Goal: Contribute content: Contribute content

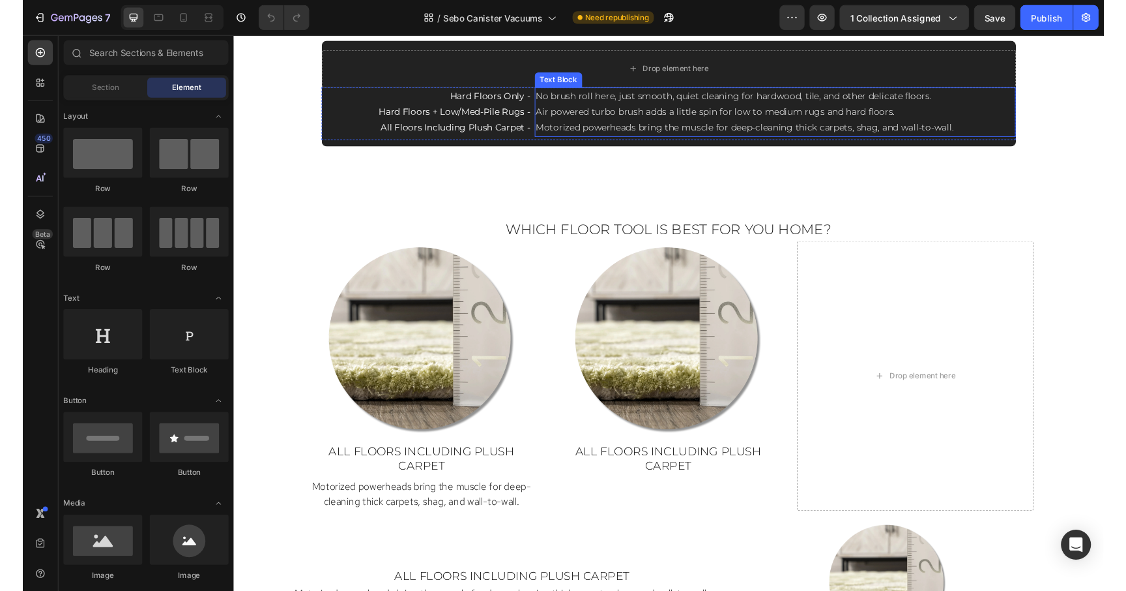
scroll to position [977, 0]
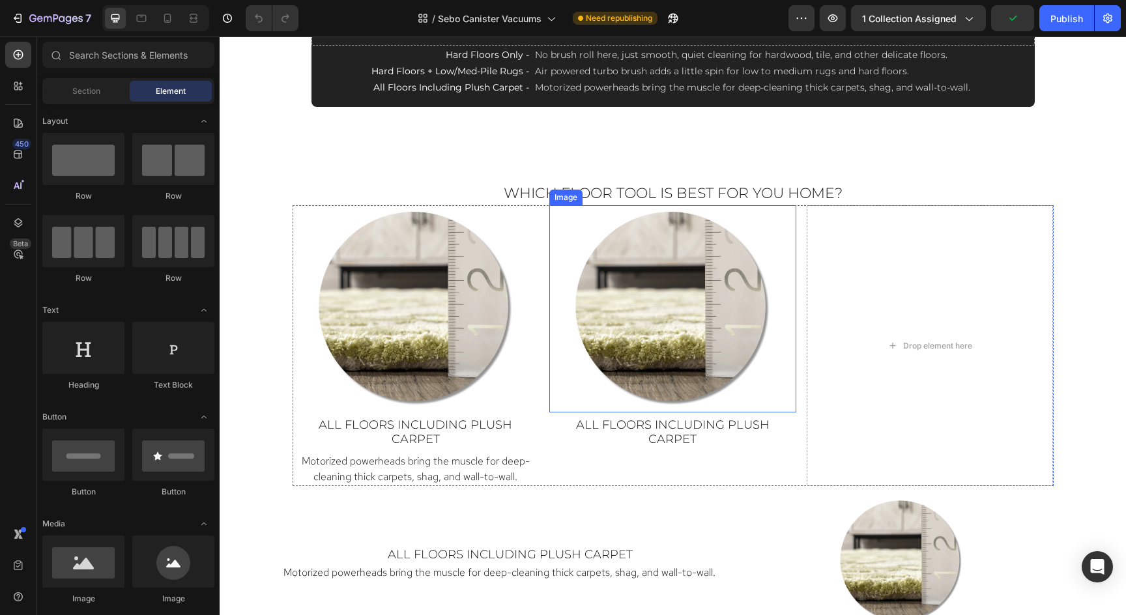
click at [720, 353] on img at bounding box center [673, 309] width 208 height 208
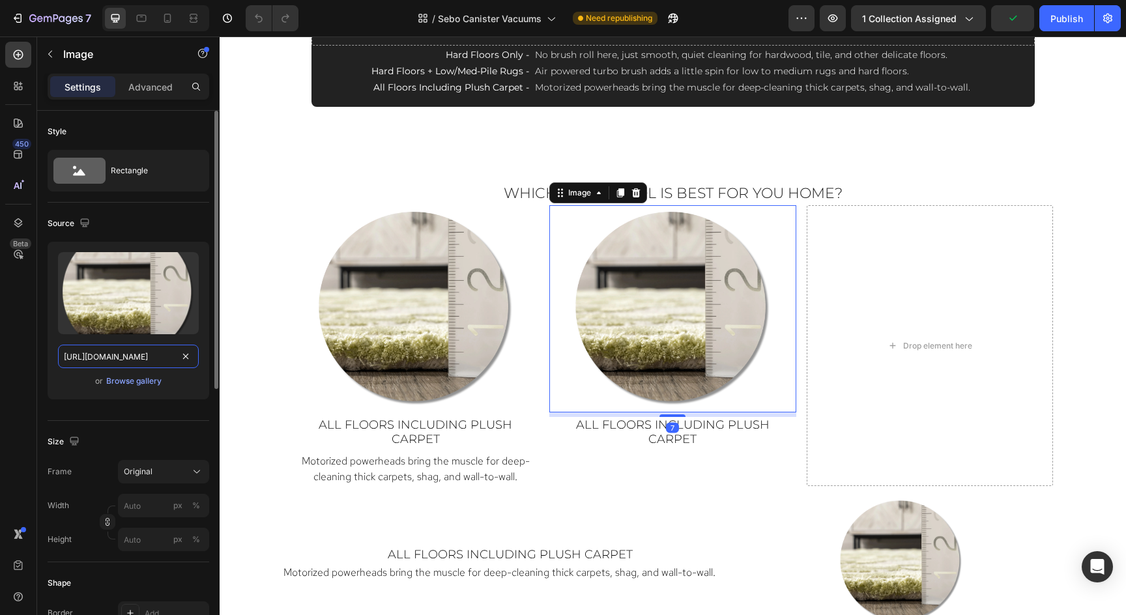
click at [149, 359] on input "[URL][DOMAIN_NAME]" at bounding box center [128, 356] width 141 height 23
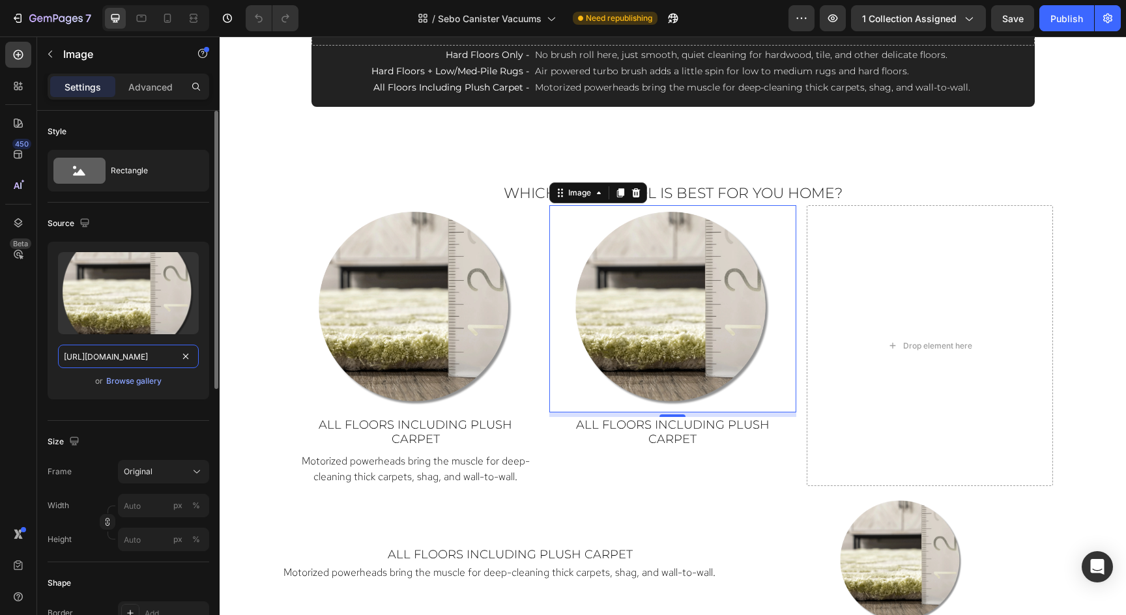
paste input "Low_Pile_Rug"
type input "[URL][DOMAIN_NAME]"
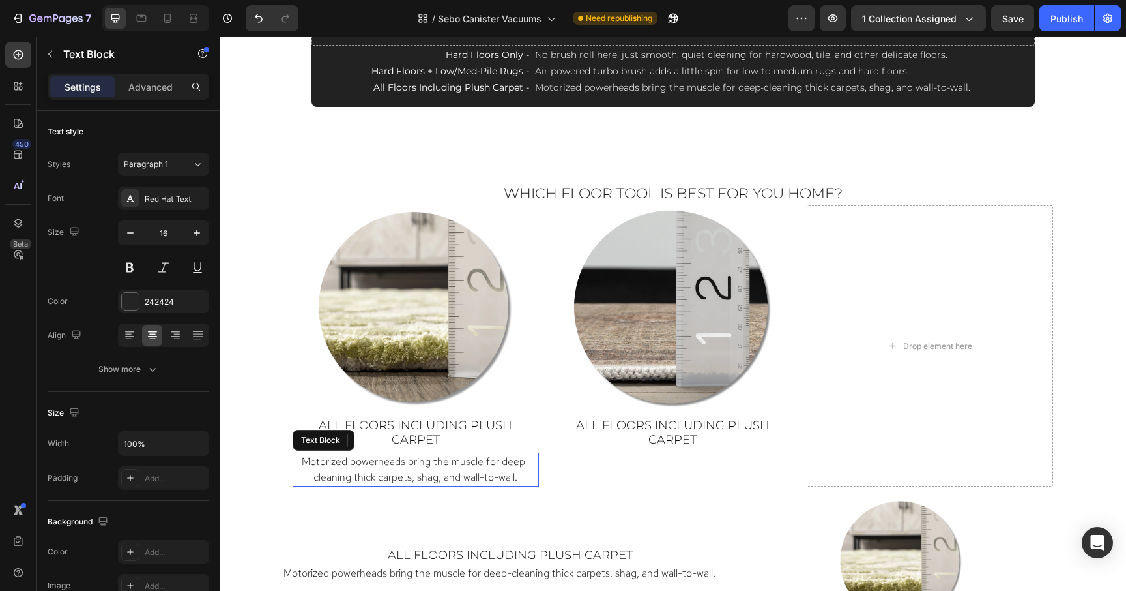
click at [484, 456] on span "Motorized powerheads bring the muscle for deep-cleaning thick carpets, shag, an…" at bounding box center [416, 468] width 228 height 29
click at [481, 428] on span "all floors including plush carpet" at bounding box center [416, 432] width 194 height 29
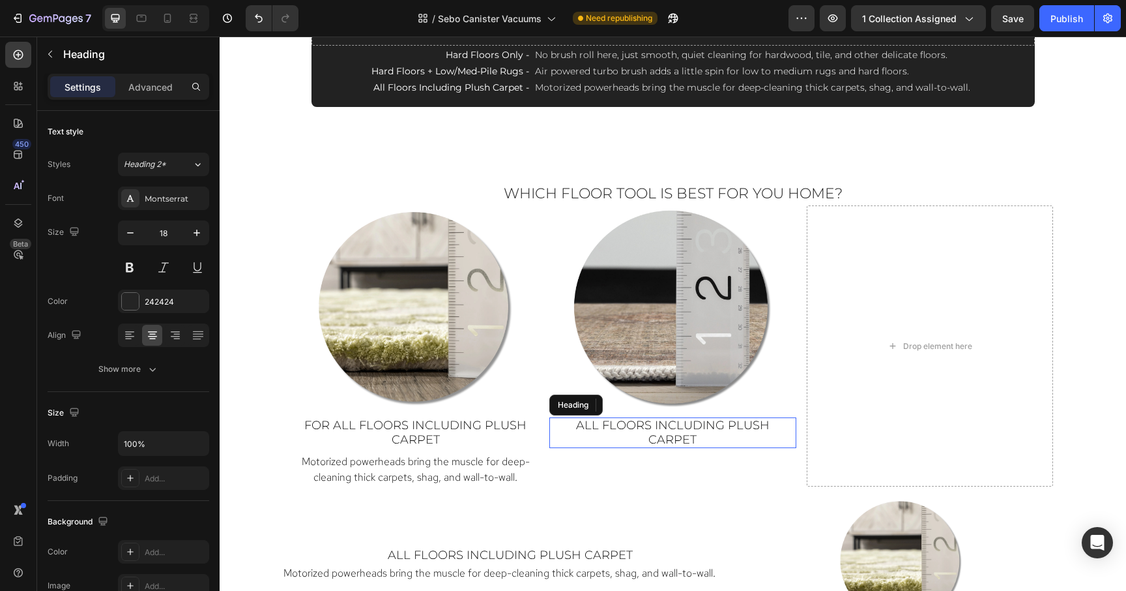
click at [618, 426] on span "all floors including plush carpet" at bounding box center [673, 432] width 194 height 29
click at [617, 424] on span "all floors including plush carpet" at bounding box center [673, 432] width 194 height 29
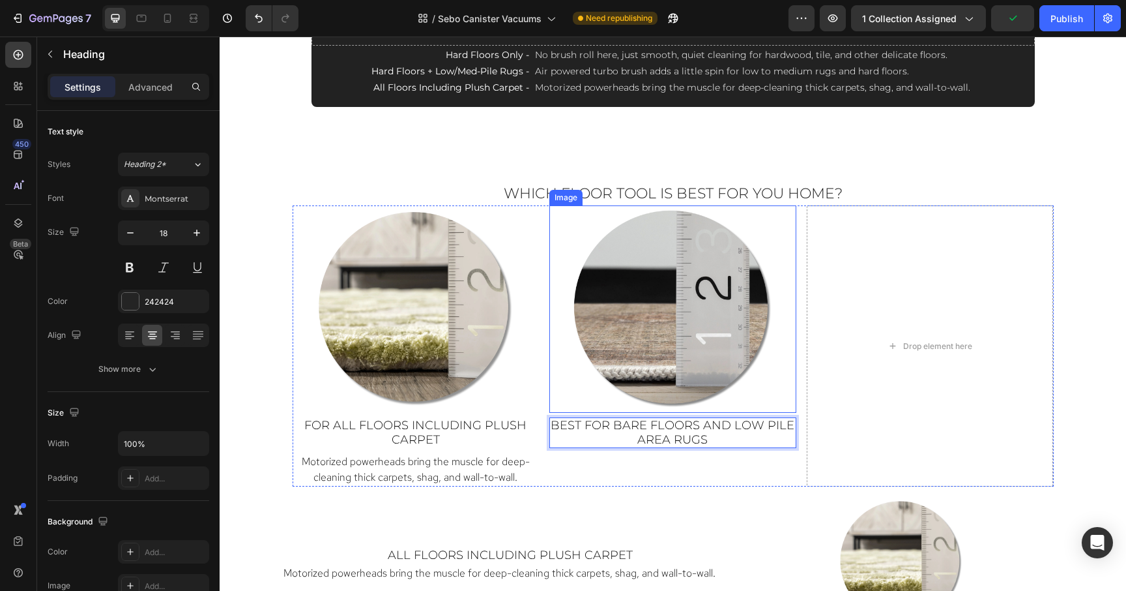
click at [733, 256] on img at bounding box center [673, 309] width 208 height 208
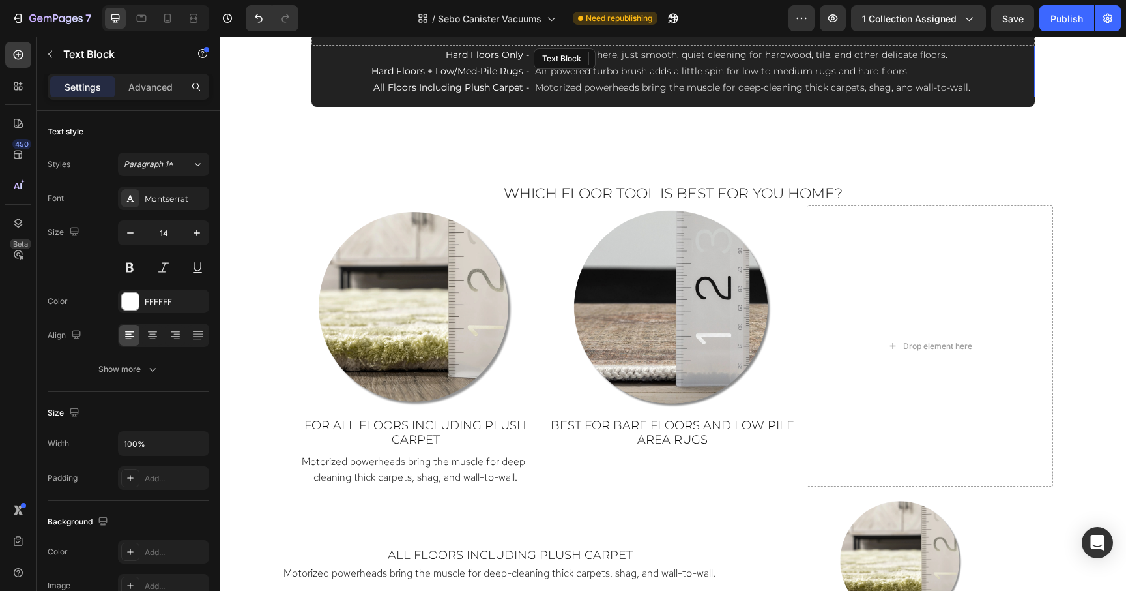
click at [609, 76] on span "Air powered turbo brush adds a little spin for low to medium rugs and hard floo…" at bounding box center [722, 71] width 374 height 12
click at [538, 73] on span "Air powered turbo brush adds a little spin for low to medium rugs and hard floo…" at bounding box center [722, 71] width 374 height 12
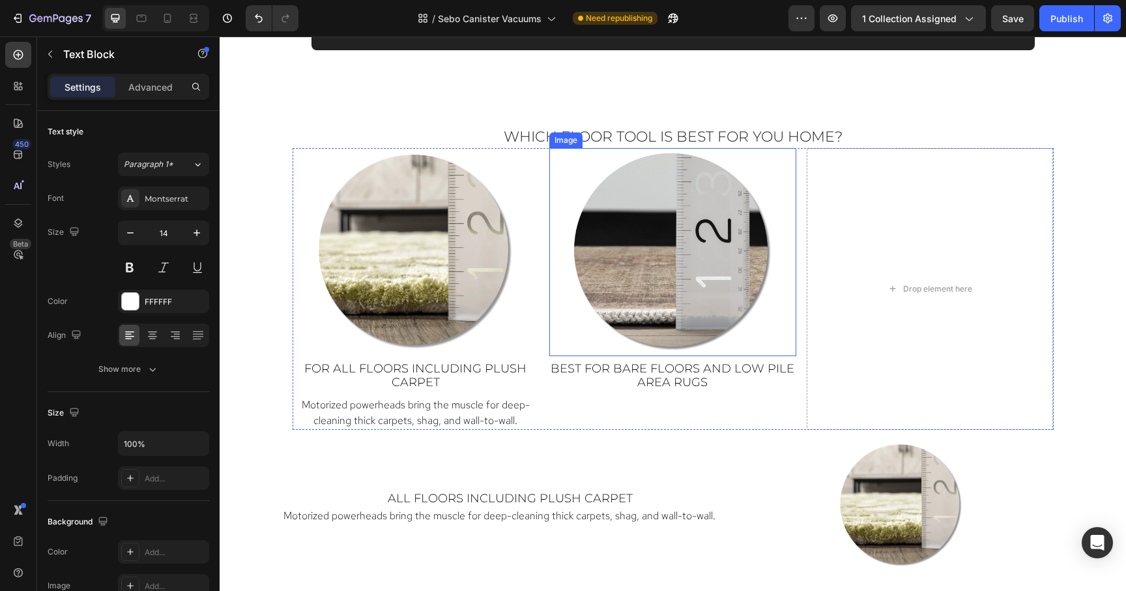
scroll to position [1187, 0]
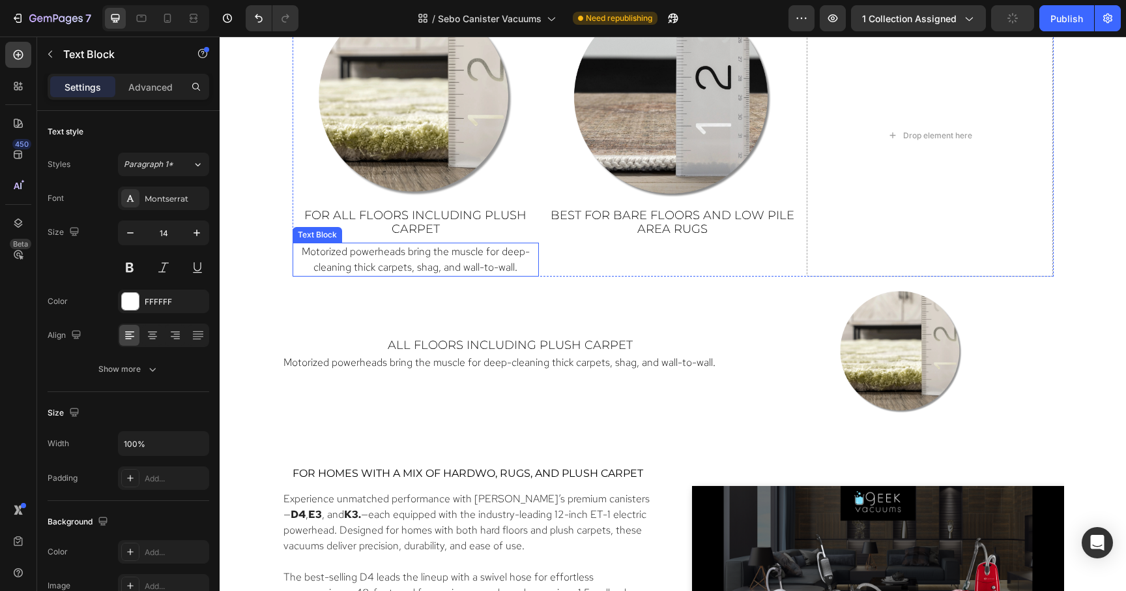
click at [454, 255] on span "Motorized powerheads bring the muscle for deep-cleaning thick carpets, shag, an…" at bounding box center [416, 258] width 228 height 29
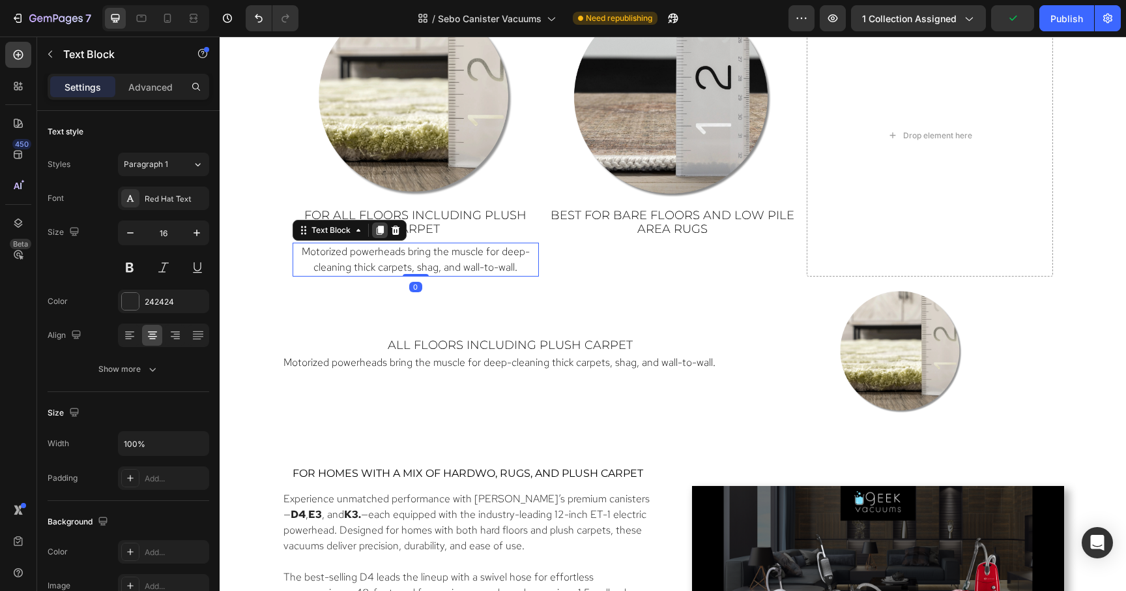
click at [376, 231] on icon at bounding box center [379, 230] width 7 height 9
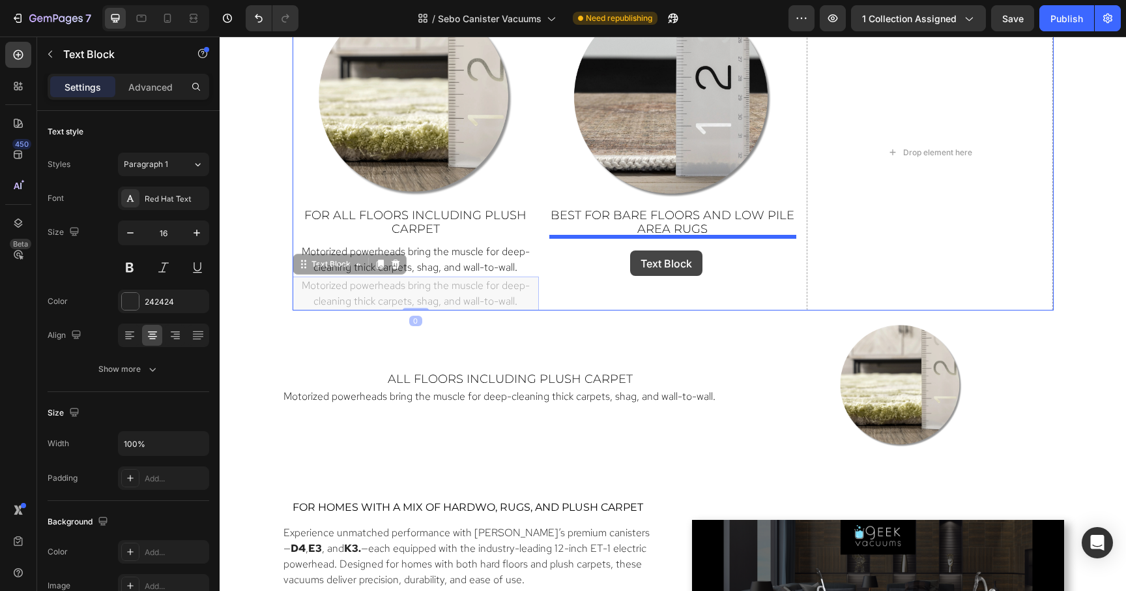
drag, startPoint x: 297, startPoint y: 264, endPoint x: 630, endPoint y: 250, distance: 334.0
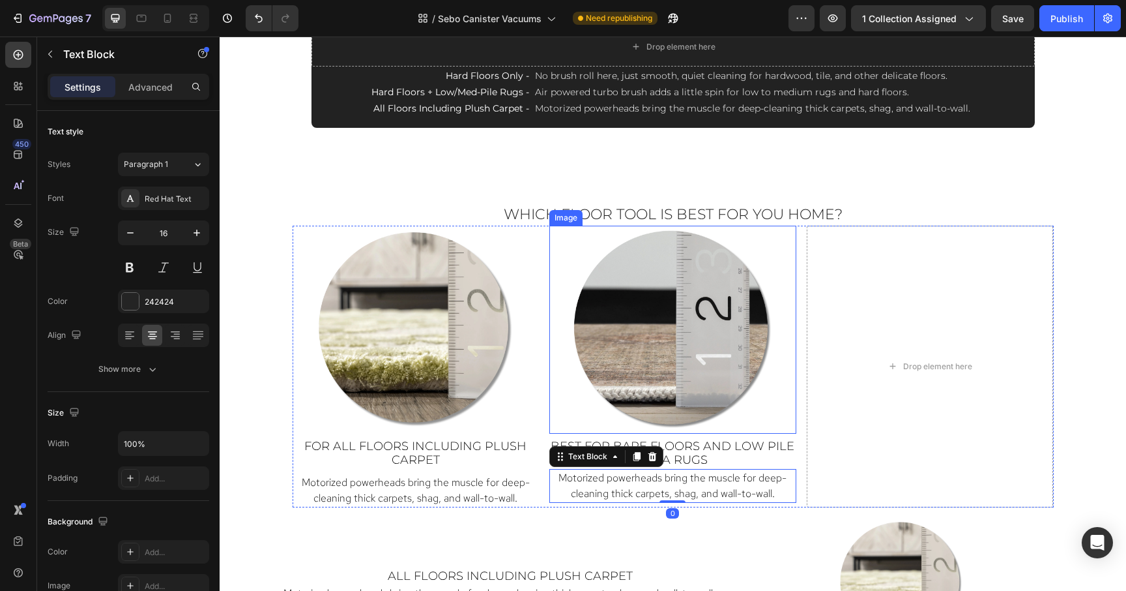
scroll to position [941, 0]
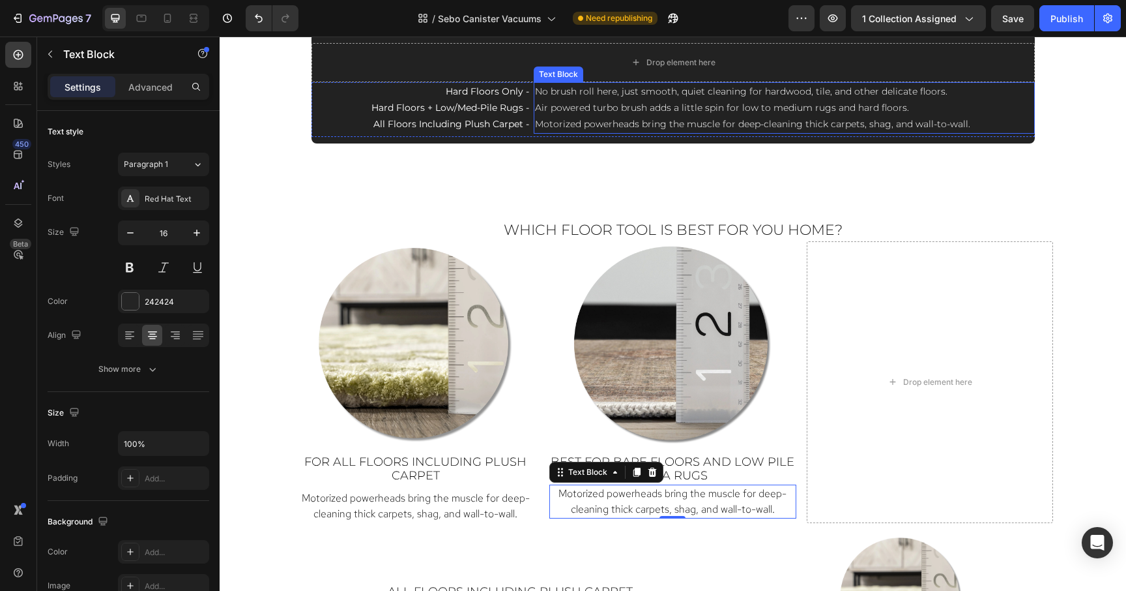
click at [568, 107] on span "Air powered turbo brush adds a little spin for low to medium rugs and hard floo…" at bounding box center [722, 108] width 374 height 12
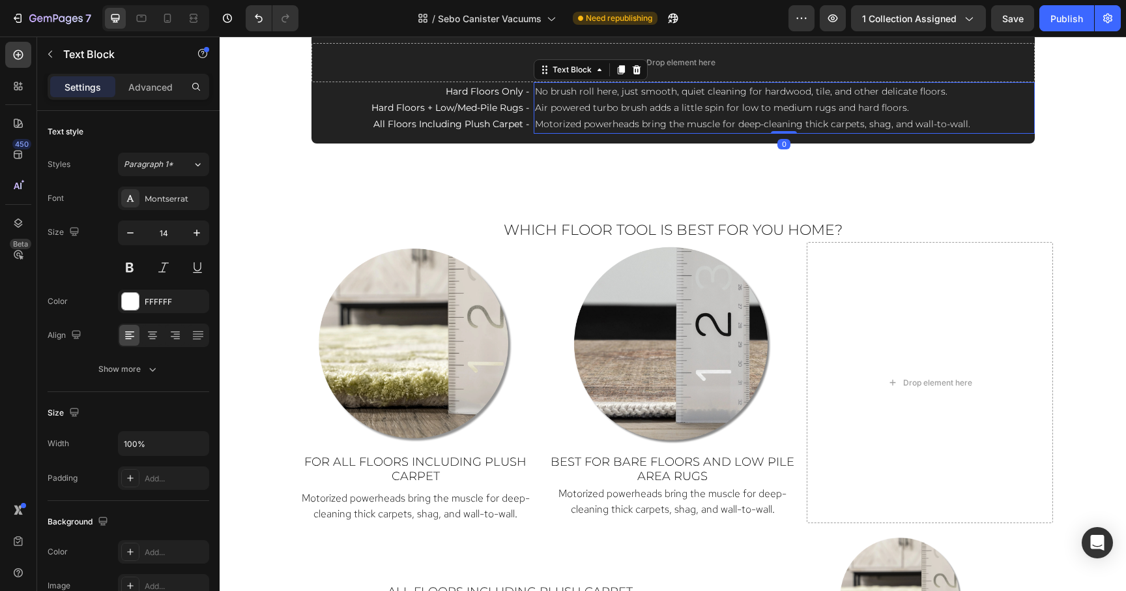
click at [568, 107] on span "Air powered turbo brush adds a little spin for low to medium rugs and hard floo…" at bounding box center [722, 108] width 374 height 12
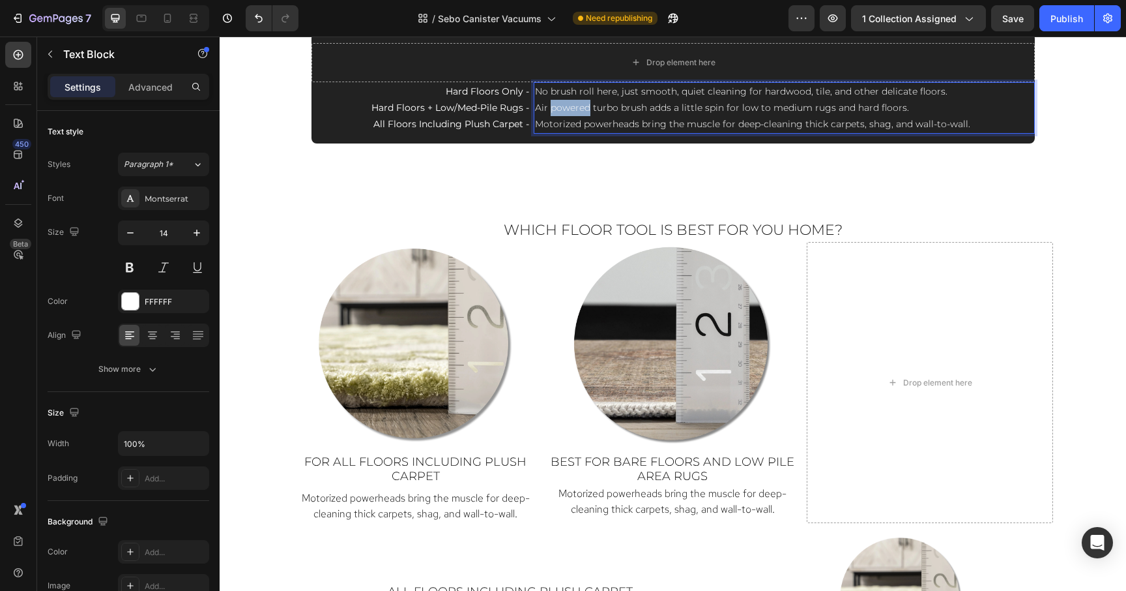
click at [568, 107] on span "Air powered turbo brush adds a little spin for low to medium rugs and hard floo…" at bounding box center [722, 108] width 374 height 12
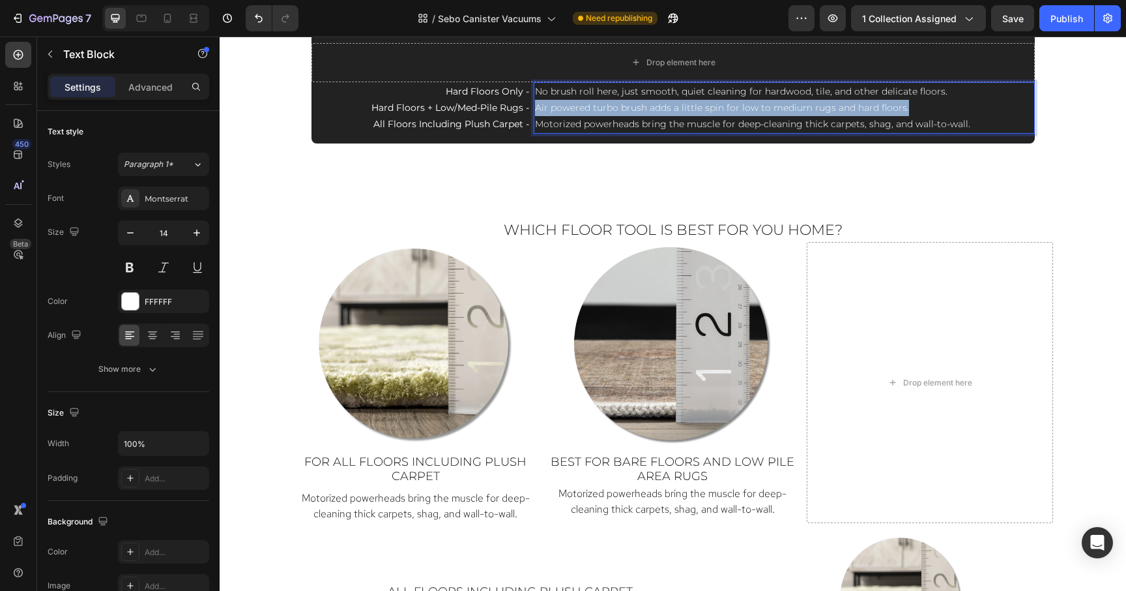
click at [568, 107] on span "Air powered turbo brush adds a little spin for low to medium rugs and hard floo…" at bounding box center [722, 108] width 374 height 12
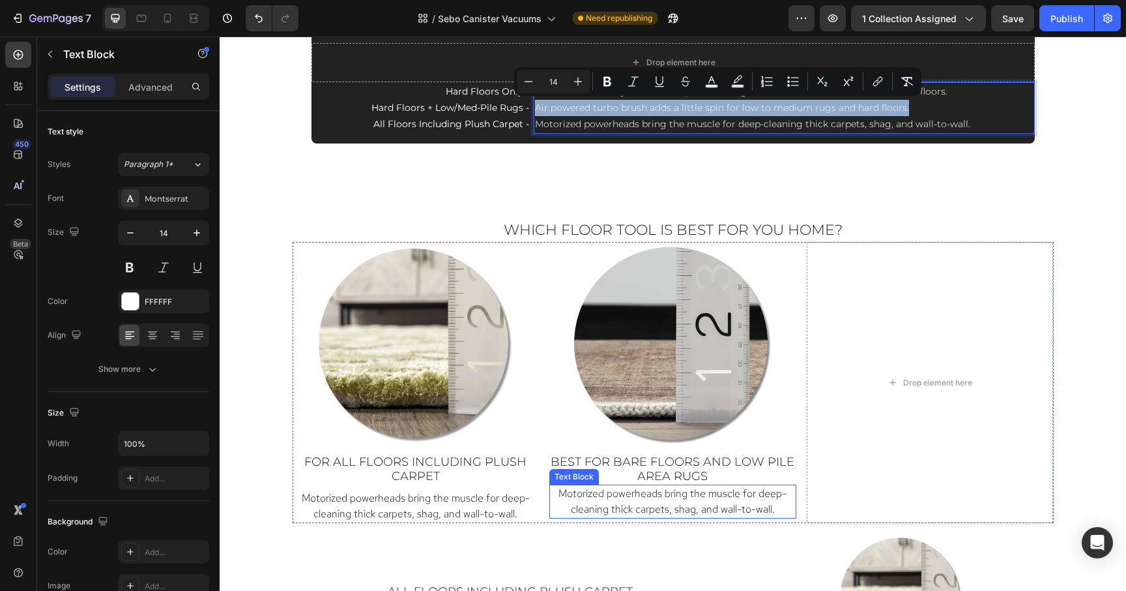
click at [697, 495] on span "Motorized powerheads bring the muscle for deep-cleaning thick carpets, shag, an…" at bounding box center [673, 500] width 228 height 29
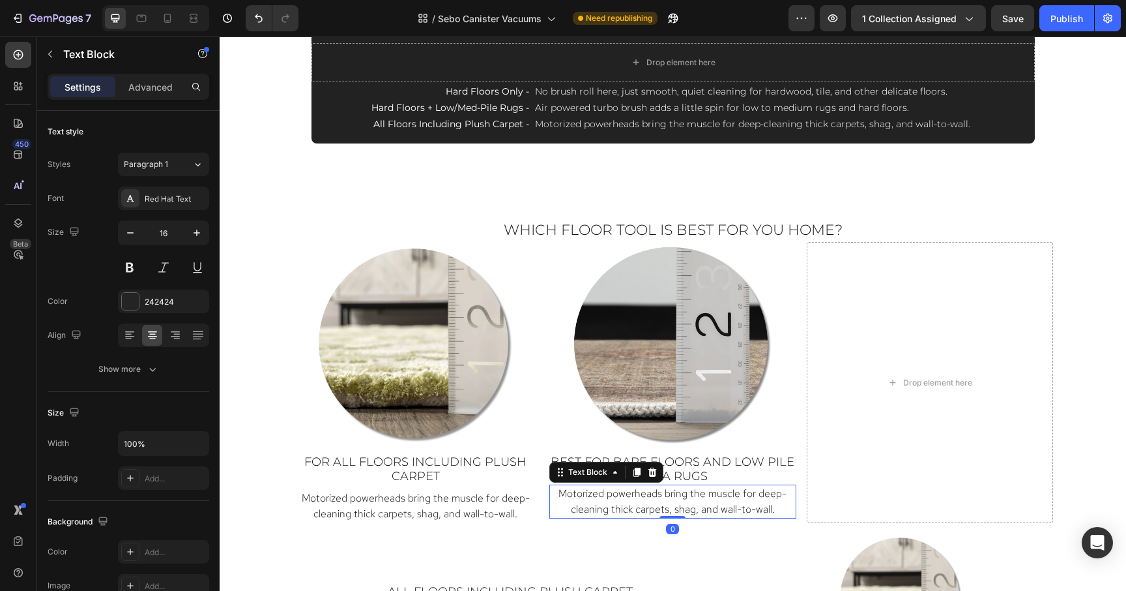
click at [697, 495] on span "Motorized powerheads bring the muscle for deep-cleaning thick carpets, shag, an…" at bounding box center [673, 500] width 228 height 29
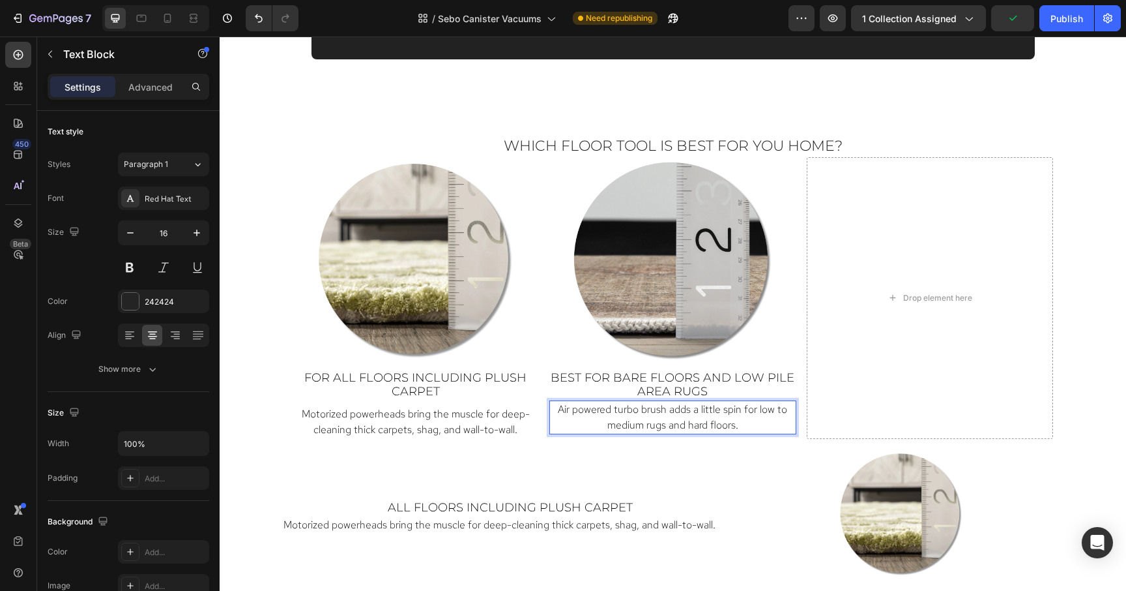
scroll to position [1160, 0]
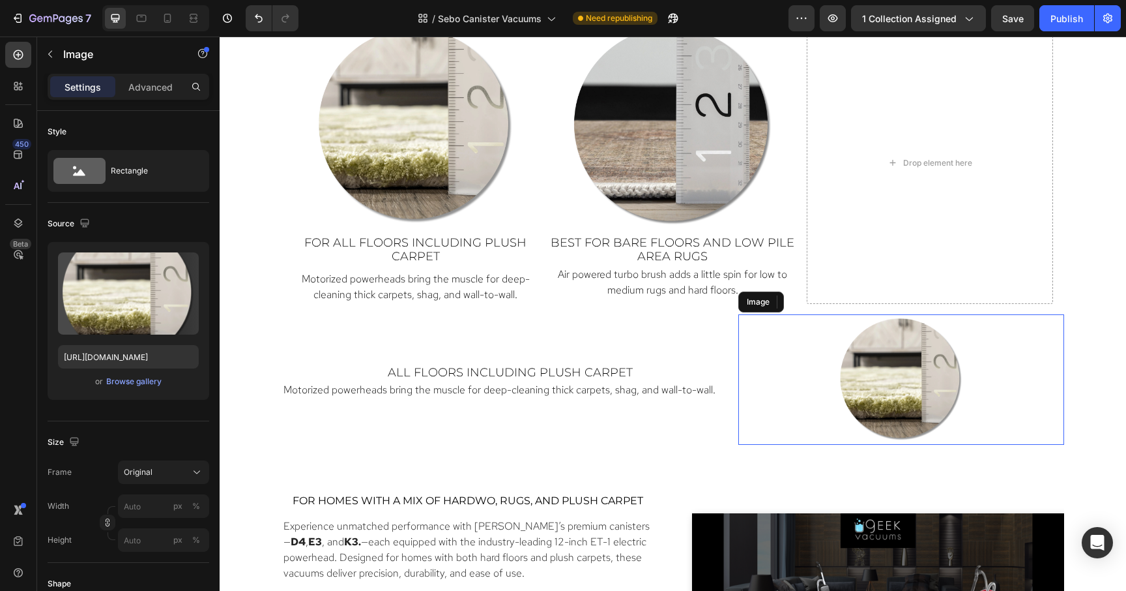
click at [740, 340] on div "Image" at bounding box center [901, 379] width 326 height 130
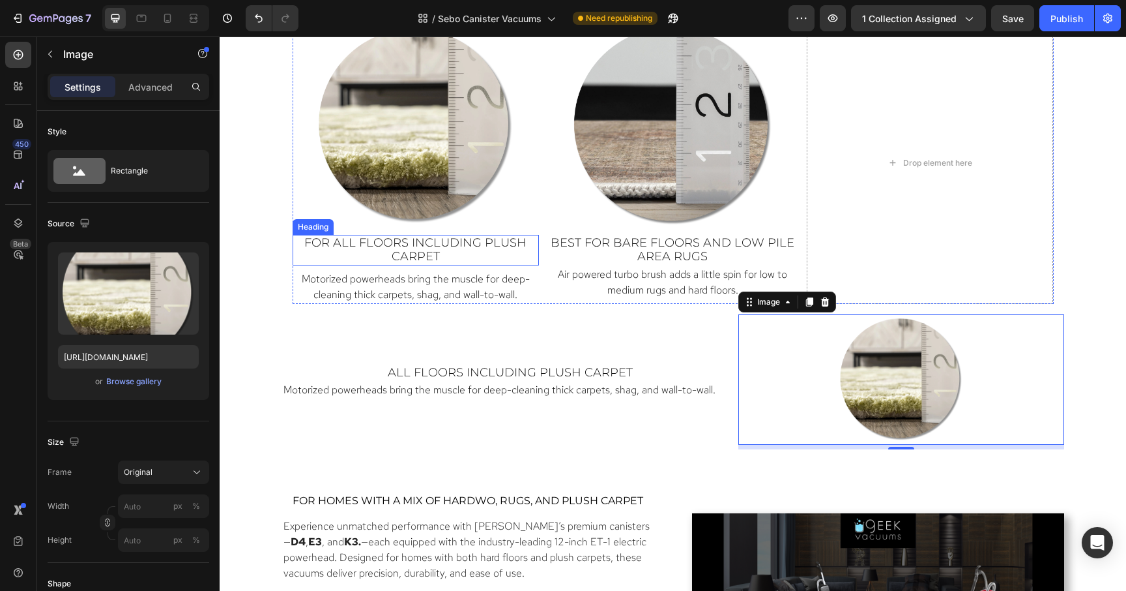
click at [464, 239] on span "For all floors including plush carpet" at bounding box center [415, 249] width 222 height 29
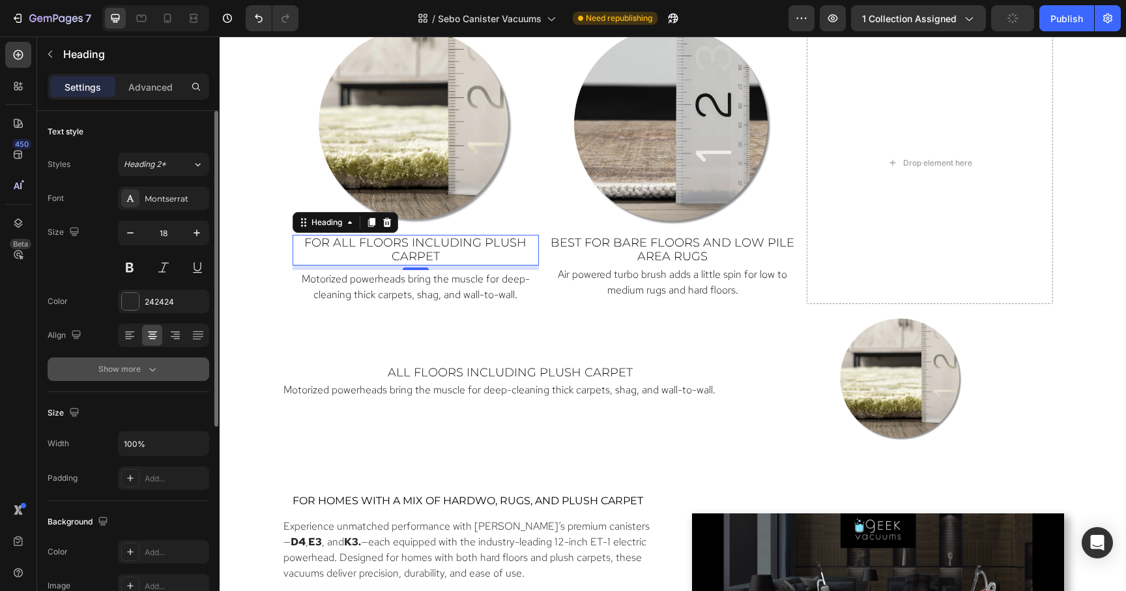
click at [148, 379] on button "Show more" at bounding box center [129, 368] width 162 height 23
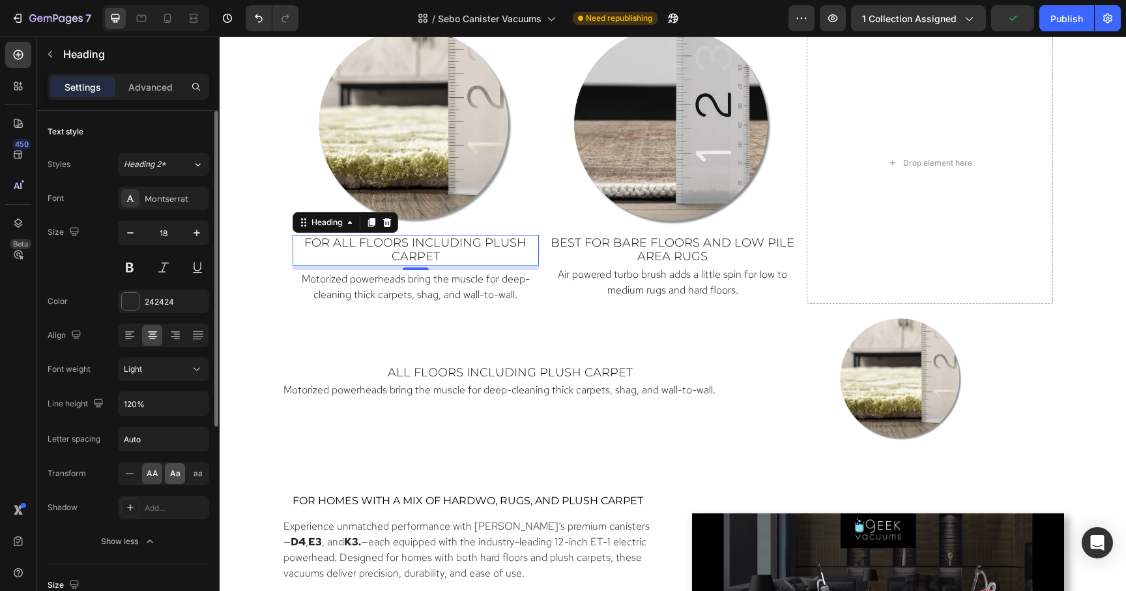
click at [173, 476] on span "Aa" at bounding box center [175, 473] width 10 height 12
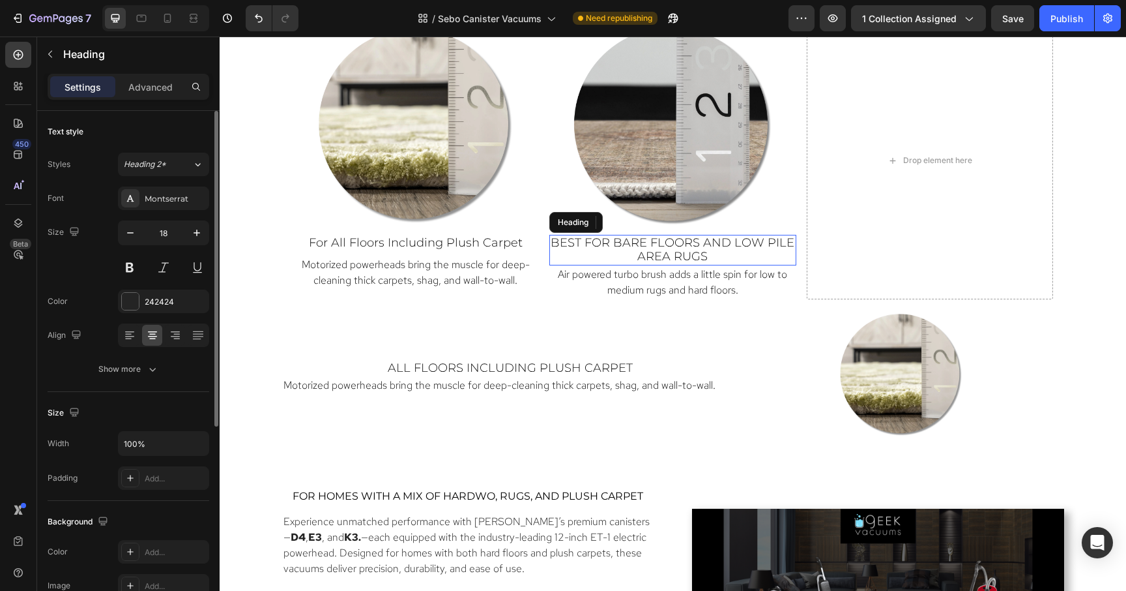
click at [661, 254] on span "Best for bare floors and low pile area rugs" at bounding box center [673, 249] width 244 height 29
click at [134, 374] on div "Show more" at bounding box center [128, 368] width 61 height 13
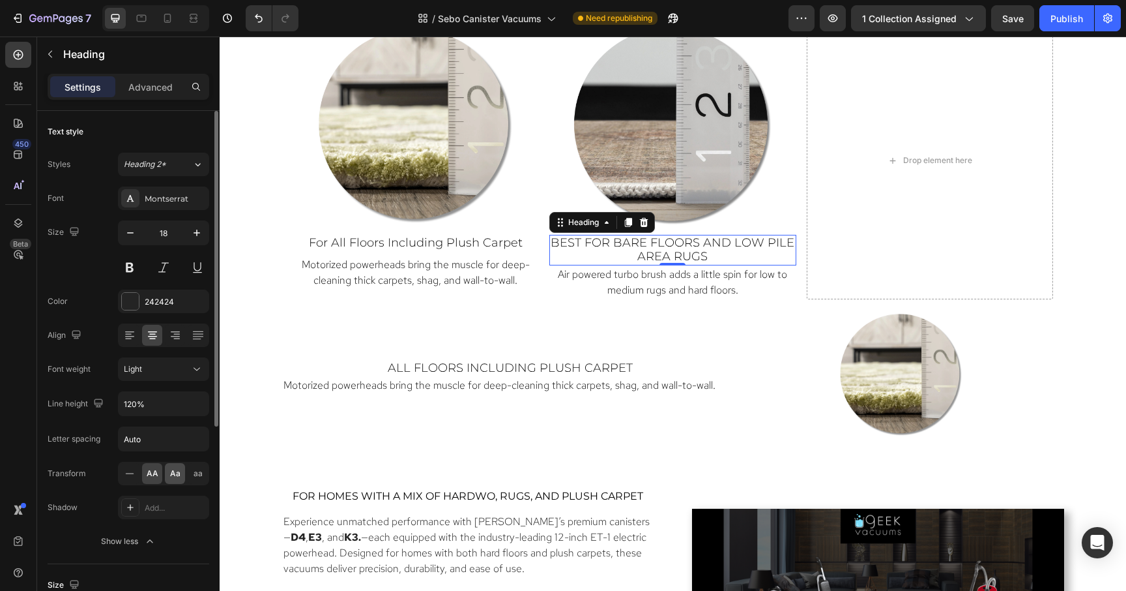
click at [173, 479] on div "Aa" at bounding box center [175, 473] width 20 height 21
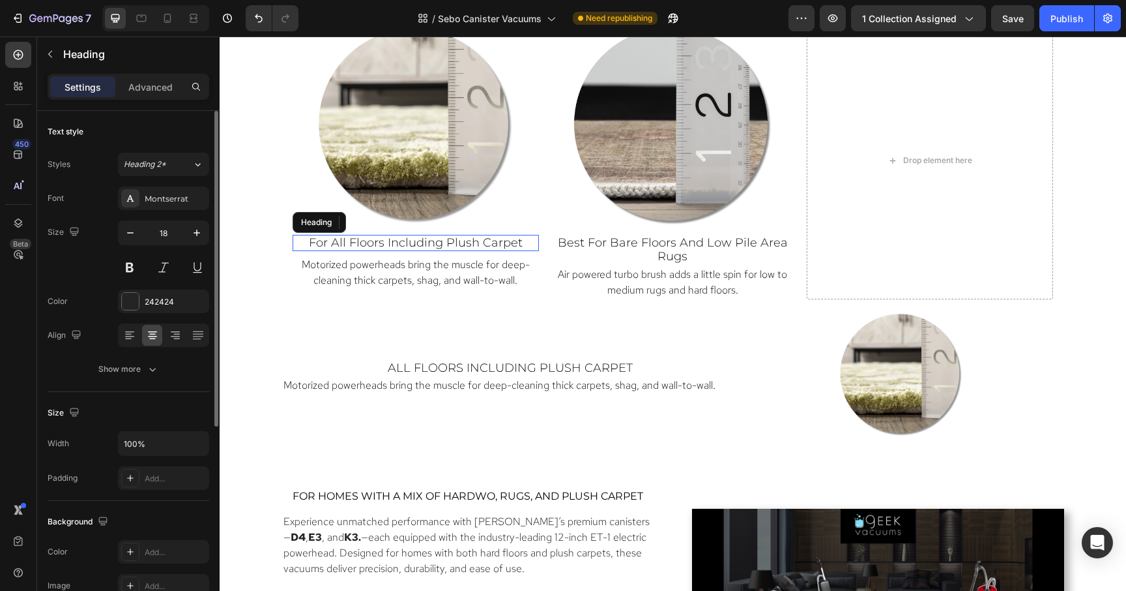
click at [473, 249] on span "for all floors including plush carpet" at bounding box center [416, 242] width 214 height 14
click at [418, 253] on div at bounding box center [416, 252] width 26 height 4
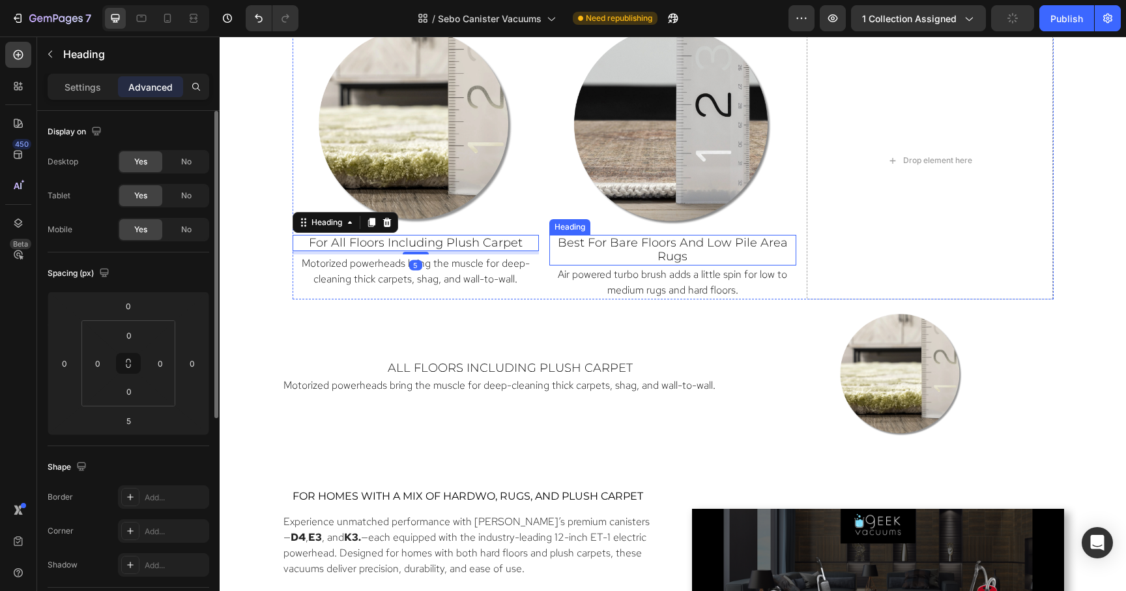
click at [632, 250] on h2 "best for bare floors and low pile area rugs" at bounding box center [672, 250] width 247 height 31
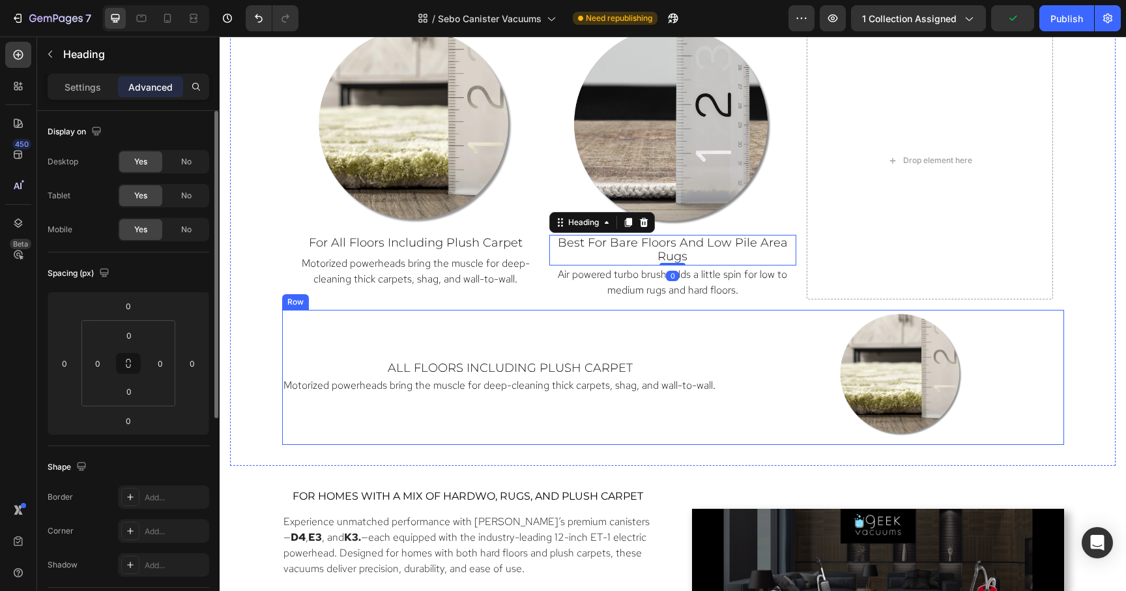
click at [594, 314] on div "all floors including plush carpet Heading Motorized powerheads bring the muscle…" at bounding box center [510, 377] width 456 height 135
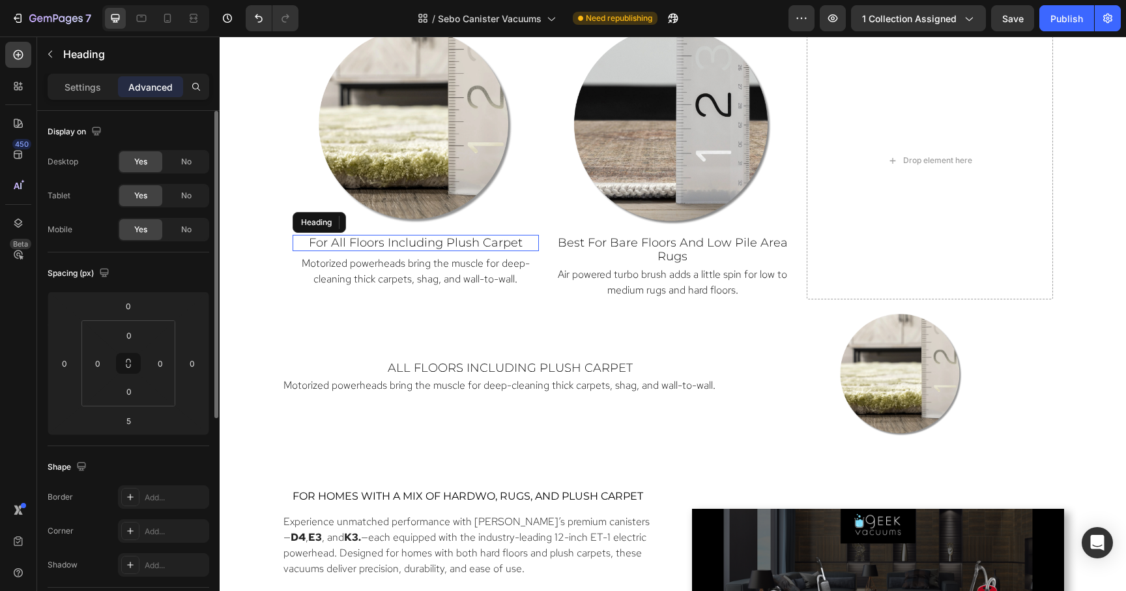
click at [512, 244] on span "for all floors including plush carpet" at bounding box center [416, 242] width 214 height 14
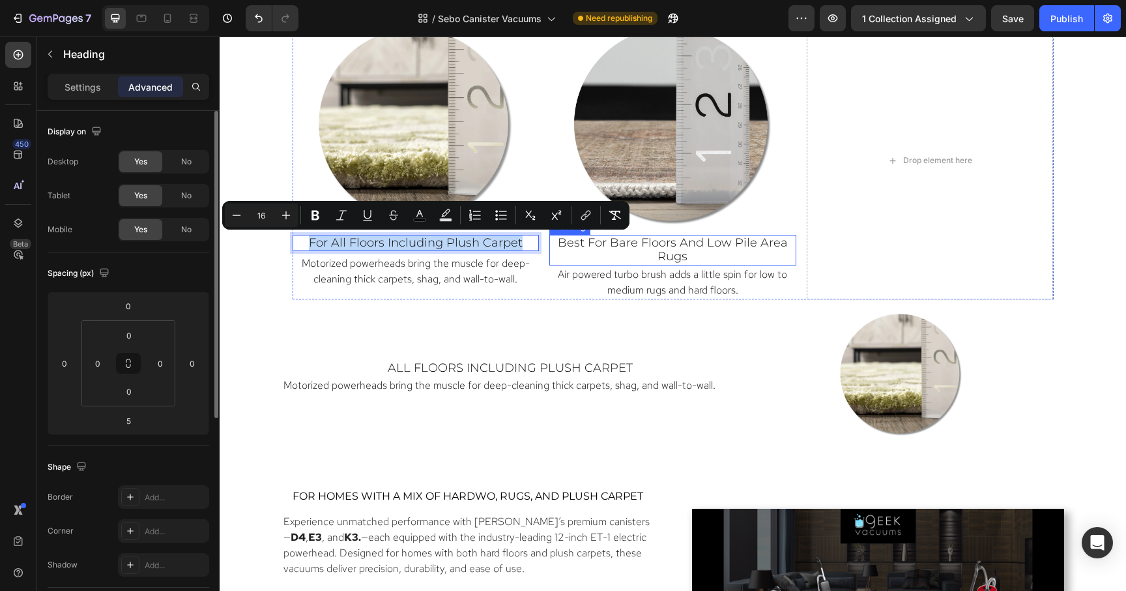
click at [642, 245] on span "best for bare floors and low pile area rugs" at bounding box center [673, 249] width 230 height 29
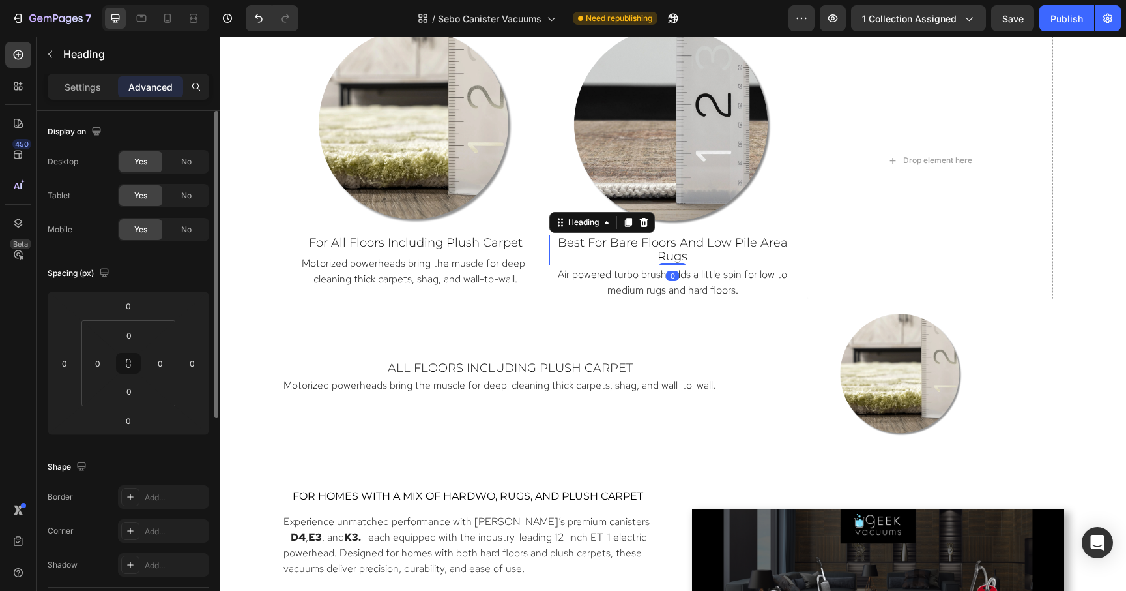
click at [642, 245] on span "best for bare floors and low pile area rugs" at bounding box center [673, 249] width 230 height 29
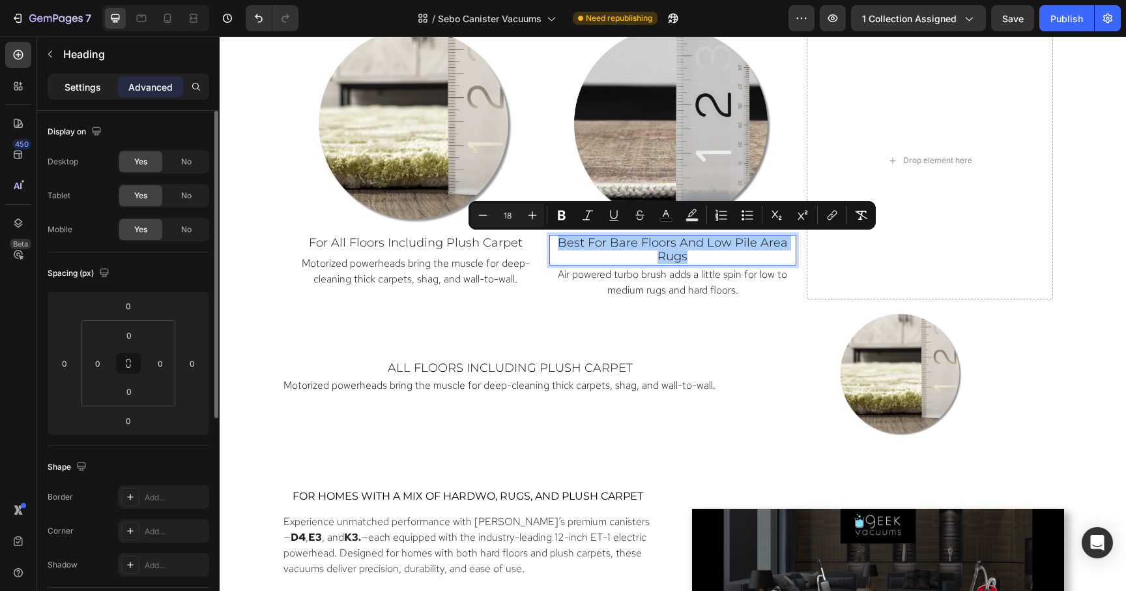
click at [66, 85] on p "Settings" at bounding box center [83, 87] width 37 height 14
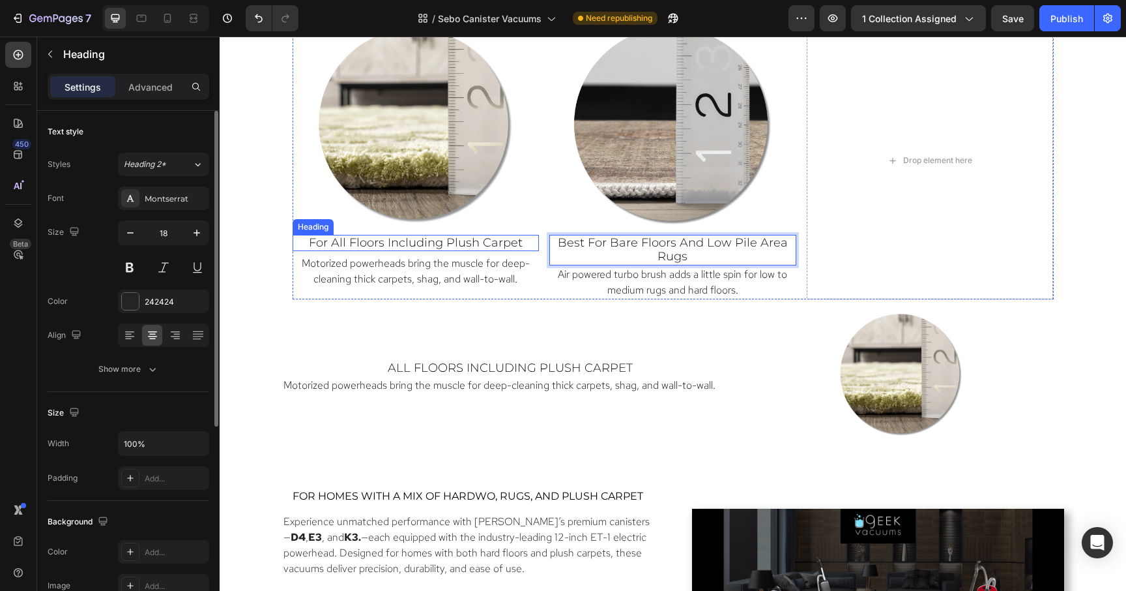
click at [427, 245] on span "for all floors including plush carpet" at bounding box center [416, 242] width 214 height 14
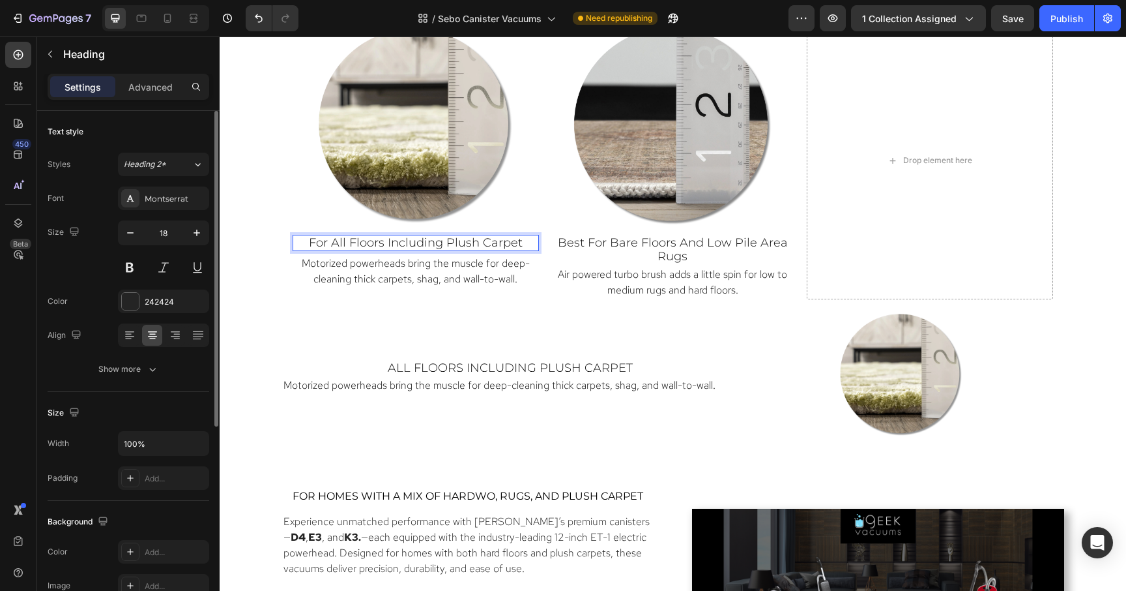
click at [427, 245] on span "for all floors including plush carpet" at bounding box center [416, 242] width 214 height 14
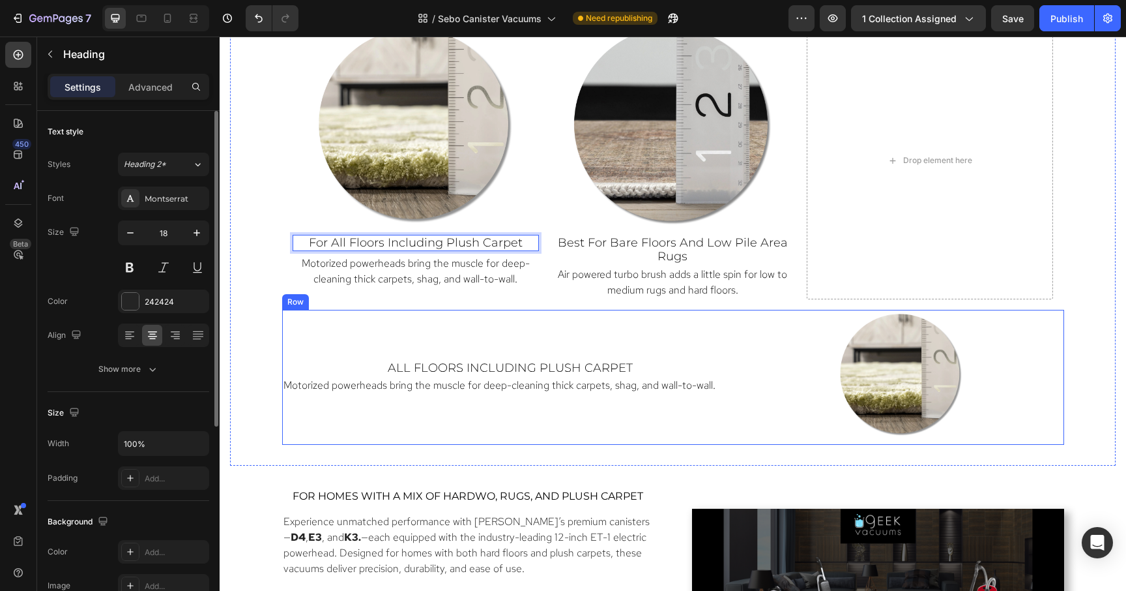
click at [534, 344] on div "all floors including plush carpet Heading Motorized powerheads bring the muscle…" at bounding box center [510, 377] width 456 height 135
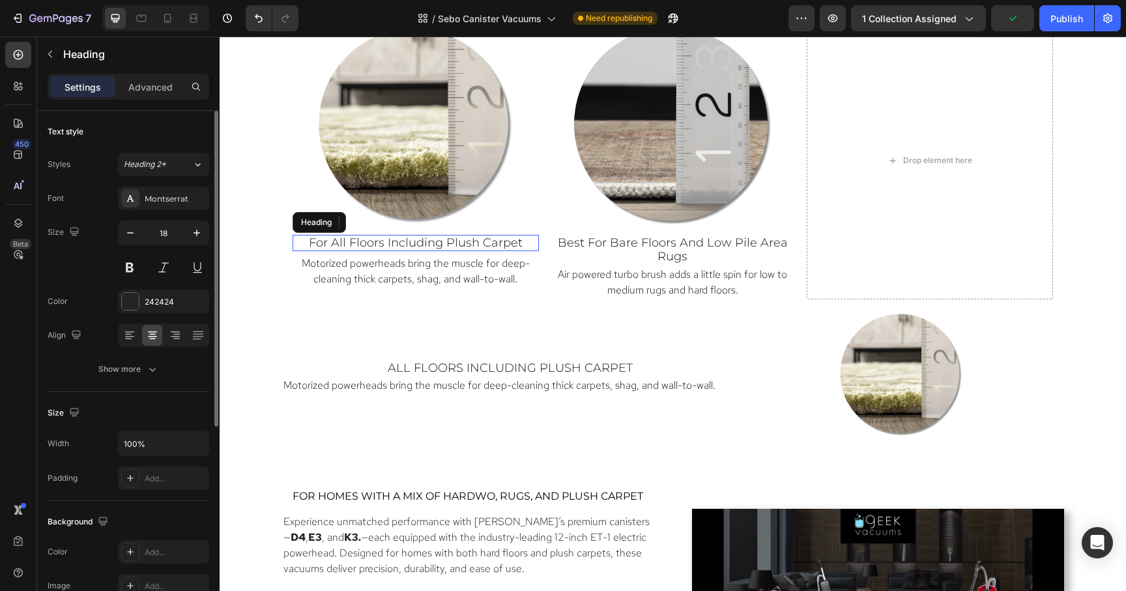
click at [350, 246] on span "for all floors including plush carpet" at bounding box center [416, 242] width 214 height 14
click at [383, 243] on span "for all floors including plush carpet" at bounding box center [416, 242] width 214 height 14
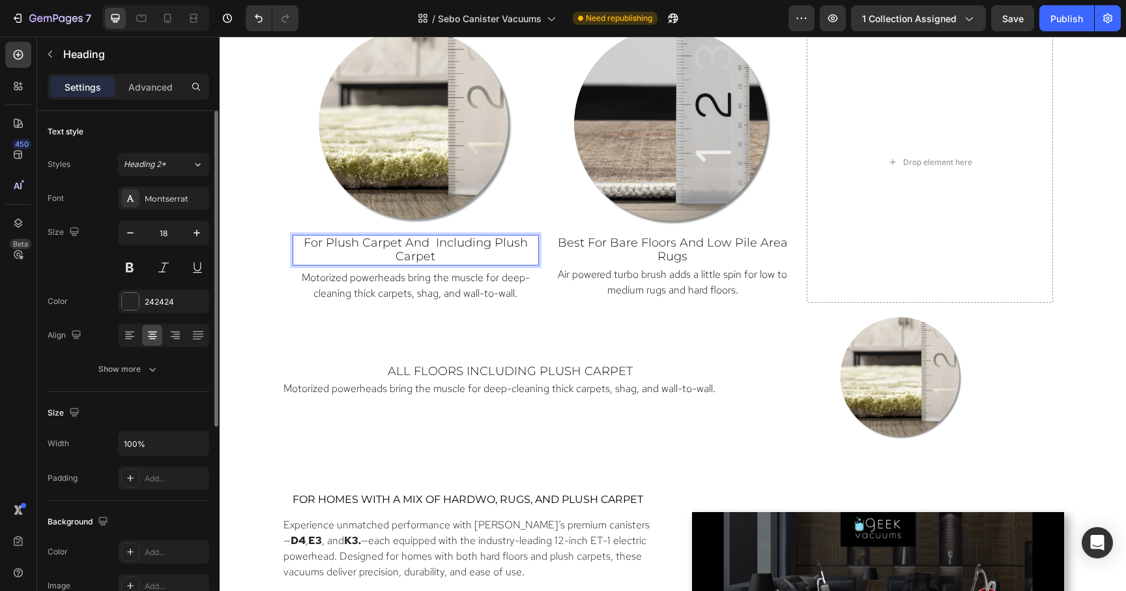
click at [494, 242] on span "for Plush Carpet and including plush carpet" at bounding box center [416, 249] width 224 height 29
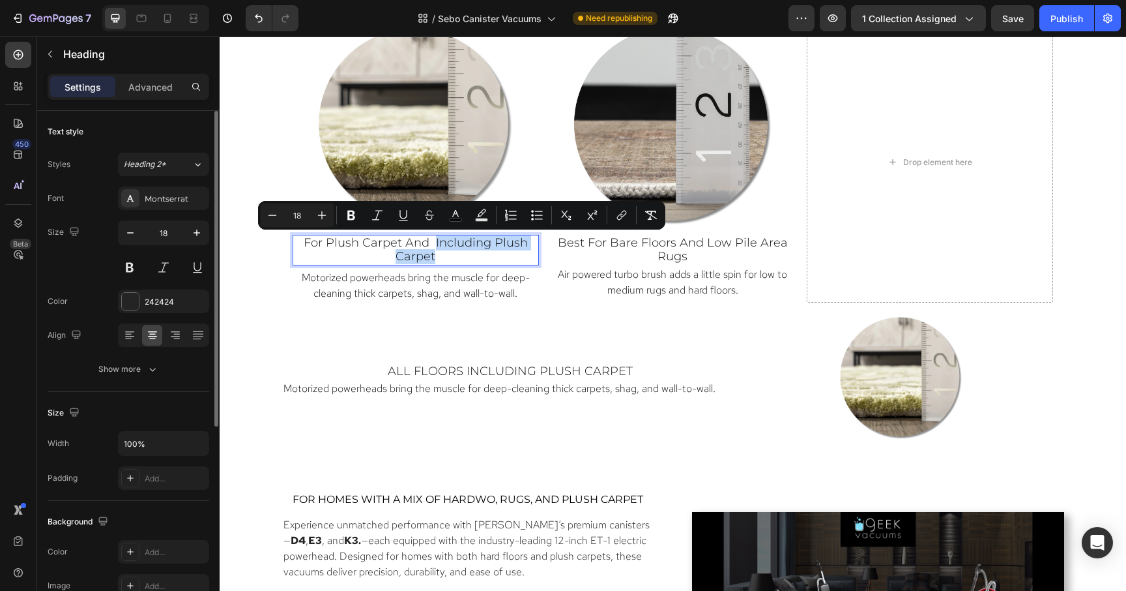
drag, startPoint x: 434, startPoint y: 242, endPoint x: 444, endPoint y: 255, distance: 16.3
click at [444, 255] on p "for Plush Carpet and including plush carpet" at bounding box center [416, 250] width 244 height 28
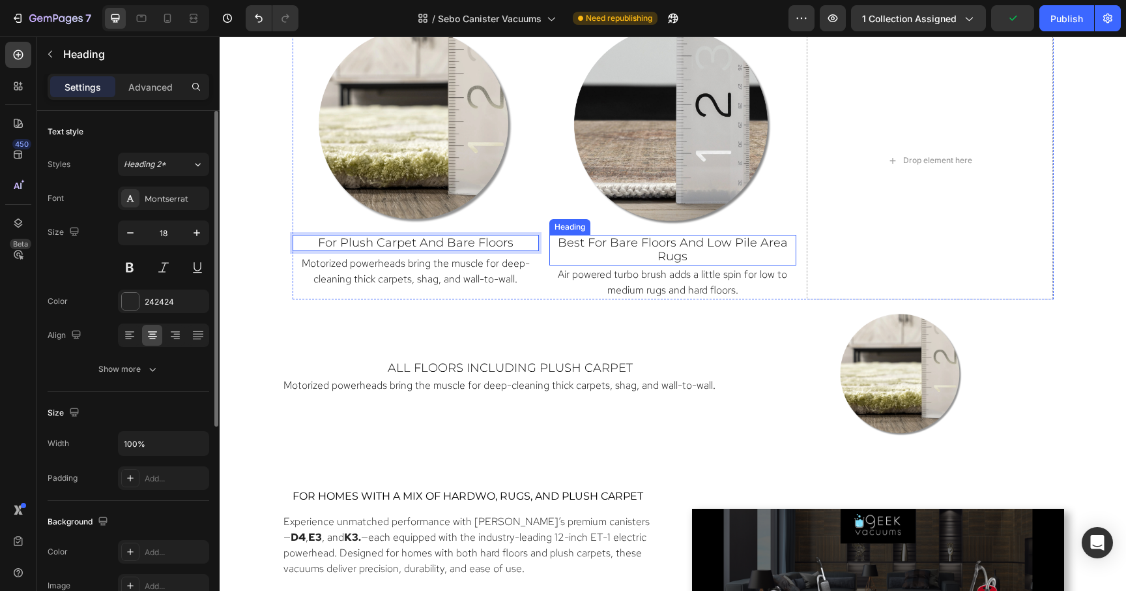
click at [674, 245] on span "best for bare floors and low pile area rugs" at bounding box center [673, 249] width 230 height 29
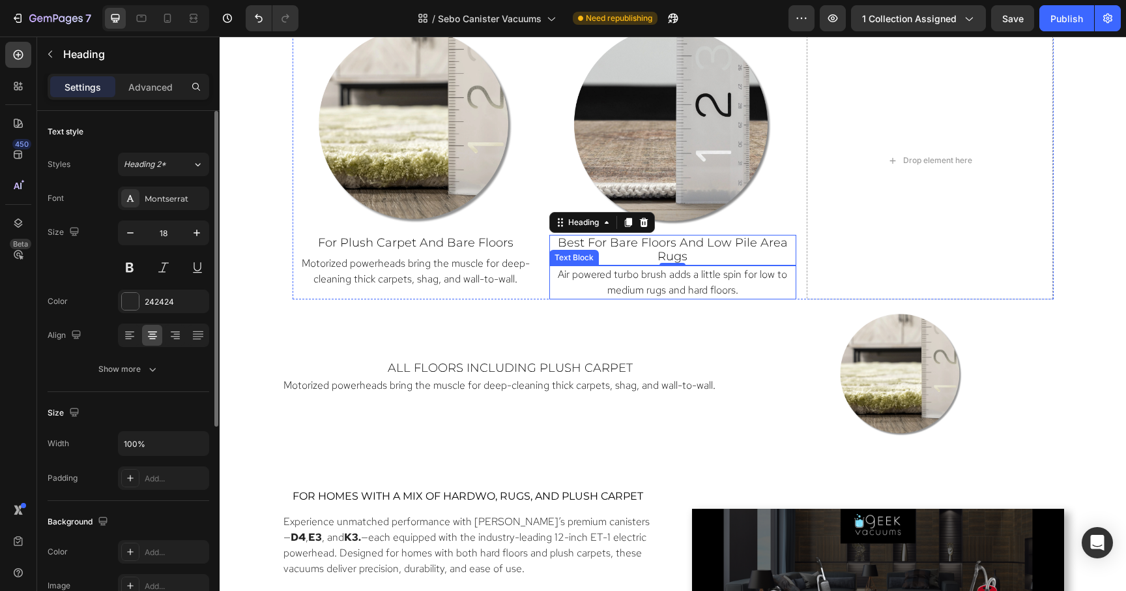
click at [609, 282] on span "Air powered turbo brush adds a little spin for low to medium rugs and hard floo…" at bounding box center [672, 281] width 229 height 29
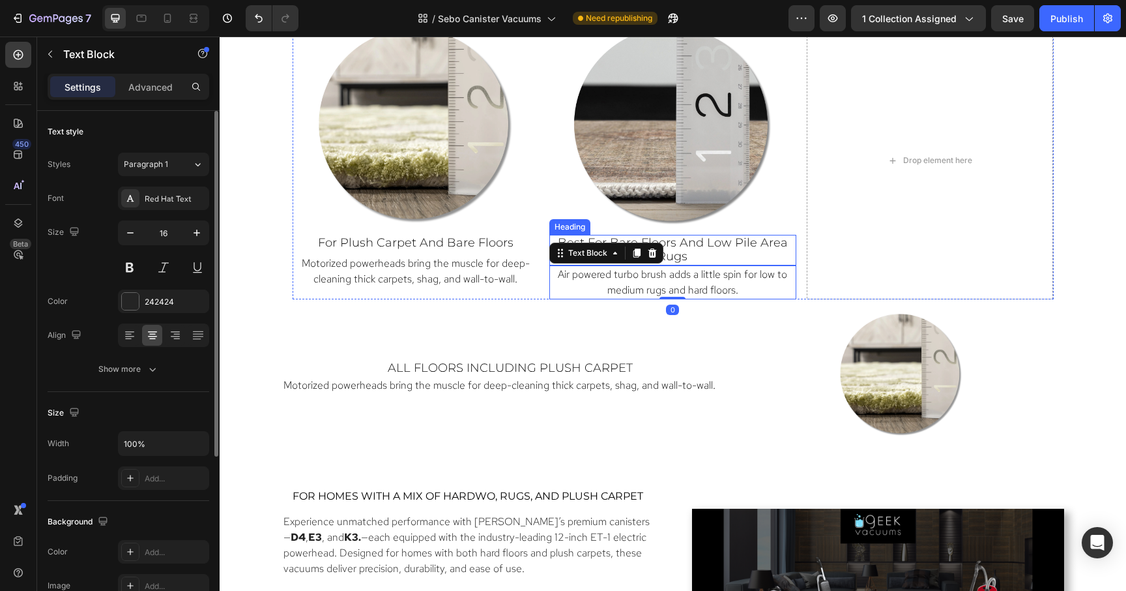
click at [733, 238] on span "best for bare floors and low pile area rugs" at bounding box center [673, 249] width 230 height 29
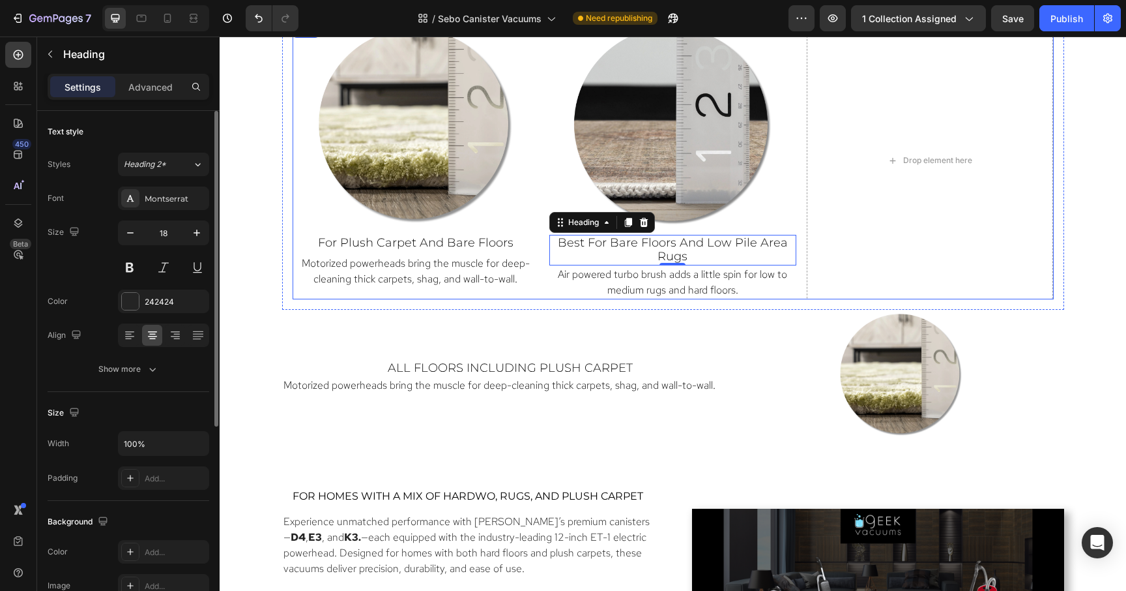
click at [300, 295] on div "Image ⁠⁠⁠⁠⁠⁠⁠ for Plush Carpet and Bare floors Heading Motorized powerheads bri…" at bounding box center [416, 160] width 247 height 277
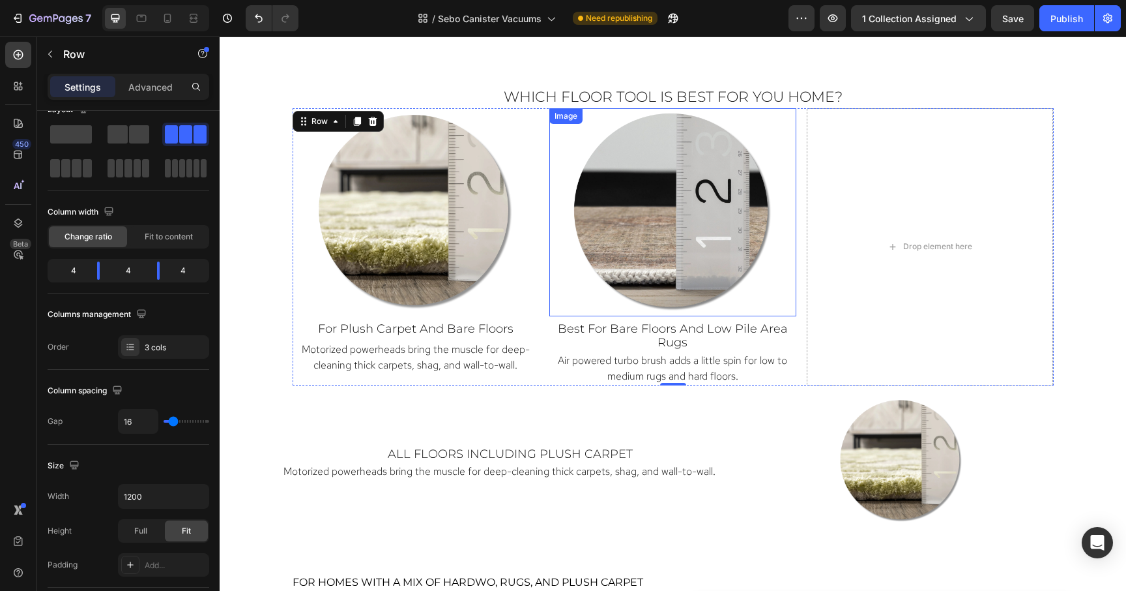
scroll to position [1069, 0]
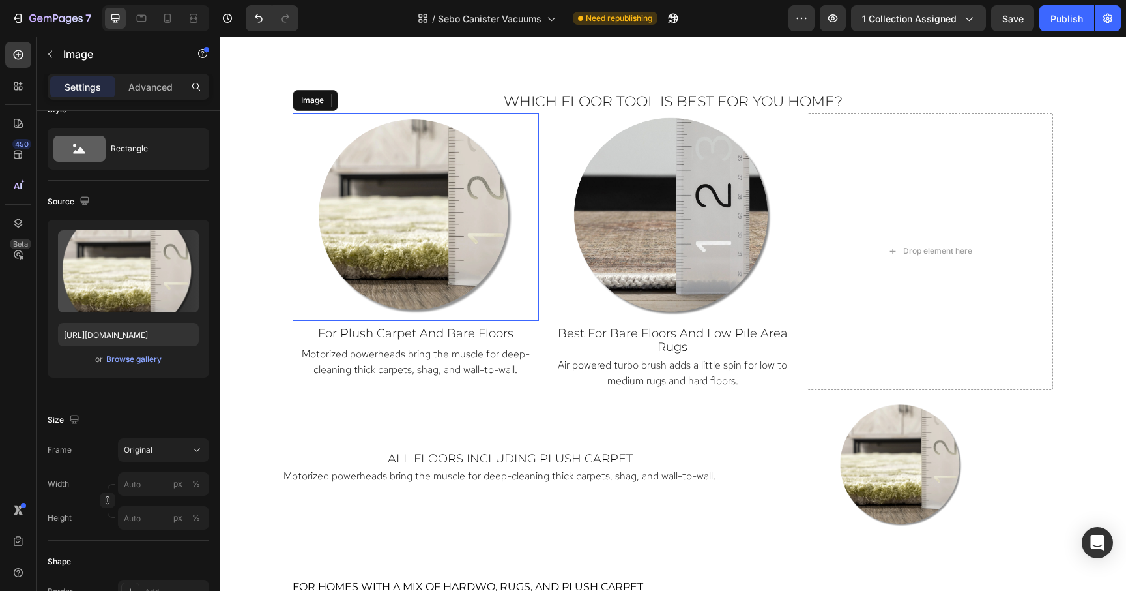
click at [485, 224] on img at bounding box center [416, 217] width 208 height 208
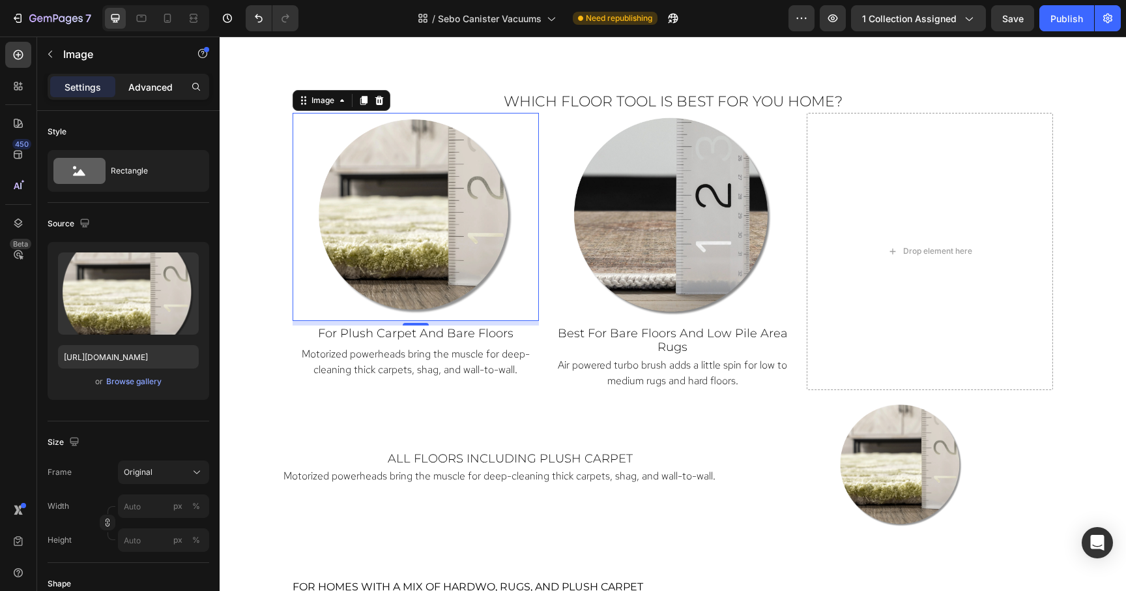
click at [159, 89] on p "Advanced" at bounding box center [150, 87] width 44 height 14
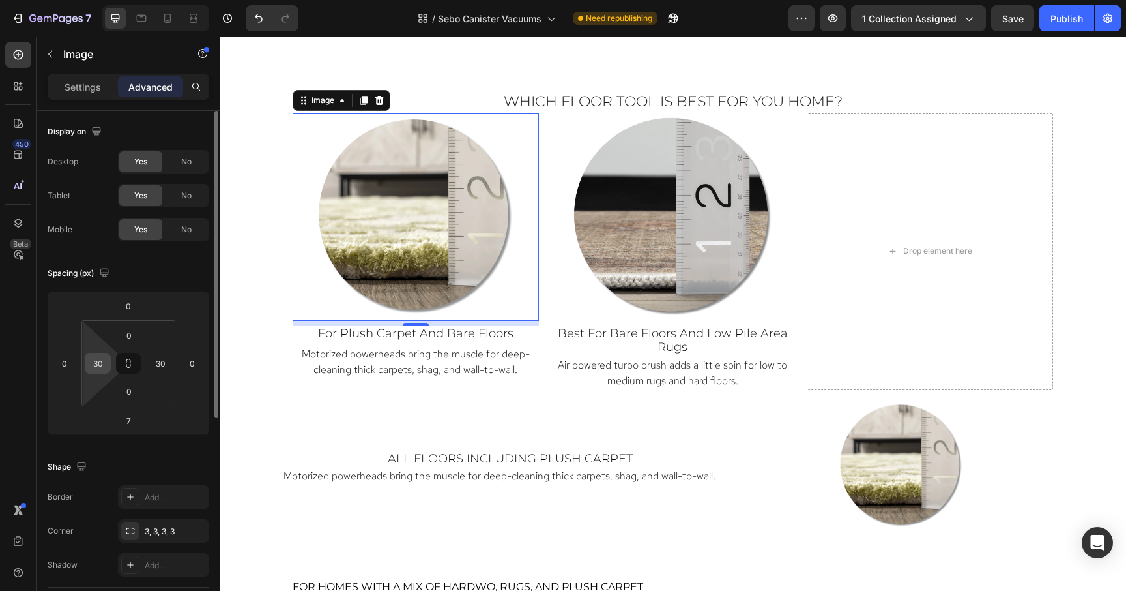
click at [102, 360] on input "30" at bounding box center [98, 363] width 20 height 20
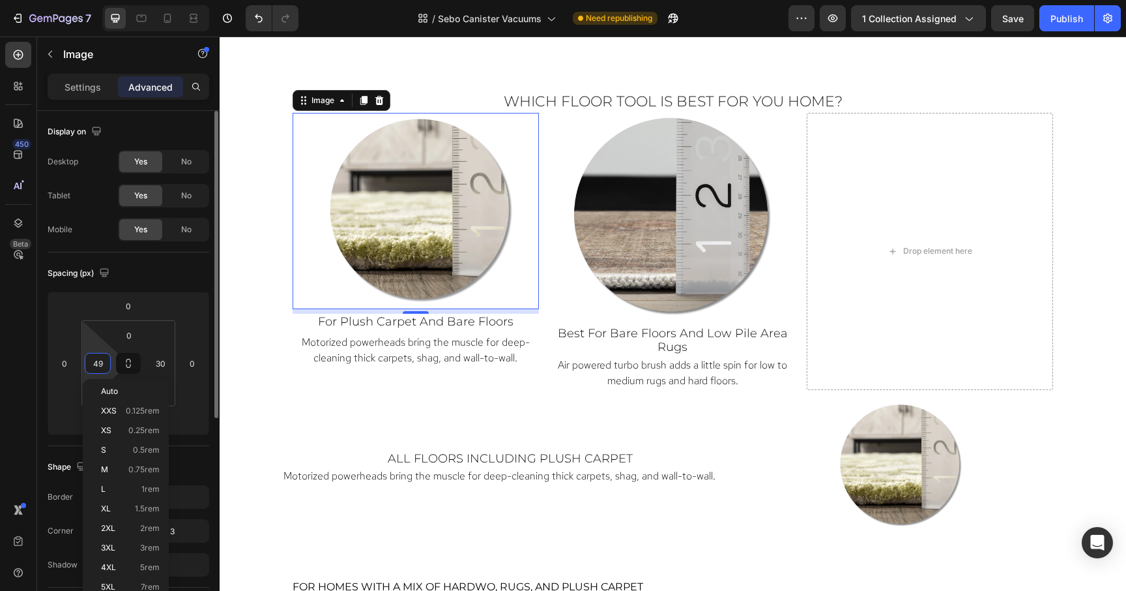
type input "50"
click at [162, 368] on input "30" at bounding box center [161, 363] width 20 height 20
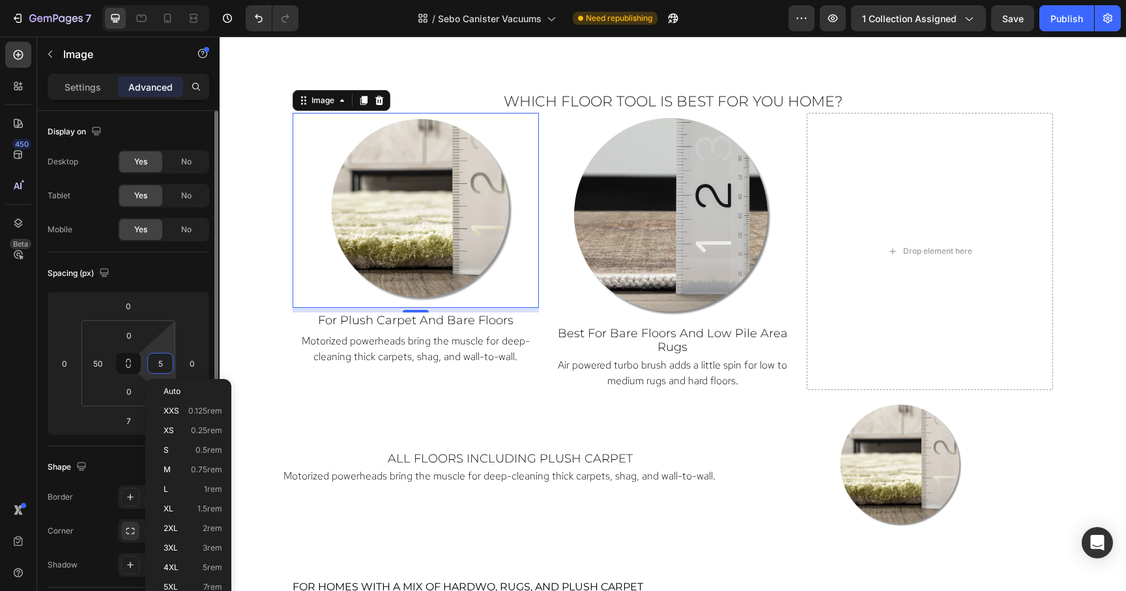
type input "50"
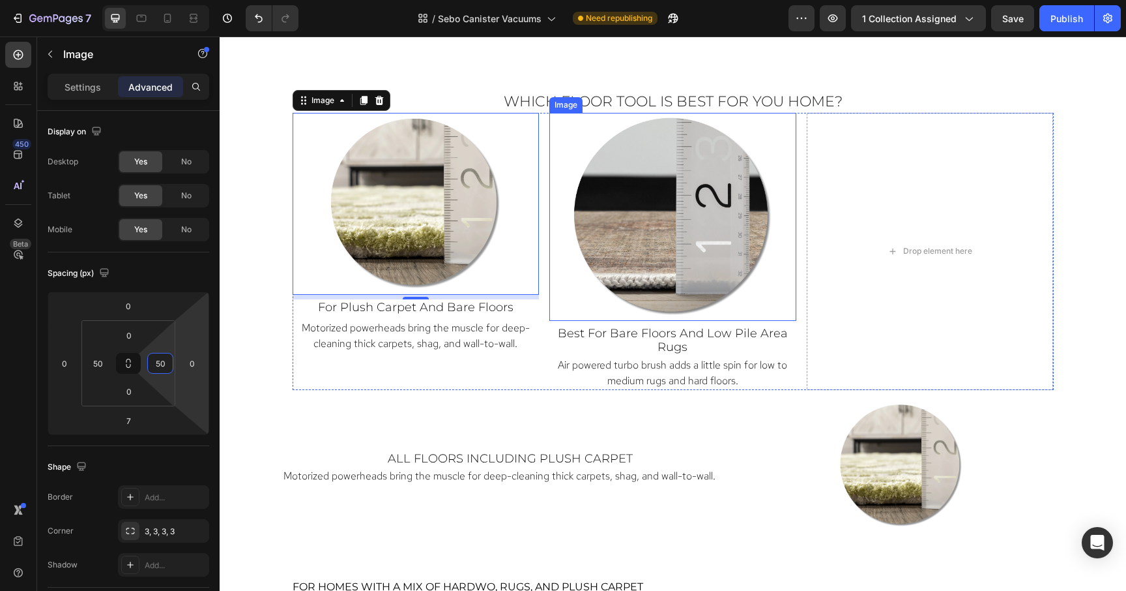
click at [684, 260] on img at bounding box center [673, 217] width 208 height 208
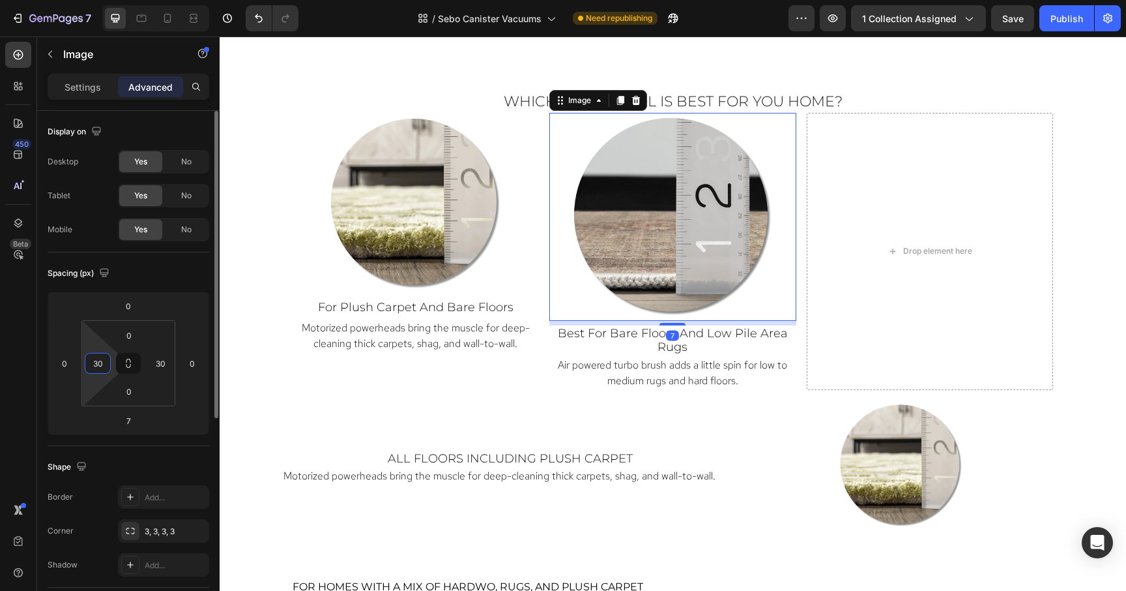
click at [96, 366] on input "30" at bounding box center [98, 363] width 20 height 20
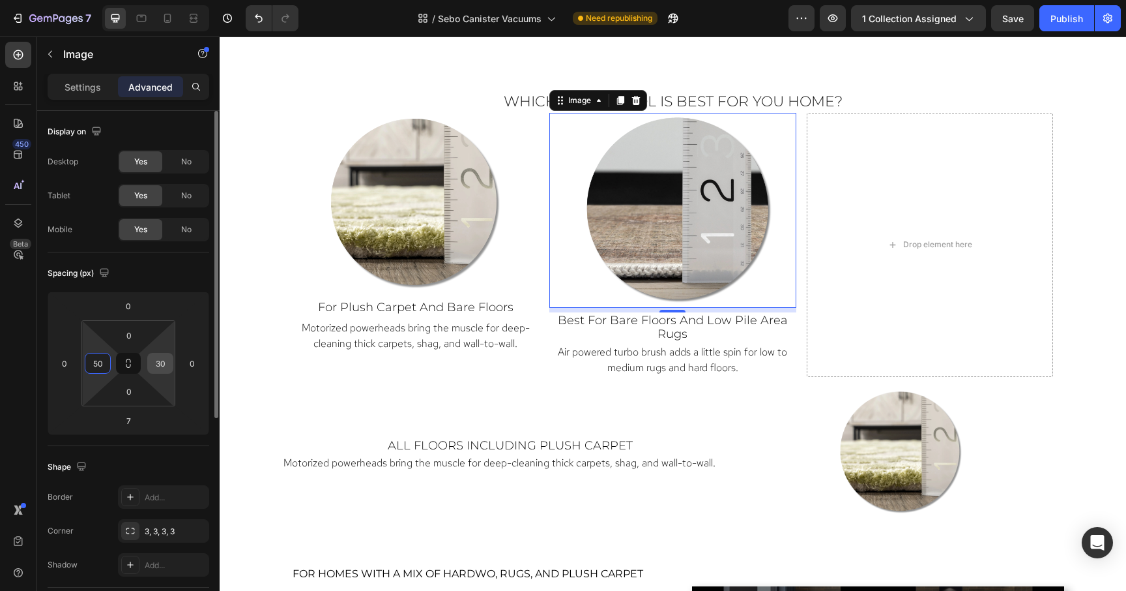
type input "50"
click at [165, 362] on input "30" at bounding box center [161, 363] width 20 height 20
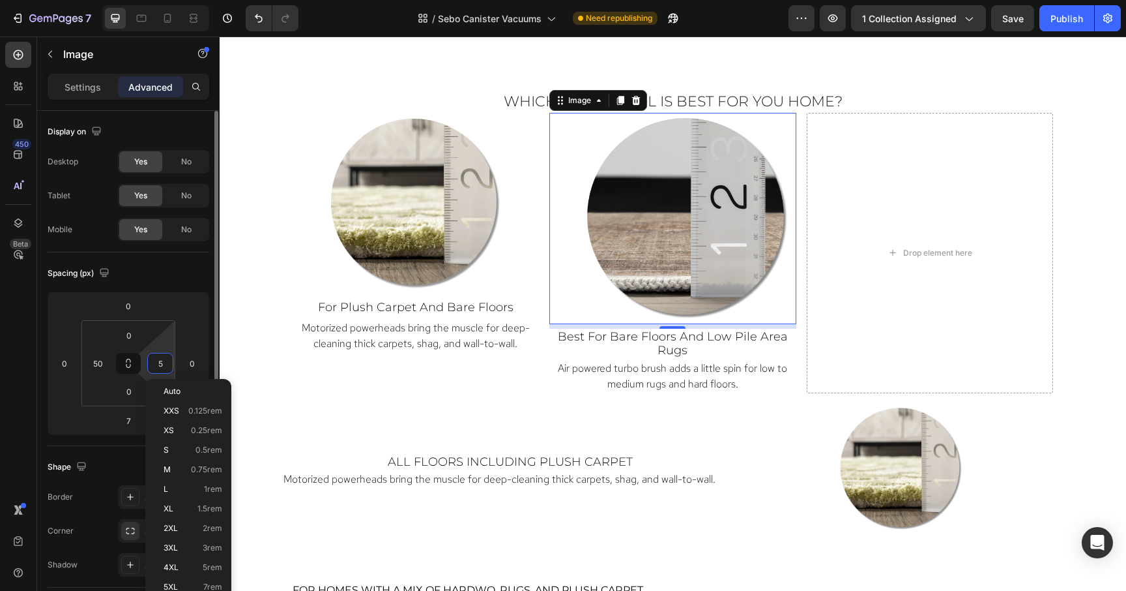
type input "50"
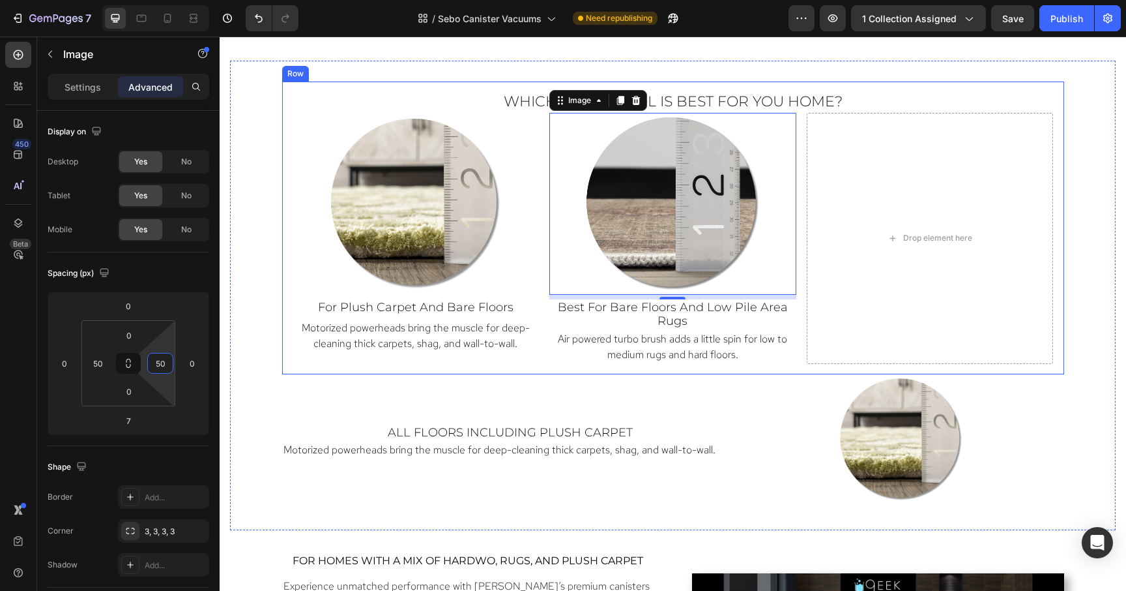
click at [493, 371] on div "Which Floor Tool Is Best for You Home? Heading Image ⁠⁠⁠⁠⁠⁠⁠ for Plush Carpet a…" at bounding box center [673, 227] width 782 height 293
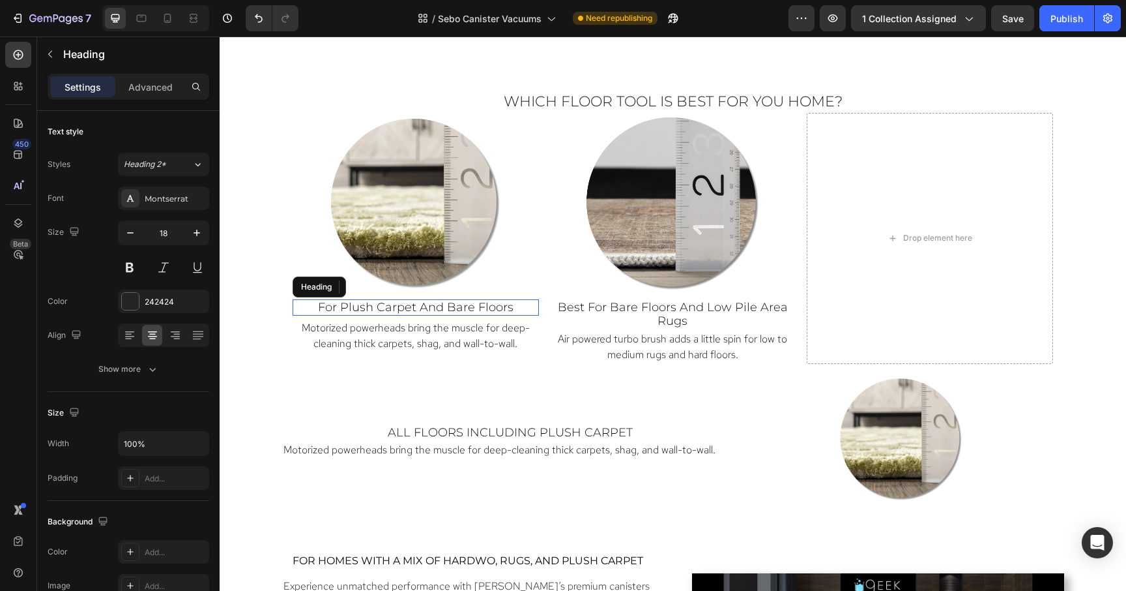
click at [462, 308] on span "for Plush Carpet and Bare floors" at bounding box center [416, 307] width 196 height 14
click at [137, 81] on p "Advanced" at bounding box center [150, 87] width 44 height 14
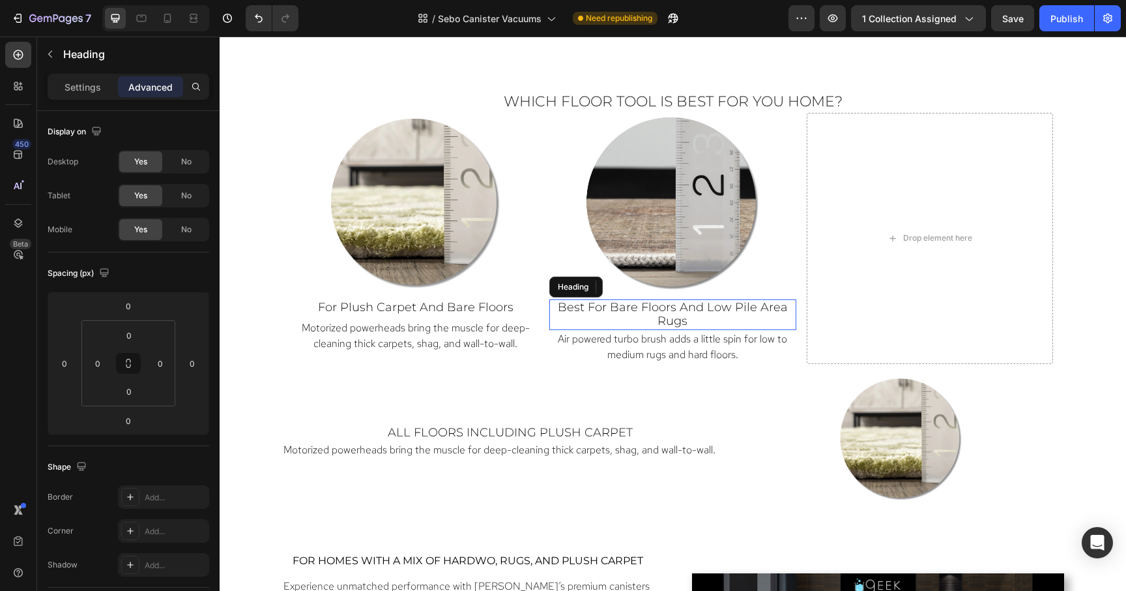
click at [707, 318] on p "⁠⁠⁠⁠⁠⁠⁠ best for bare floors and low pile area rugs" at bounding box center [673, 314] width 244 height 28
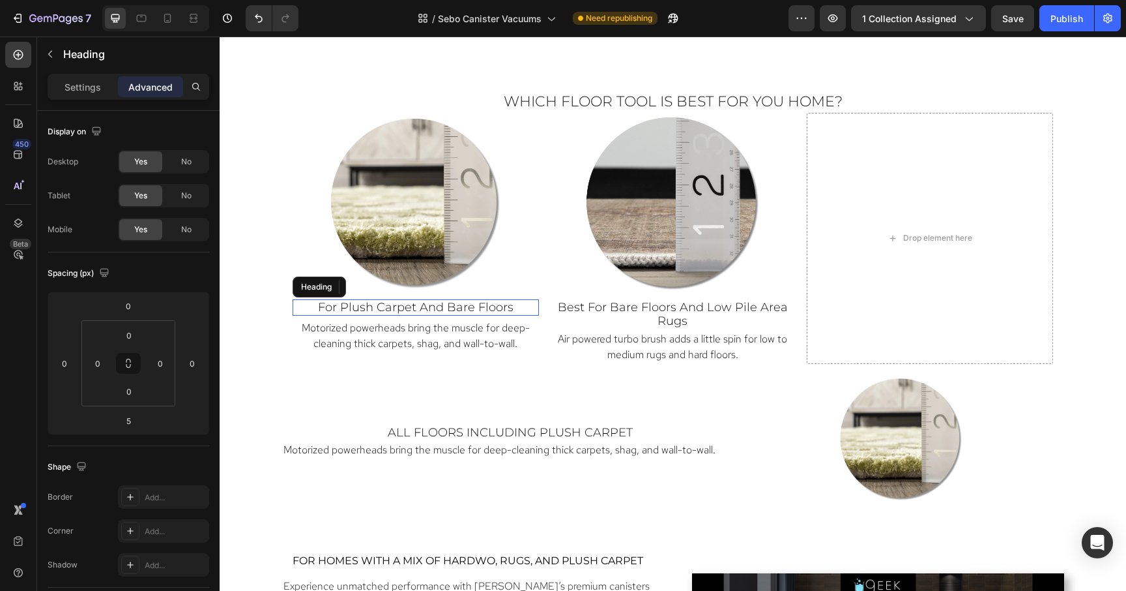
click at [485, 311] on span "for Plush Carpet and Bare floors" at bounding box center [416, 307] width 196 height 14
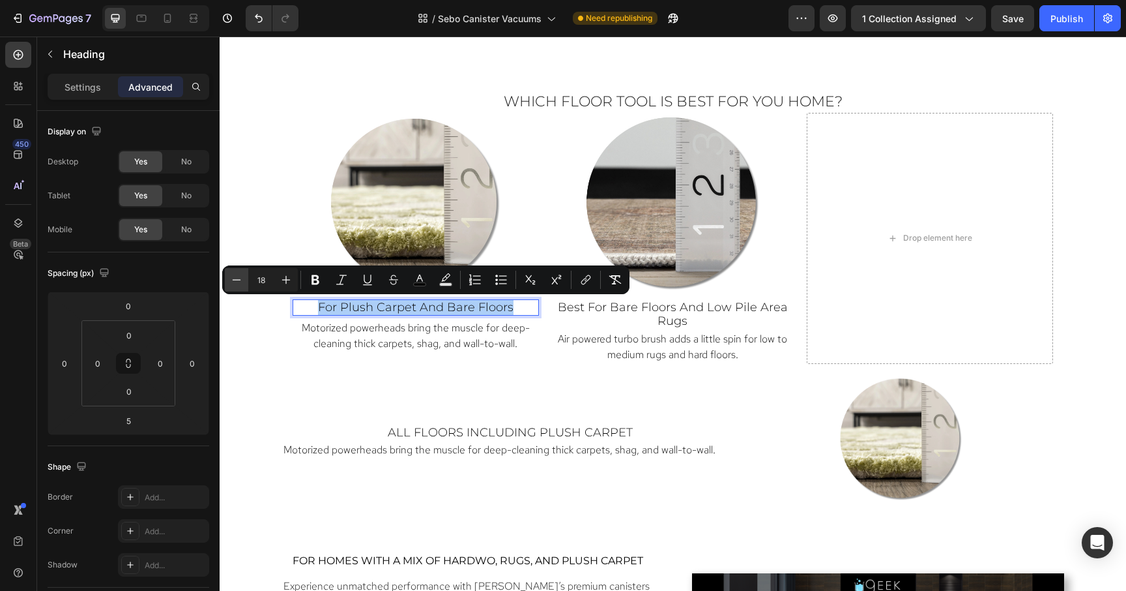
click at [236, 279] on icon "Editor contextual toolbar" at bounding box center [236, 279] width 13 height 13
type input "17"
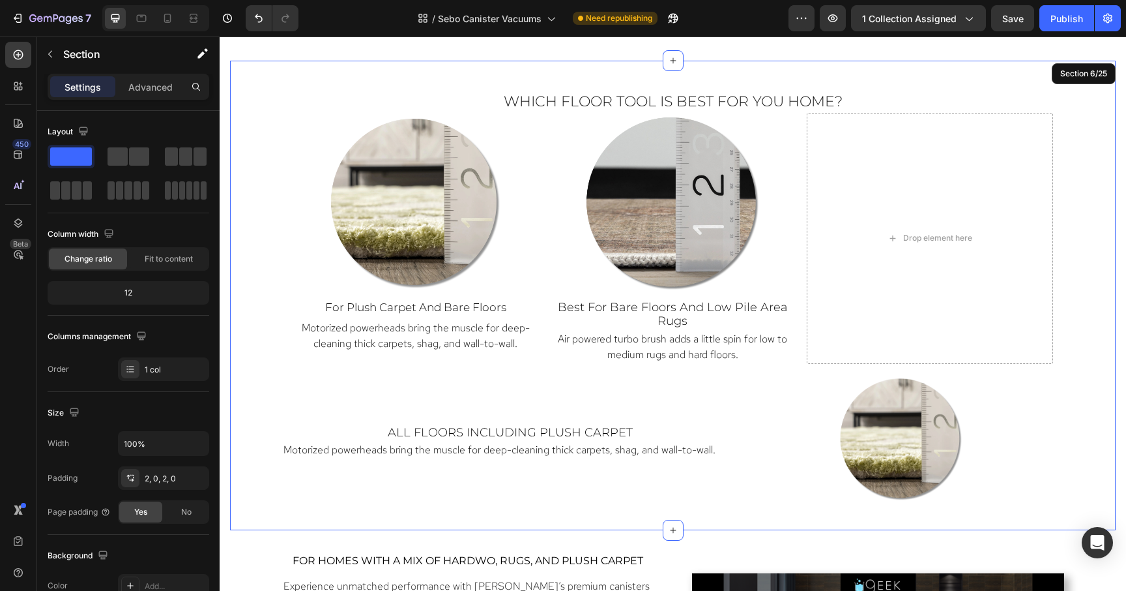
click at [236, 279] on div "Which Floor Tool Is Best for You Home? Heading Image ⁠⁠⁠⁠⁠⁠⁠ for Plush Carpet a…" at bounding box center [673, 295] width 886 height 428
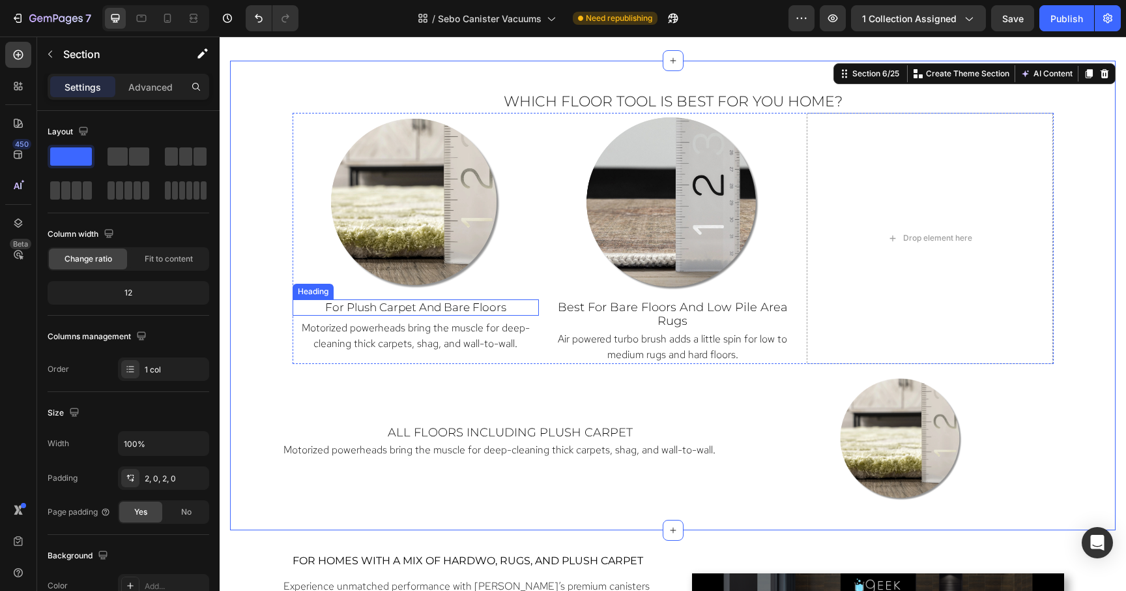
click at [325, 301] on span "for Plush Carpet and Bare floors" at bounding box center [415, 306] width 181 height 13
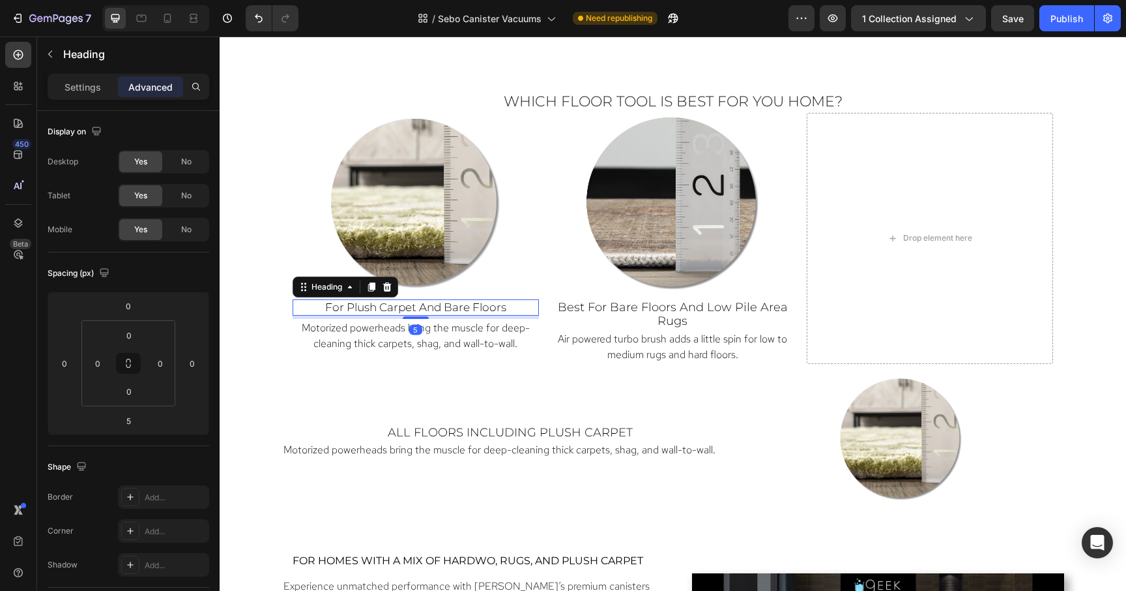
click at [325, 301] on span "for Plush Carpet and Bare floors" at bounding box center [415, 306] width 181 height 13
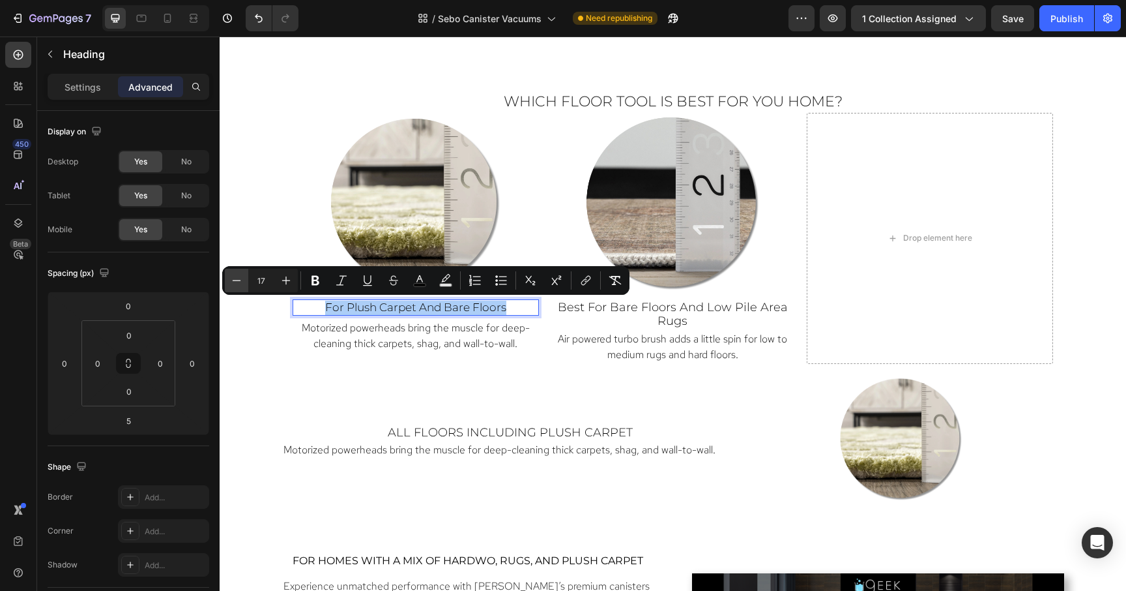
click at [237, 279] on icon "Editor contextual toolbar" at bounding box center [236, 280] width 13 height 13
type input "16"
click at [85, 89] on p "Settings" at bounding box center [83, 87] width 37 height 14
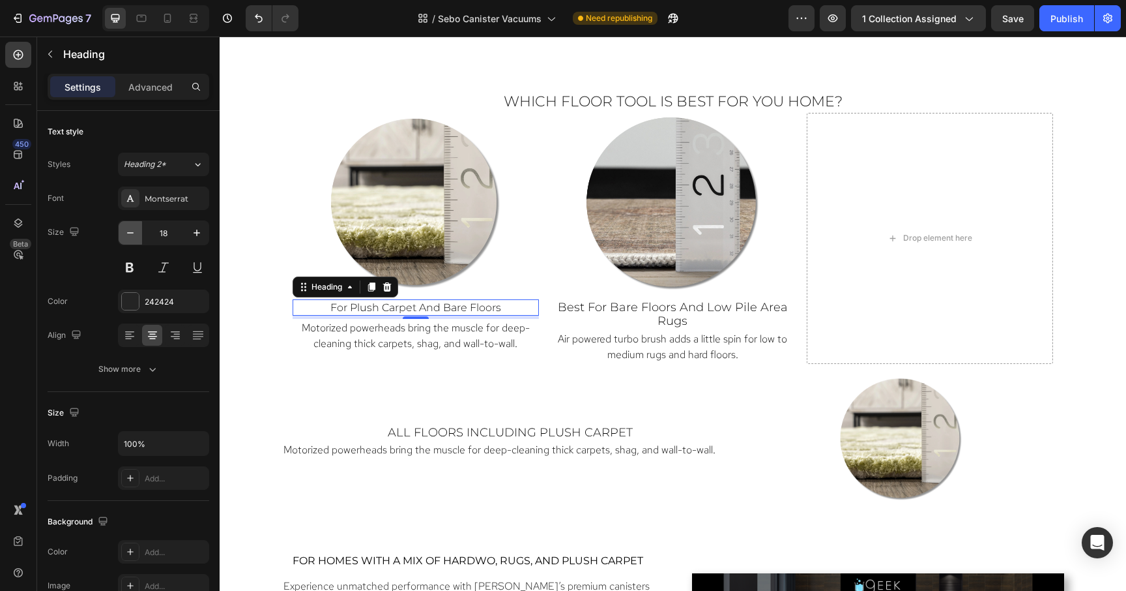
click at [126, 232] on icon "button" at bounding box center [130, 232] width 13 height 13
type input "16"
click at [662, 308] on span "best for bare floors and low pile area rugs" at bounding box center [673, 314] width 230 height 29
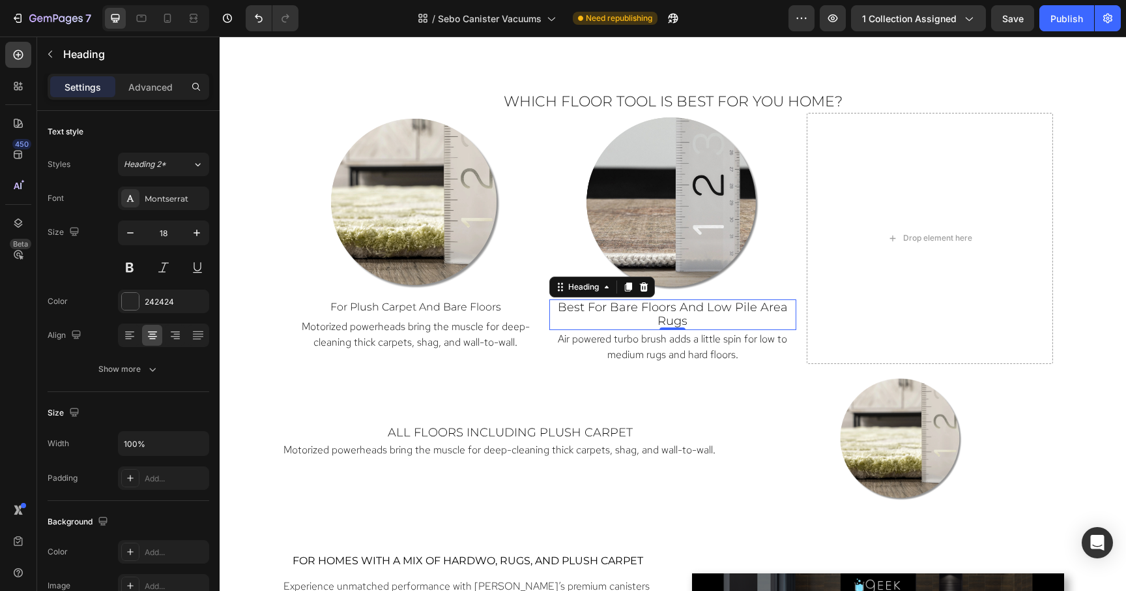
click at [662, 308] on span "best for bare floors and low pile area rugs" at bounding box center [673, 314] width 230 height 29
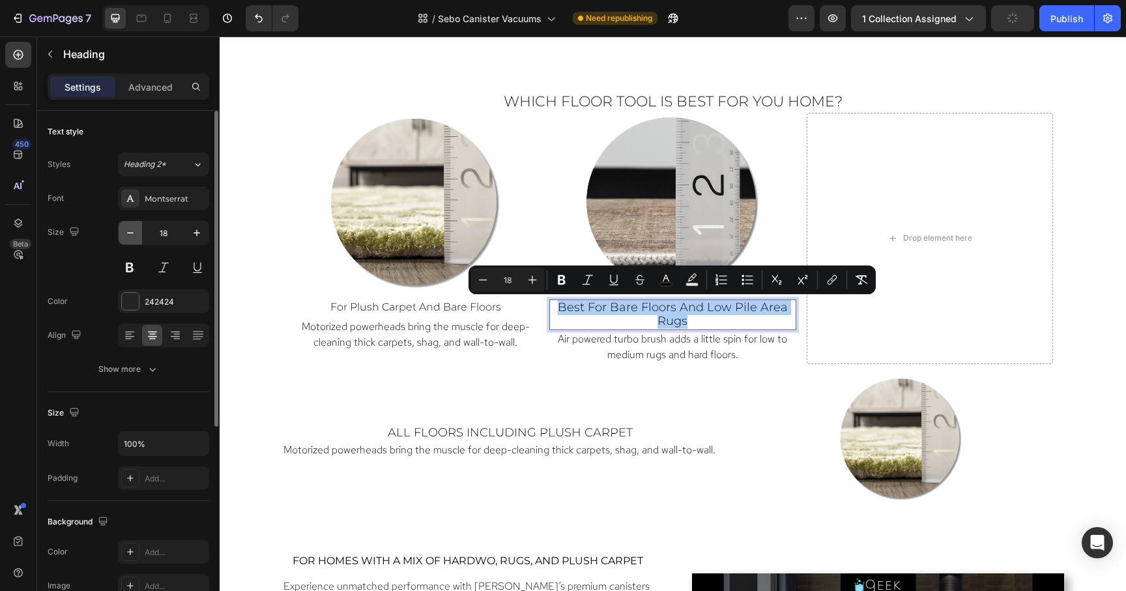
click at [131, 234] on icon "button" at bounding box center [130, 232] width 13 height 13
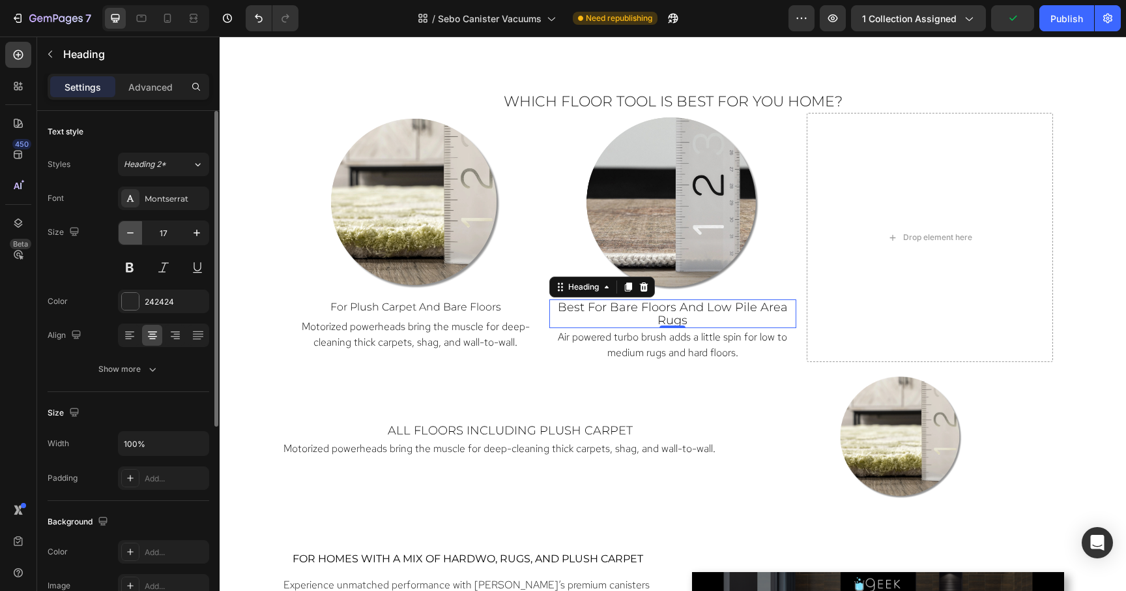
click at [131, 234] on icon "button" at bounding box center [130, 232] width 13 height 13
type input "16"
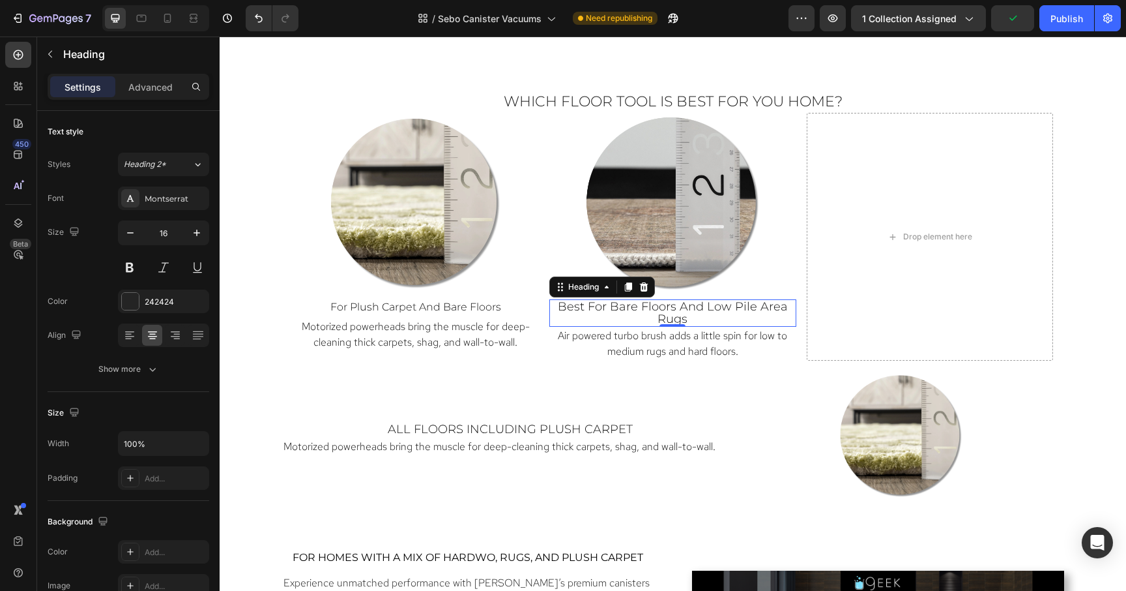
click at [639, 310] on span "best for bare floors and low pile area rugs" at bounding box center [673, 312] width 230 height 27
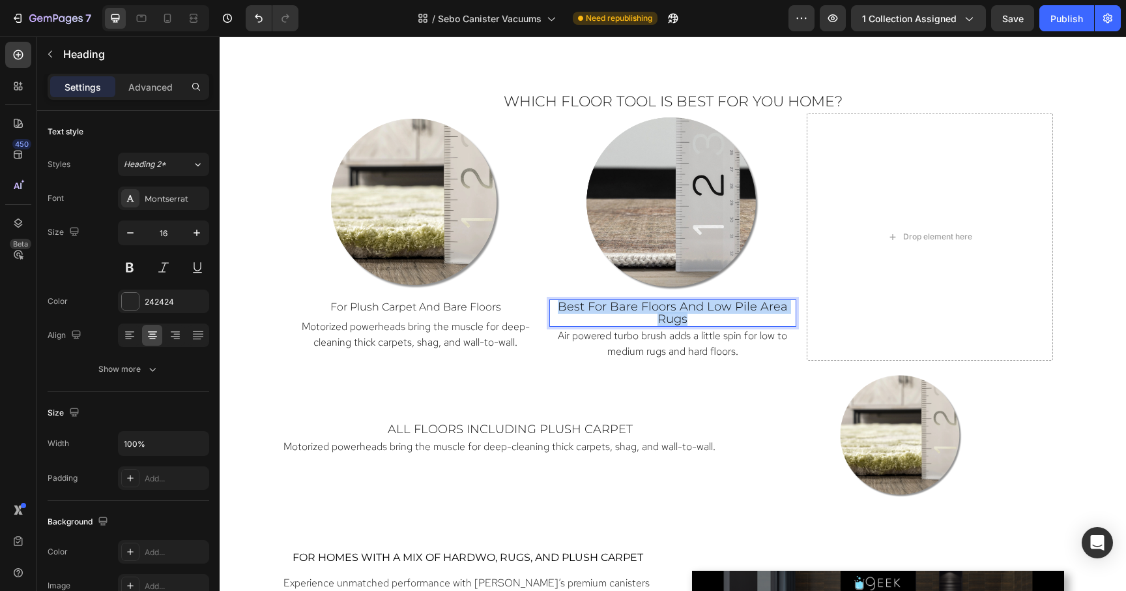
click at [639, 310] on span "best for bare floors and low pile area rugs" at bounding box center [673, 312] width 230 height 27
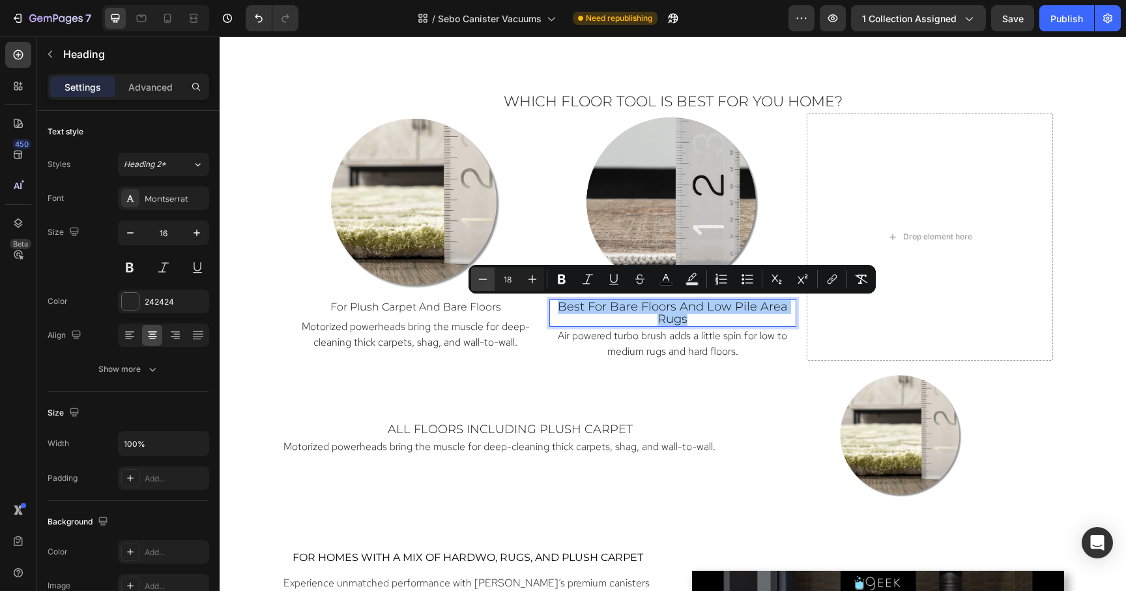
click at [488, 276] on icon "Editor contextual toolbar" at bounding box center [482, 278] width 13 height 13
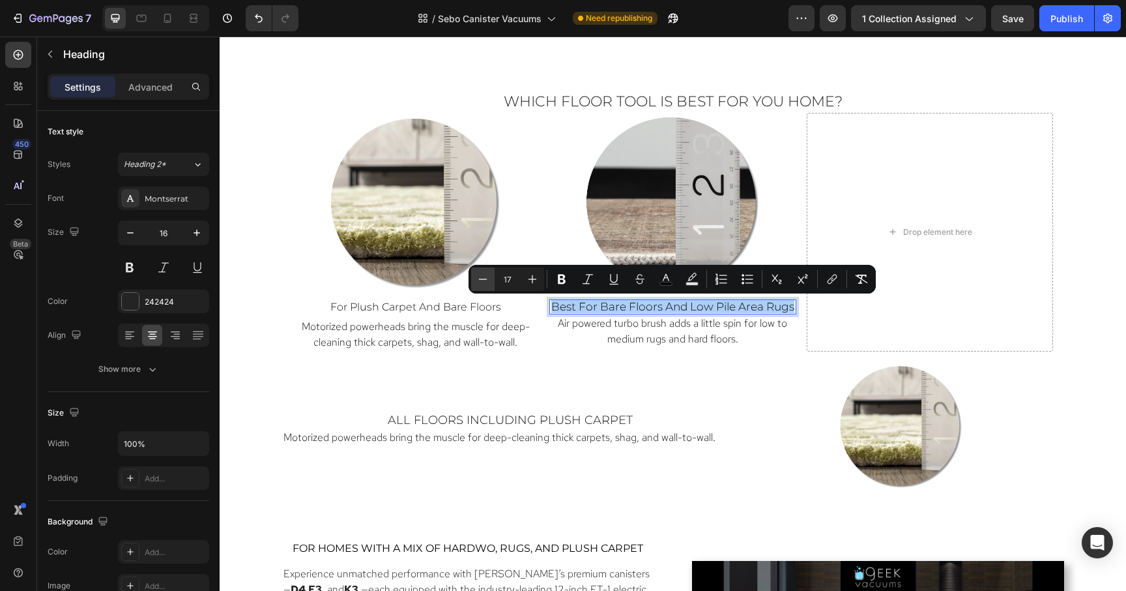
click at [488, 276] on icon "Editor contextual toolbar" at bounding box center [482, 278] width 13 height 13
type input "16"
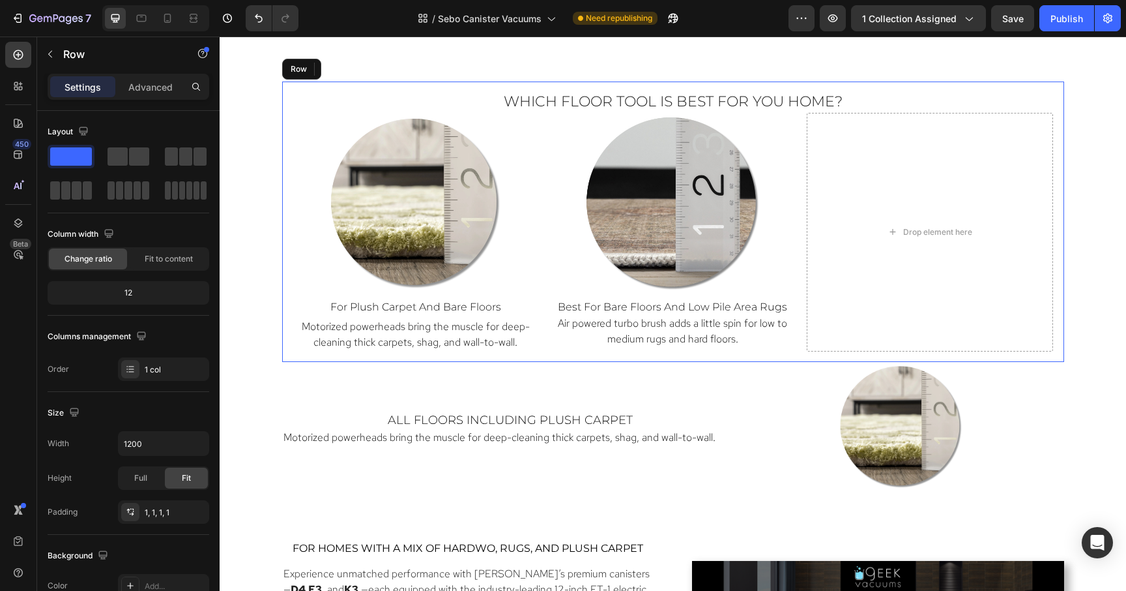
click at [542, 358] on div "Which Floor Tool Is Best for You Home? Heading Image ⁠⁠⁠⁠⁠⁠⁠ for Plush Carpet a…" at bounding box center [673, 221] width 782 height 280
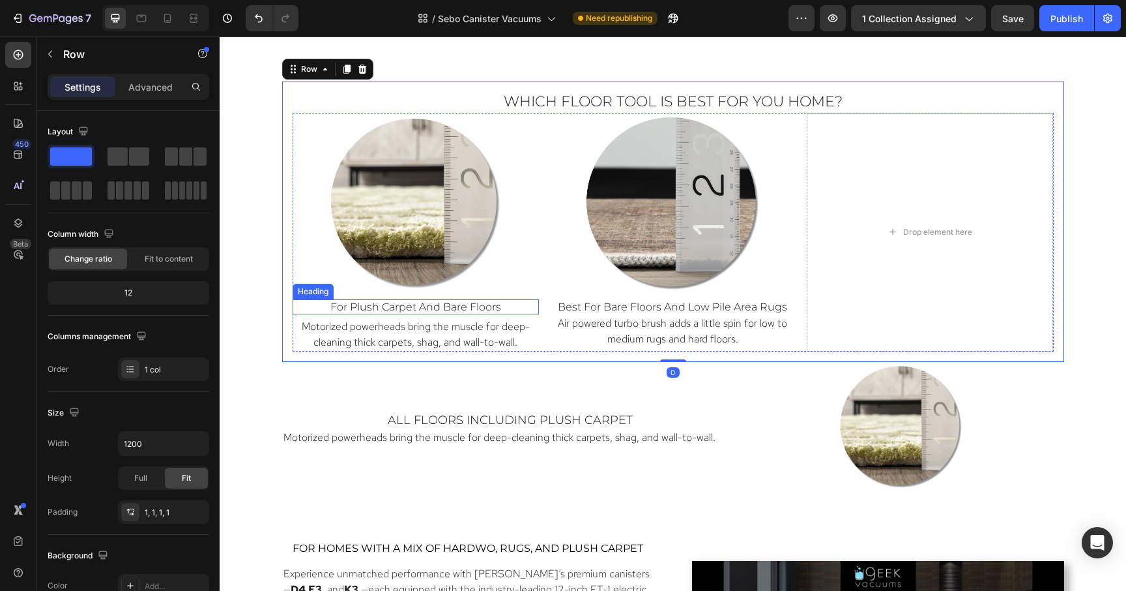
click at [490, 304] on span "for Plush Carpet and Bare floors" at bounding box center [415, 306] width 171 height 12
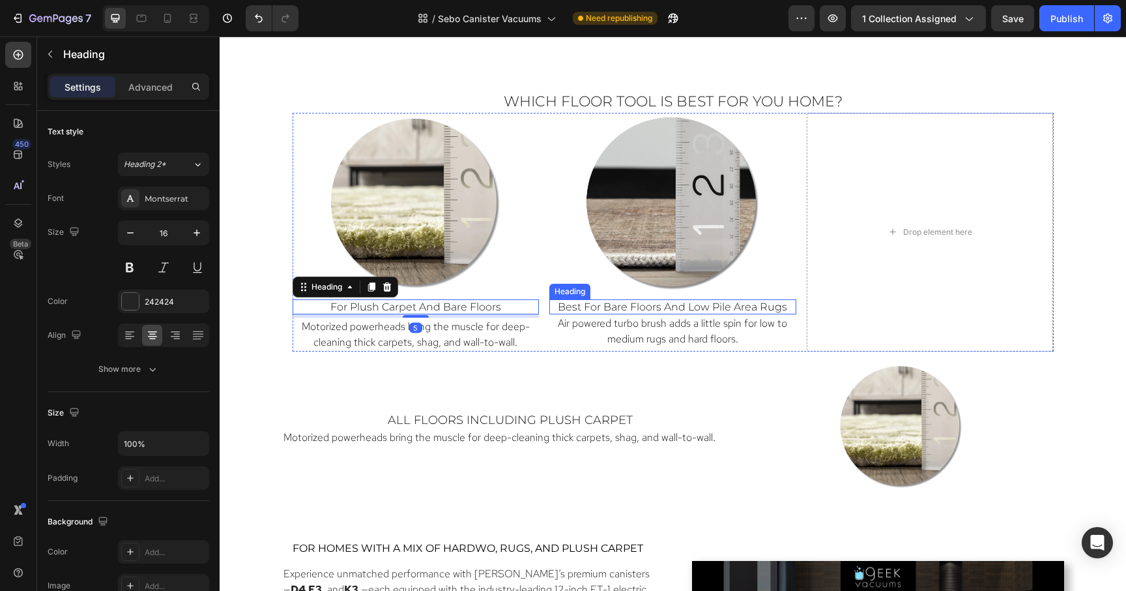
click at [626, 306] on span "best for bare floors and low pile area rugs" at bounding box center [672, 306] width 229 height 12
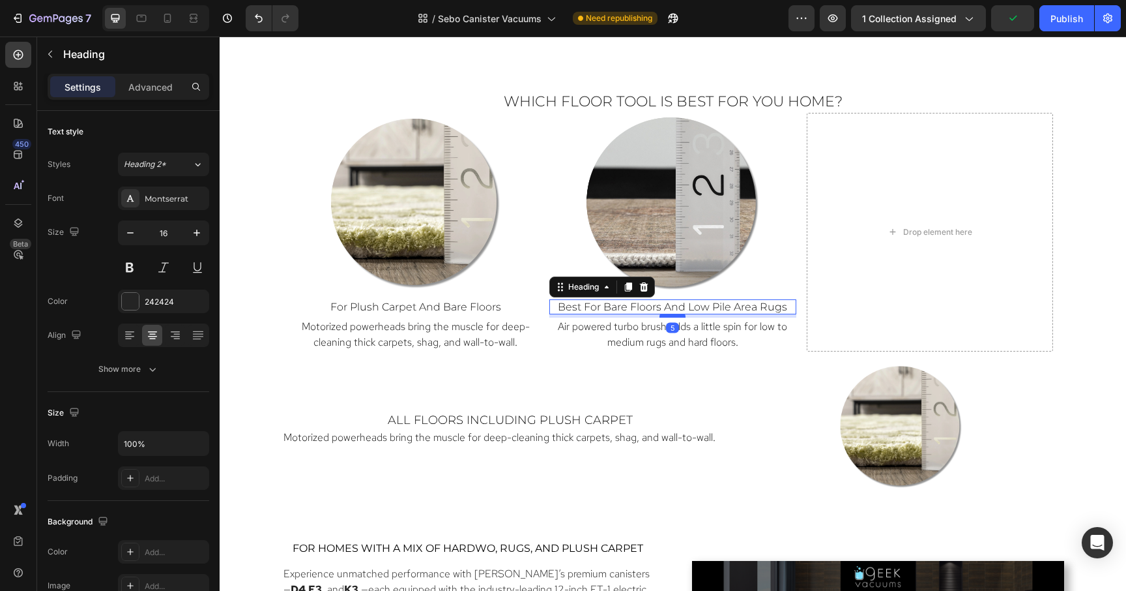
click at [677, 315] on div at bounding box center [673, 316] width 26 height 4
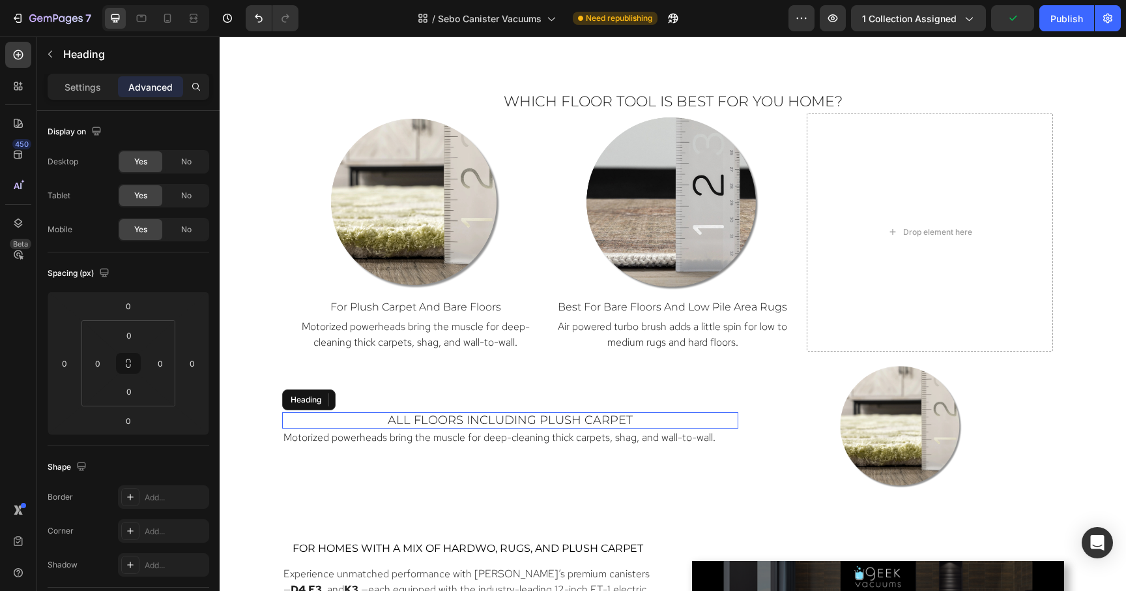
click at [703, 413] on h2 "all floors including plush carpet" at bounding box center [510, 420] width 456 height 17
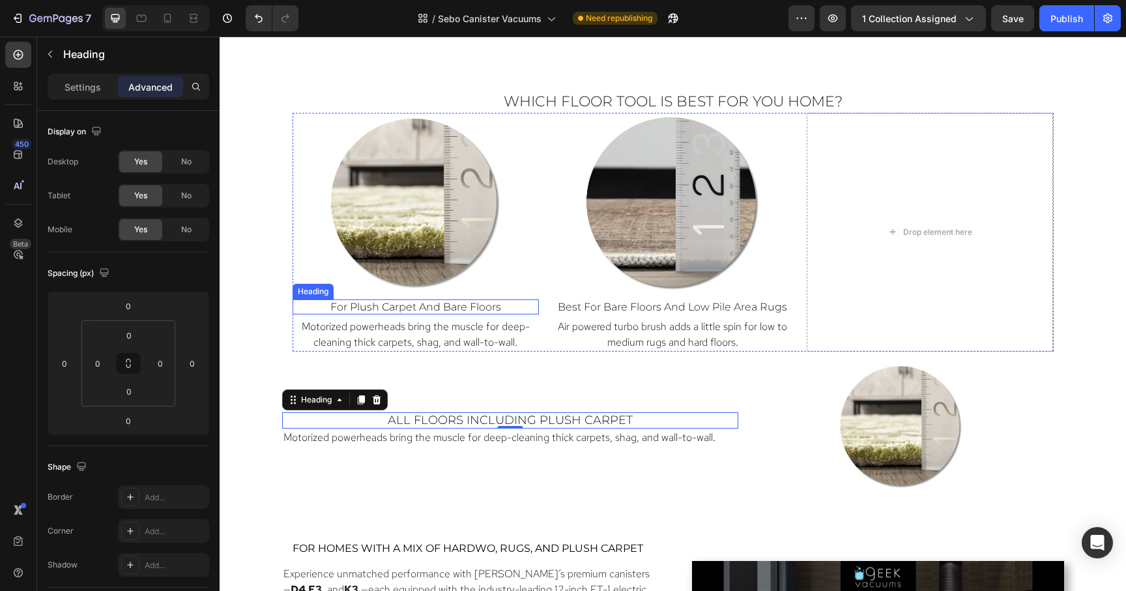
click at [470, 302] on span "for Plush Carpet and Bare floors" at bounding box center [415, 306] width 171 height 12
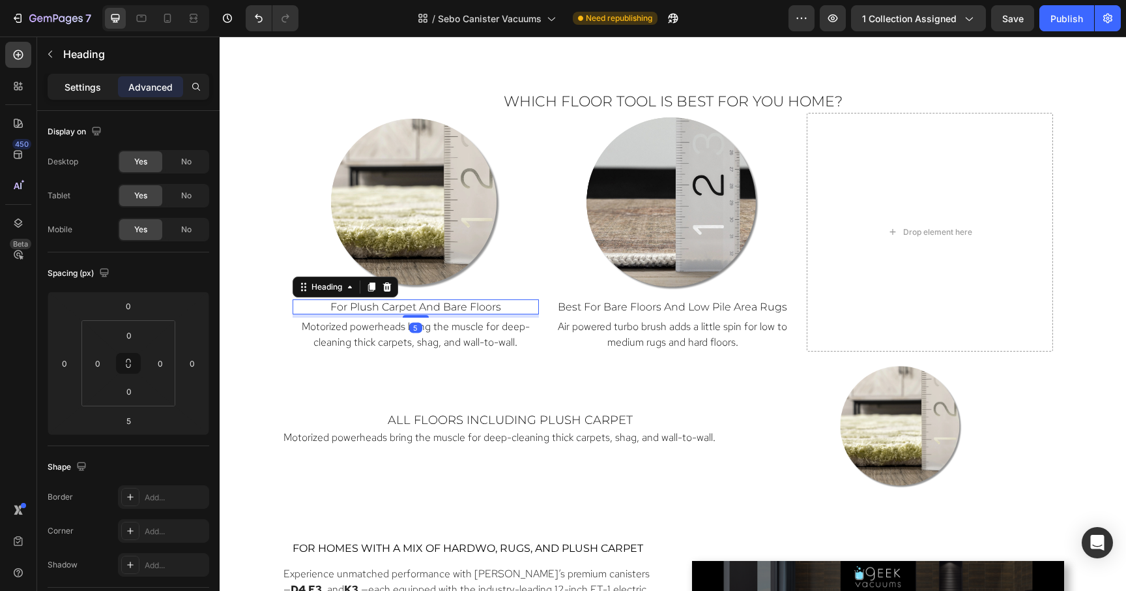
click at [85, 87] on p "Settings" at bounding box center [83, 87] width 37 height 14
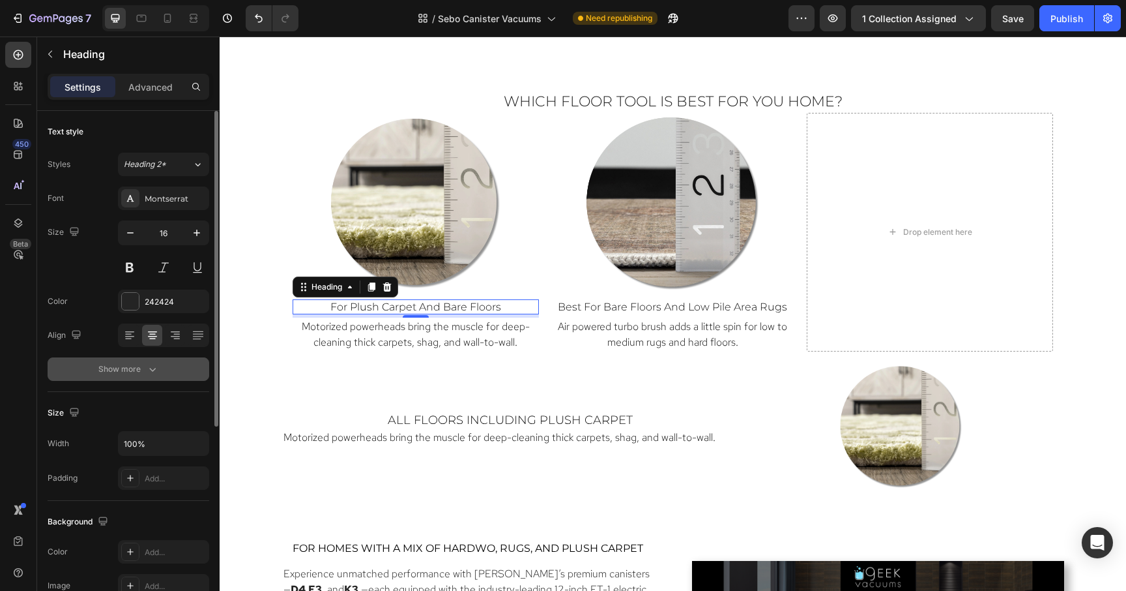
click at [119, 371] on div "Show more" at bounding box center [128, 368] width 61 height 13
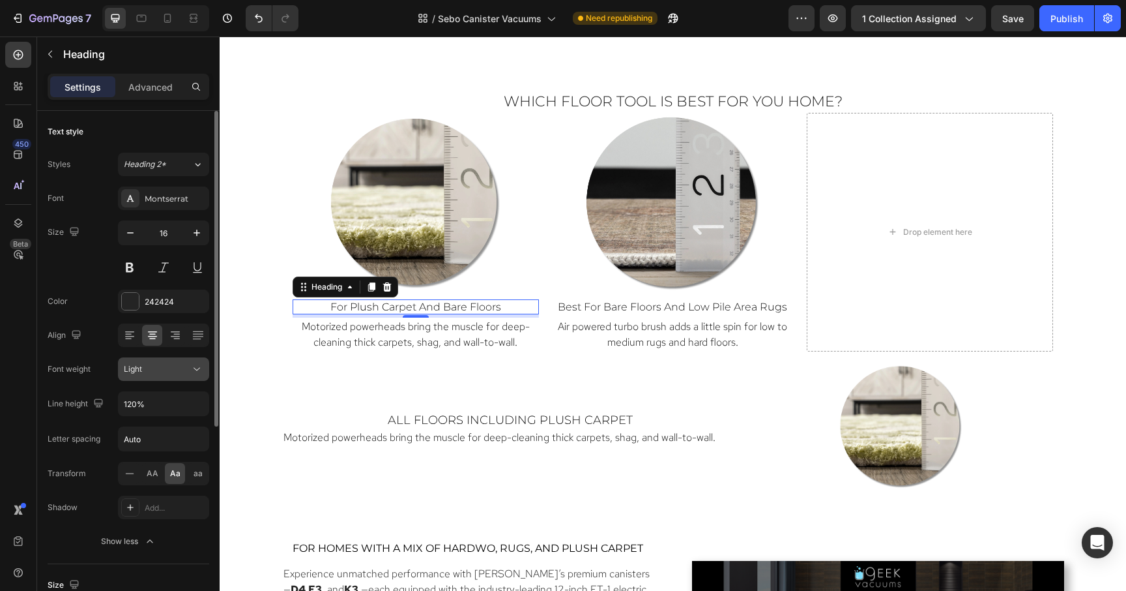
click at [149, 368] on div "Light" at bounding box center [157, 369] width 66 height 12
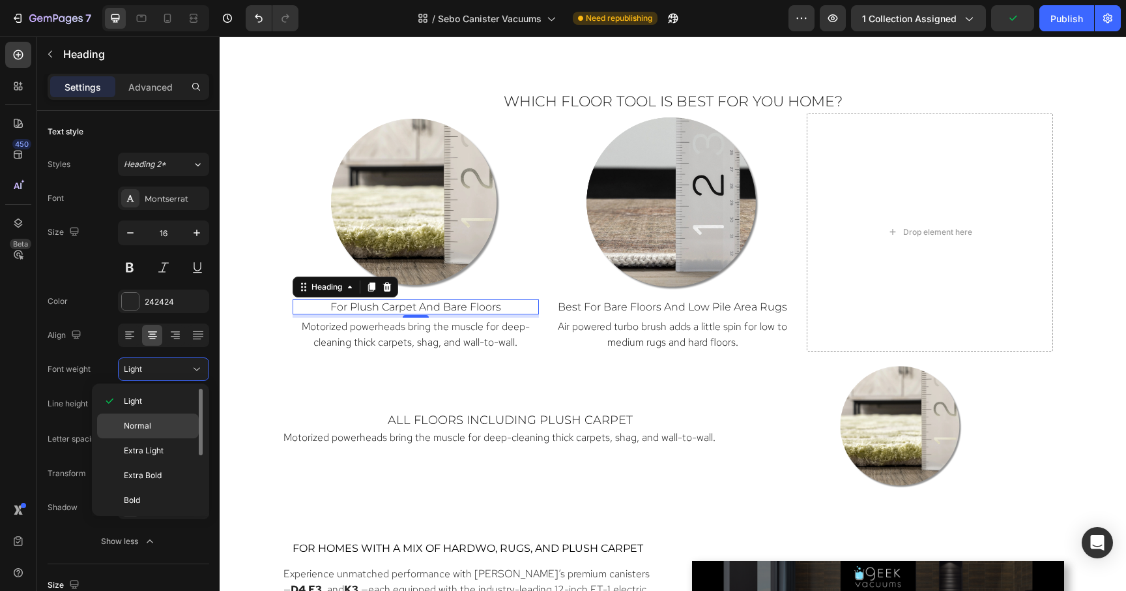
click at [149, 418] on div "Normal" at bounding box center [148, 425] width 102 height 25
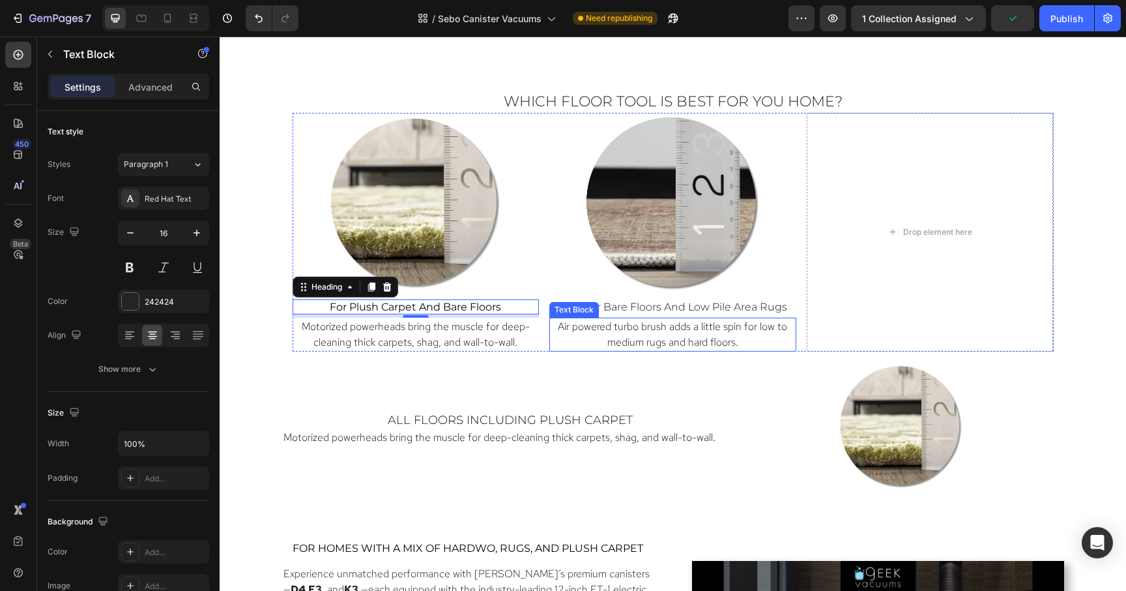
click at [579, 308] on div "Text Block" at bounding box center [574, 310] width 44 height 12
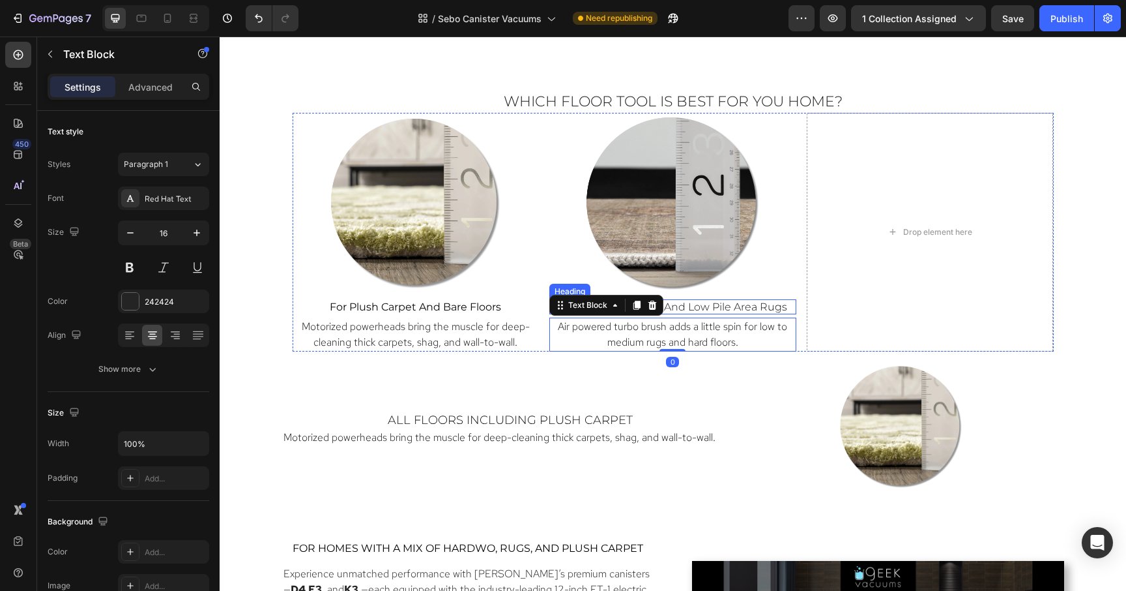
click at [686, 308] on span "best for bare floors and low pile area rugs" at bounding box center [672, 306] width 229 height 12
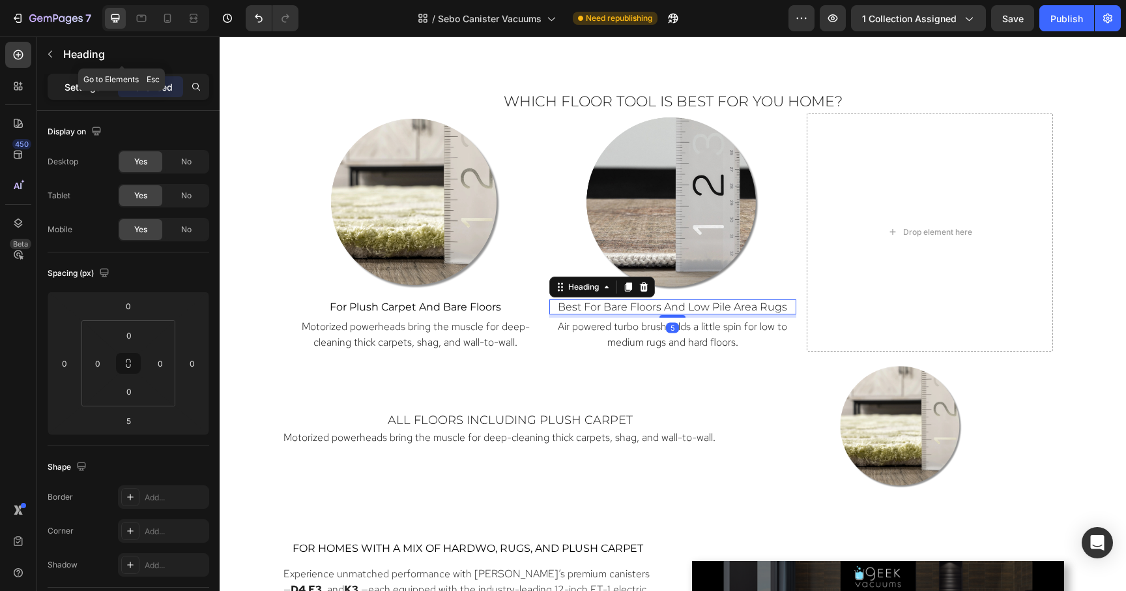
click at [72, 81] on p "Settings" at bounding box center [83, 87] width 37 height 14
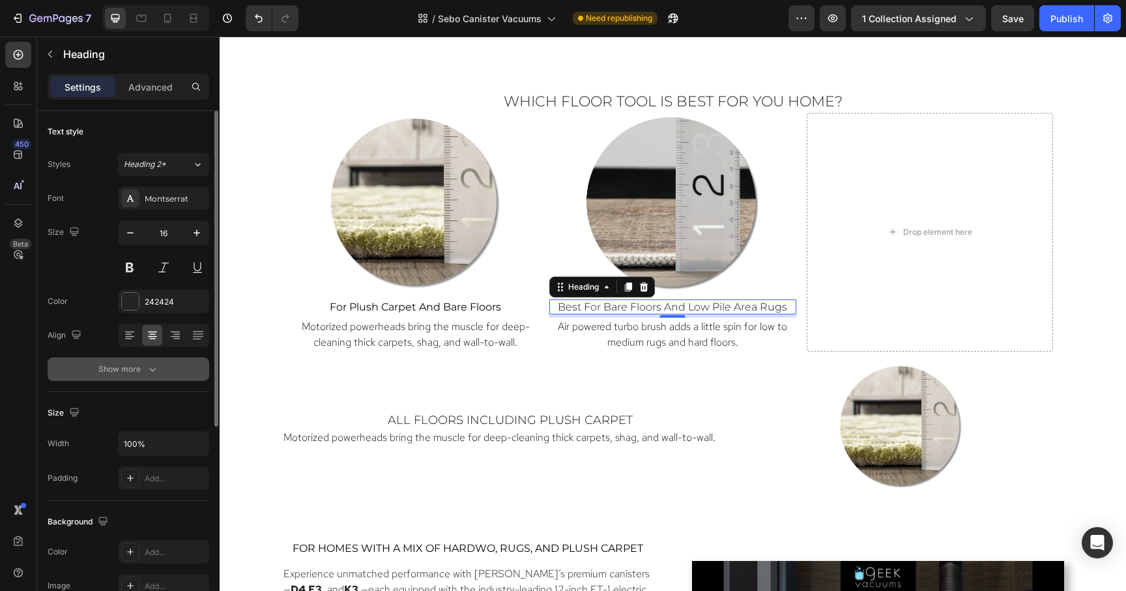
click at [146, 368] on icon "button" at bounding box center [152, 368] width 13 height 13
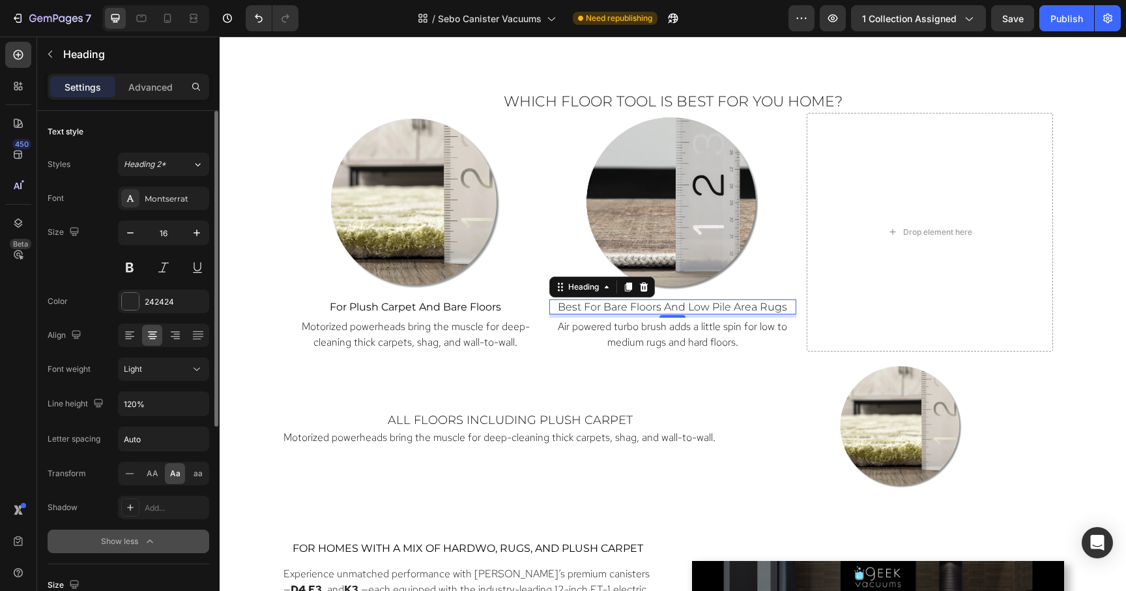
click at [146, 368] on div "Light" at bounding box center [157, 369] width 66 height 12
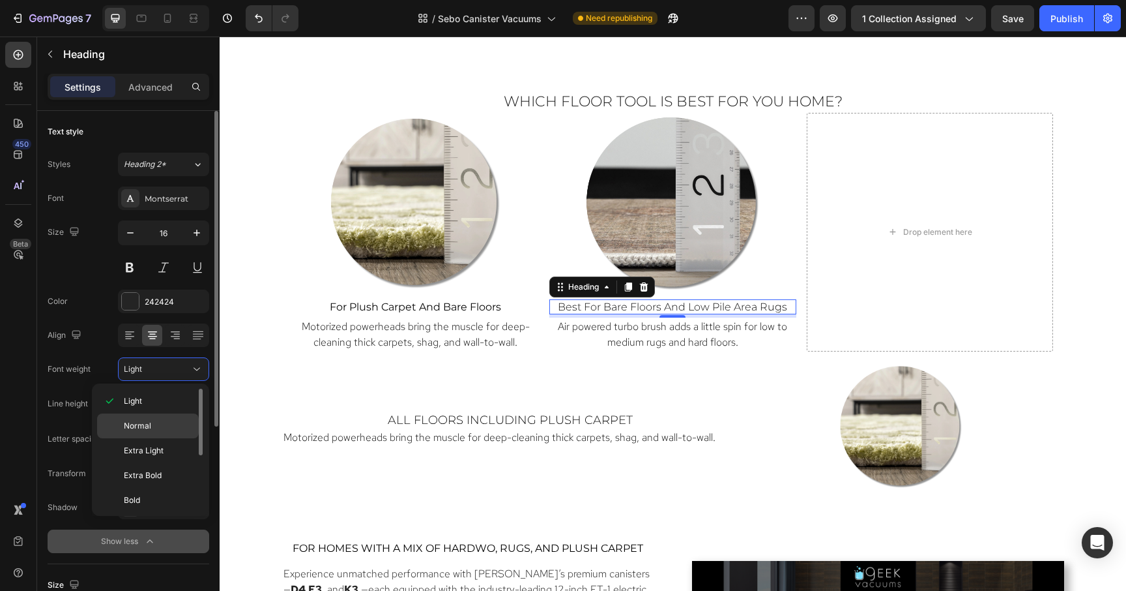
click at [140, 422] on span "Normal" at bounding box center [137, 426] width 27 height 12
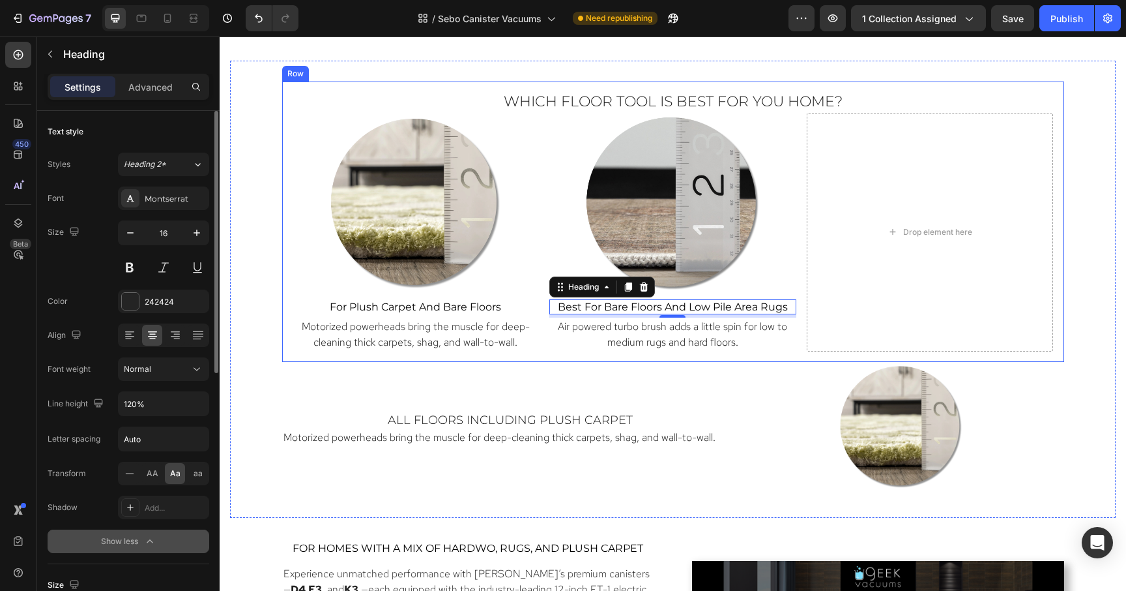
click at [542, 353] on div "Which Floor Tool Is Best for You Home? Heading Image ⁠⁠⁠⁠⁠⁠⁠ for Plush Carpet a…" at bounding box center [673, 221] width 782 height 280
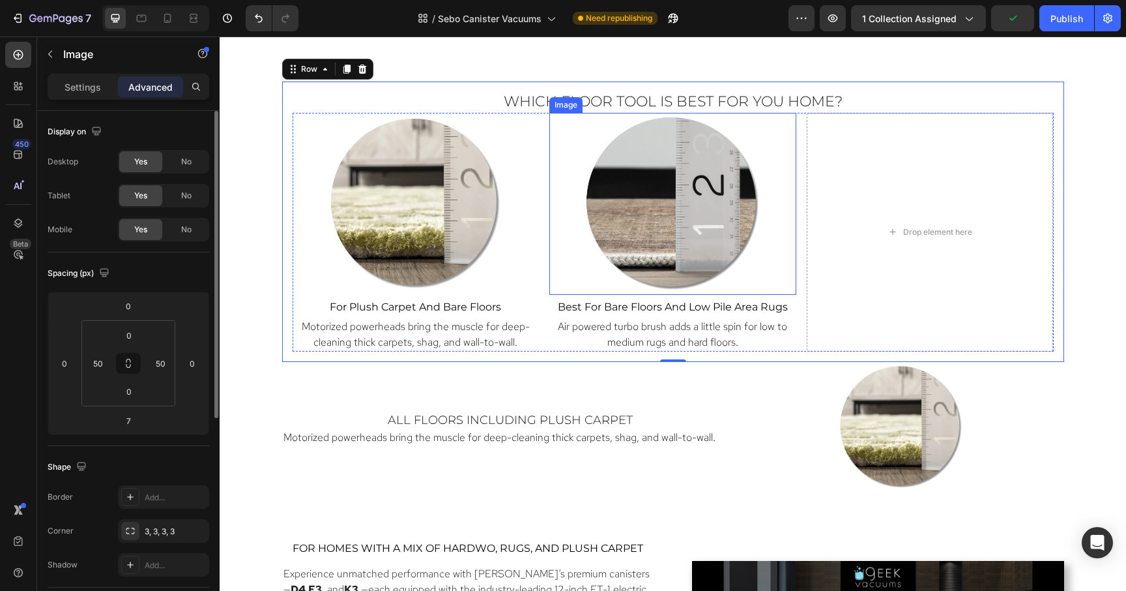
click at [566, 194] on div "Image" at bounding box center [672, 204] width 247 height 182
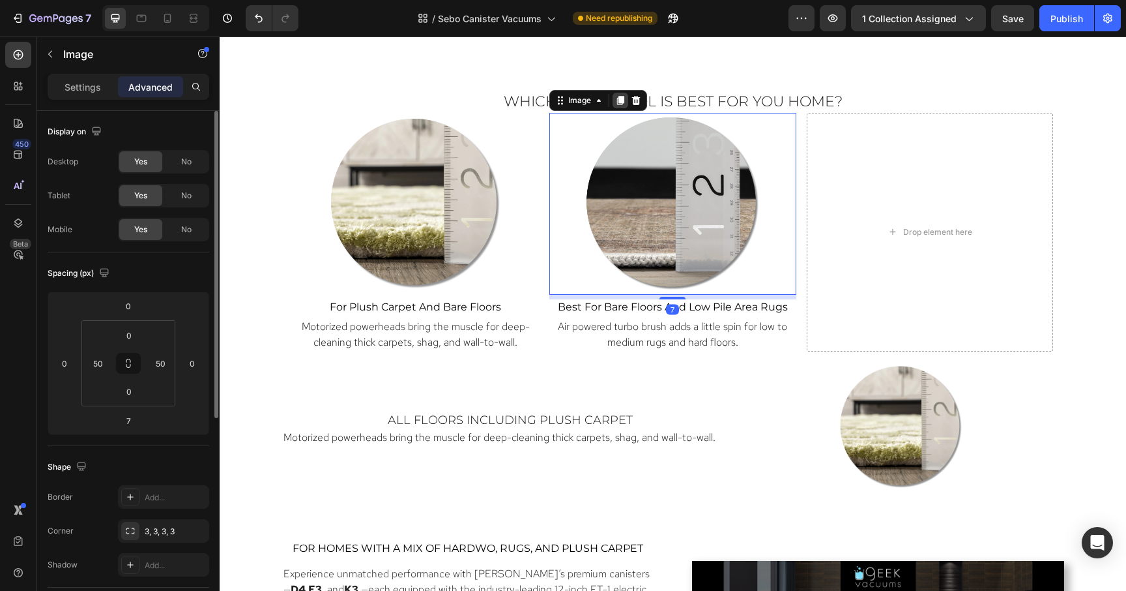
click at [619, 106] on div at bounding box center [621, 101] width 16 height 16
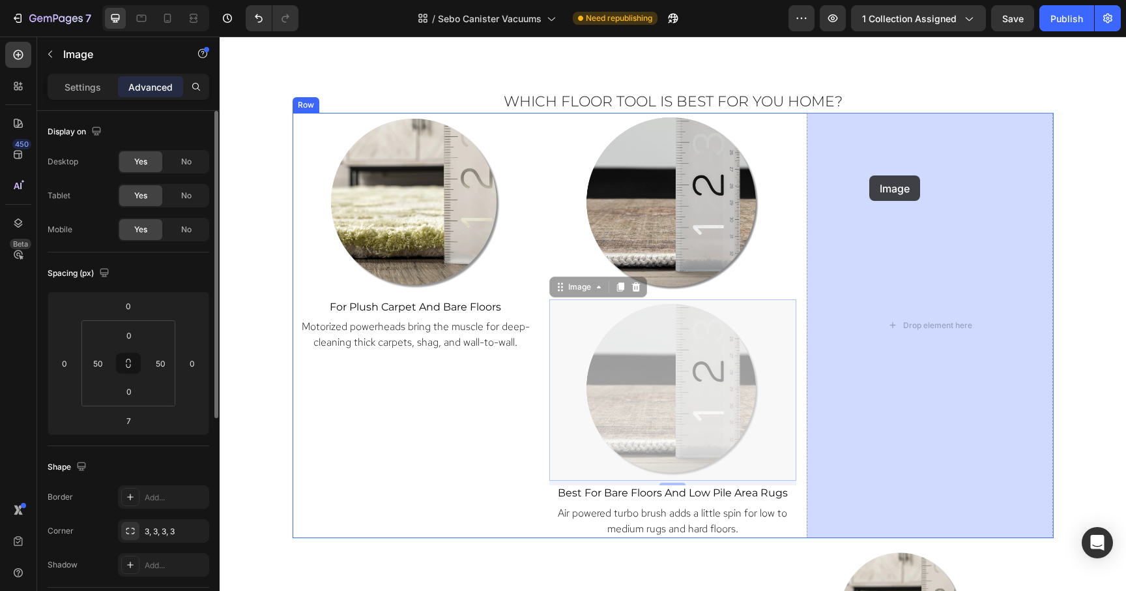
drag, startPoint x: 560, startPoint y: 287, endPoint x: 869, endPoint y: 175, distance: 329.1
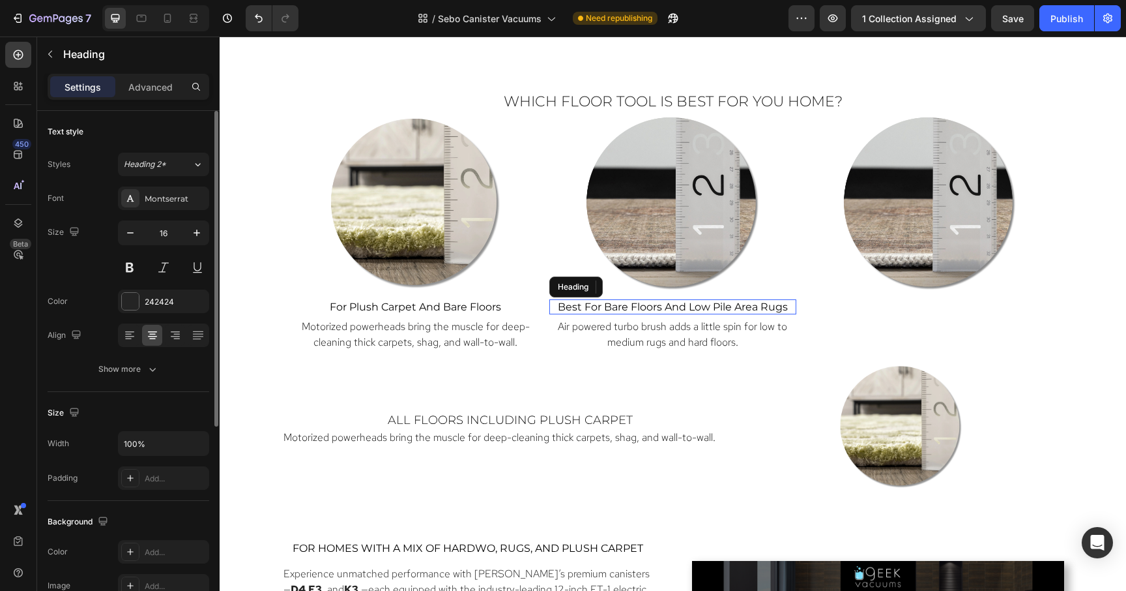
click at [647, 310] on span "best for bare floors and low pile area rugs" at bounding box center [673, 306] width 230 height 12
click at [627, 288] on icon at bounding box center [628, 287] width 10 height 10
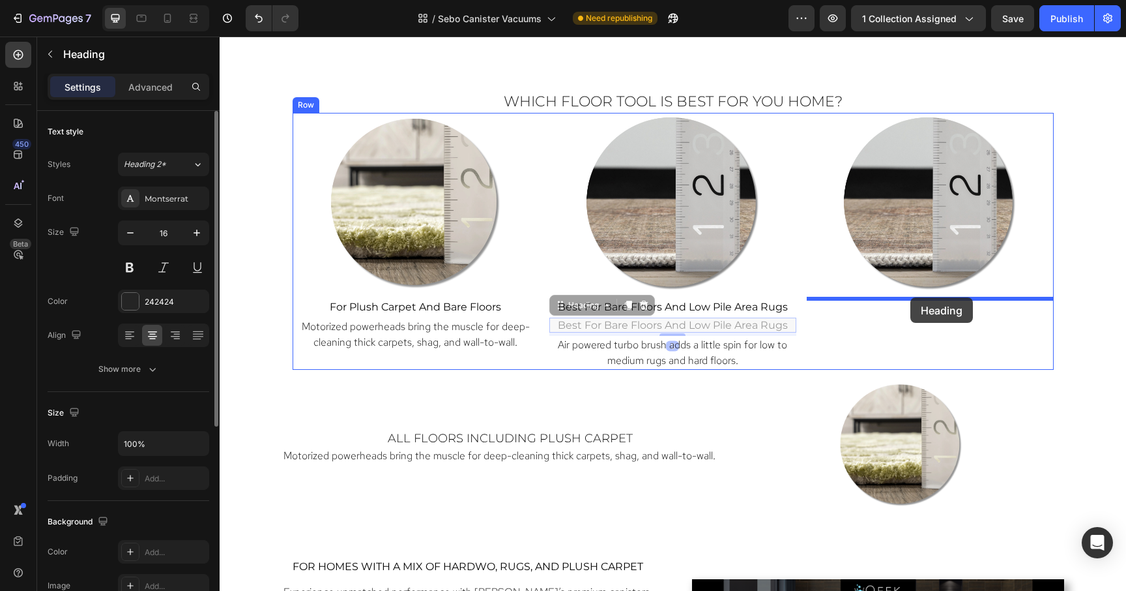
drag, startPoint x: 559, startPoint y: 312, endPoint x: 911, endPoint y: 297, distance: 352.3
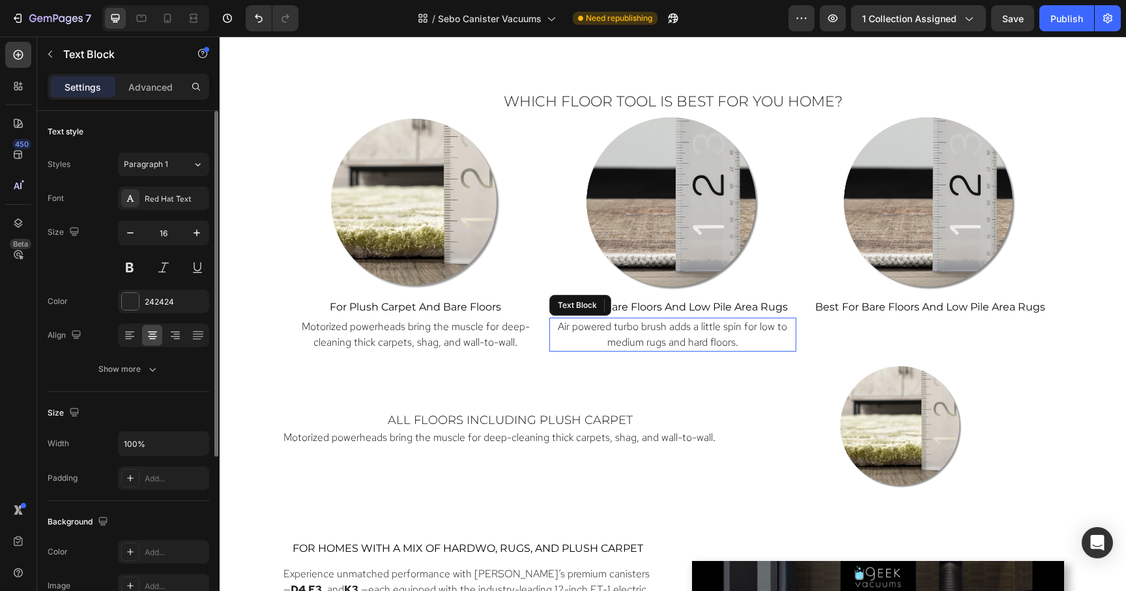
click at [724, 343] on span "Air powered turbo brush adds a little spin for low to medium rugs and hard floo…" at bounding box center [672, 333] width 229 height 29
click at [635, 305] on icon at bounding box center [637, 304] width 7 height 9
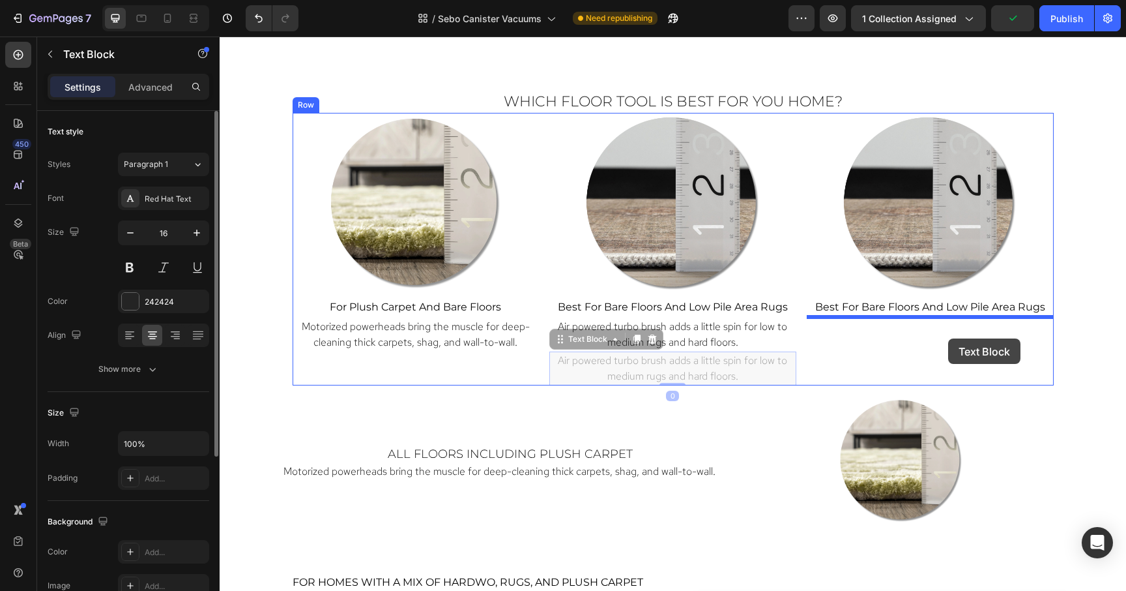
drag, startPoint x: 559, startPoint y: 344, endPoint x: 948, endPoint y: 338, distance: 389.8
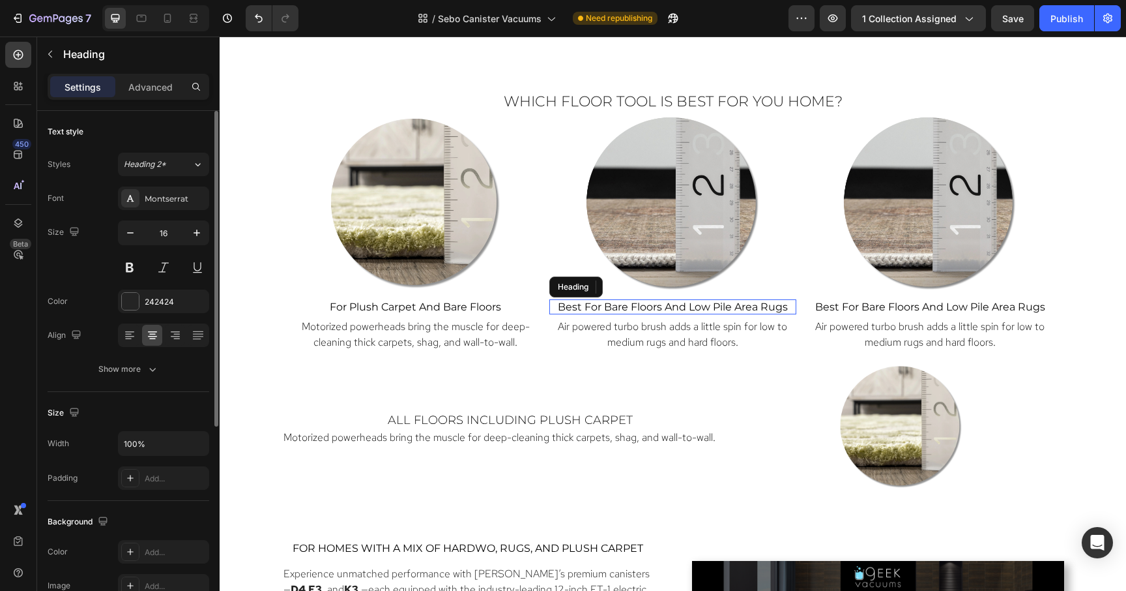
click at [679, 308] on span "best for bare floors and low pile area rugs" at bounding box center [673, 306] width 230 height 12
click at [604, 309] on span "best for bare floors and low pile area rugs" at bounding box center [673, 306] width 230 height 12
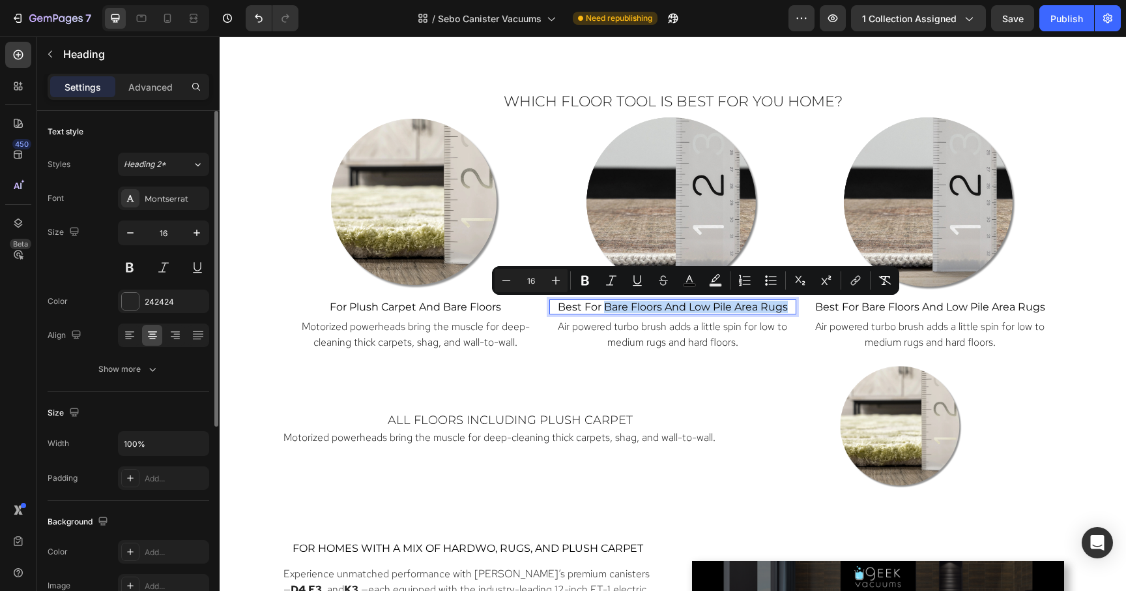
drag, startPoint x: 604, startPoint y: 309, endPoint x: 790, endPoint y: 306, distance: 185.8
click at [790, 306] on p "best for bare floors and low pile area rugs" at bounding box center [673, 306] width 244 height 12
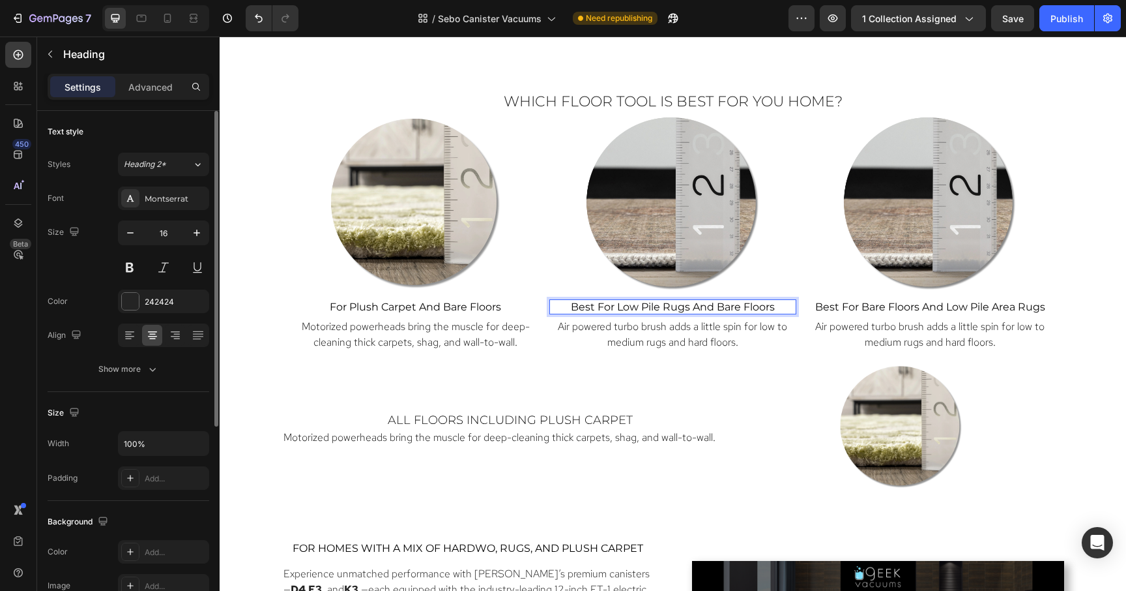
click at [790, 306] on p "best for Low pile rugs and bare floors" at bounding box center [673, 306] width 244 height 12
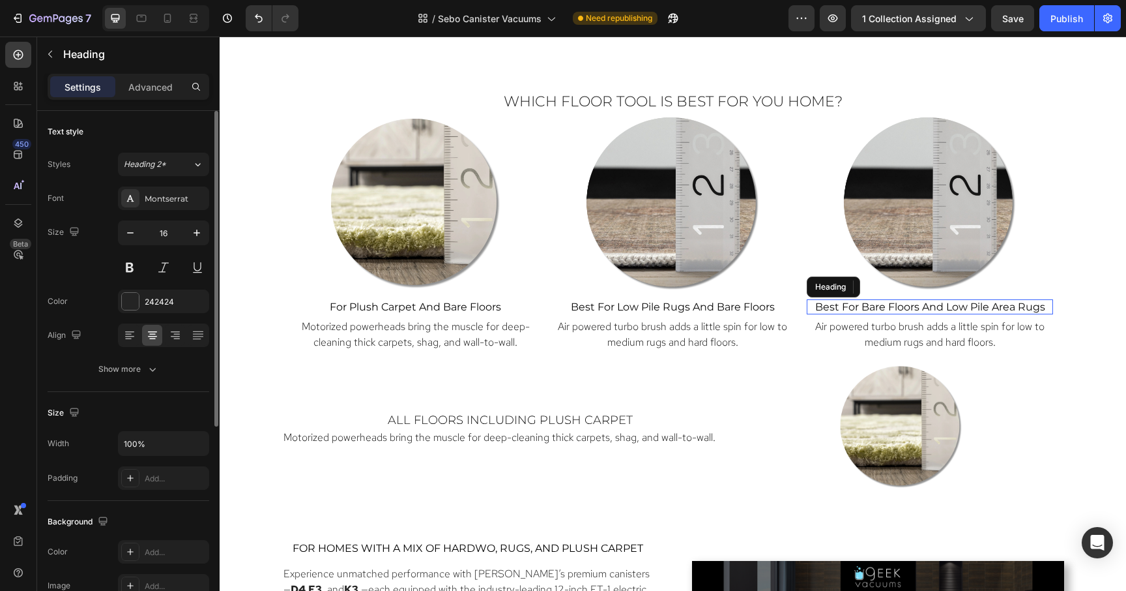
click at [959, 306] on span "best for bare floors and low pile area rugs" at bounding box center [930, 306] width 230 height 12
click at [999, 303] on span "best for bare floors and low pile area rugs" at bounding box center [930, 306] width 230 height 12
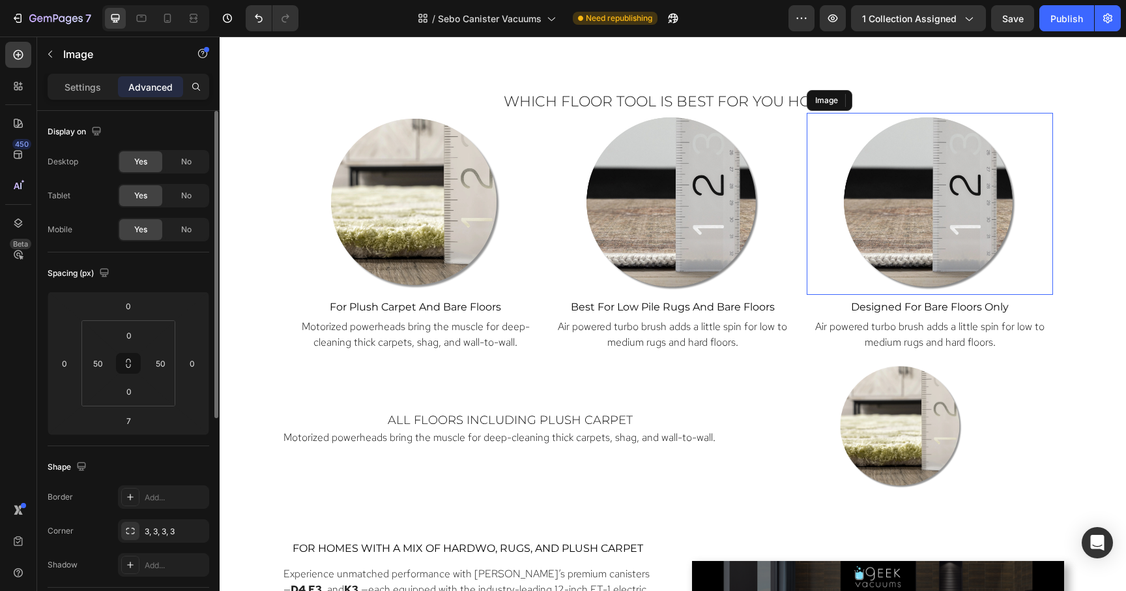
click at [964, 220] on img at bounding box center [931, 204] width 182 height 182
click at [81, 90] on p "Settings" at bounding box center [83, 87] width 37 height 14
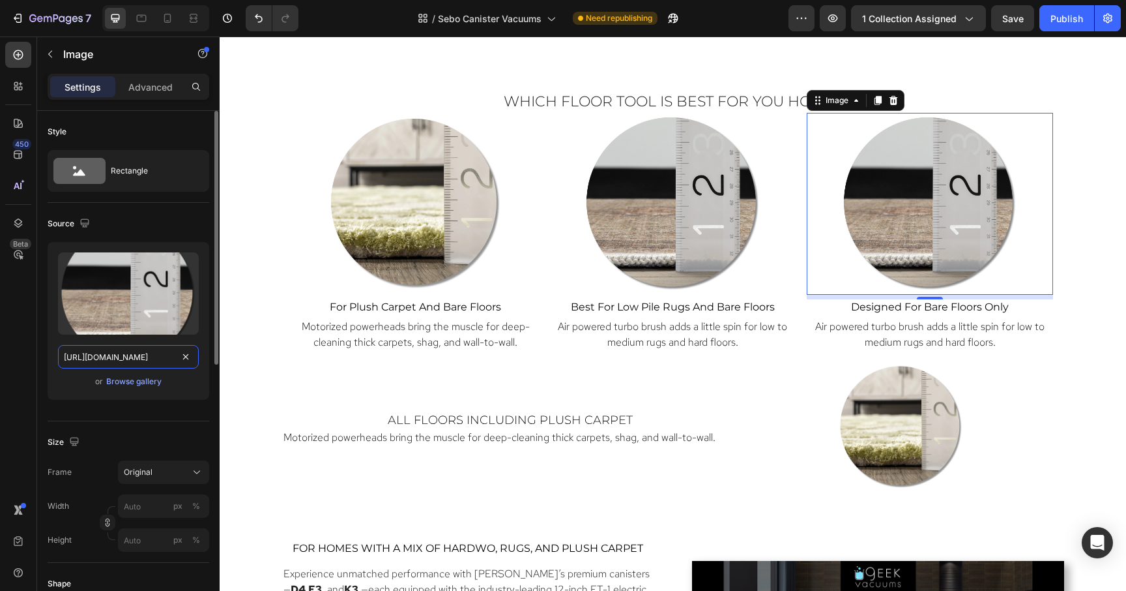
click at [130, 357] on input "[URL][DOMAIN_NAME]" at bounding box center [128, 356] width 141 height 23
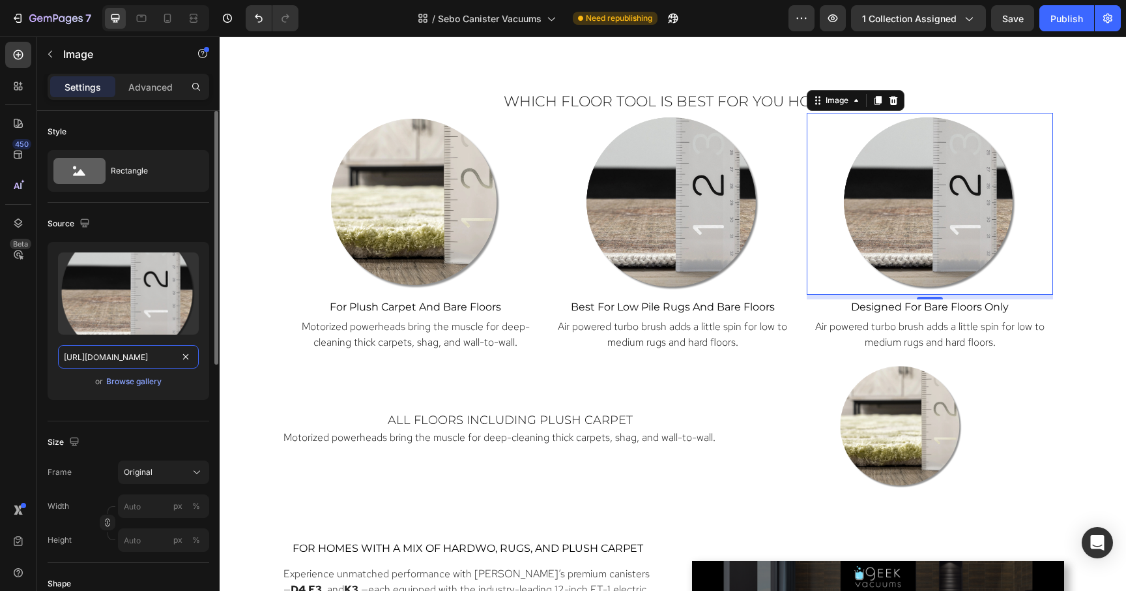
paste input "Bare_Floor"
type input "[URL][DOMAIN_NAME]"
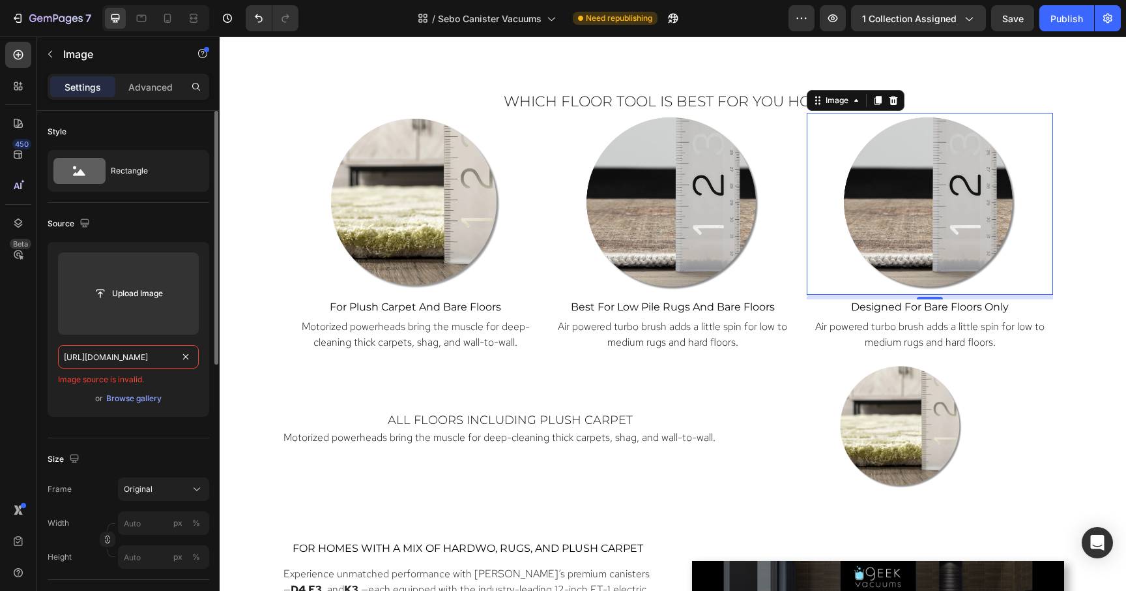
click at [130, 357] on input "[URL][DOMAIN_NAME]" at bounding box center [128, 356] width 141 height 23
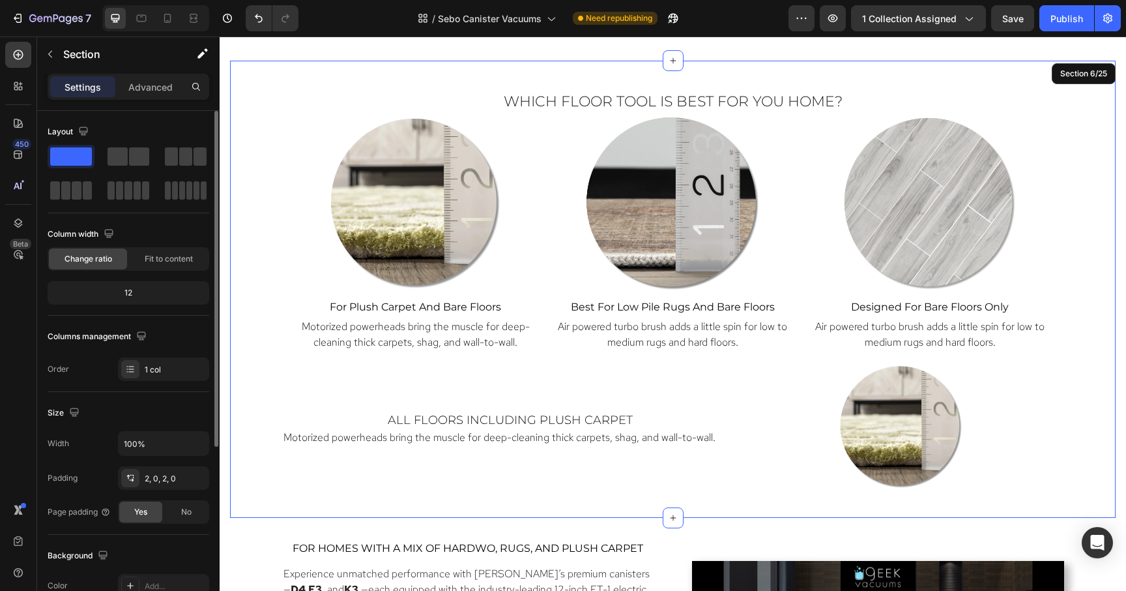
click at [1070, 85] on div "Which Floor Tool Is Best for You Home? Heading Image ⁠⁠⁠⁠⁠⁠⁠ for Plush Carpet a…" at bounding box center [673, 288] width 886 height 415
click at [1082, 324] on div "Which Floor Tool Is Best for You Home? Heading Image ⁠⁠⁠⁠⁠⁠⁠ for Plush Carpet a…" at bounding box center [673, 288] width 886 height 415
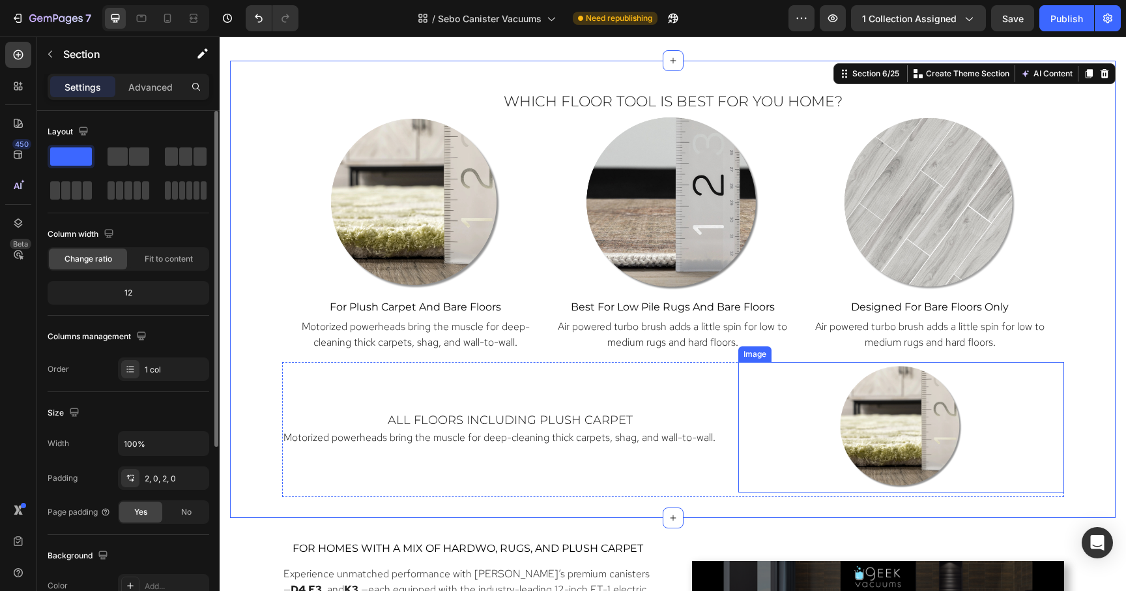
click at [832, 374] on div "Image" at bounding box center [901, 427] width 326 height 130
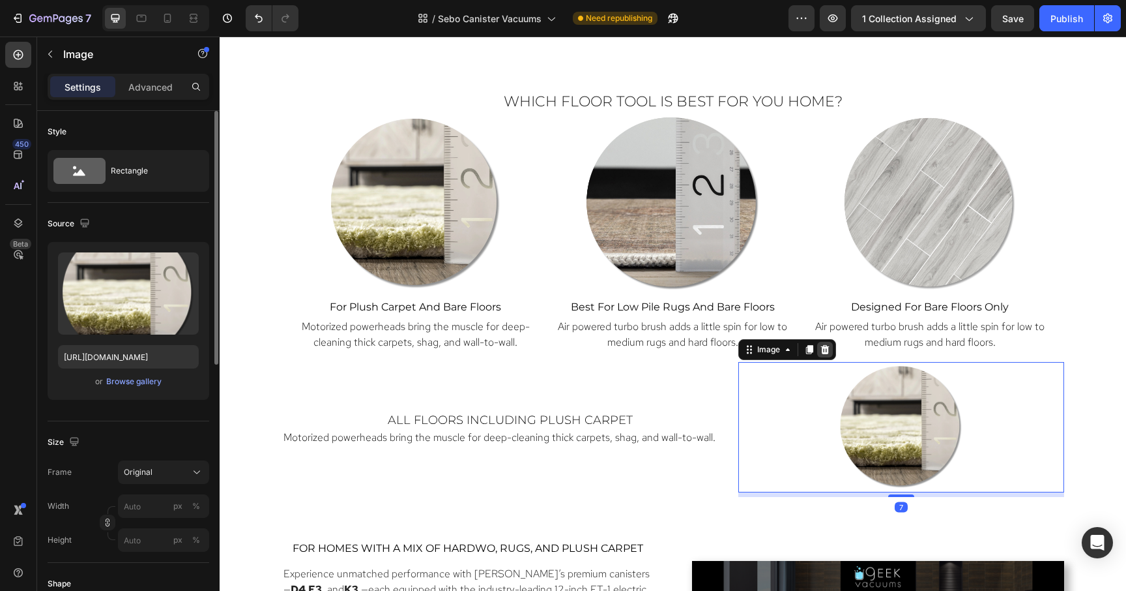
click at [827, 345] on icon at bounding box center [825, 349] width 10 height 10
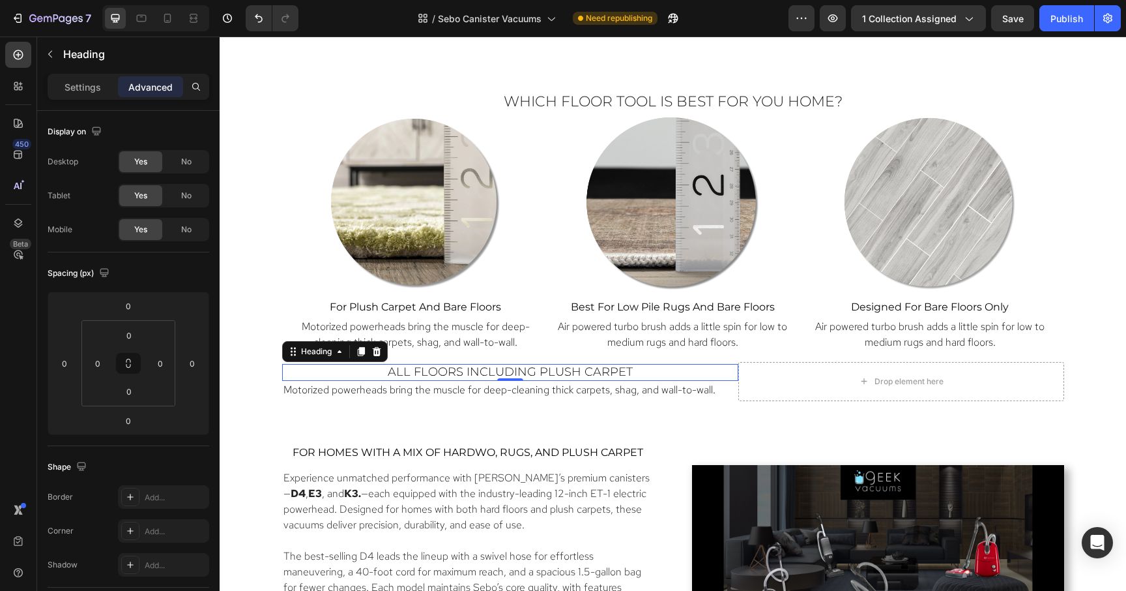
click at [714, 374] on h2 "all floors including plush carpet" at bounding box center [510, 372] width 456 height 17
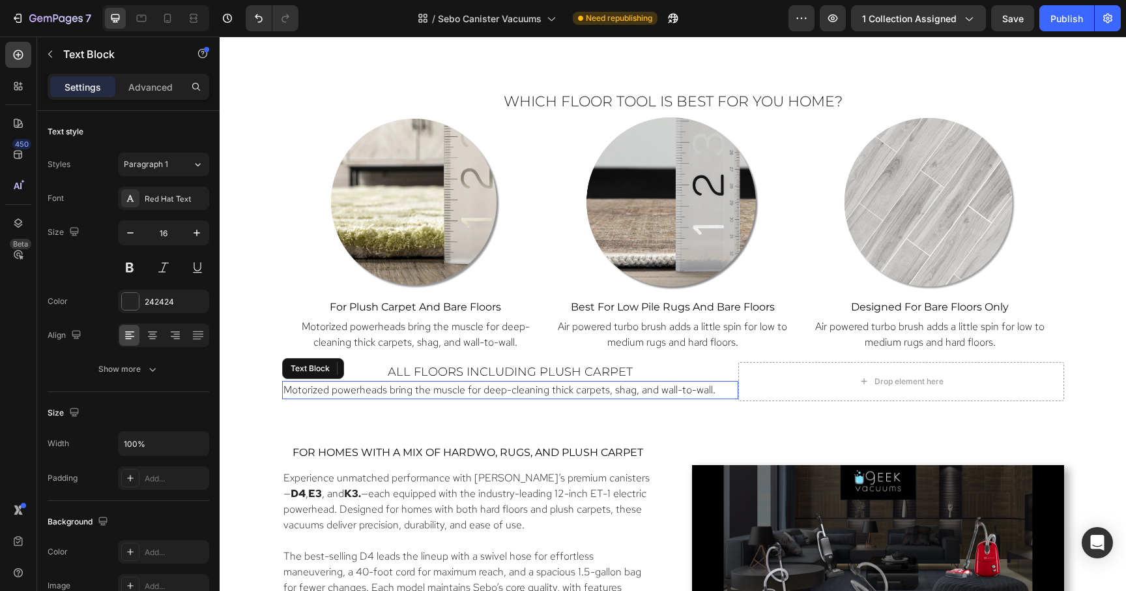
click at [729, 393] on p "Motorized powerheads bring the muscle for deep-cleaning thick carpets, shag, an…" at bounding box center [511, 390] width 454 height 16
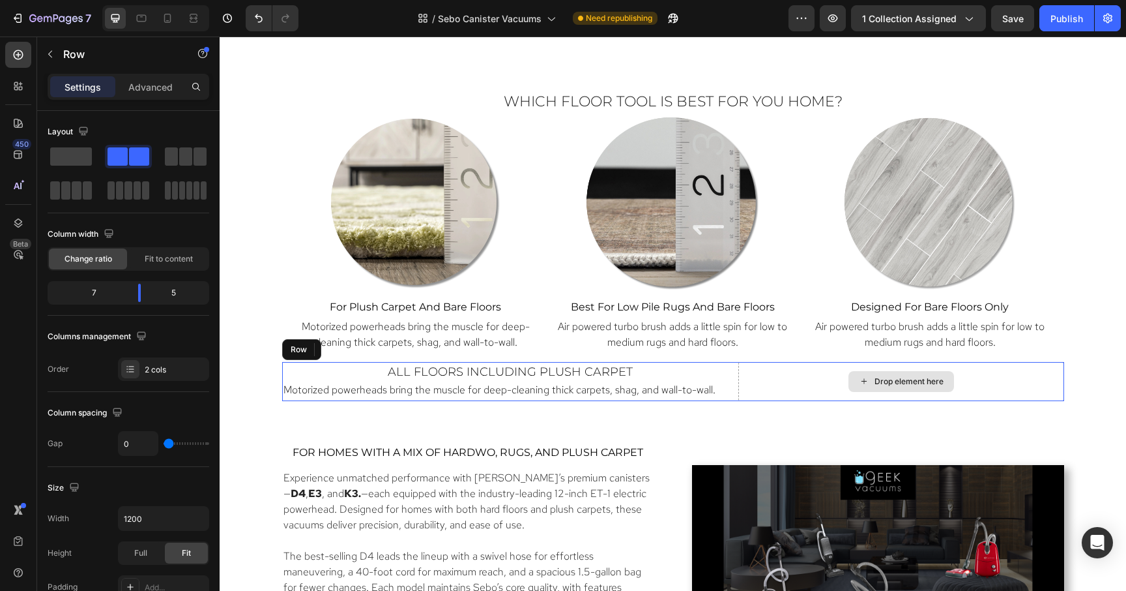
click at [744, 396] on div "Drop element here" at bounding box center [901, 381] width 326 height 39
click at [363, 349] on icon at bounding box center [362, 349] width 10 height 10
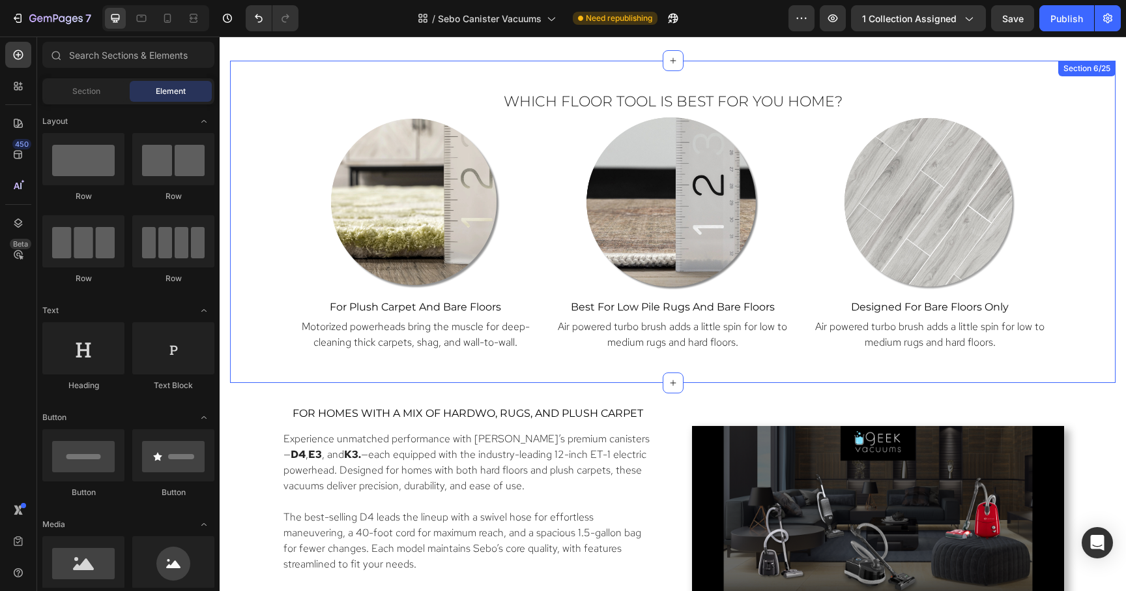
click at [437, 364] on div "Which Floor Tool Is Best for You Home? Heading Image ⁠⁠⁠⁠⁠⁠⁠ for Plush Carpet a…" at bounding box center [673, 222] width 886 height 322
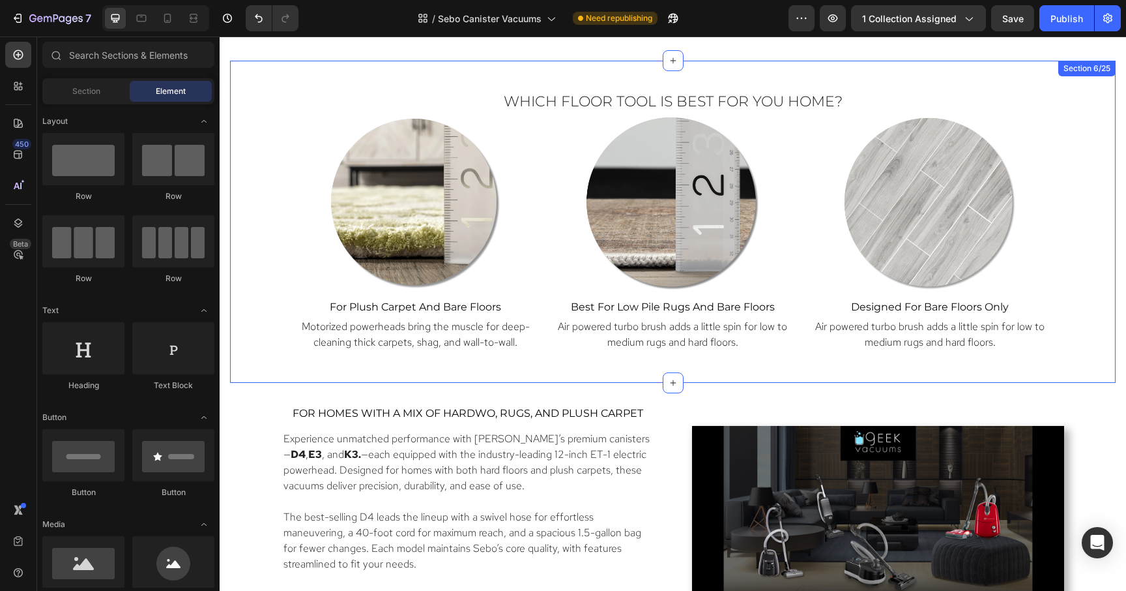
click at [570, 370] on div "Which Floor Tool Is Best for You Home? Heading Image ⁠⁠⁠⁠⁠⁠⁠ for Plush Carpet a…" at bounding box center [673, 222] width 886 height 322
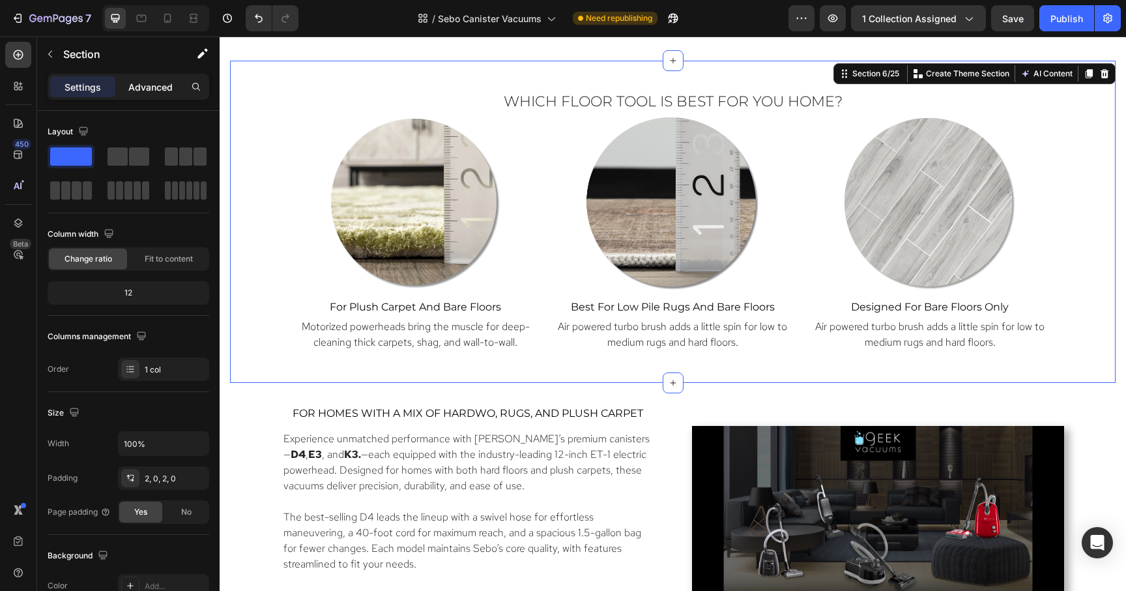
click at [144, 87] on p "Advanced" at bounding box center [150, 87] width 44 height 14
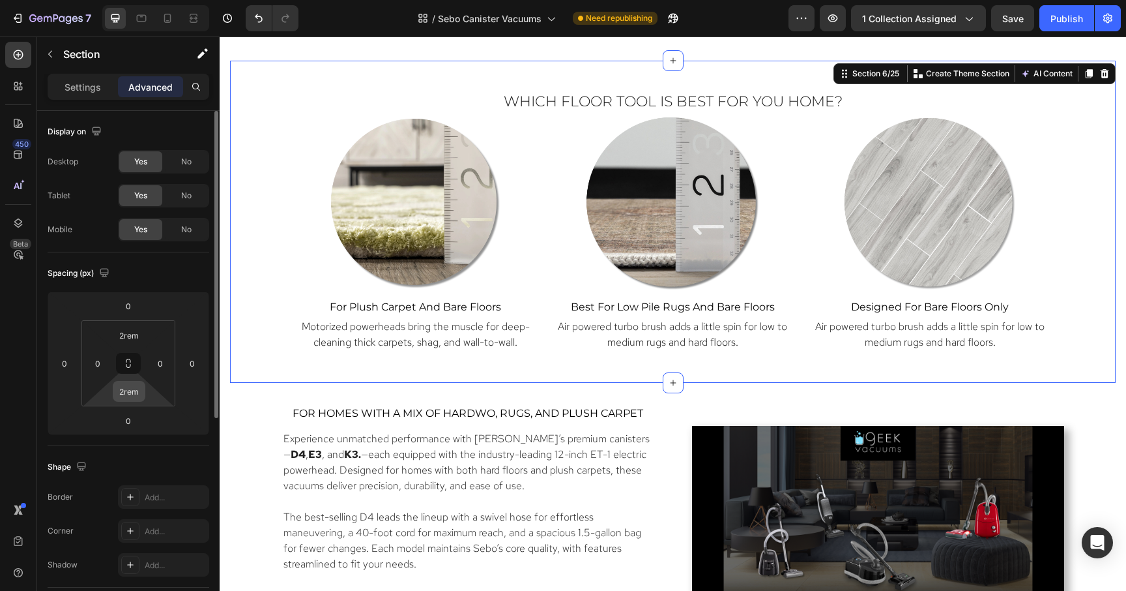
click at [132, 391] on input "2rem" at bounding box center [129, 391] width 26 height 20
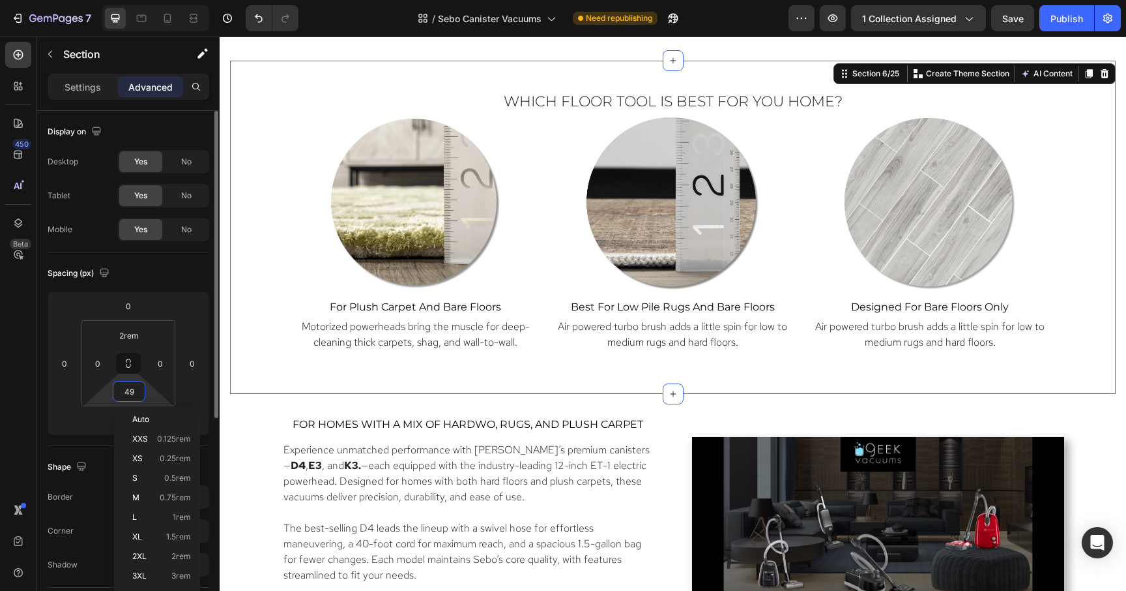
type input "50"
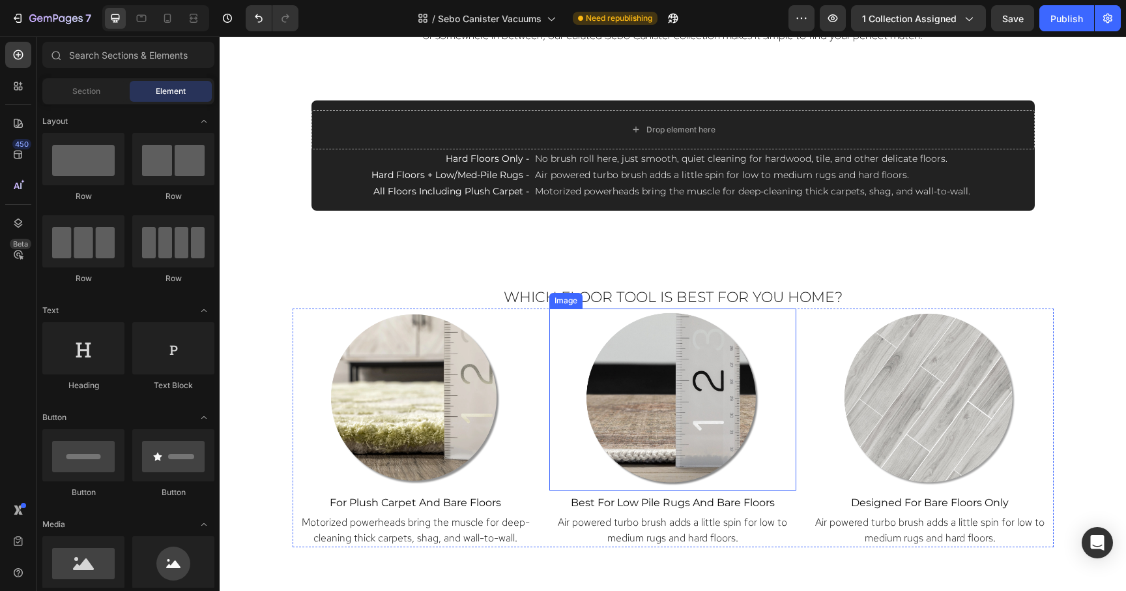
scroll to position [858, 0]
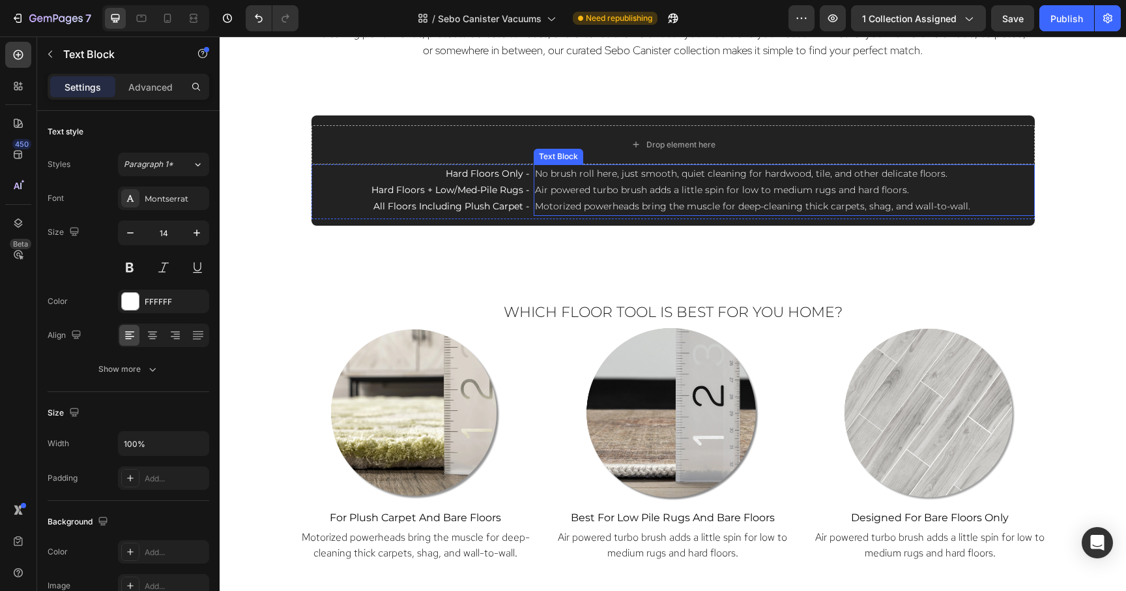
click at [596, 203] on span "Motorized powerheads bring the muscle for deep-cleaning thick carpets, shag, an…" at bounding box center [752, 206] width 435 height 12
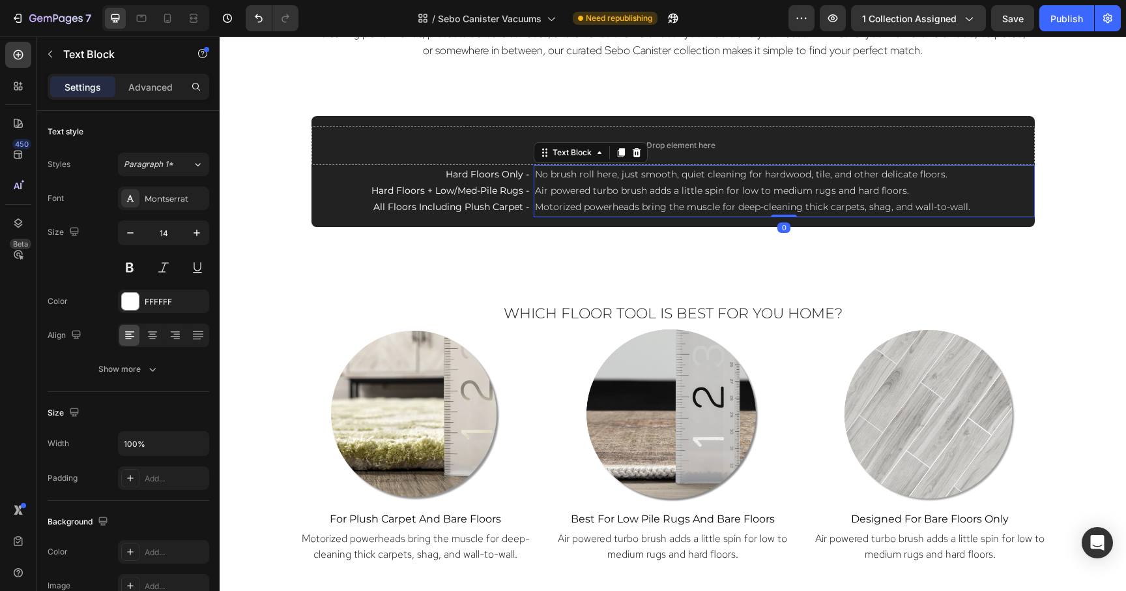
click at [536, 175] on span "No brush roll here, just smooth, quiet cleaning for hardwood, tile, and other d…" at bounding box center [741, 174] width 413 height 12
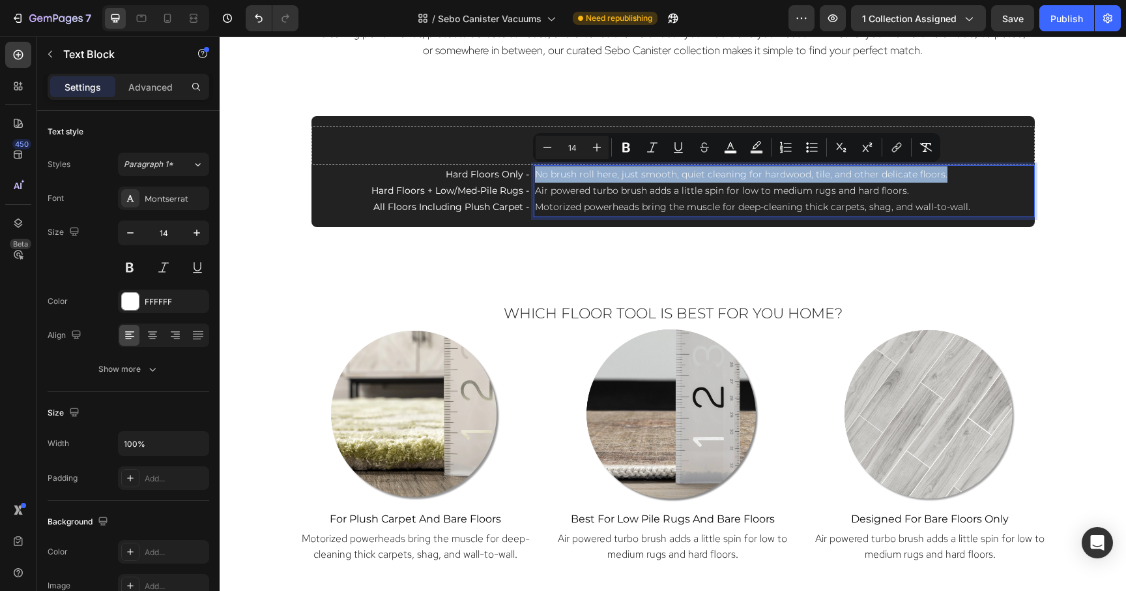
drag, startPoint x: 536, startPoint y: 175, endPoint x: 946, endPoint y: 177, distance: 409.3
click at [946, 177] on p "No brush roll here, just smooth, quiet cleaning for hardwood, tile, and other d…" at bounding box center [784, 174] width 499 height 16
copy span "No brush roll here, just smooth, quiet cleaning for hardwood, tile, and other d…"
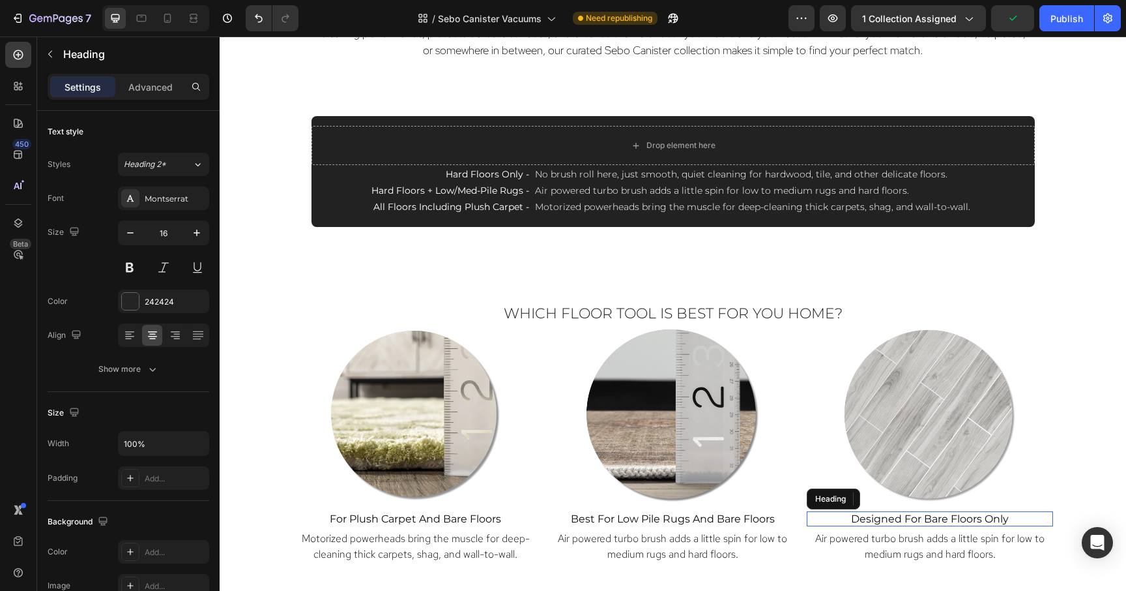
click at [948, 514] on span "designed for bare floors only" at bounding box center [930, 518] width 158 height 12
click at [969, 548] on span "Air powered turbo brush adds a little spin for low to medium rugs and hard floo…" at bounding box center [929, 545] width 229 height 29
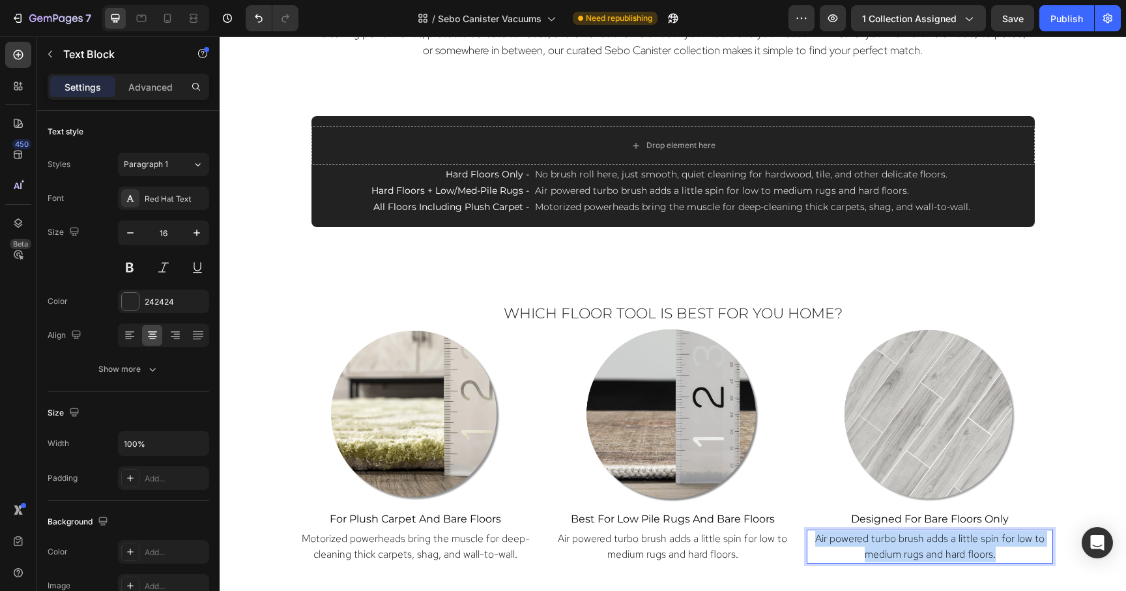
click at [969, 548] on span "Air powered turbo brush adds a little spin for low to medium rugs and hard floo…" at bounding box center [929, 545] width 229 height 29
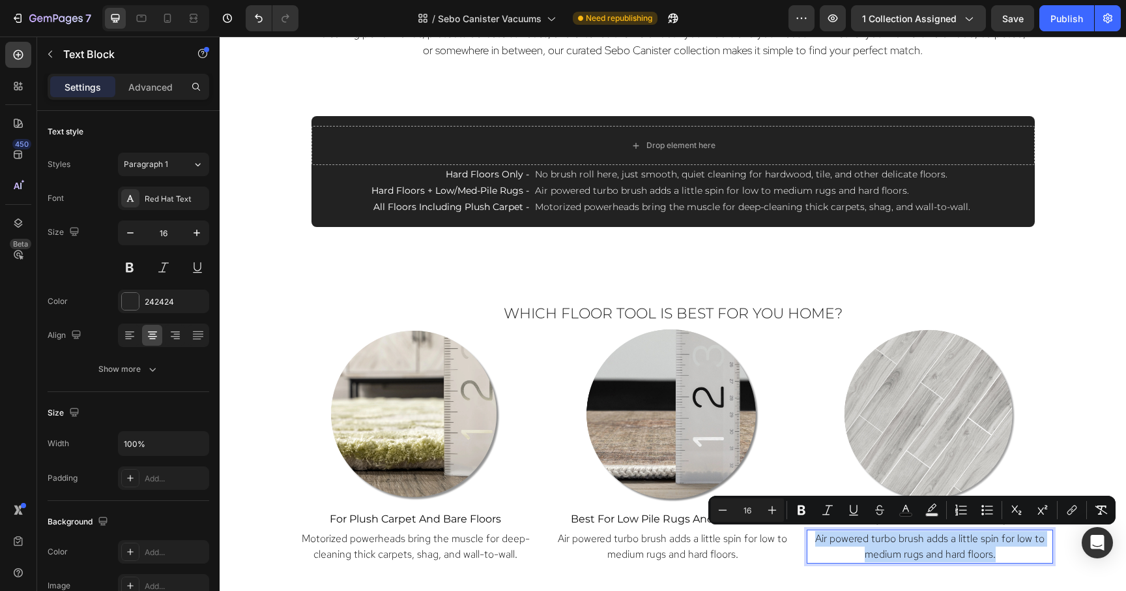
click at [969, 548] on span "Air powered turbo brush adds a little spin for low to medium rugs and hard floo…" at bounding box center [929, 545] width 229 height 29
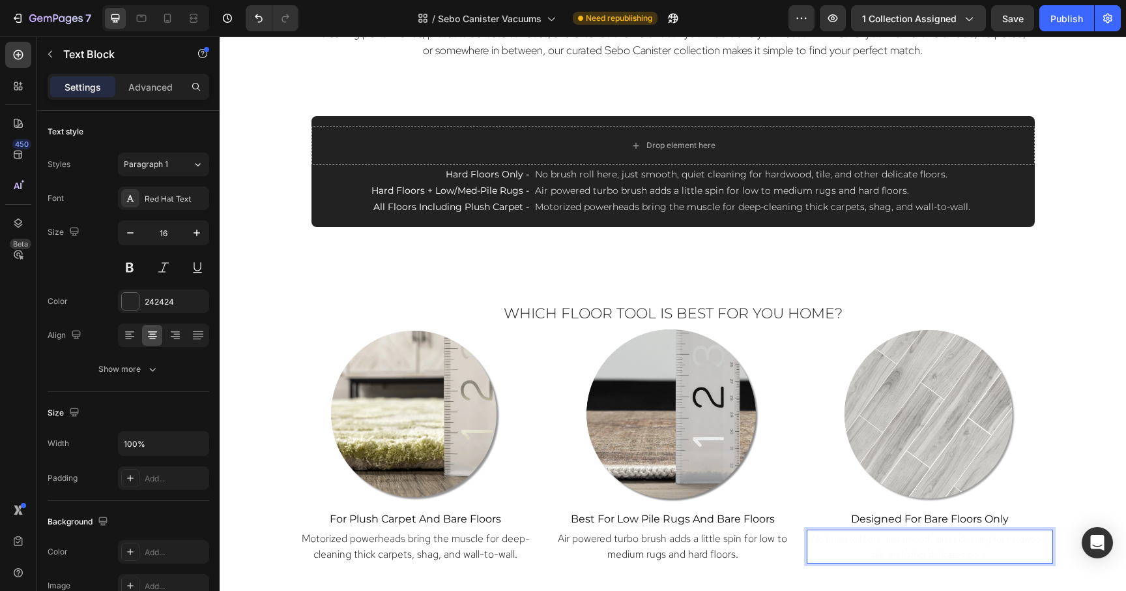
click at [969, 548] on span "No brush roll here, just smooth, quiet cleaning for hardwood, tile, and other d…" at bounding box center [930, 546] width 237 height 27
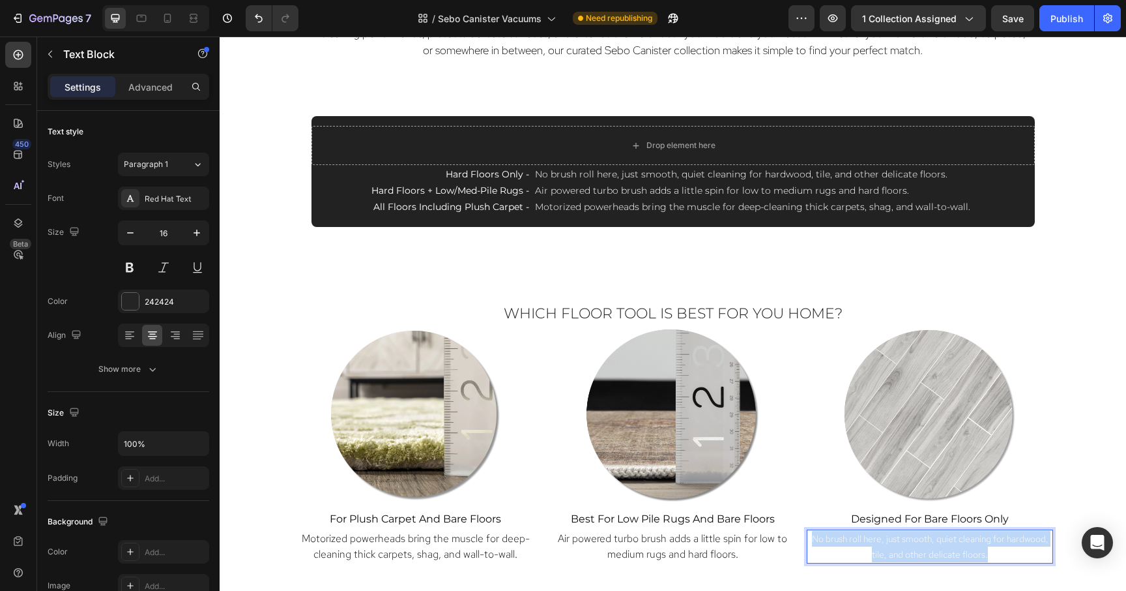
click at [969, 548] on span "No brush roll here, just smooth, quiet cleaning for hardwood, tile, and other d…" at bounding box center [930, 546] width 237 height 27
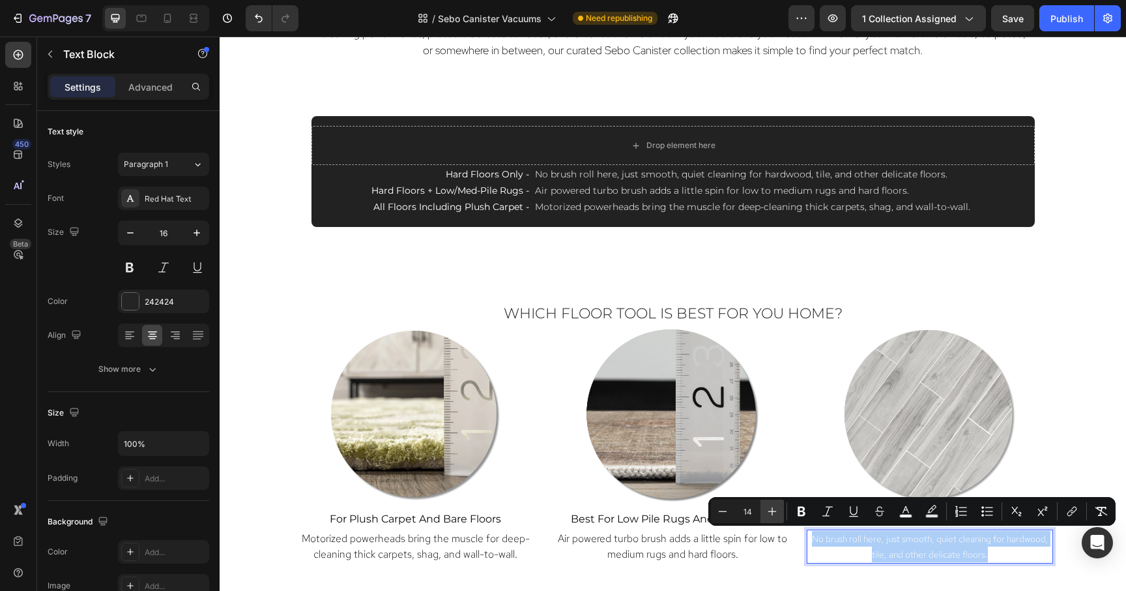
click at [771, 505] on icon "Editor contextual toolbar" at bounding box center [772, 510] width 13 height 13
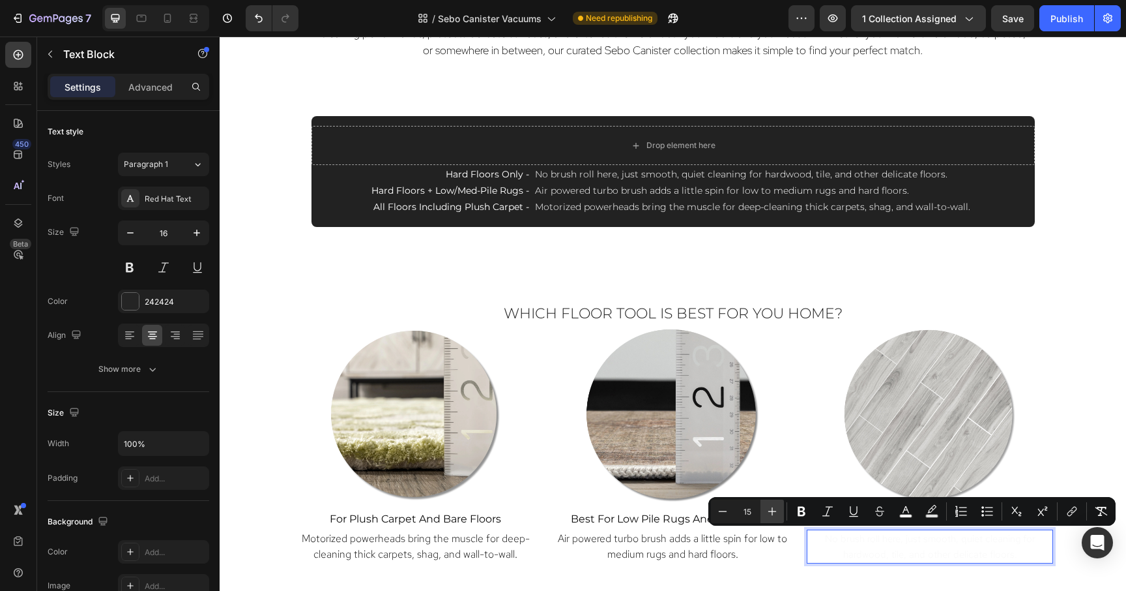
click at [771, 505] on icon "Editor contextual toolbar" at bounding box center [772, 510] width 13 height 13
type input "16"
click at [613, 512] on span "best for Low pile rugs and bare floors" at bounding box center [673, 518] width 204 height 12
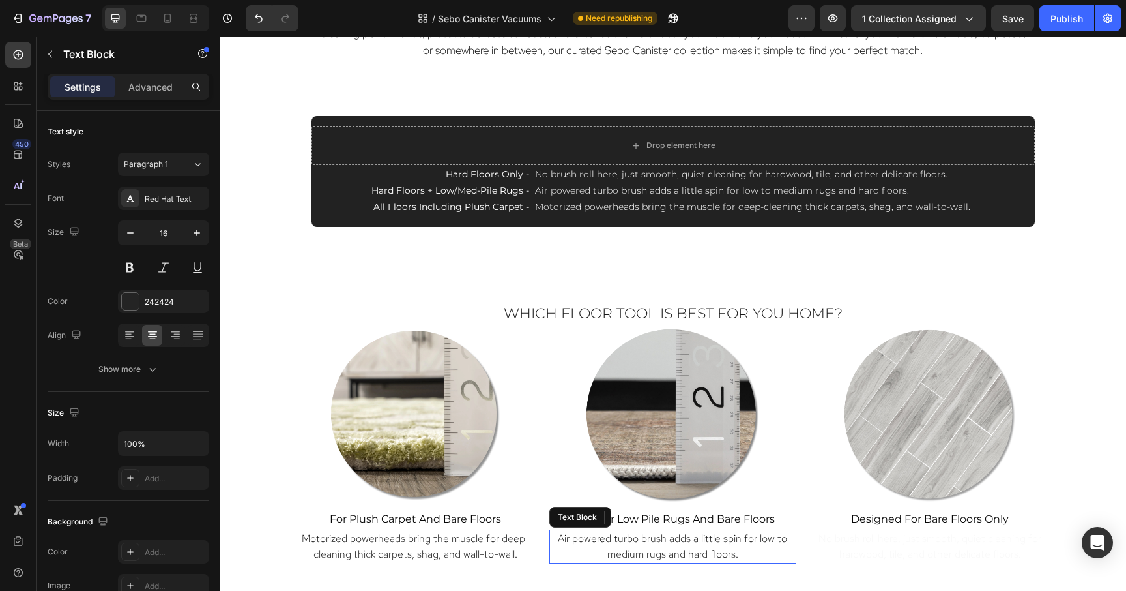
click at [612, 543] on span "Air powered turbo brush adds a little spin for low to medium rugs and hard floo…" at bounding box center [672, 545] width 229 height 29
click at [873, 537] on span "No brush roll here, just smooth, quiet cleaning for hardwood, tile, and other d…" at bounding box center [930, 545] width 223 height 29
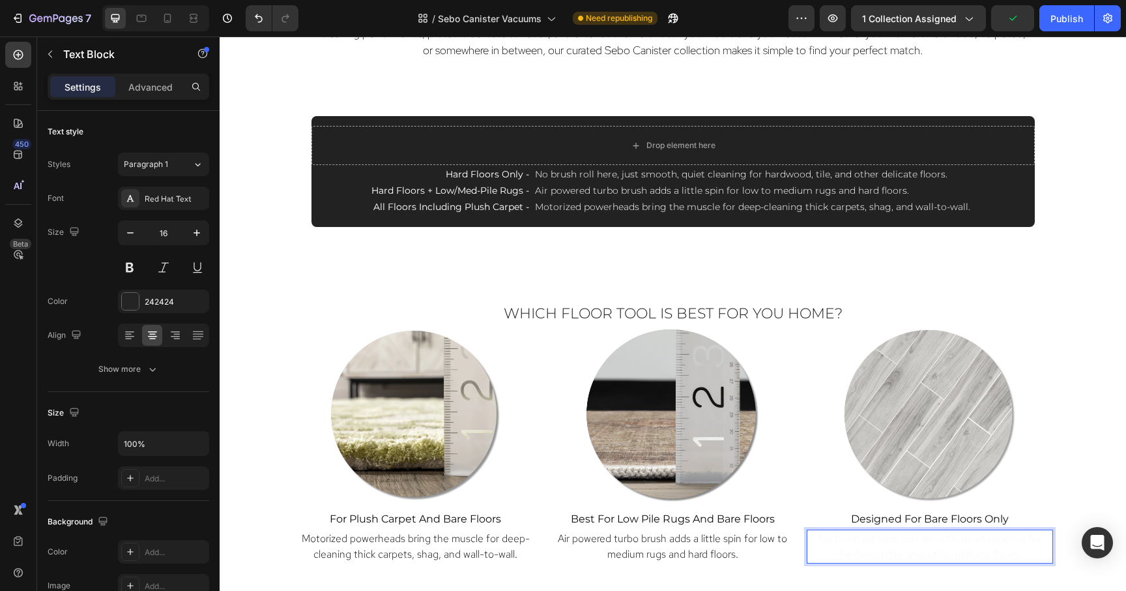
click at [873, 537] on span "No brush roll here, just smooth, quiet cleaning for hardwood, tile, and other d…" at bounding box center [930, 545] width 223 height 29
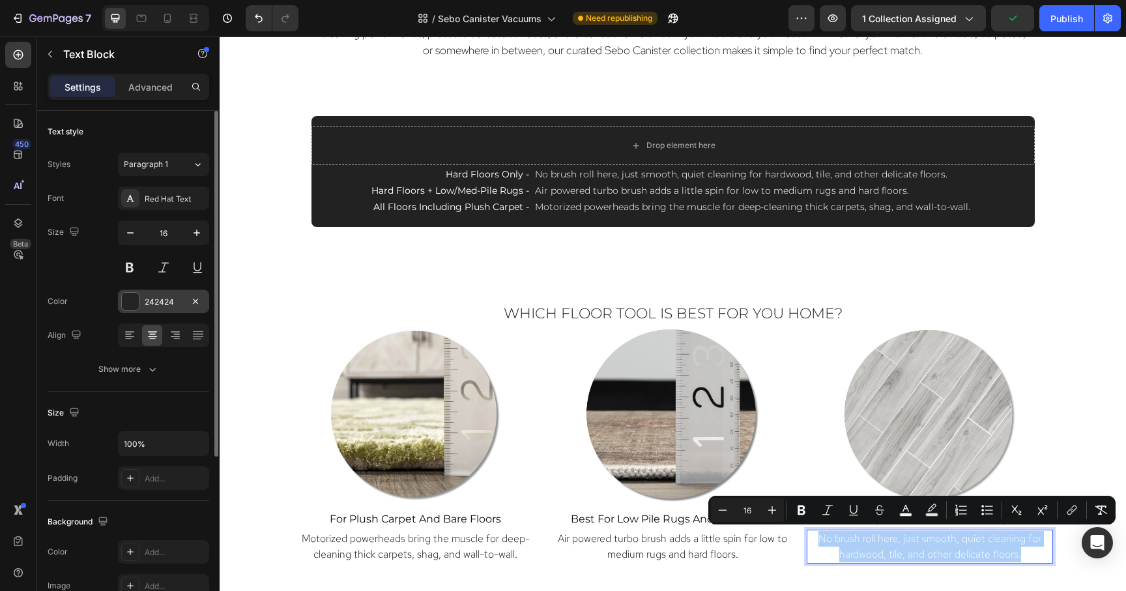
click at [149, 302] on div "242424" at bounding box center [164, 302] width 38 height 12
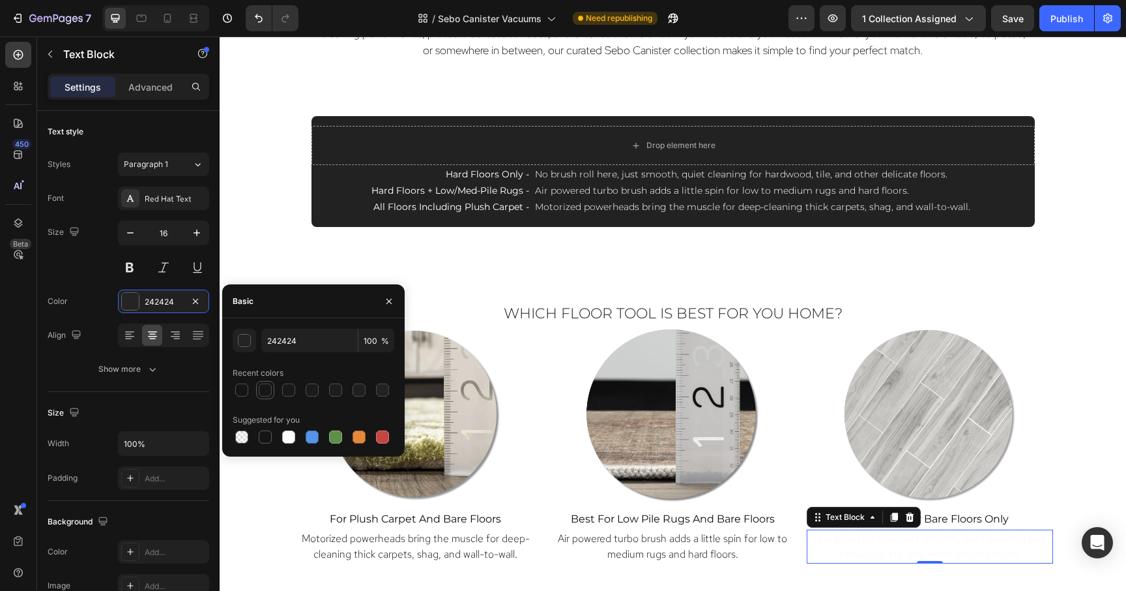
click at [261, 391] on div at bounding box center [265, 389] width 13 height 13
type input "121212"
click at [242, 388] on div at bounding box center [241, 389] width 13 height 13
click at [262, 392] on div at bounding box center [265, 389] width 13 height 13
click at [289, 388] on div at bounding box center [288, 389] width 13 height 13
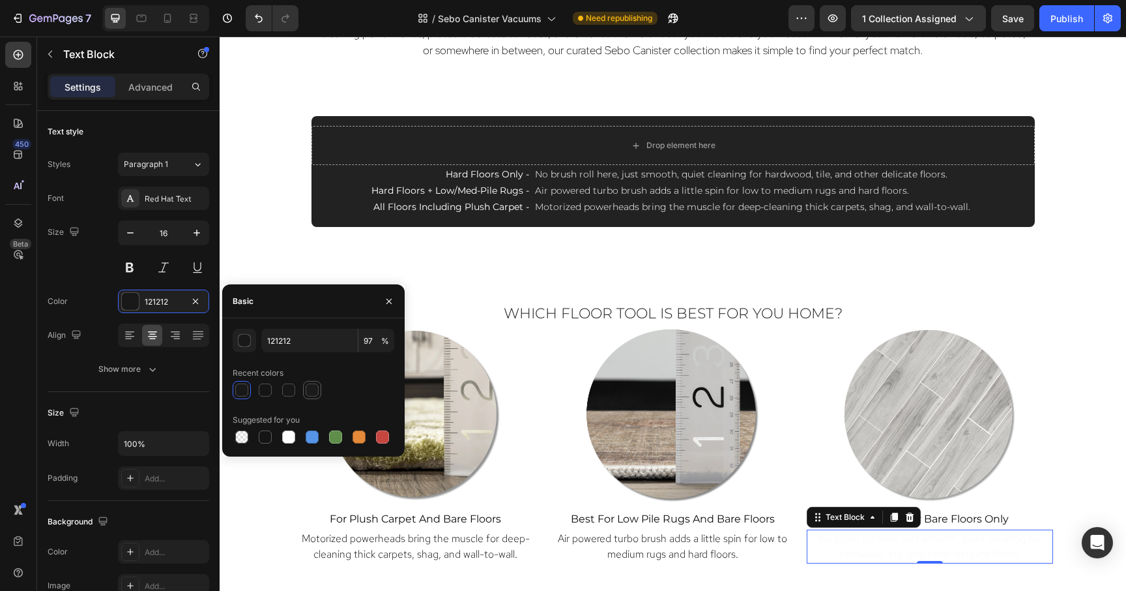
click at [308, 389] on div at bounding box center [312, 389] width 13 height 13
type input "96"
click at [263, 437] on div at bounding box center [265, 436] width 13 height 13
type input "151515"
type input "100"
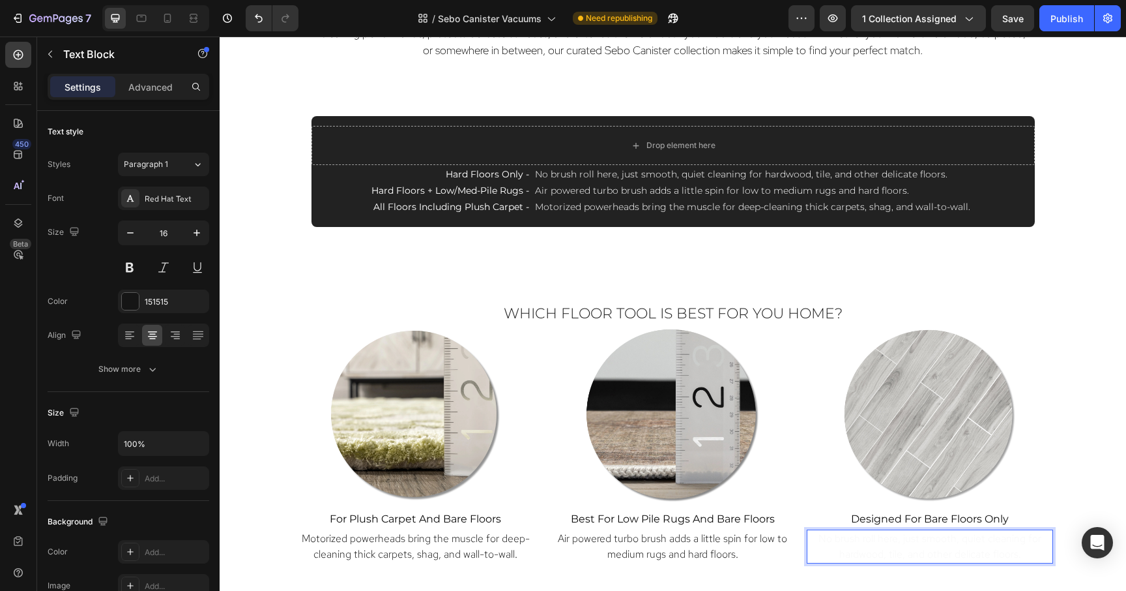
click at [1006, 545] on span "No brush roll here, just smooth, quiet cleaning for hardwood, tile, and other d…" at bounding box center [930, 545] width 223 height 29
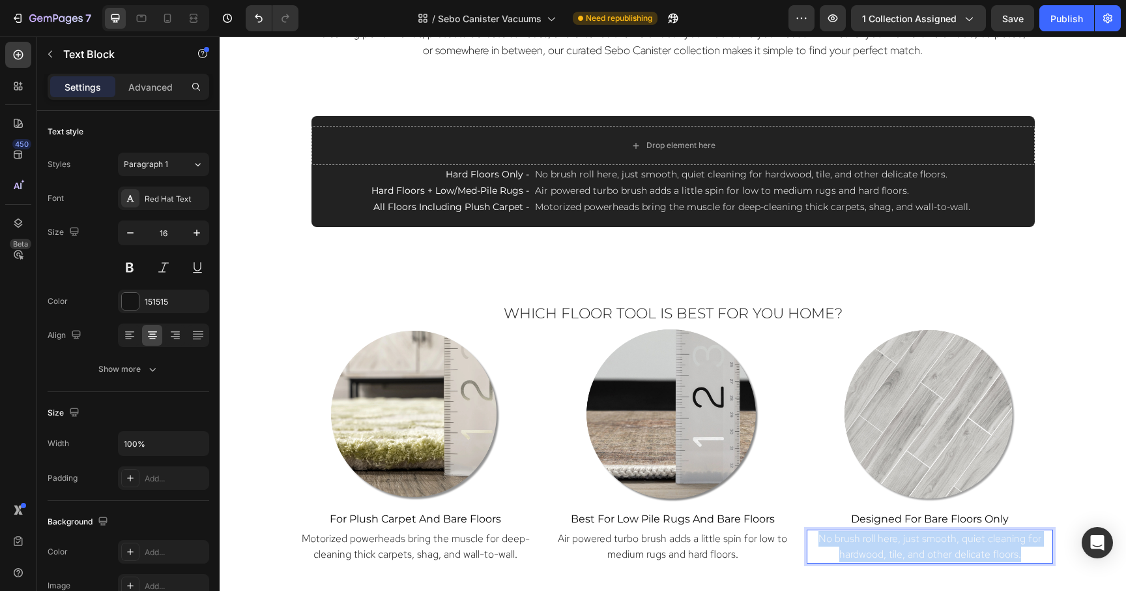
click at [1006, 545] on span "No brush roll here, just smooth, quiet cleaning for hardwood, tile, and other d…" at bounding box center [930, 545] width 223 height 29
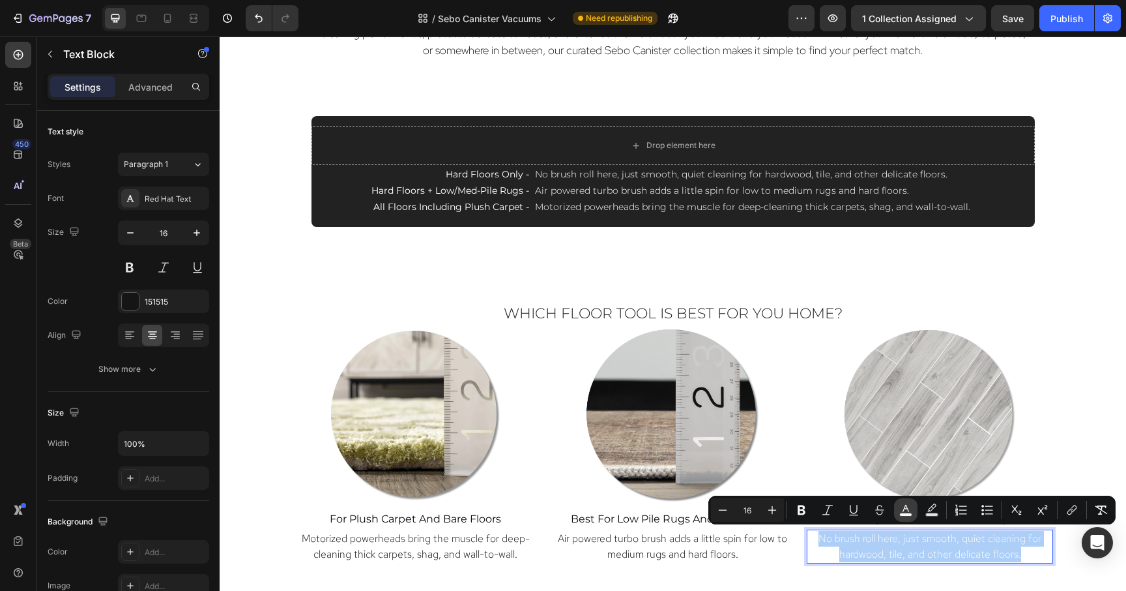
click at [912, 512] on icon "Editor contextual toolbar" at bounding box center [905, 509] width 13 height 13
type input "F9F9F9"
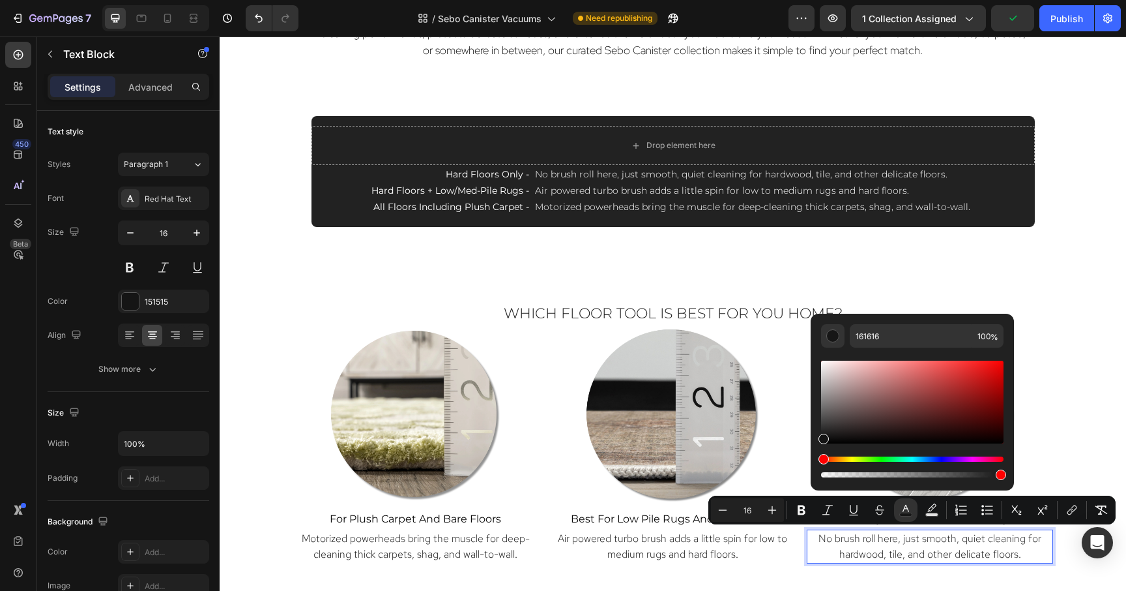
type input "141414"
drag, startPoint x: 821, startPoint y: 367, endPoint x: 816, endPoint y: 436, distance: 69.3
click at [816, 436] on div "141414 100 %" at bounding box center [912, 397] width 203 height 166
click at [1079, 370] on div "Which Floor Tool Is Best for You Home? Heading Image ⁠⁠⁠⁠⁠⁠⁠ for Plush Carpet a…" at bounding box center [673, 433] width 886 height 280
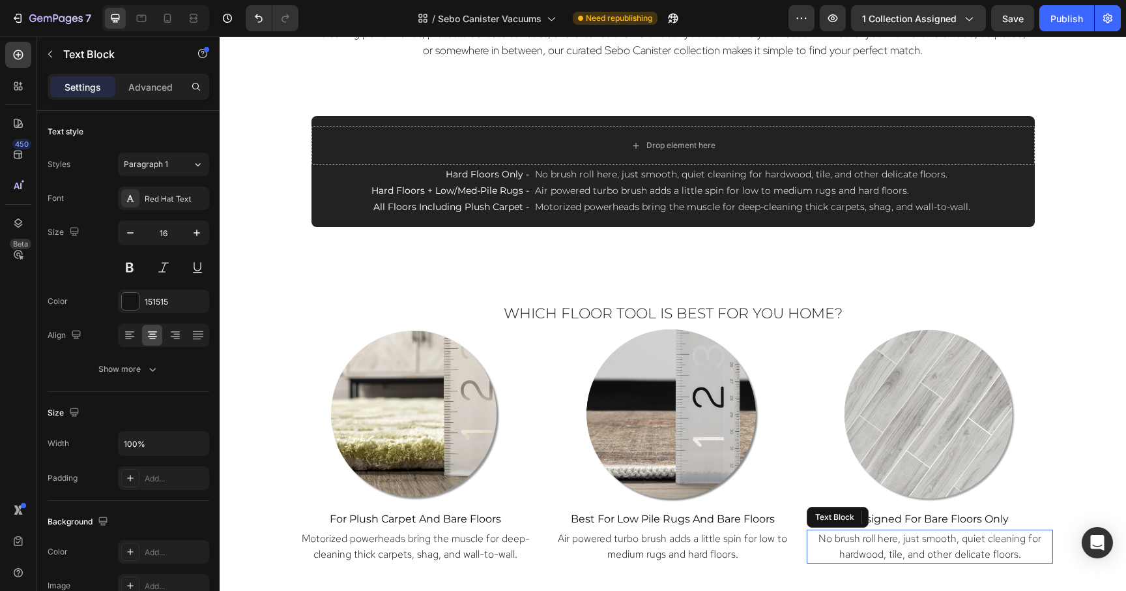
click at [968, 546] on span "No brush roll here, just smooth, quiet cleaning for hardwood, tile, and other d…" at bounding box center [930, 545] width 223 height 29
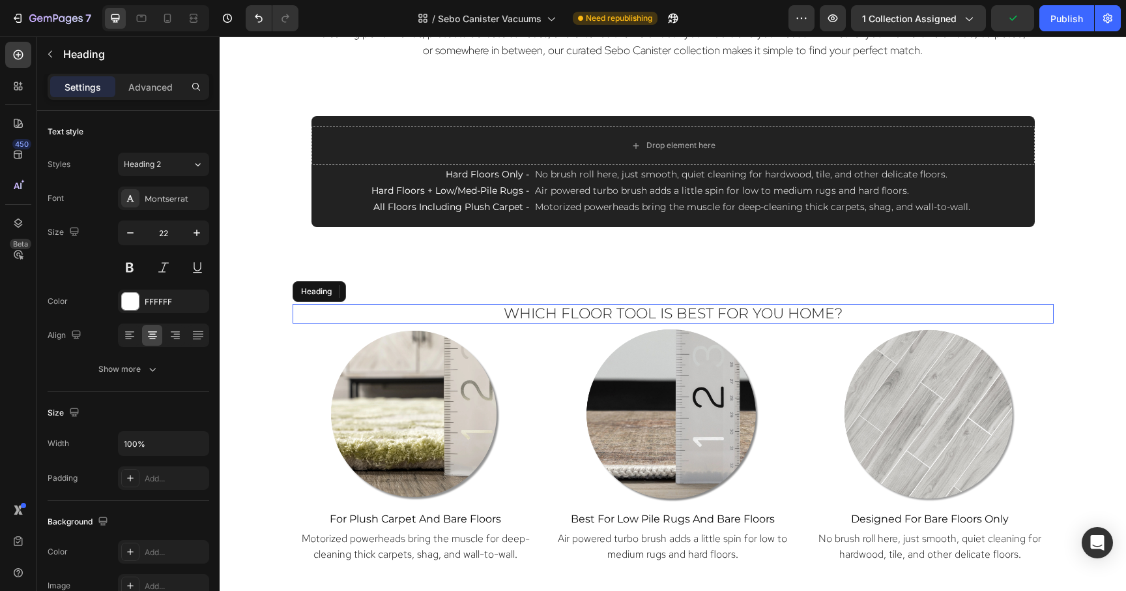
click at [822, 310] on span "Which Floor Tool Is Best for You Home?" at bounding box center [673, 313] width 339 height 18
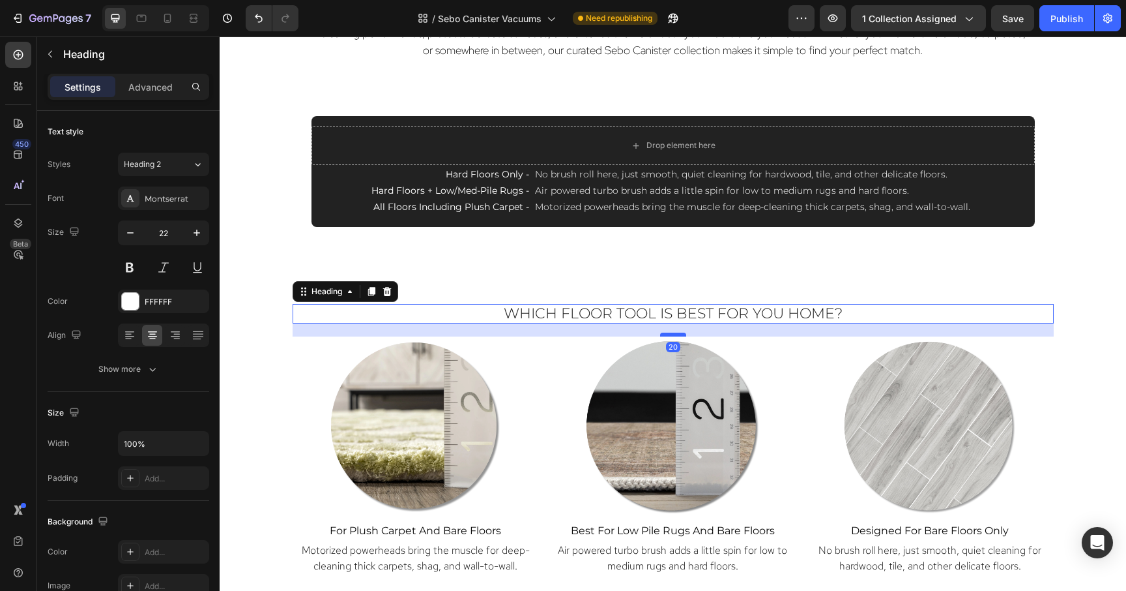
drag, startPoint x: 675, startPoint y: 322, endPoint x: 675, endPoint y: 334, distance: 11.7
click at [675, 334] on div at bounding box center [673, 334] width 26 height 4
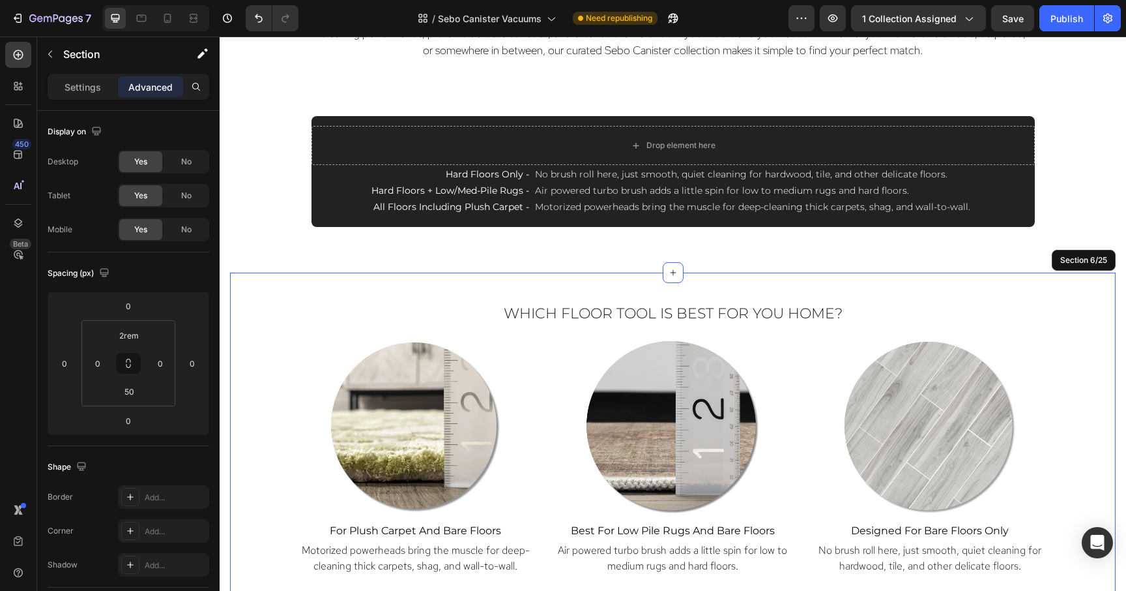
click at [995, 275] on div "Which Floor Tool Is Best for You Home? Heading 20 Image ⁠⁠⁠⁠⁠⁠⁠ for Plush Carpe…" at bounding box center [673, 444] width 886 height 345
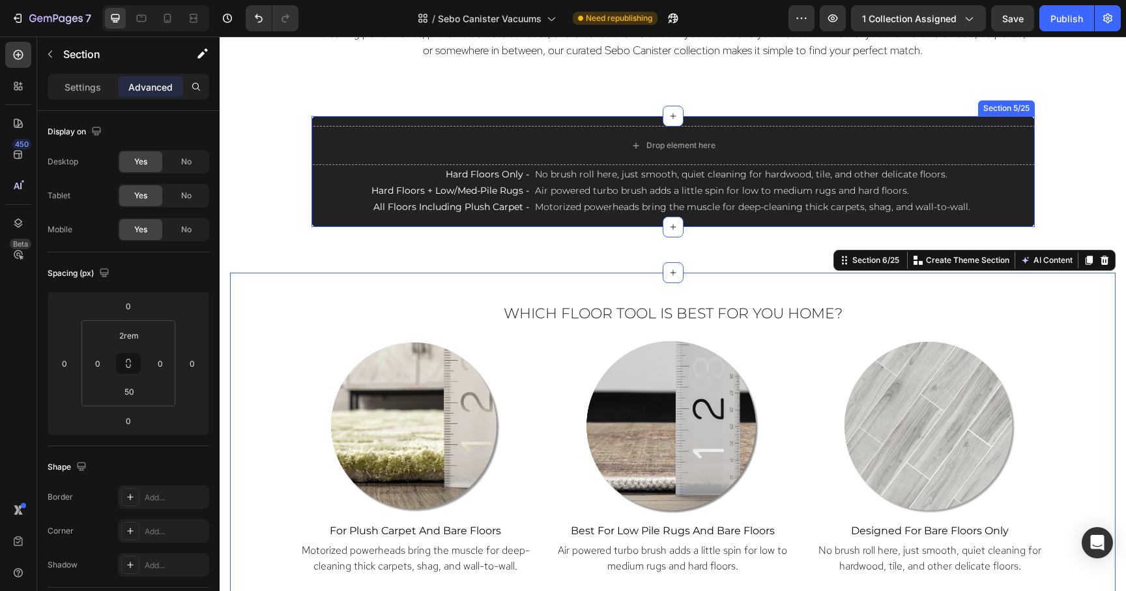
click at [1018, 120] on div "Drop element here Row hard floors only - hard floors + low/med-pile rugs - all …" at bounding box center [673, 171] width 723 height 111
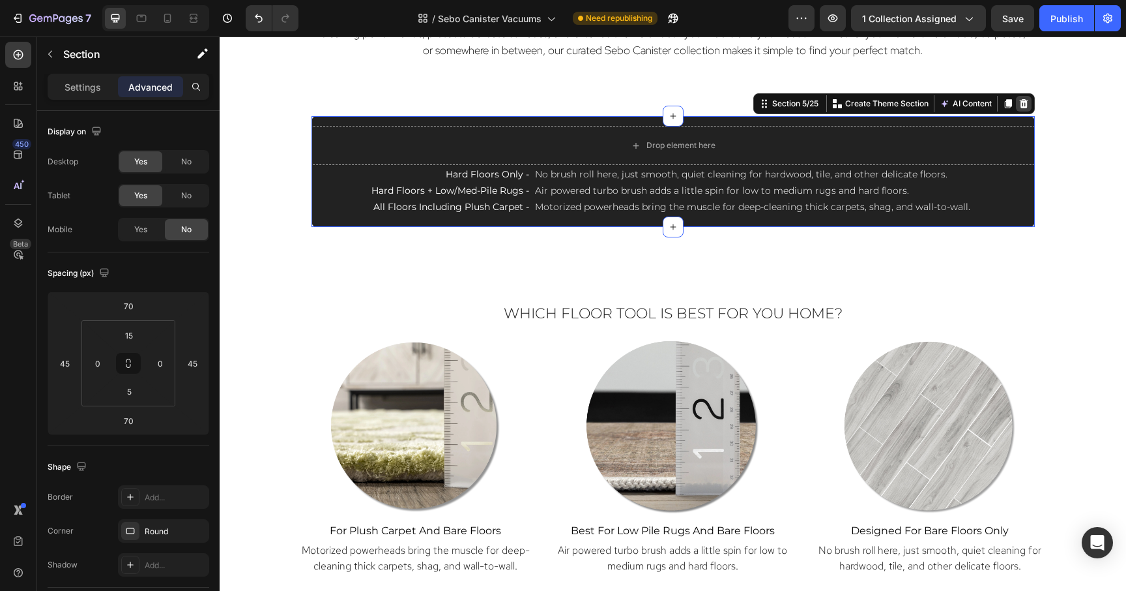
click at [1023, 104] on icon at bounding box center [1024, 103] width 10 height 10
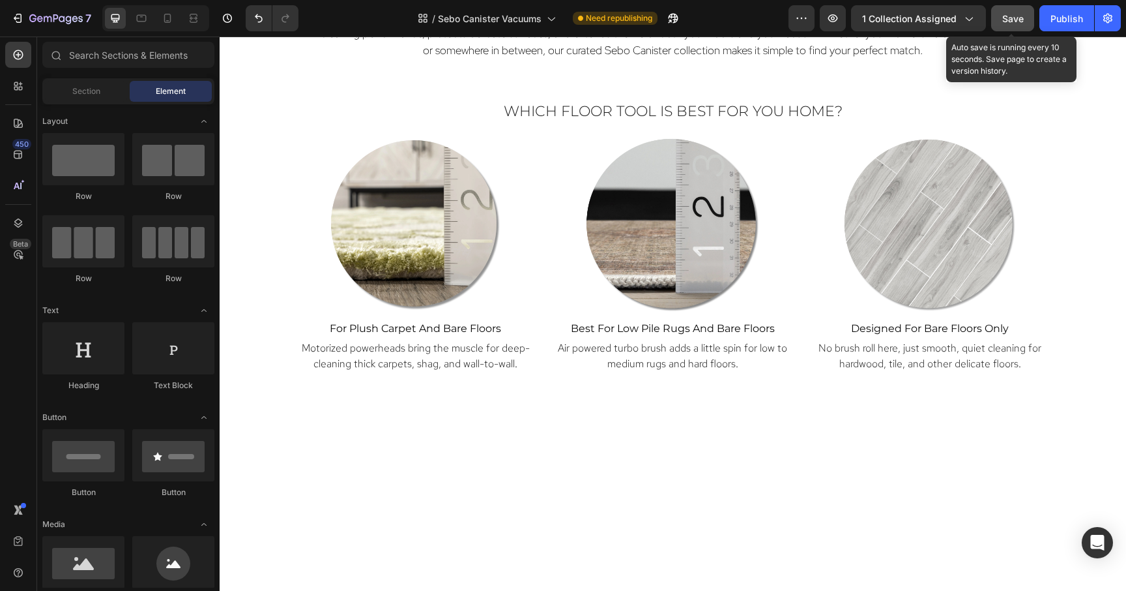
click at [1012, 15] on span "Save" at bounding box center [1013, 18] width 22 height 11
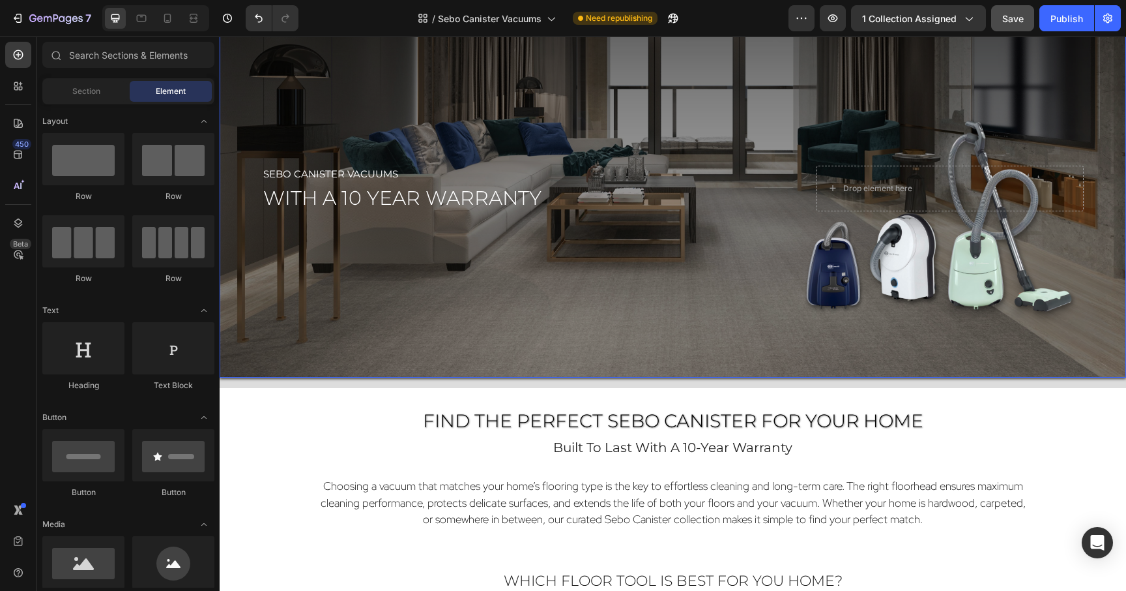
scroll to position [395, 0]
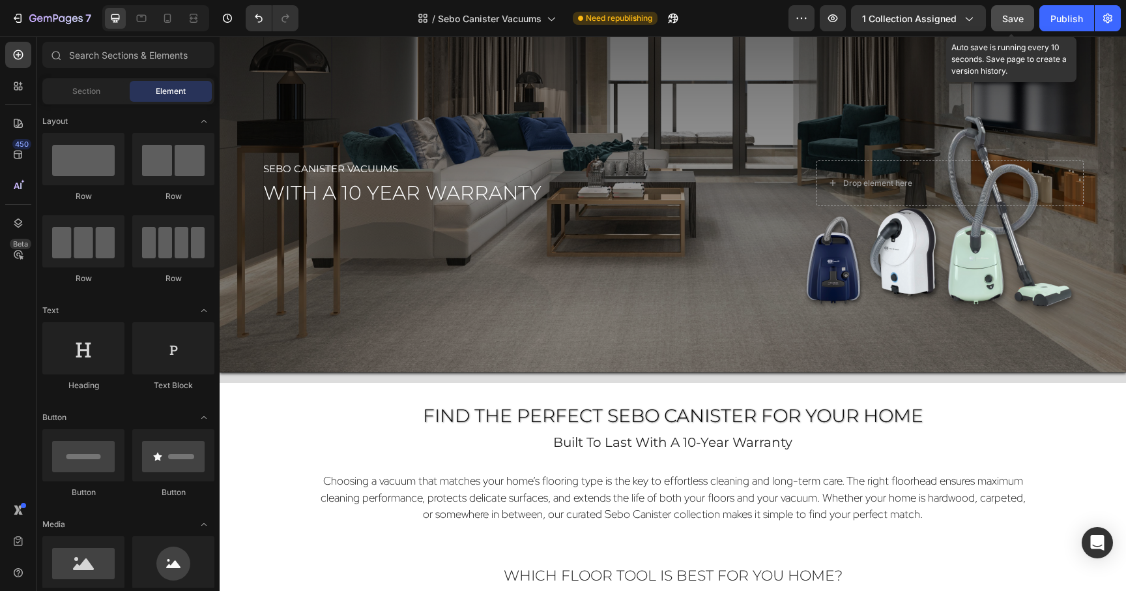
click at [1023, 12] on div "Save" at bounding box center [1013, 19] width 22 height 14
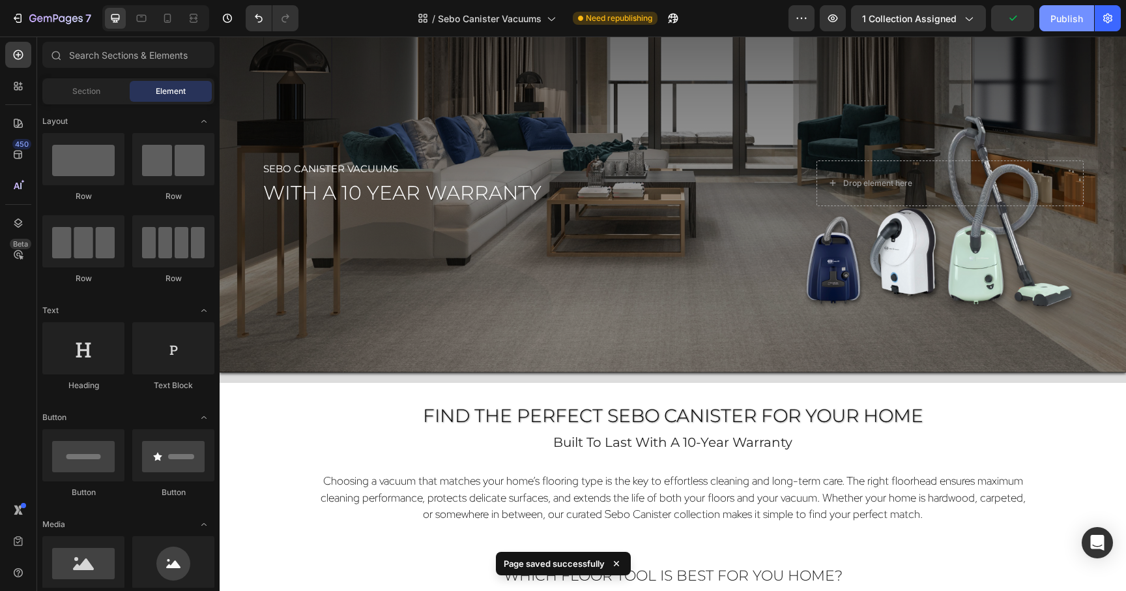
click at [1081, 9] on button "Publish" at bounding box center [1067, 18] width 55 height 26
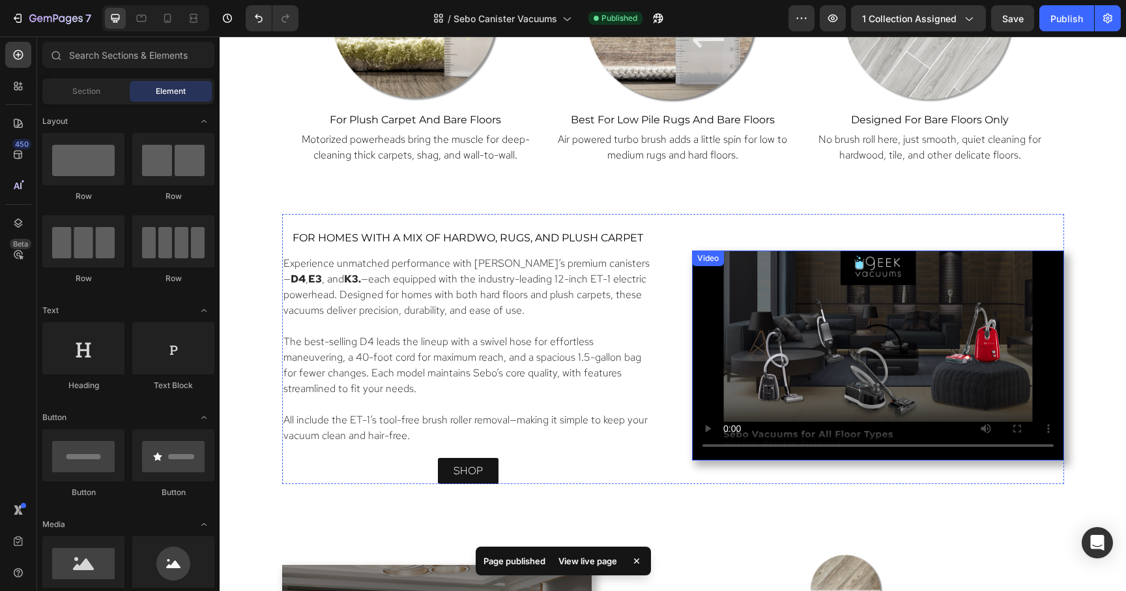
scroll to position [1068, 0]
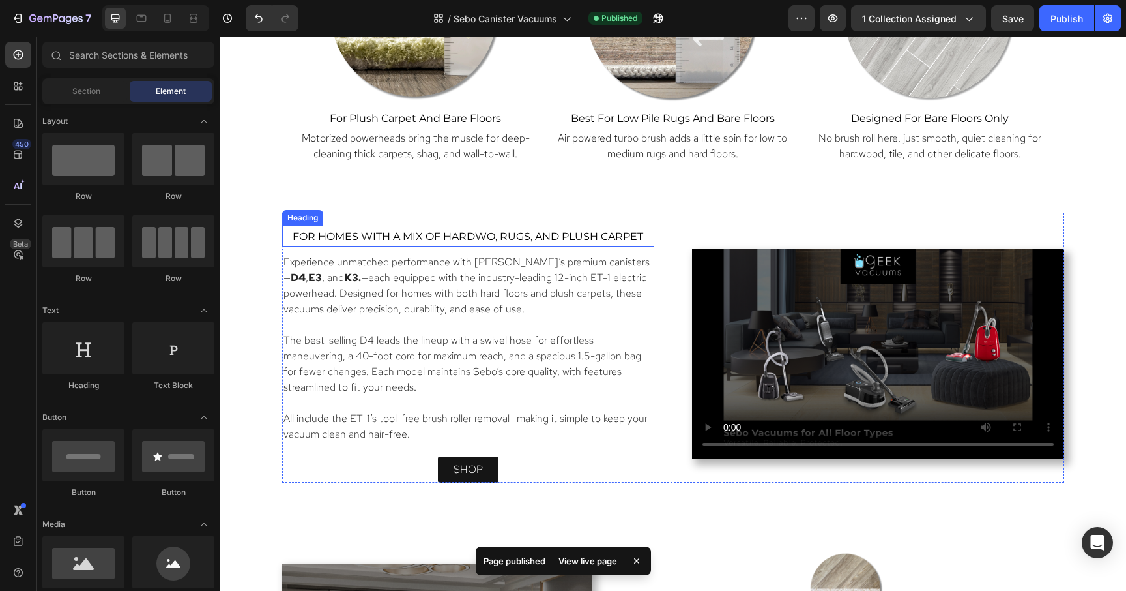
click at [503, 233] on span "For homes with a mix of hardwo, rugs, and plush carpet" at bounding box center [468, 236] width 351 height 12
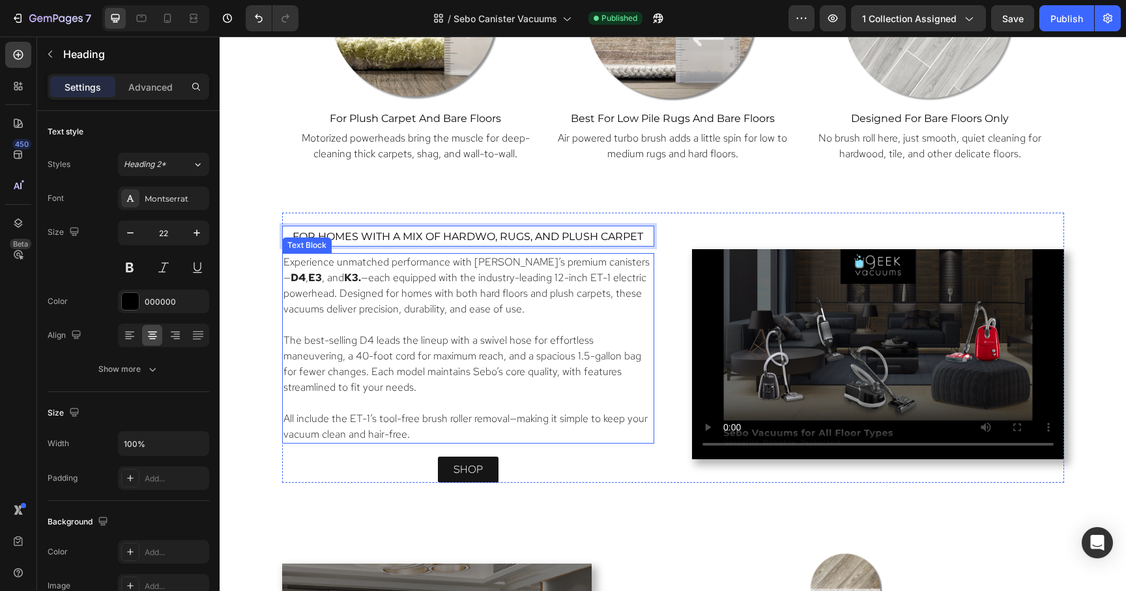
click at [521, 288] on p "Experience unmatched performance with [PERSON_NAME]’s premium canisters— D4 , E…" at bounding box center [469, 285] width 370 height 63
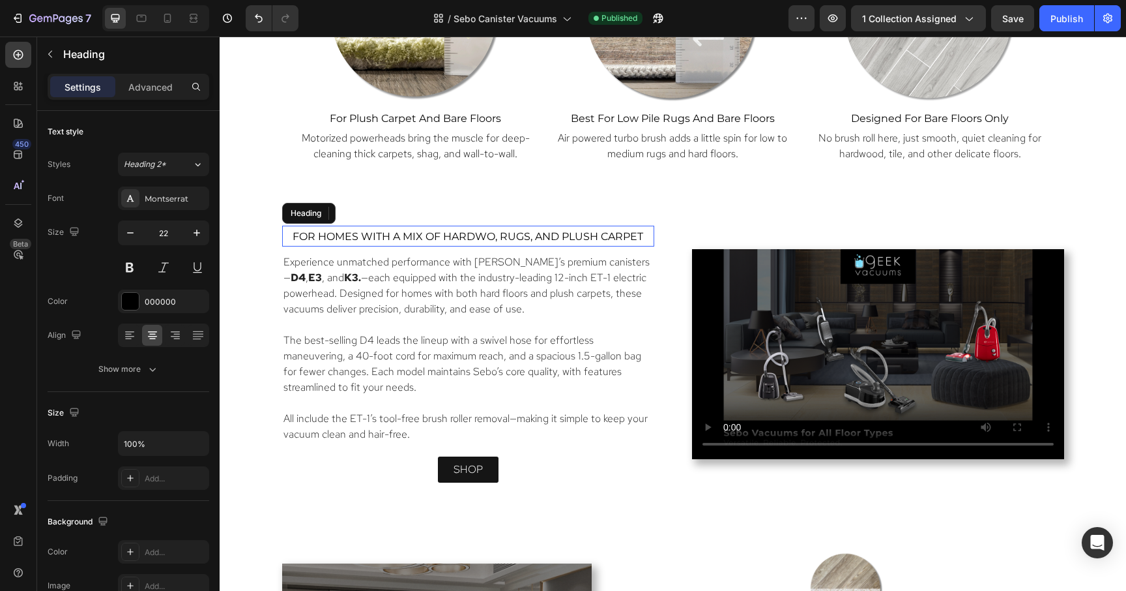
click at [514, 238] on span "For homes with a mix of hardwo, rugs, and plush carpet" at bounding box center [468, 236] width 351 height 12
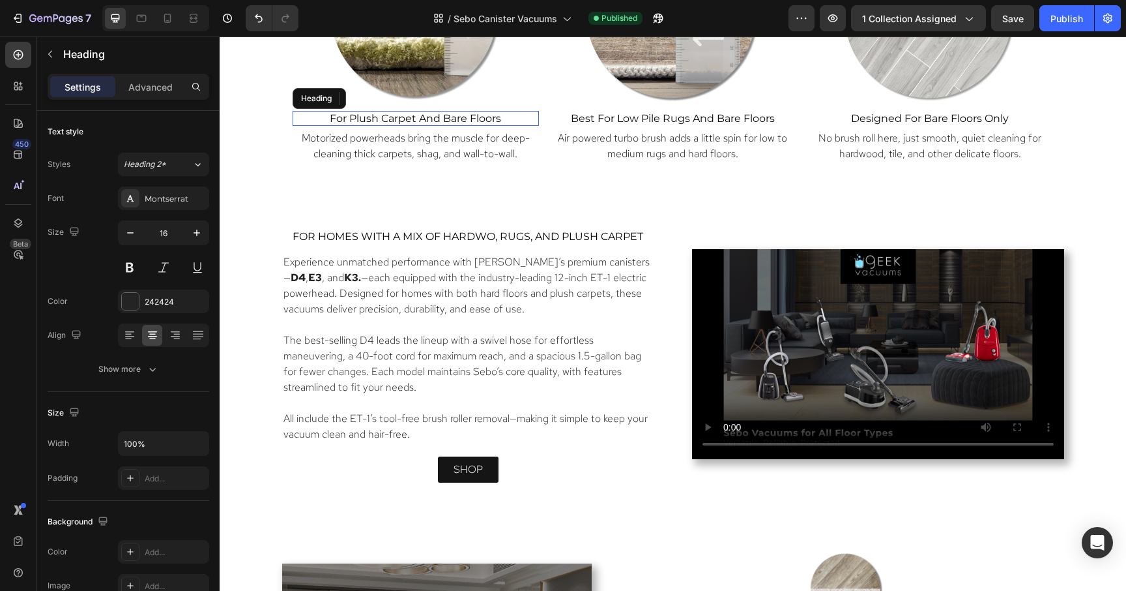
click at [487, 120] on span "for plush carpet and bare floors" at bounding box center [415, 118] width 171 height 12
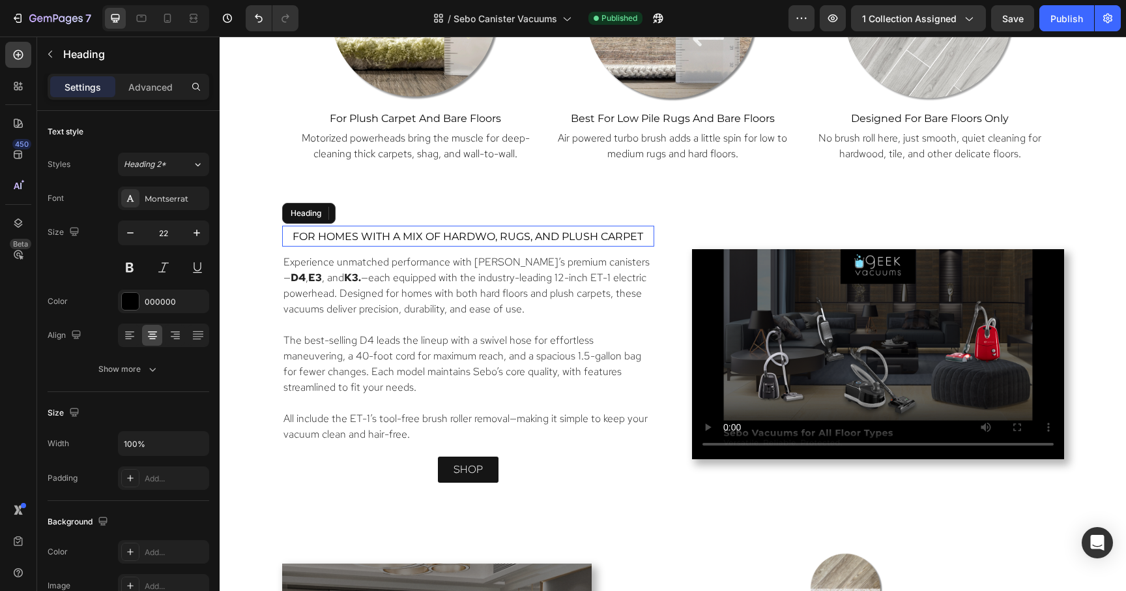
click at [480, 230] on span "For homes with a mix of hardwo, rugs, and plush carpet" at bounding box center [468, 236] width 351 height 12
click at [393, 236] on span "For homes with a mix of hardwo, rugs, and plush carpet" at bounding box center [468, 236] width 351 height 12
click at [390, 237] on span "For homes with a mix of hardwo, rugs, and plush carpet" at bounding box center [468, 236] width 351 height 12
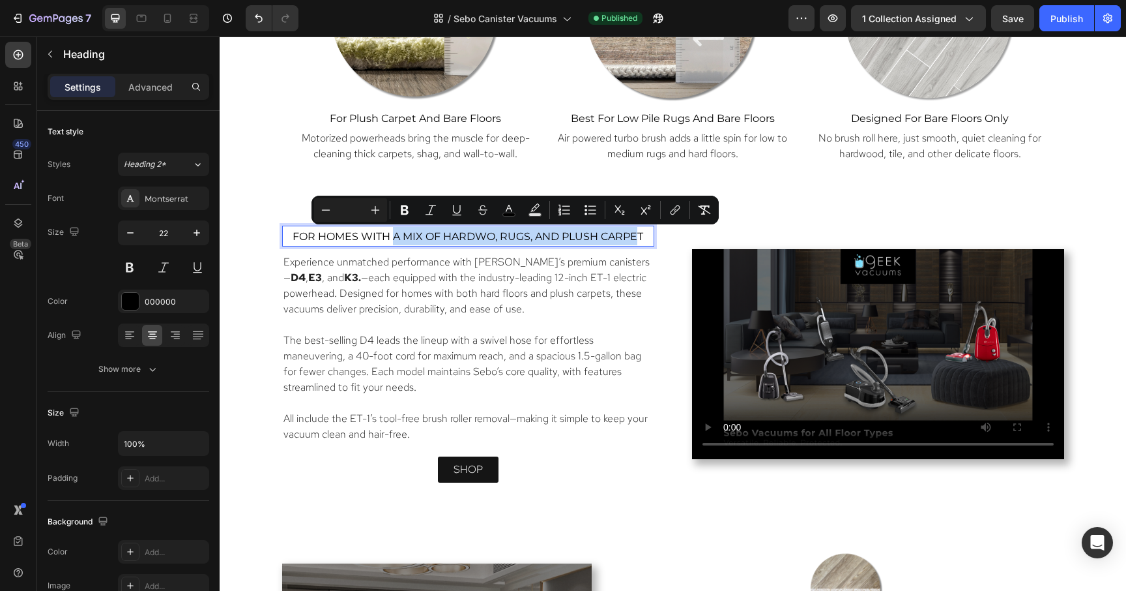
drag, startPoint x: 393, startPoint y: 237, endPoint x: 641, endPoint y: 241, distance: 247.7
click at [641, 241] on span "For homes with a mix of hardwo, rugs, and plush carpet" at bounding box center [468, 236] width 351 height 12
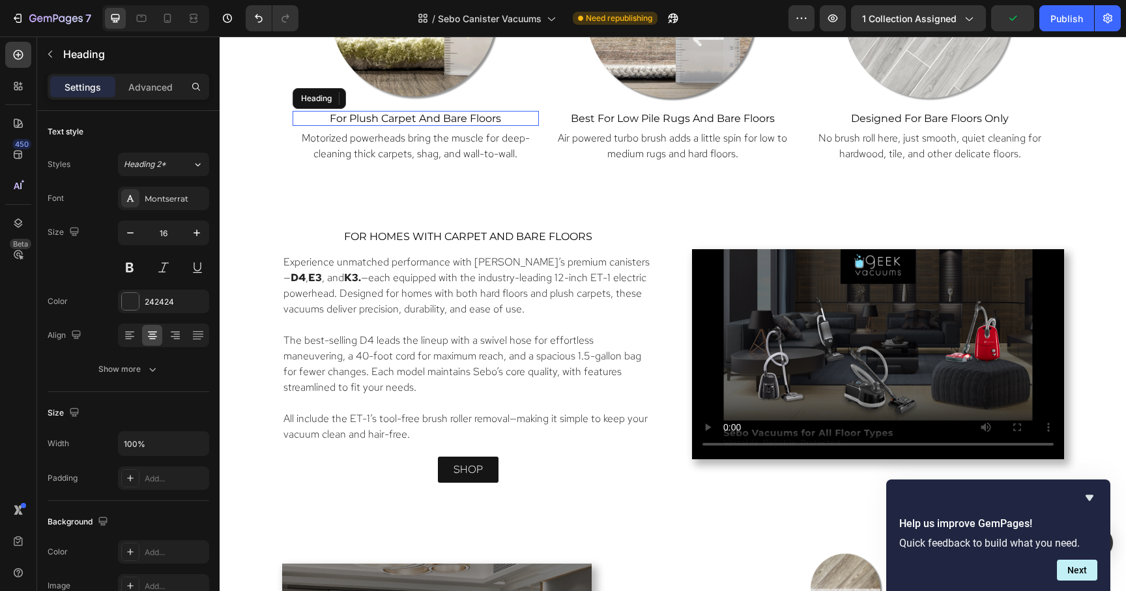
click at [484, 121] on span "for plush carpet and bare floors" at bounding box center [415, 118] width 171 height 12
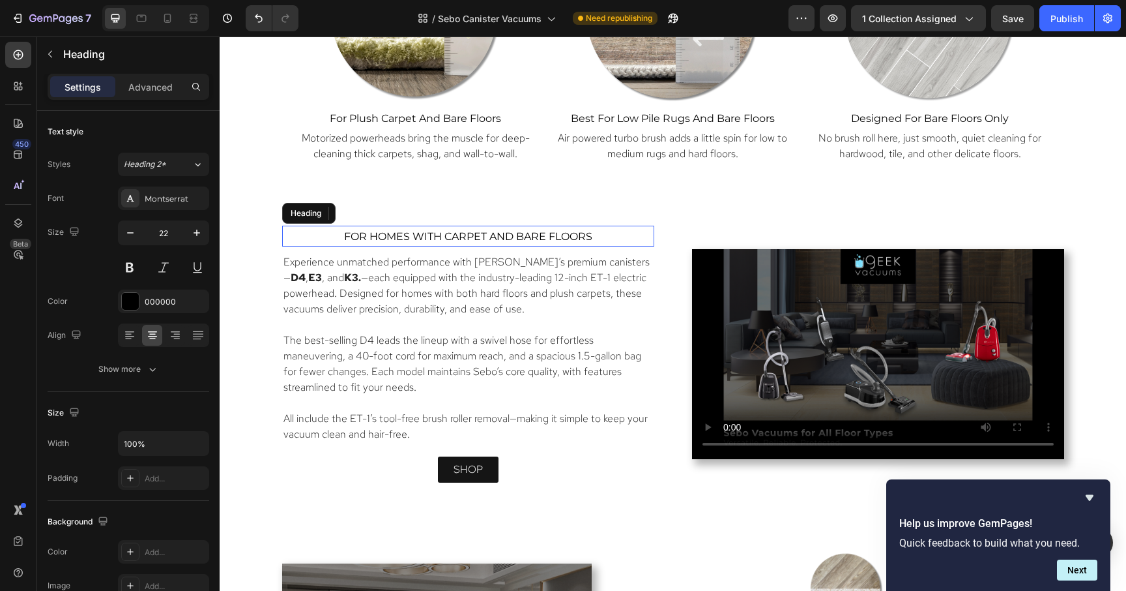
click at [505, 228] on p "⁠⁠⁠⁠⁠⁠⁠ For homes with Carpet and bare floors" at bounding box center [469, 236] width 370 height 18
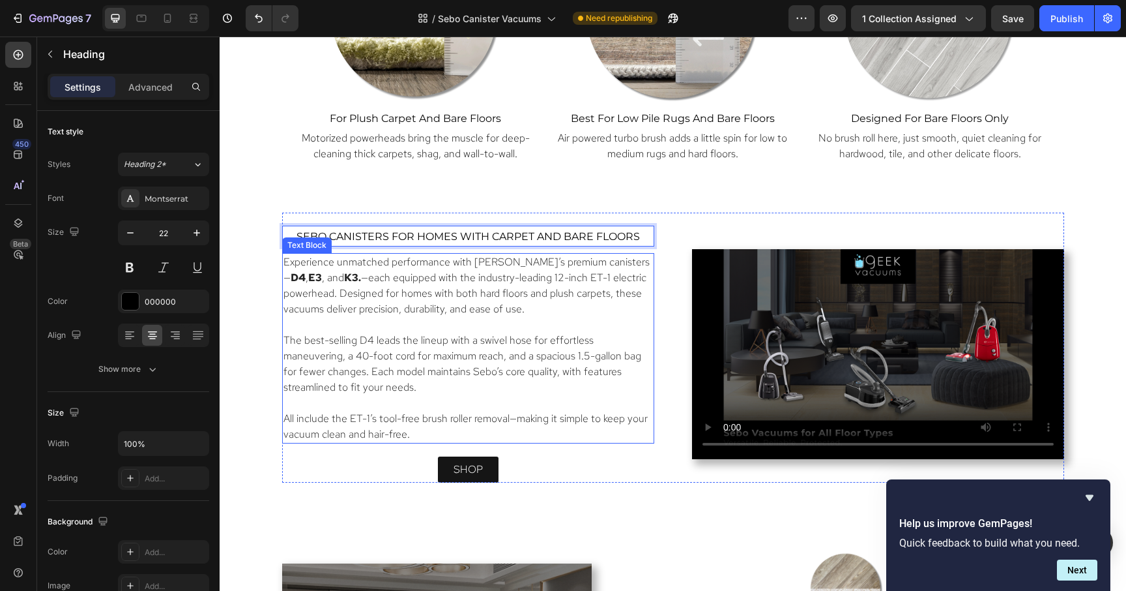
click at [576, 336] on p "The best-selling D4 leads the lineup with a swivel hose for effortless maneuver…" at bounding box center [469, 363] width 370 height 63
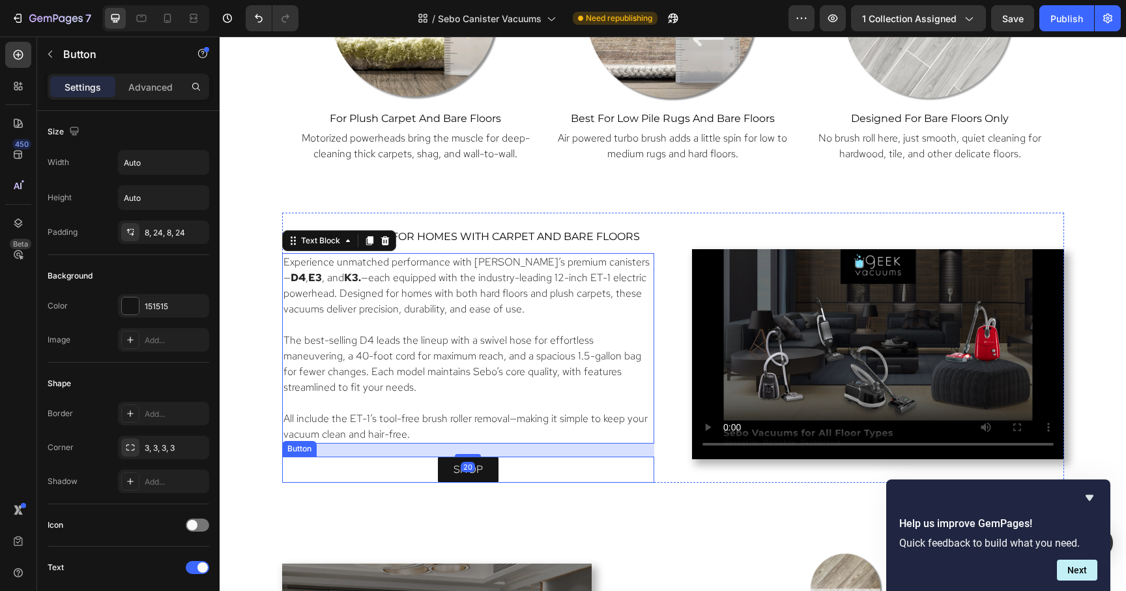
click at [622, 476] on div "shop Button" at bounding box center [468, 469] width 372 height 26
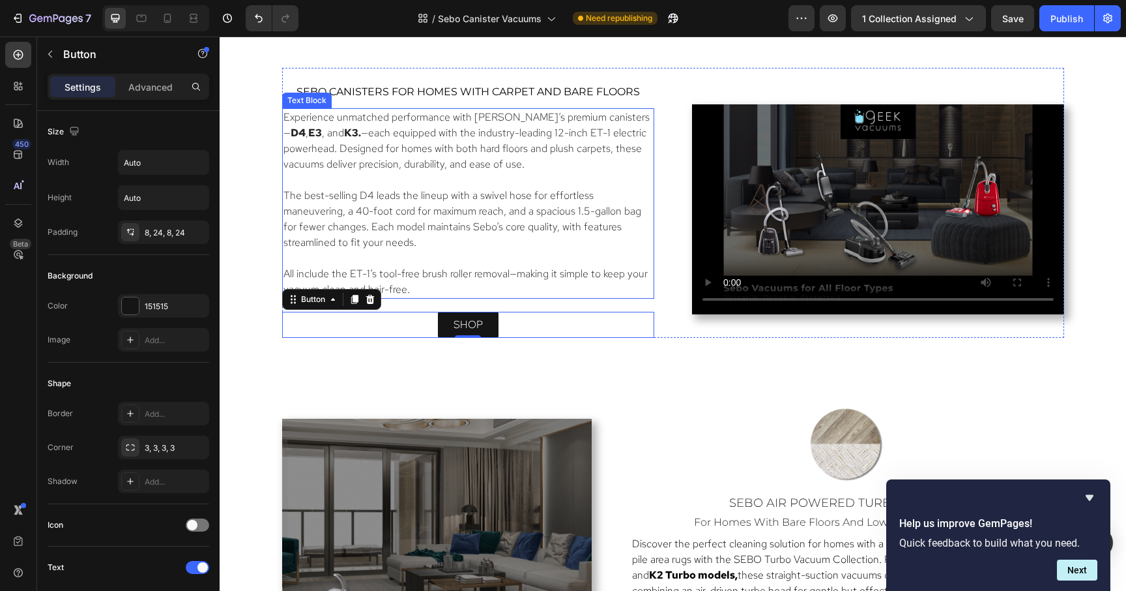
scroll to position [1244, 0]
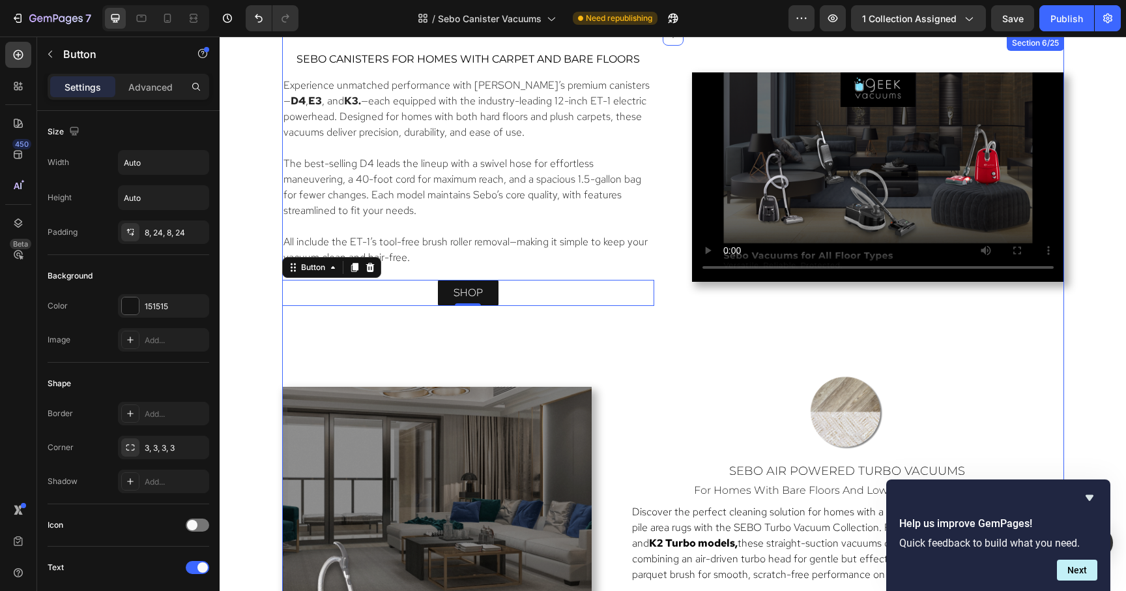
click at [802, 328] on div "⁠⁠⁠⁠⁠⁠⁠ sebo canisters For homes with Carpet and bare floors Heading Experience…" at bounding box center [673, 587] width 782 height 1105
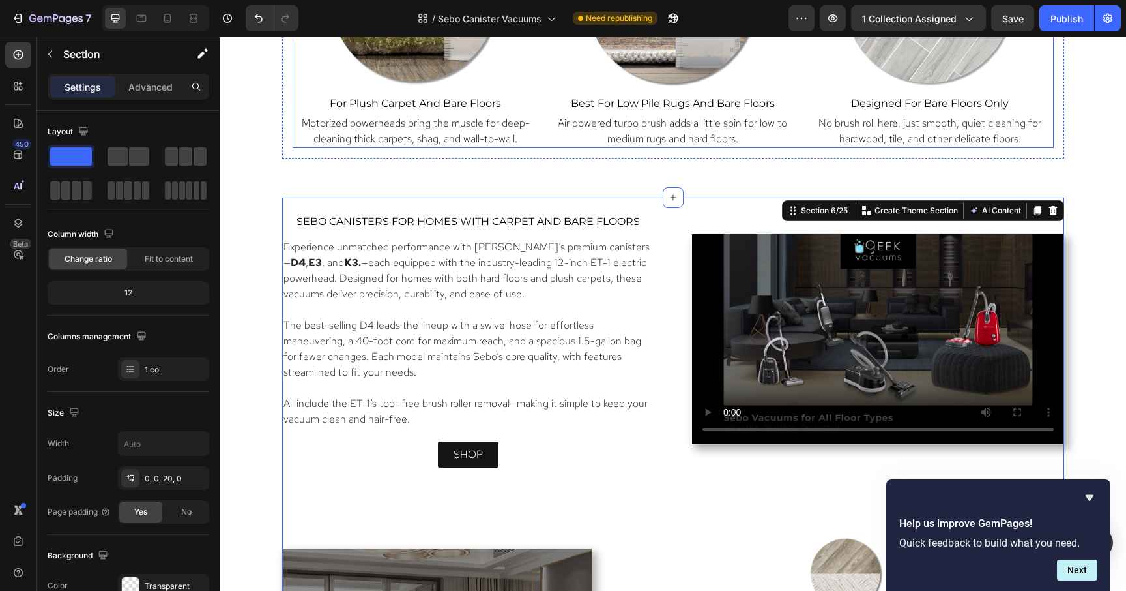
scroll to position [1096, 0]
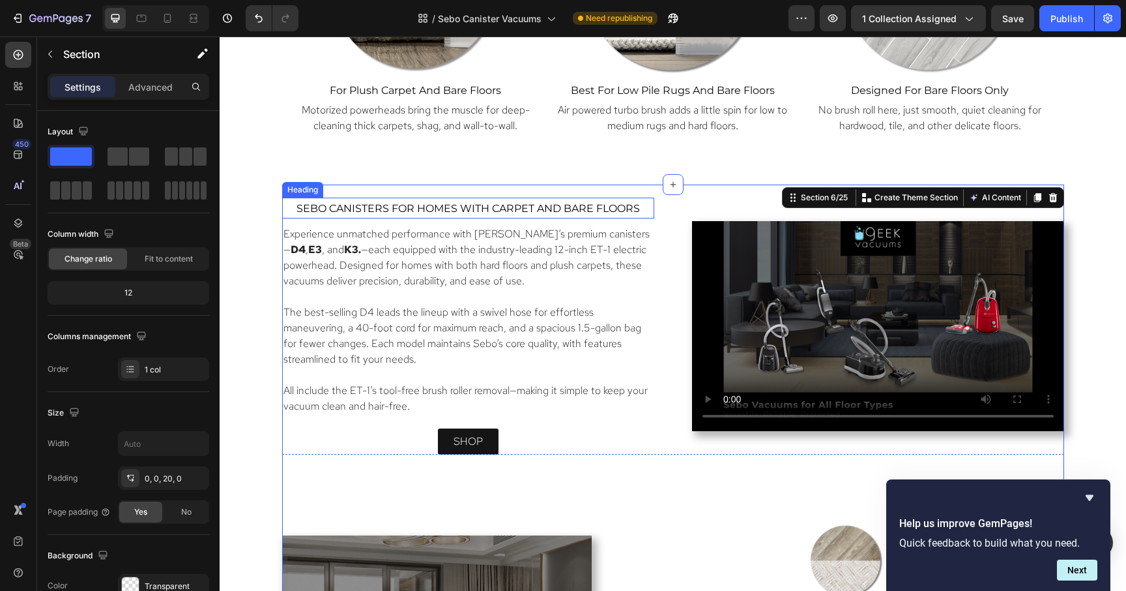
click at [545, 205] on span "sebo canisters For homes with Carpet and bare floors" at bounding box center [468, 208] width 343 height 12
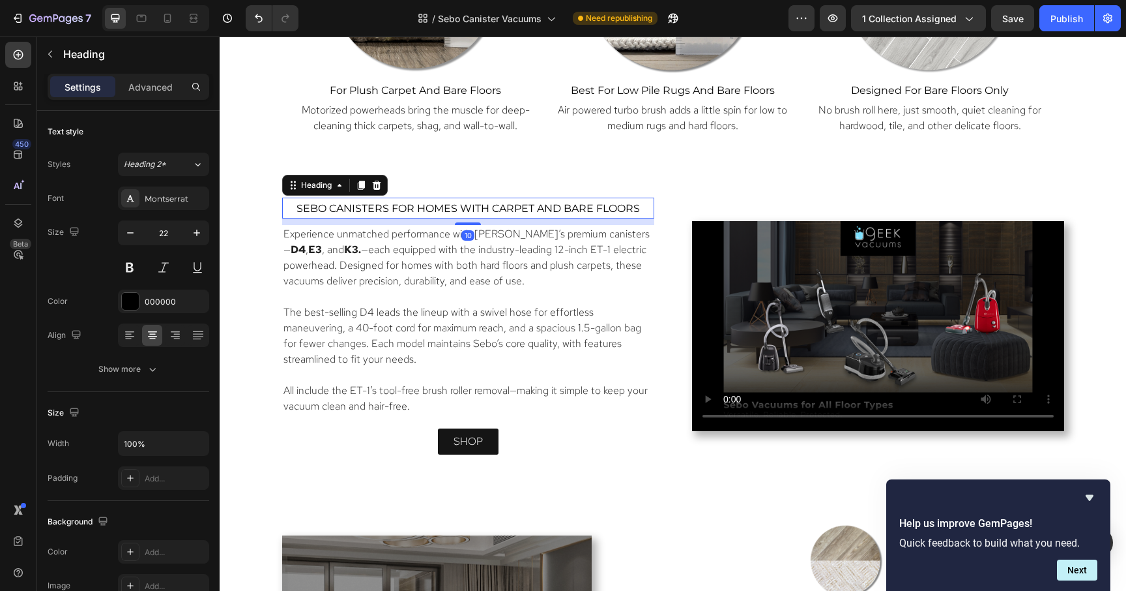
click at [545, 205] on span "sebo canisters For homes with Carpet and bare floors" at bounding box center [468, 208] width 343 height 12
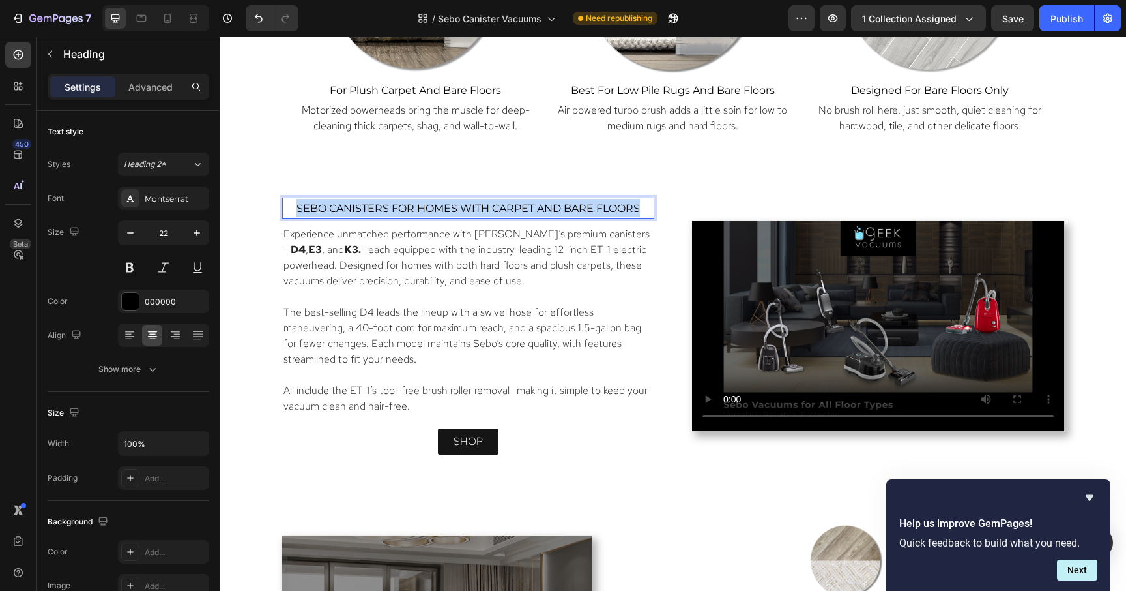
click at [545, 205] on span "sebo canisters For homes with Carpet and bare floors" at bounding box center [468, 208] width 343 height 12
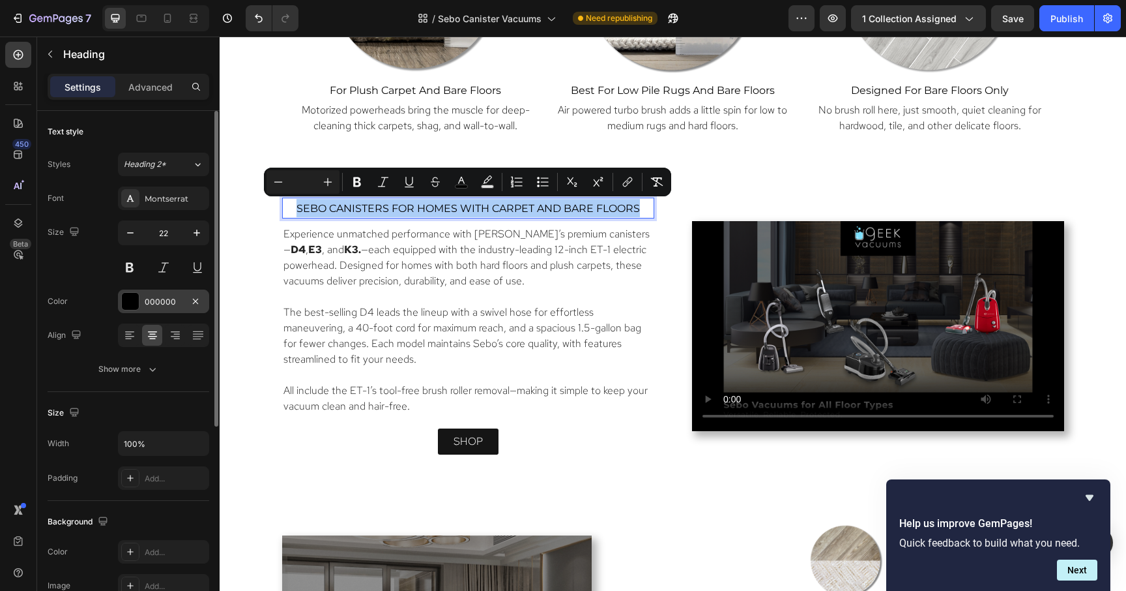
click at [166, 296] on div "000000" at bounding box center [164, 302] width 38 height 12
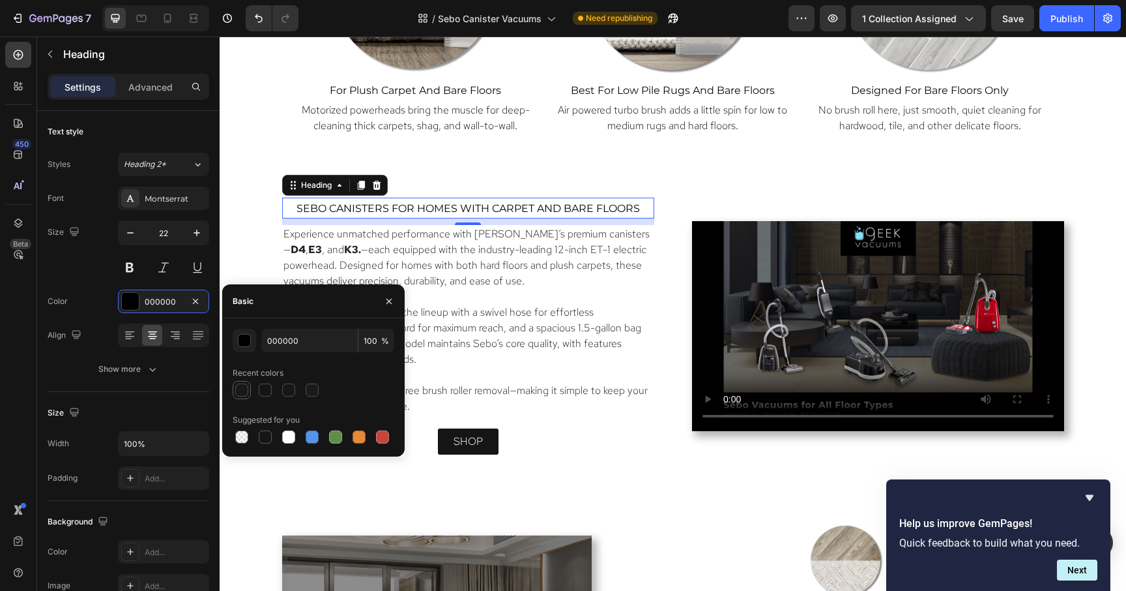
click at [239, 383] on div at bounding box center [242, 390] width 16 height 16
type input "121212"
click at [259, 387] on div at bounding box center [265, 389] width 13 height 13
click at [283, 393] on div at bounding box center [288, 389] width 13 height 13
type input "98"
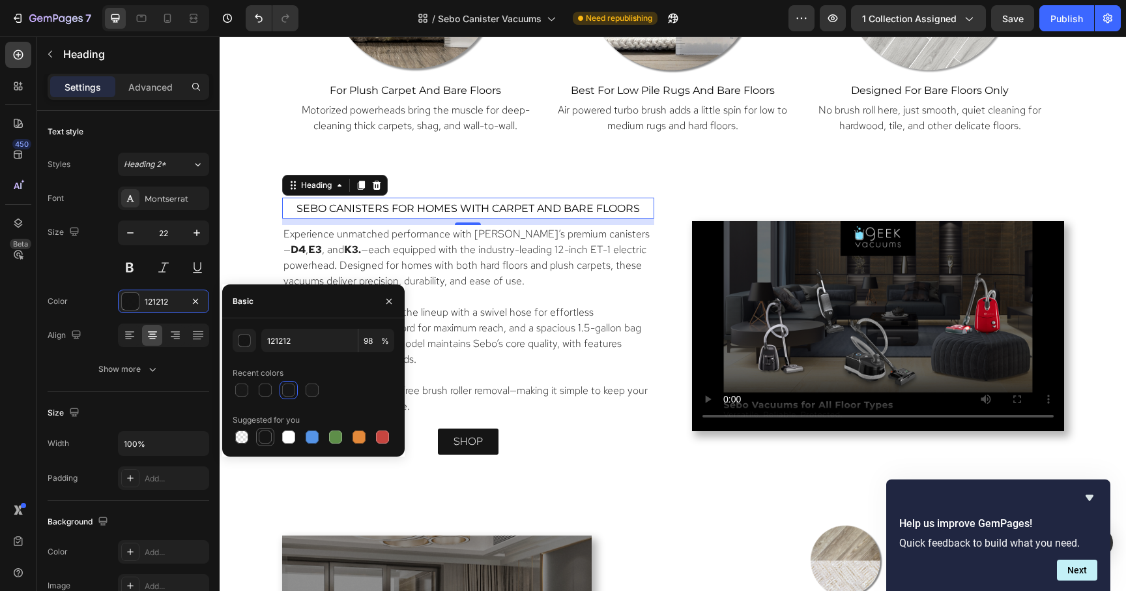
click at [259, 435] on div at bounding box center [265, 436] width 13 height 13
type input "151515"
type input "100"
click at [589, 294] on p at bounding box center [469, 297] width 370 height 16
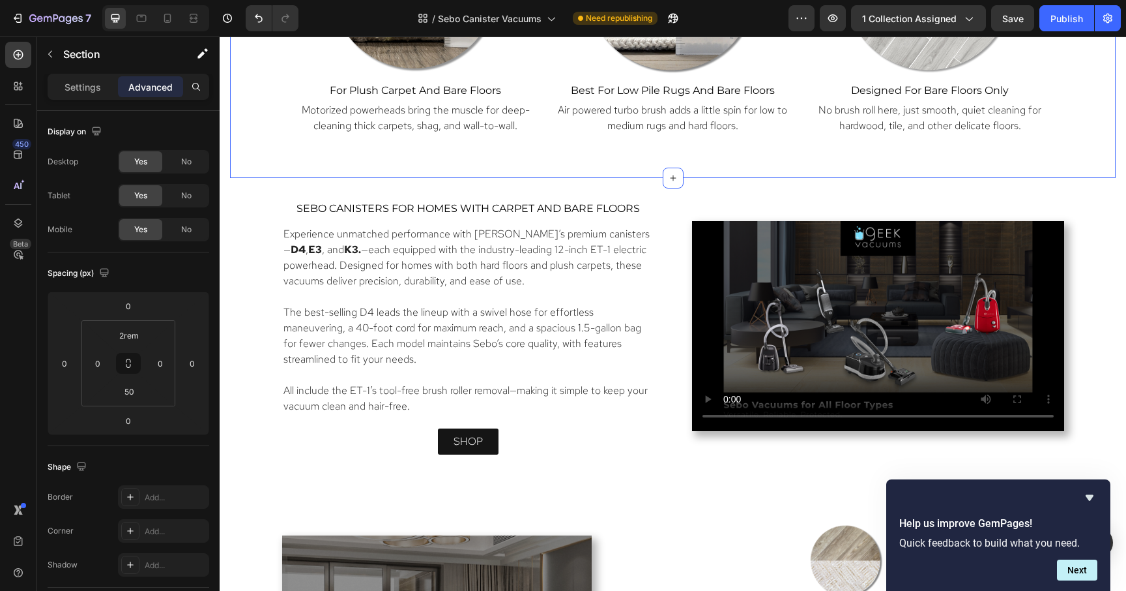
click at [639, 175] on div "Which Floor Tool Is Best for You Home? Heading Image for plush carpet and bare …" at bounding box center [673, 4] width 886 height 345
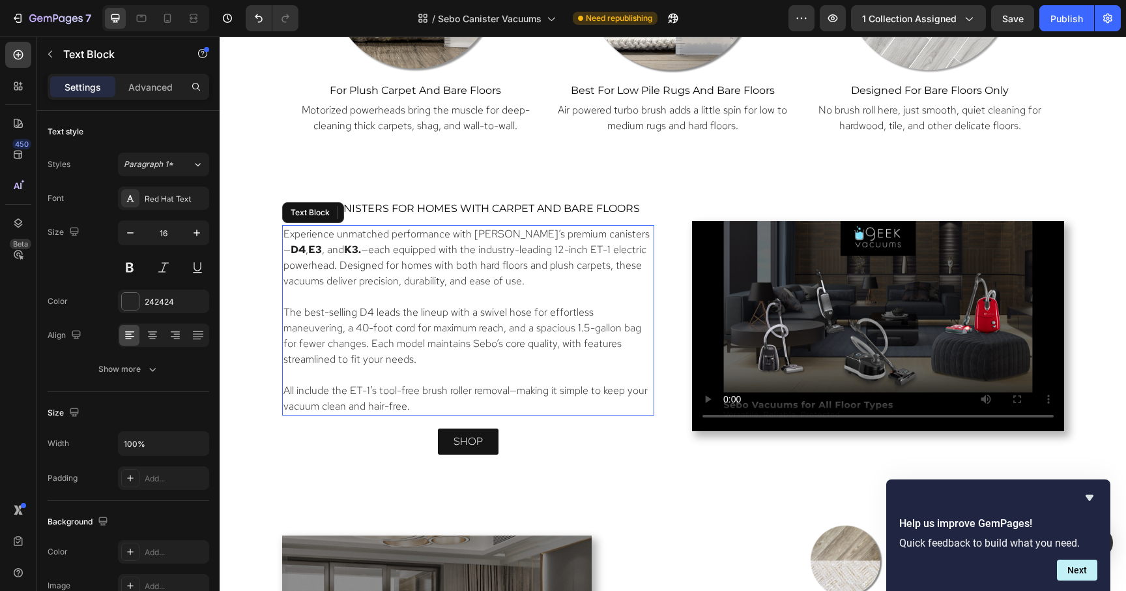
click at [540, 307] on p "The best-selling D4 leads the lineup with a swivel hose for effortless maneuver…" at bounding box center [469, 335] width 370 height 63
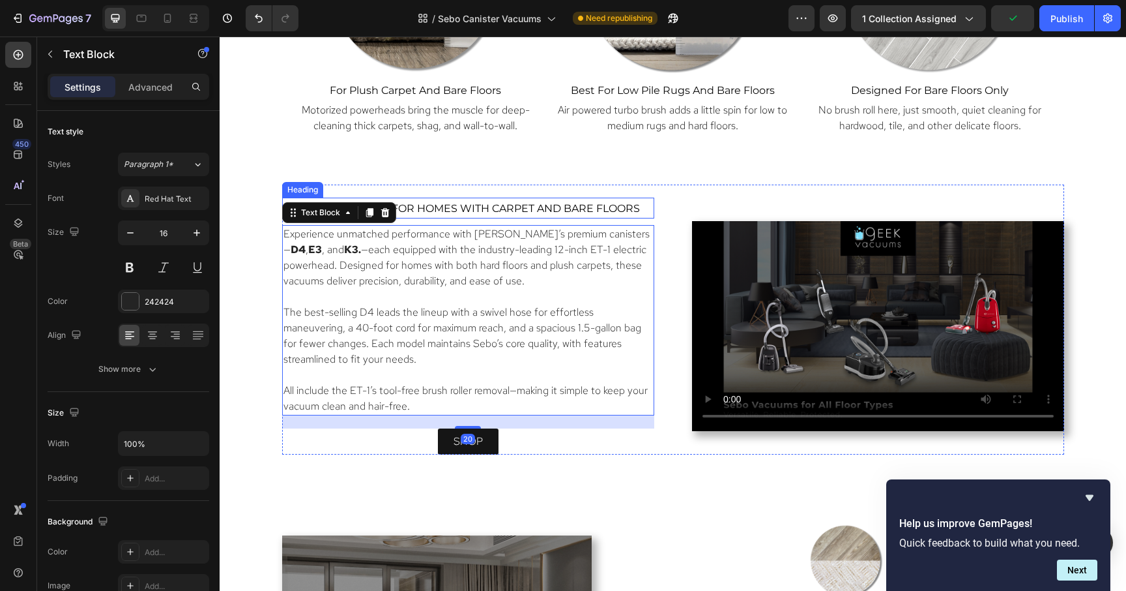
click at [493, 211] on span "sebo canisters For homes with Carpet and bare floors" at bounding box center [468, 208] width 343 height 12
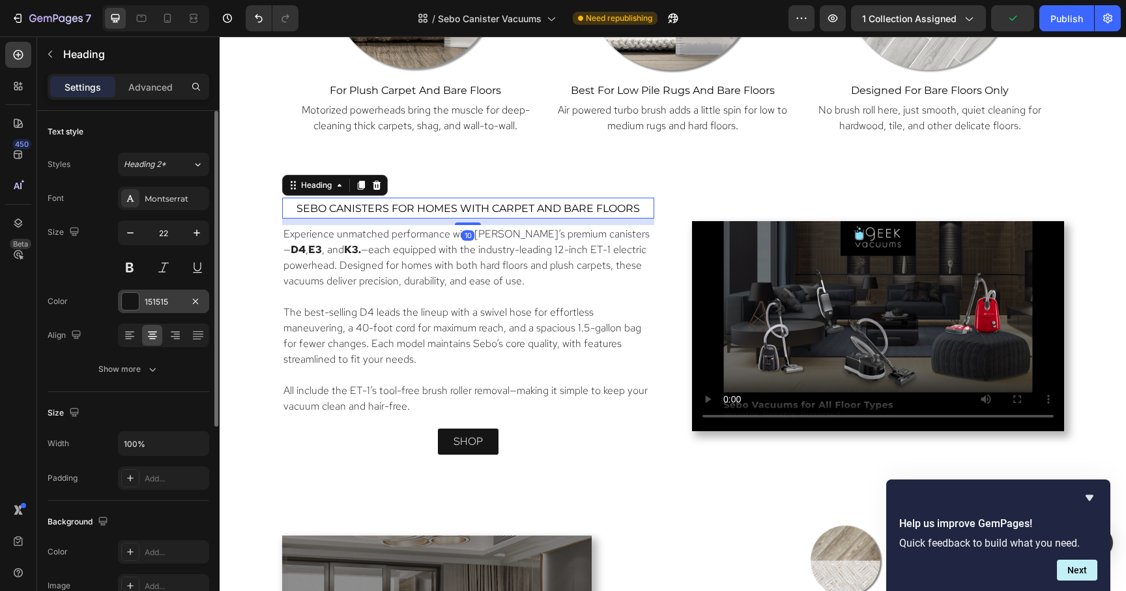
click at [160, 302] on div "151515" at bounding box center [164, 302] width 38 height 12
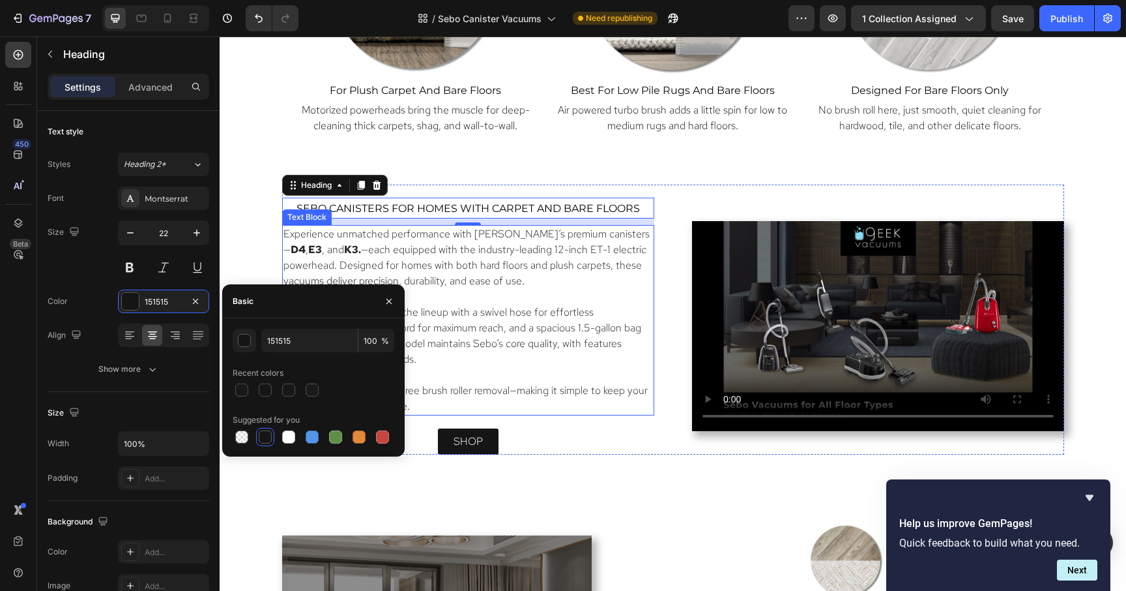
click at [463, 259] on p "Experience unmatched performance with [PERSON_NAME]’s premium canisters— D4 , E…" at bounding box center [469, 257] width 370 height 63
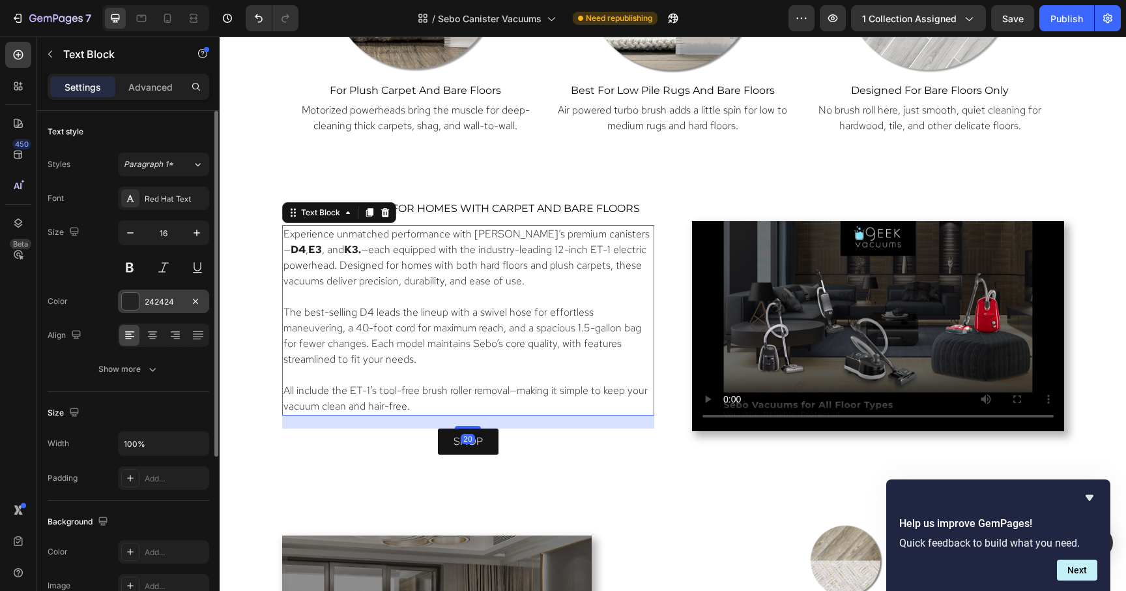
click at [149, 306] on div "242424" at bounding box center [164, 302] width 38 height 12
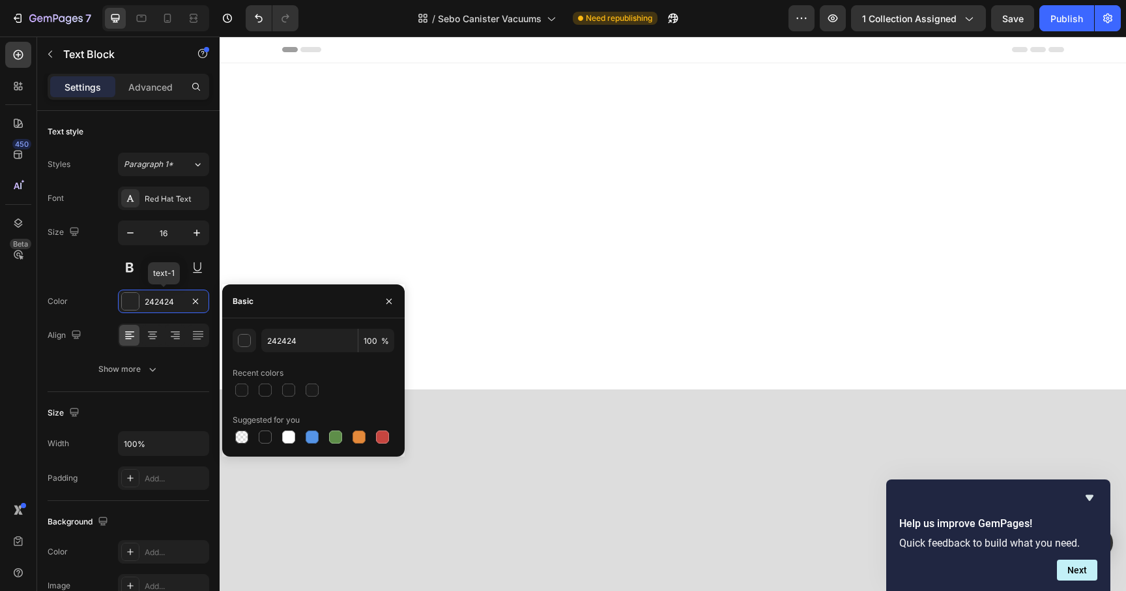
scroll to position [1096, 0]
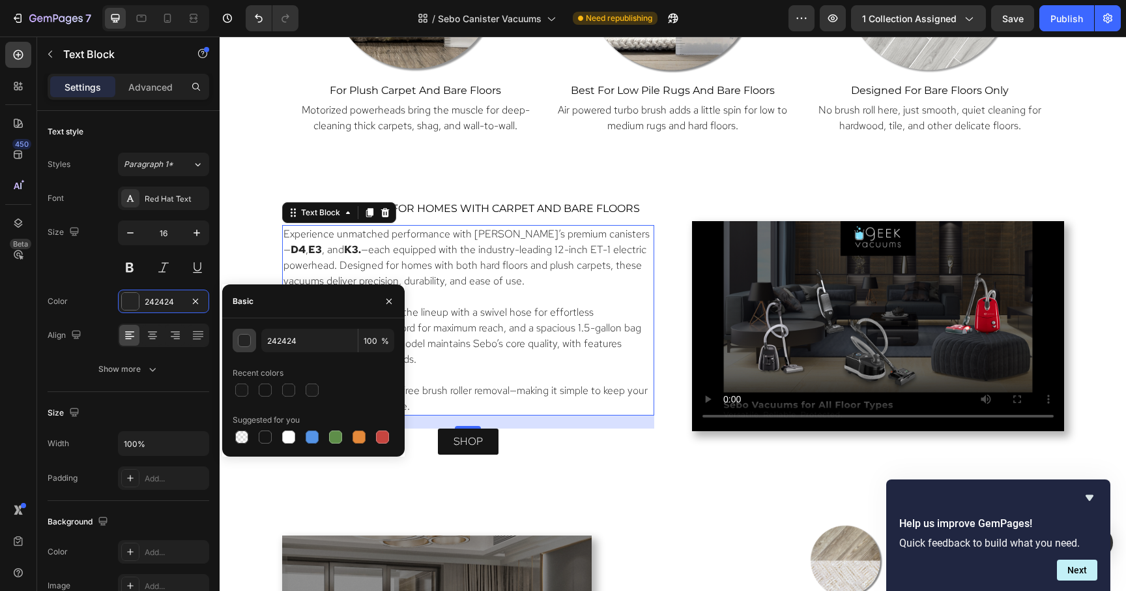
click at [246, 342] on div "button" at bounding box center [245, 340] width 13 height 13
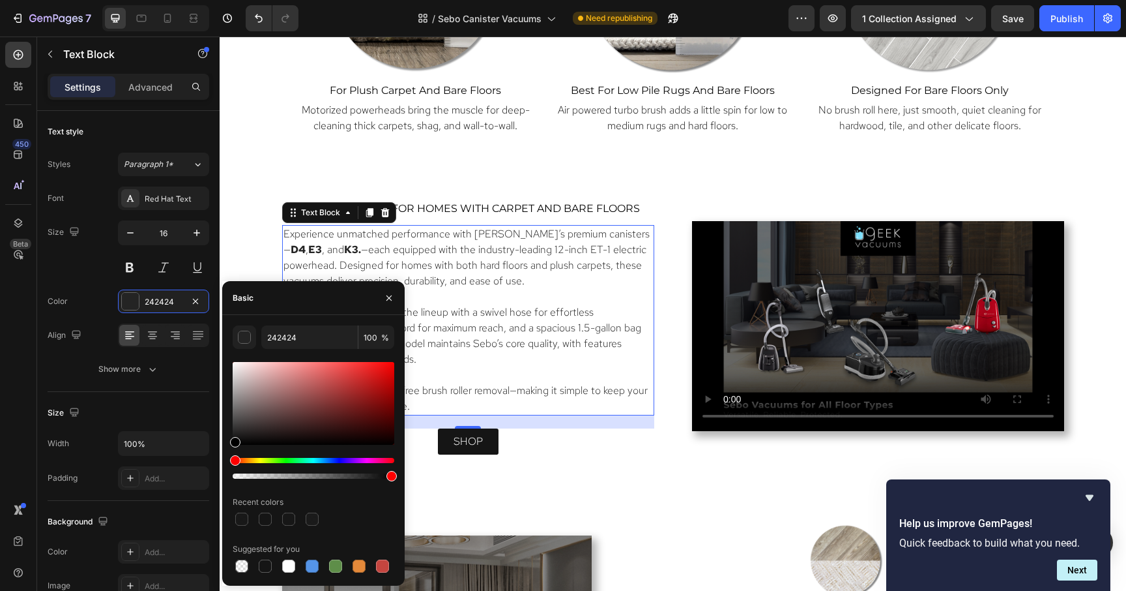
click at [491, 297] on p at bounding box center [469, 297] width 370 height 16
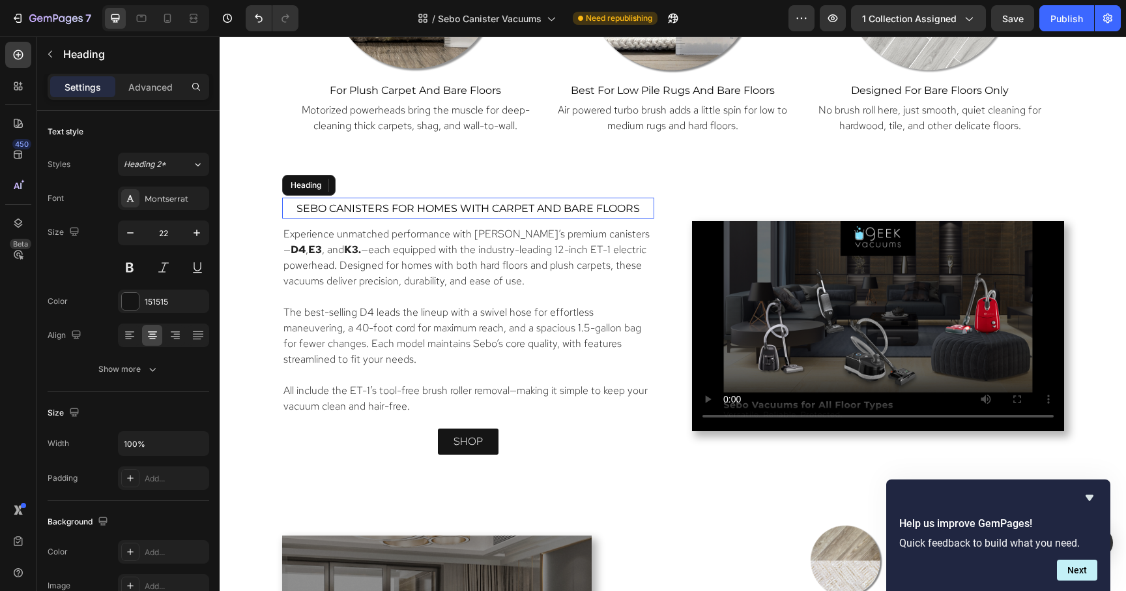
click at [475, 211] on span "sebo canisters For homes with Carpet and bare floors" at bounding box center [468, 208] width 343 height 12
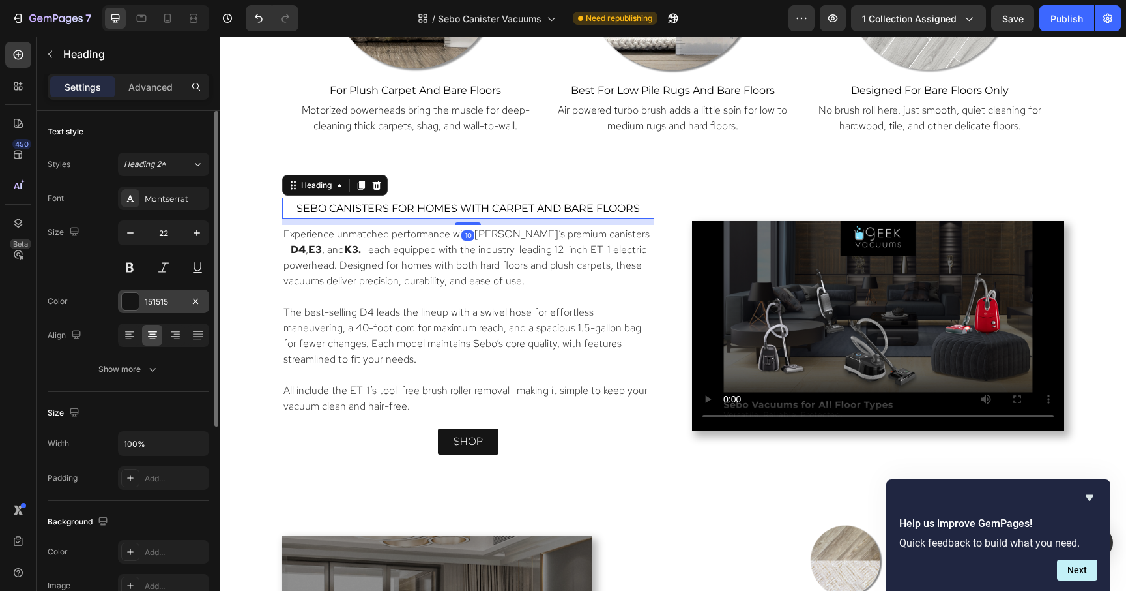
click at [154, 308] on div "151515" at bounding box center [163, 300] width 91 height 23
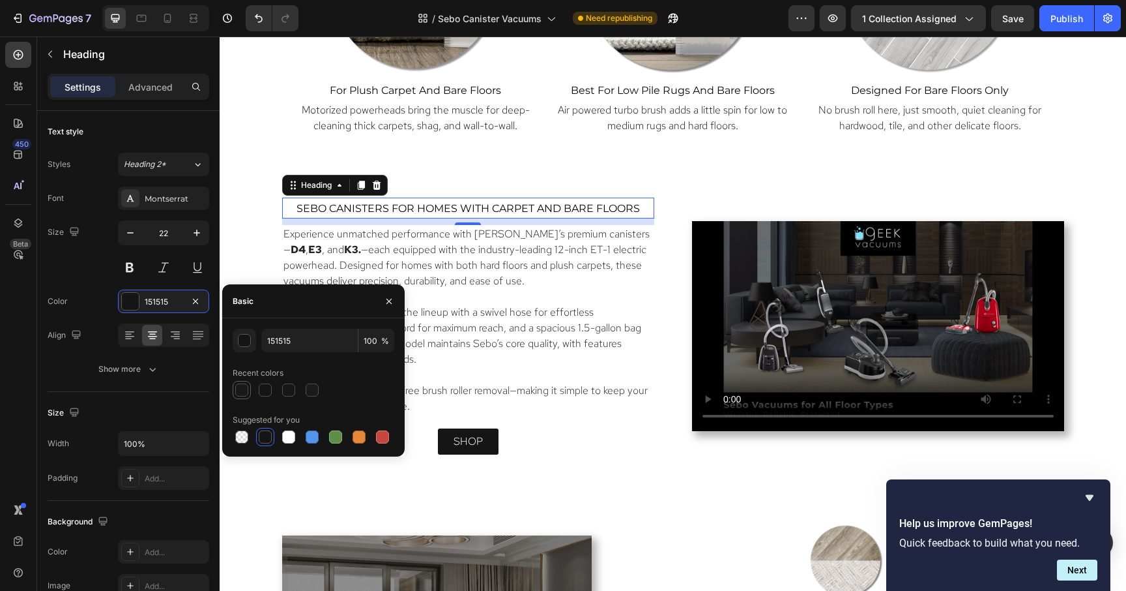
click at [242, 390] on div at bounding box center [241, 389] width 13 height 13
type input "121212"
click at [265, 390] on div at bounding box center [265, 389] width 13 height 13
click at [283, 389] on div at bounding box center [288, 389] width 13 height 13
type input "98"
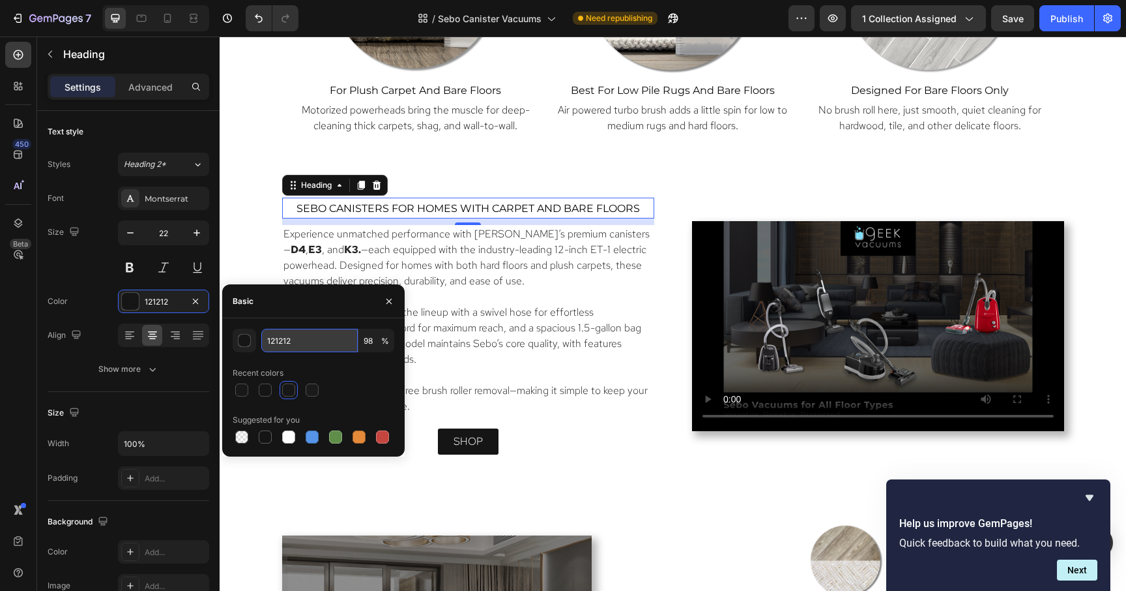
click at [308, 343] on input "121212" at bounding box center [309, 340] width 96 height 23
type input "121"
type input "100"
type input "1"
type input "242424"
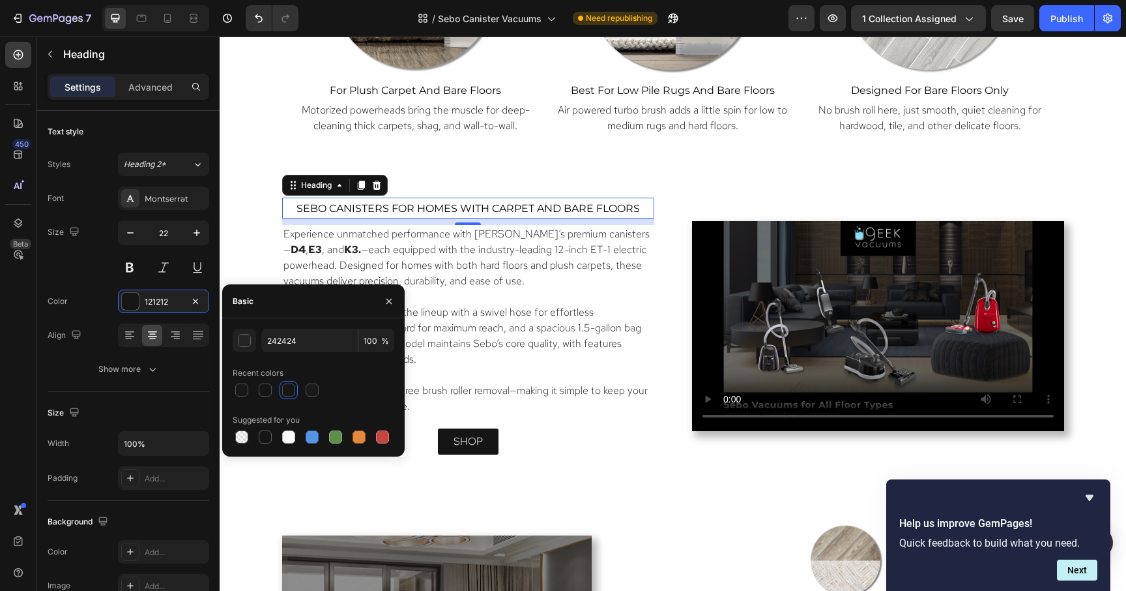
click at [362, 376] on div "Recent colors" at bounding box center [314, 372] width 162 height 21
click at [536, 326] on p "The best-selling D4 leads the lineup with a swivel hose for effortless maneuver…" at bounding box center [469, 335] width 370 height 63
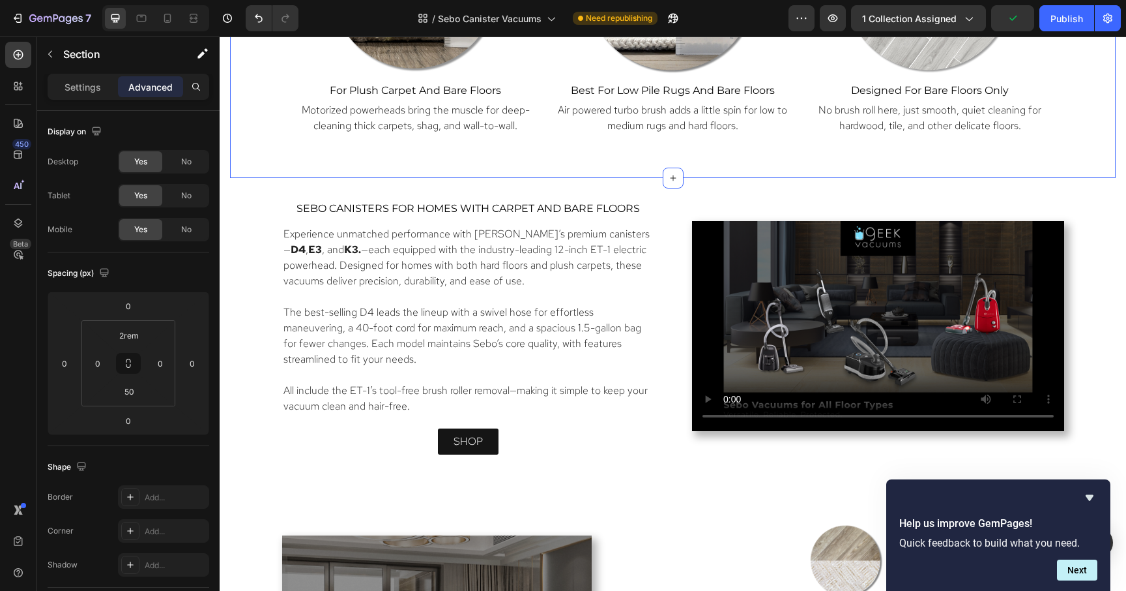
click at [570, 169] on div "Which Floor Tool Is Best for You Home? Heading Image for plush carpet and bare …" at bounding box center [673, 4] width 886 height 345
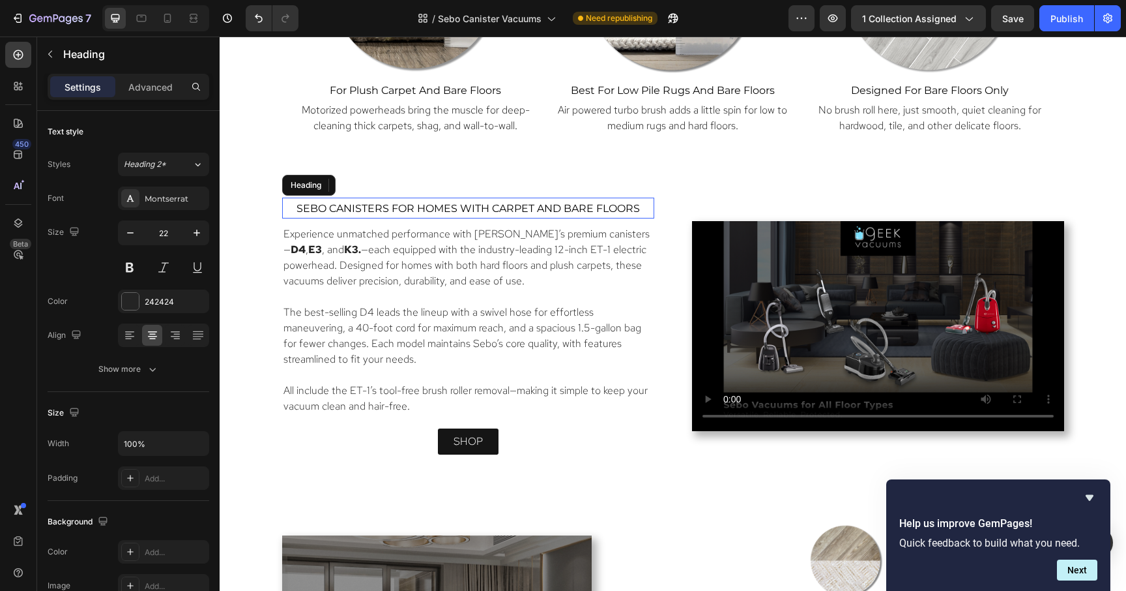
click at [330, 209] on span "sebo canisters For homes with Carpet and bare floors" at bounding box center [468, 208] width 343 height 12
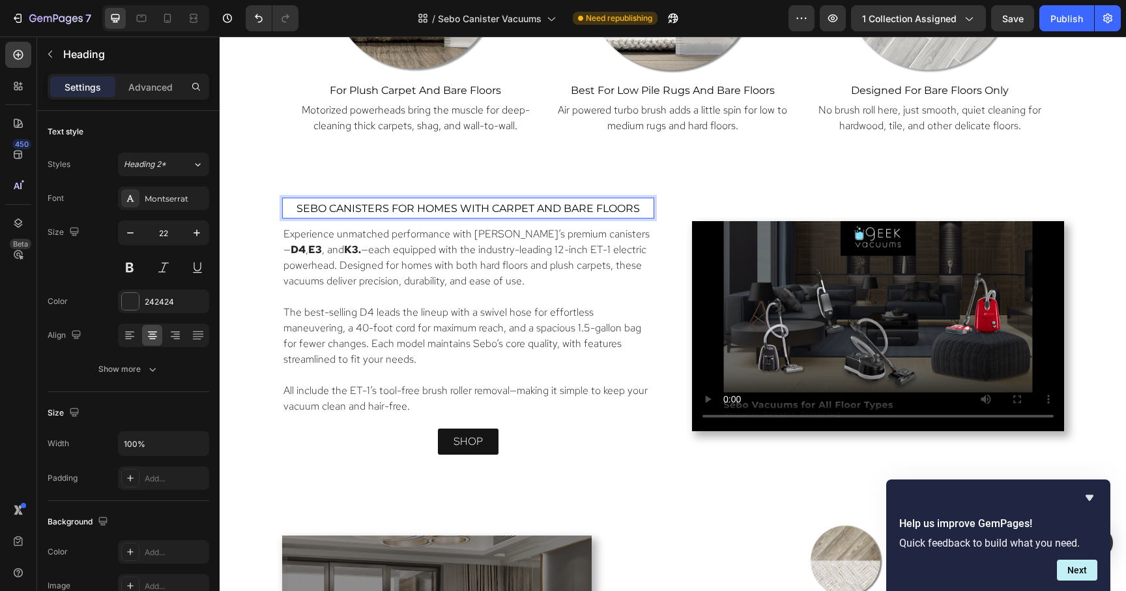
click at [328, 209] on span "sebo canisters For homes with Carpet and bare floors" at bounding box center [468, 208] width 343 height 12
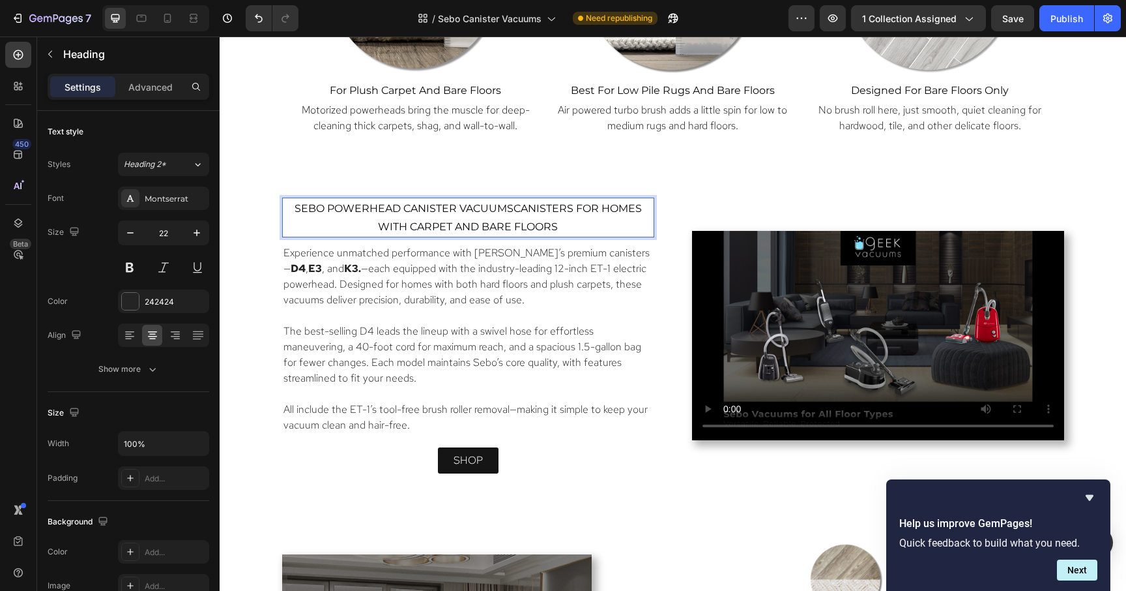
click at [514, 208] on span "sebo powerhead canister vacuumscanisters For homes with Carpet and bare floors" at bounding box center [468, 217] width 347 height 31
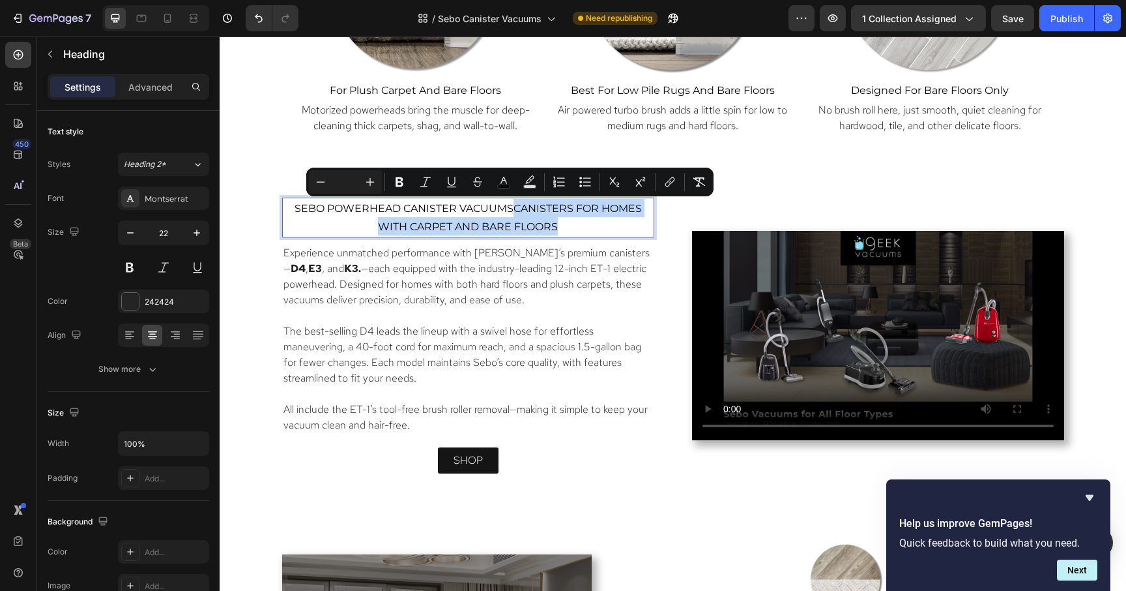
drag, startPoint x: 514, startPoint y: 208, endPoint x: 566, endPoint y: 232, distance: 57.5
click at [566, 232] on p "sebo powerhead canister vacuumscanisters For homes with Carpet and bare floors" at bounding box center [469, 217] width 370 height 37
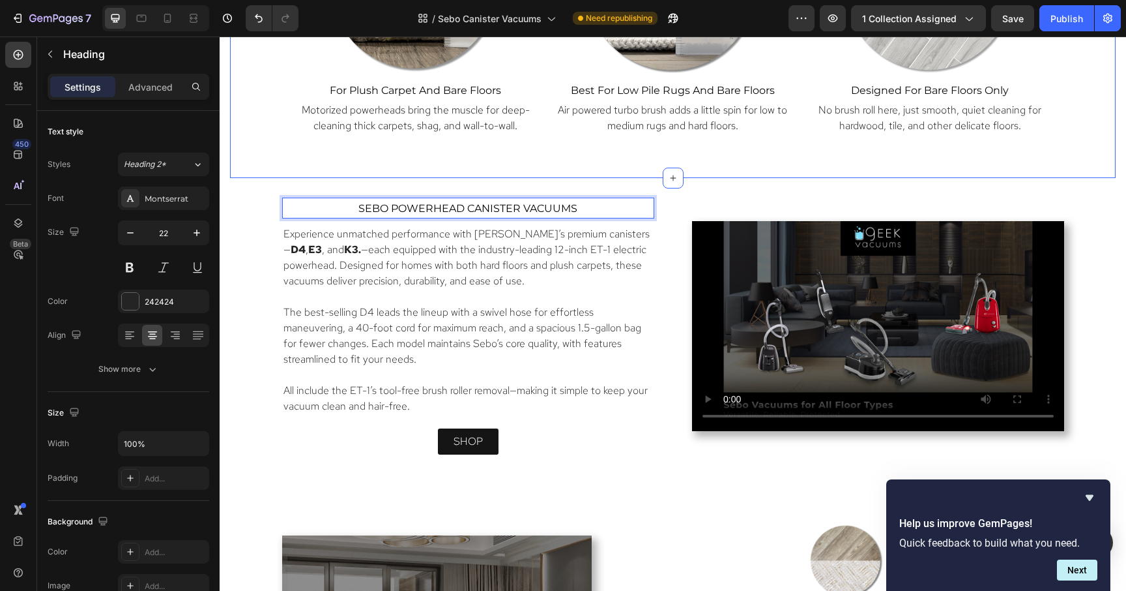
click at [697, 175] on div "Which Floor Tool Is Best for You Home? Heading Image for plush carpet and bare …" at bounding box center [673, 4] width 886 height 345
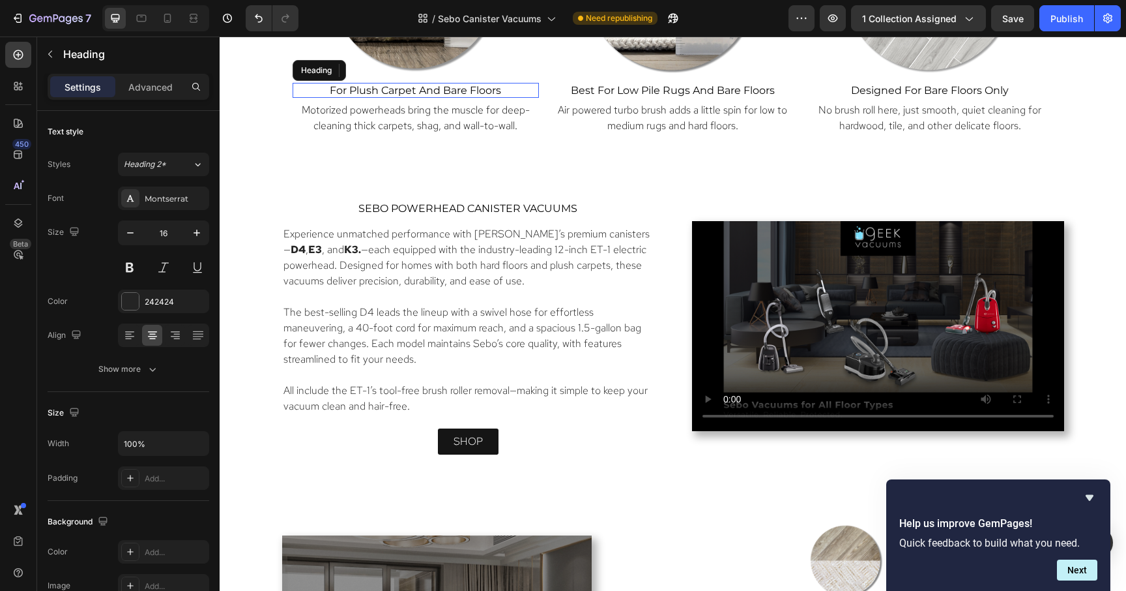
click at [462, 92] on span "for plush carpet and bare floors" at bounding box center [415, 90] width 171 height 12
click at [372, 72] on icon at bounding box center [371, 70] width 7 height 9
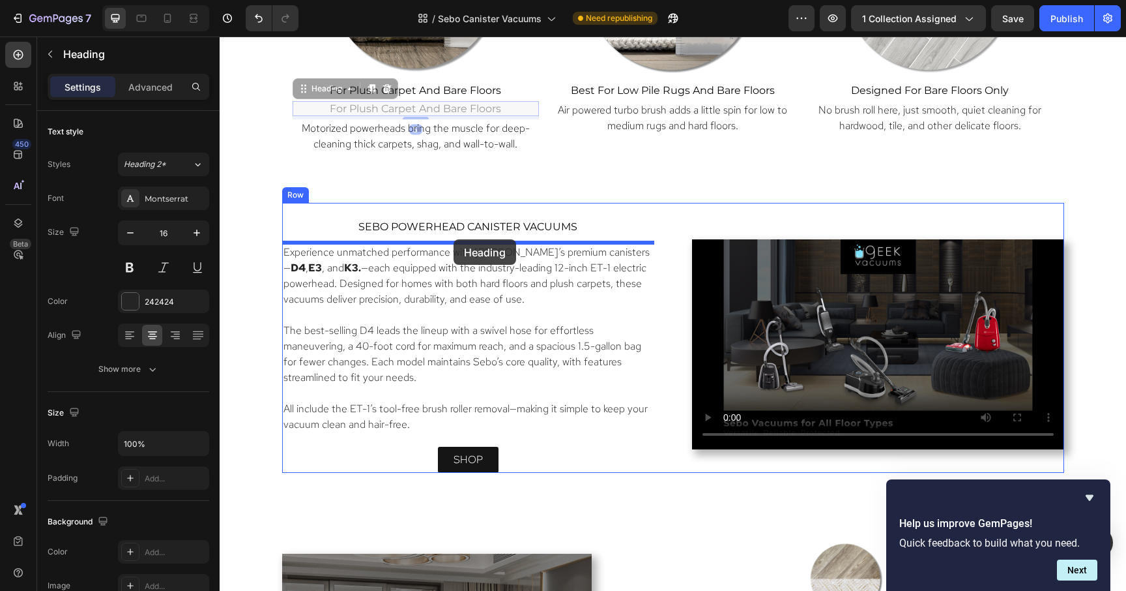
drag, startPoint x: 300, startPoint y: 88, endPoint x: 454, endPoint y: 239, distance: 215.2
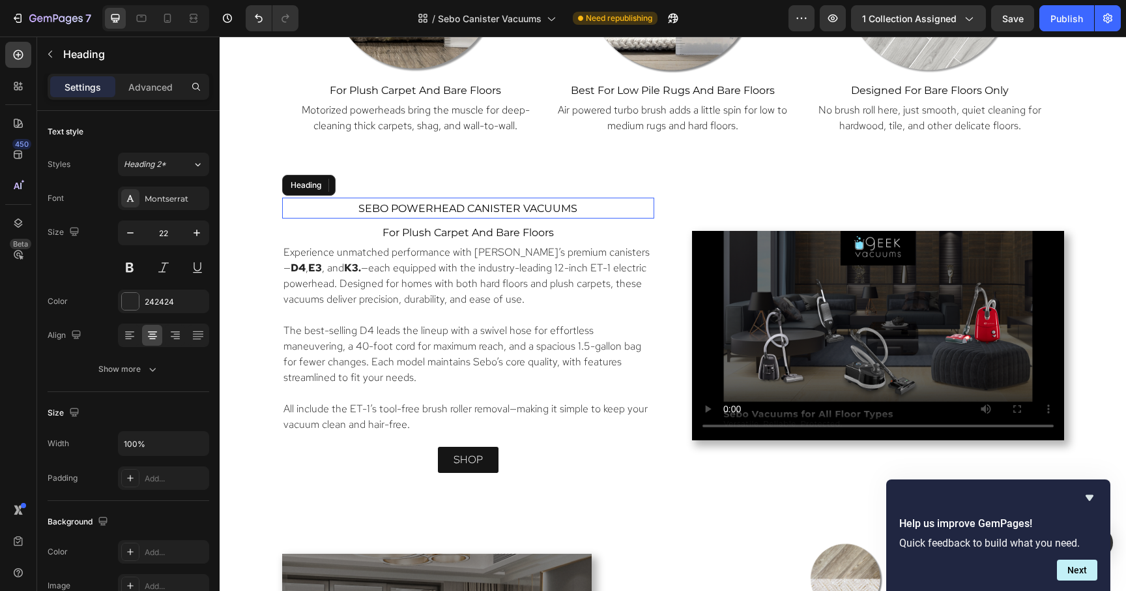
click at [643, 207] on p "⁠⁠⁠⁠⁠⁠⁠ sebo powerhead canister vacuums" at bounding box center [469, 208] width 370 height 18
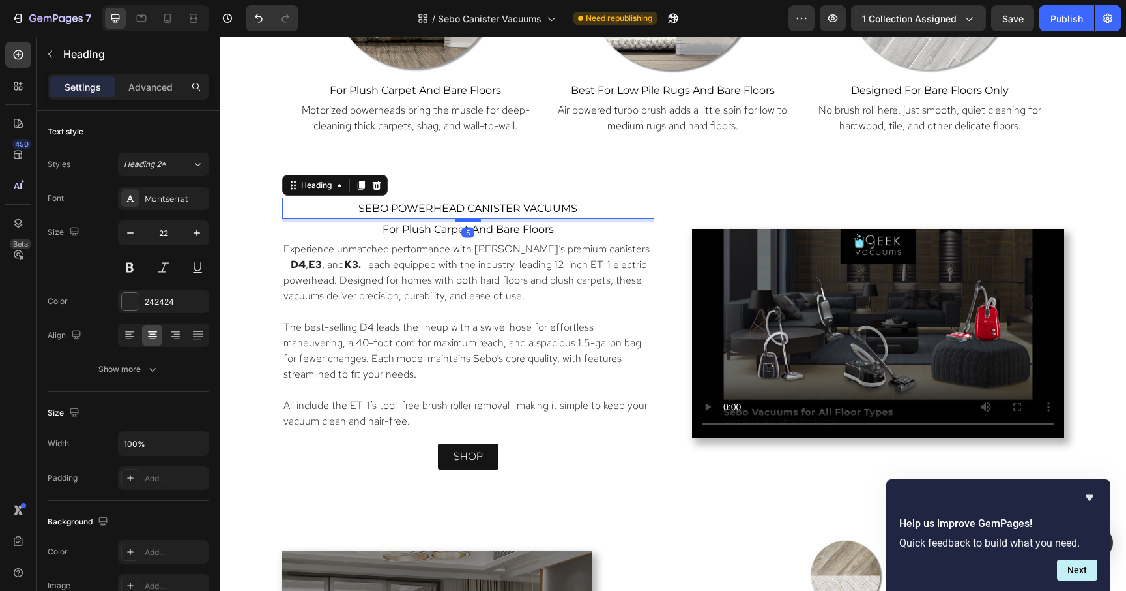
click at [474, 219] on div at bounding box center [468, 220] width 26 height 4
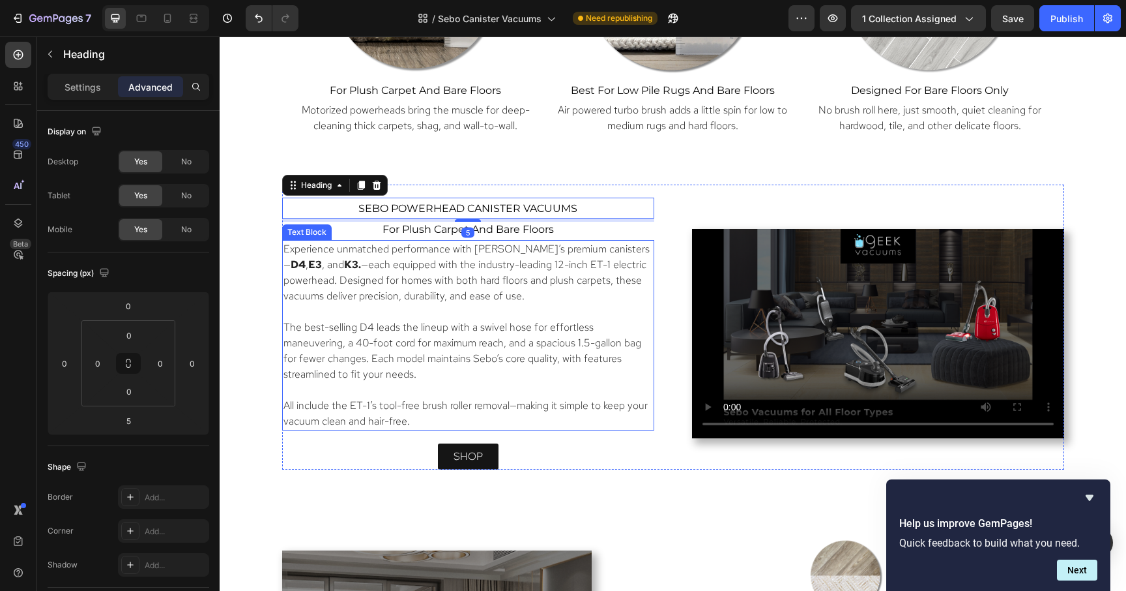
click at [503, 247] on p "Experience unmatched performance with [PERSON_NAME]’s premium canisters— D4 , E…" at bounding box center [469, 272] width 370 height 63
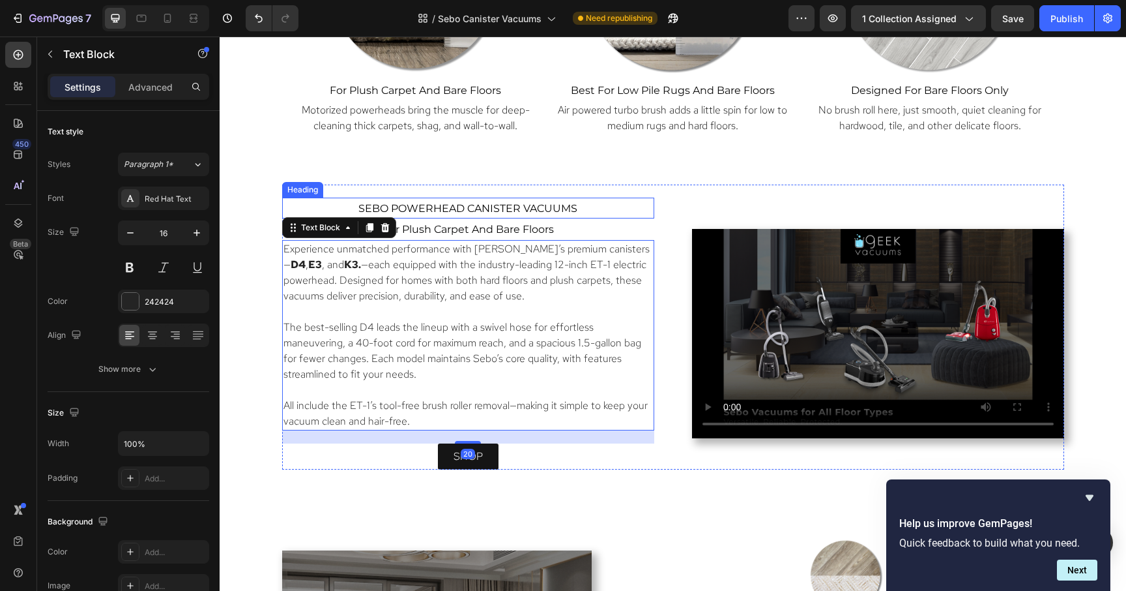
click at [498, 208] on span "sebo powerhead canister vacuums" at bounding box center [467, 208] width 219 height 12
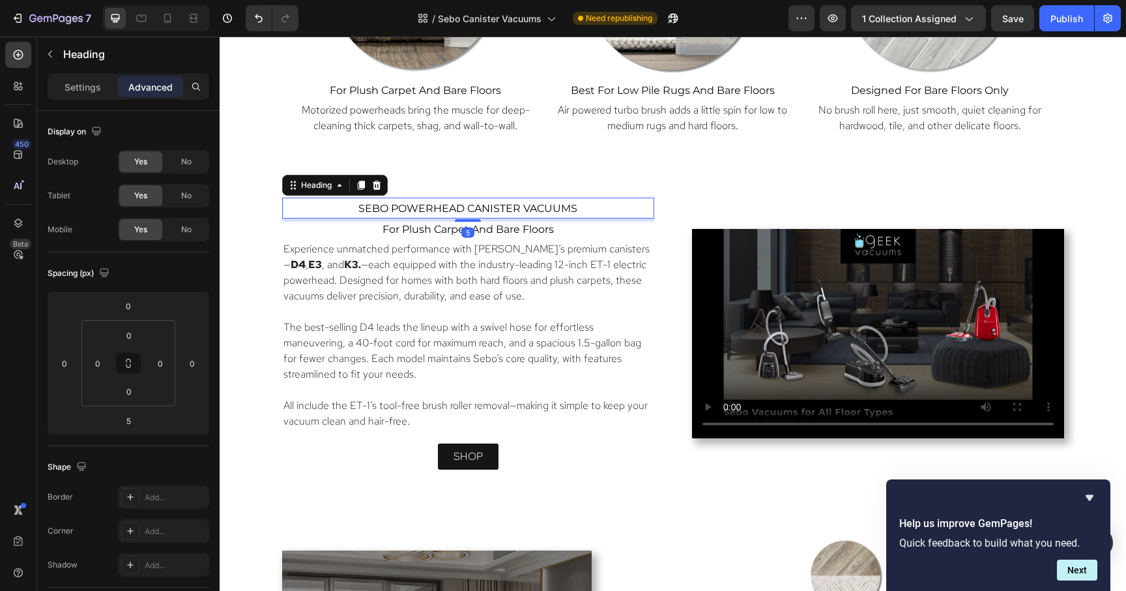
click at [498, 208] on span "sebo powerhead canister vacuums" at bounding box center [467, 208] width 219 height 12
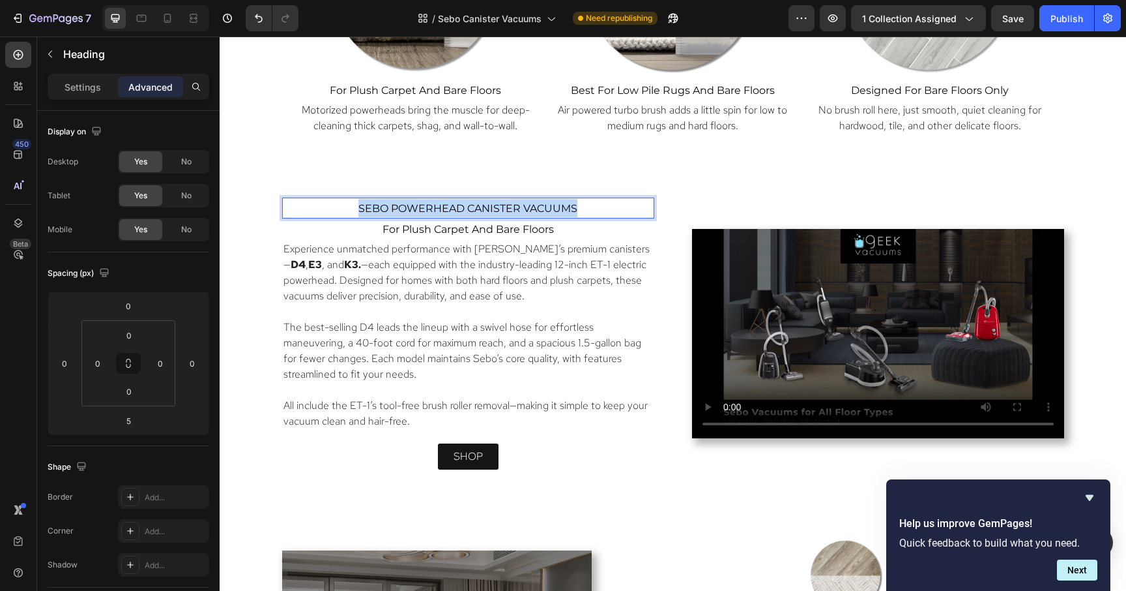
click at [498, 208] on span "sebo powerhead canister vacuums" at bounding box center [467, 208] width 219 height 12
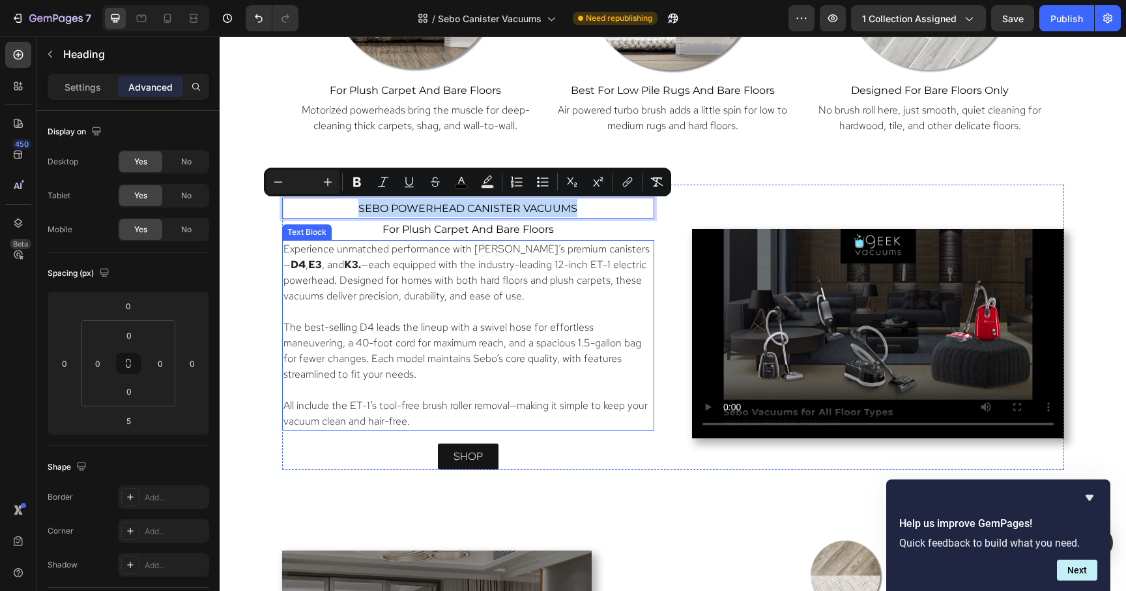
click at [523, 290] on p "Experience unmatched performance with [PERSON_NAME]’s premium canisters— D4 , E…" at bounding box center [469, 272] width 370 height 63
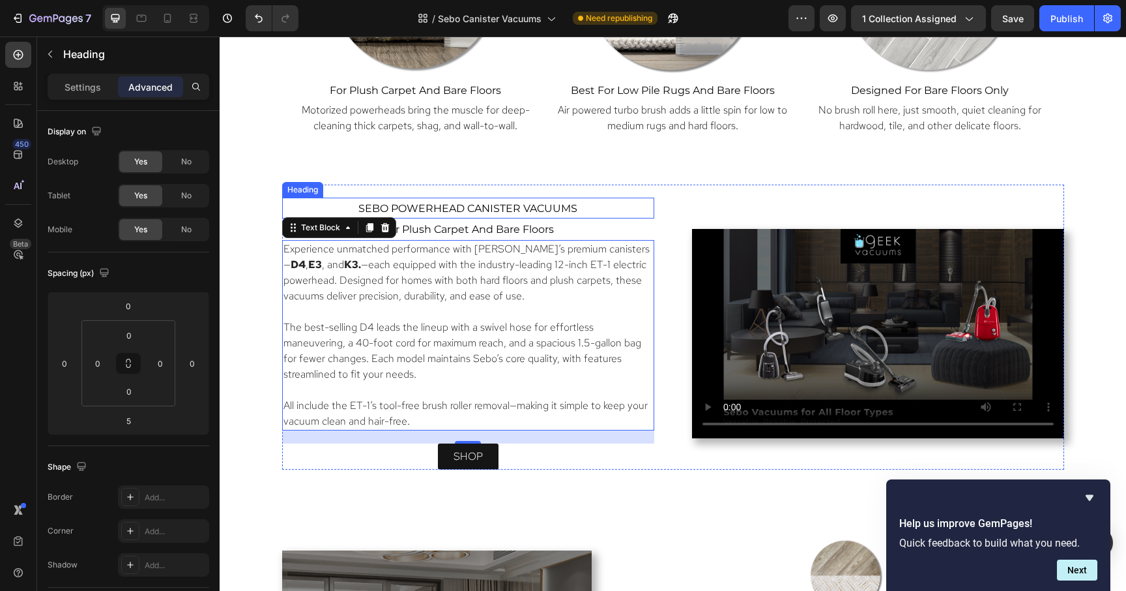
click at [501, 205] on span "sebo powerhead canister vacuums" at bounding box center [467, 208] width 219 height 12
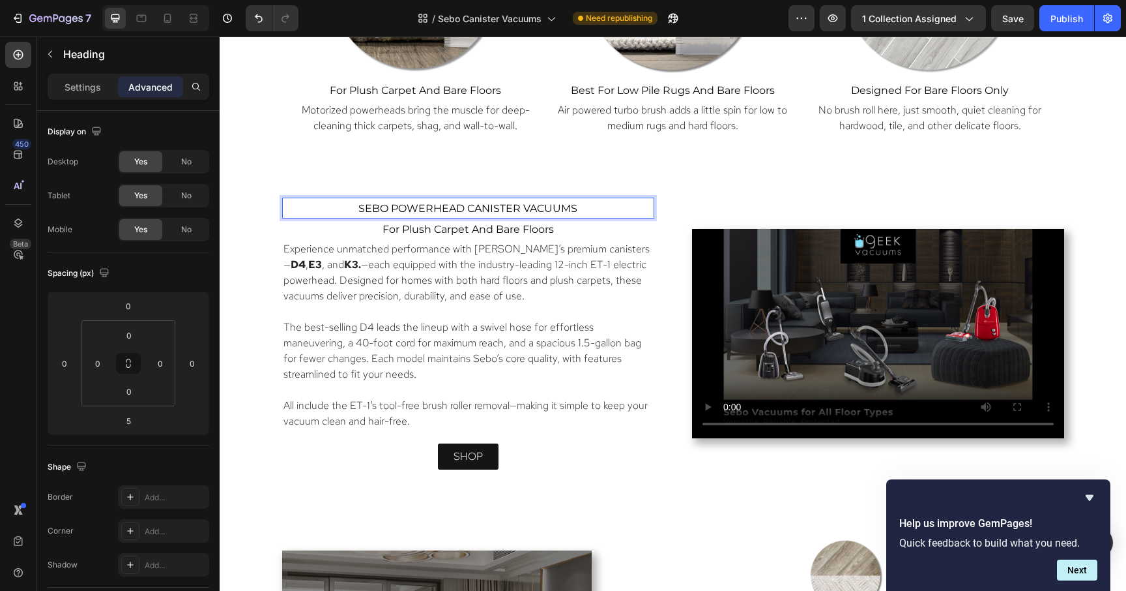
click at [501, 205] on span "sebo powerhead canister vacuums" at bounding box center [467, 208] width 219 height 12
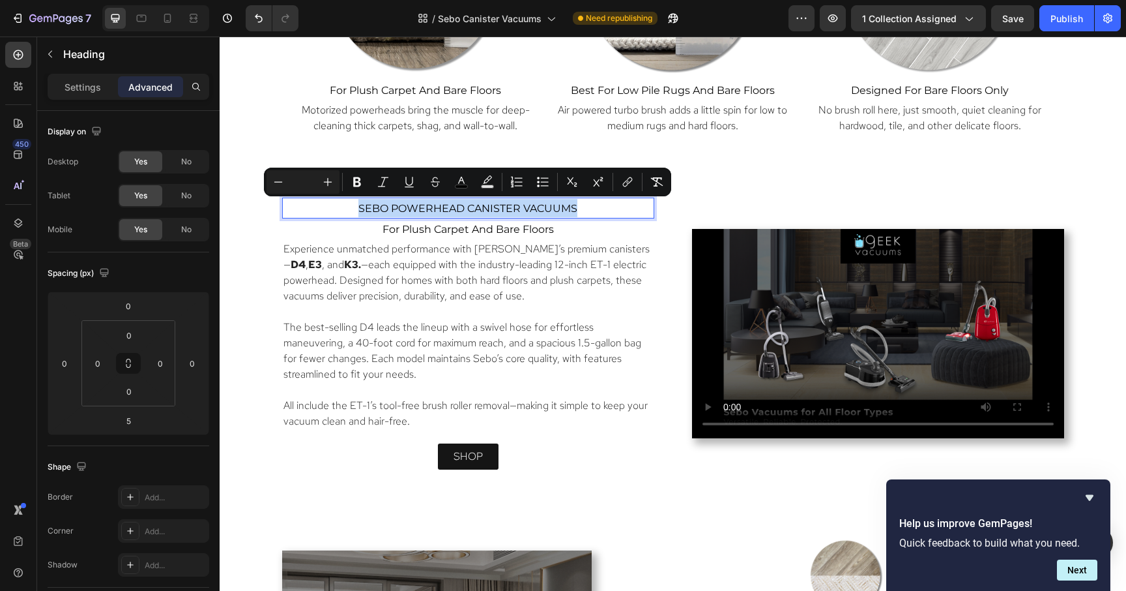
click at [501, 205] on span "sebo powerhead canister vacuums" at bounding box center [467, 208] width 219 height 12
click at [306, 179] on input "Editor contextual toolbar" at bounding box center [303, 182] width 26 height 16
type input "16"
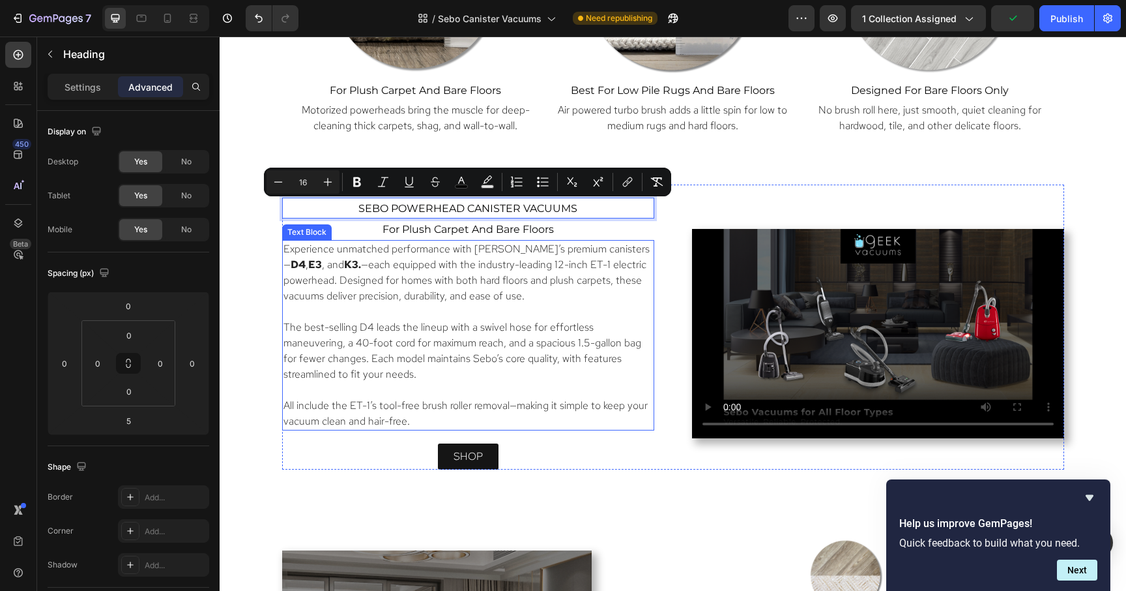
click at [324, 273] on p "Experience unmatched performance with [PERSON_NAME]’s premium canisters— D4 , E…" at bounding box center [469, 272] width 370 height 63
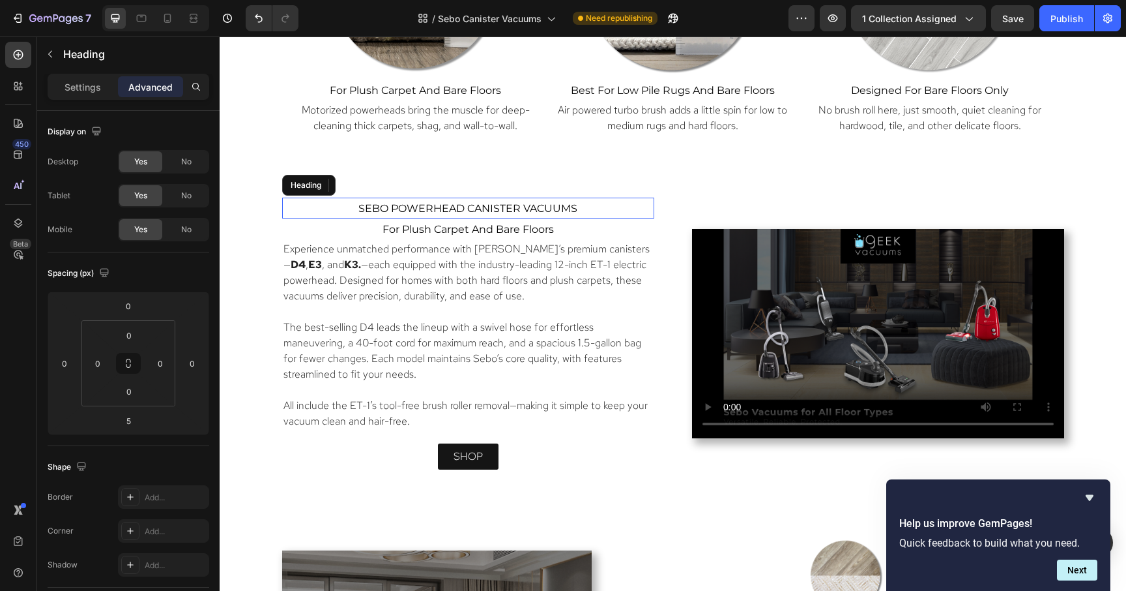
click at [567, 203] on span "sebo powerhead canister vacuums" at bounding box center [467, 208] width 219 height 12
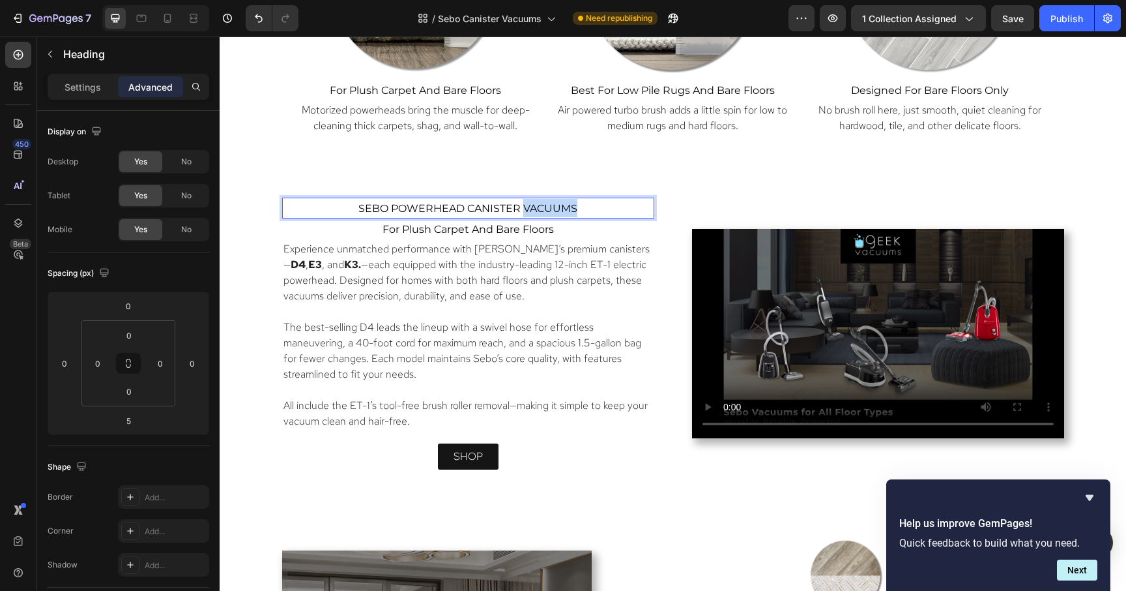
click at [567, 203] on span "sebo powerhead canister vacuums" at bounding box center [467, 208] width 219 height 12
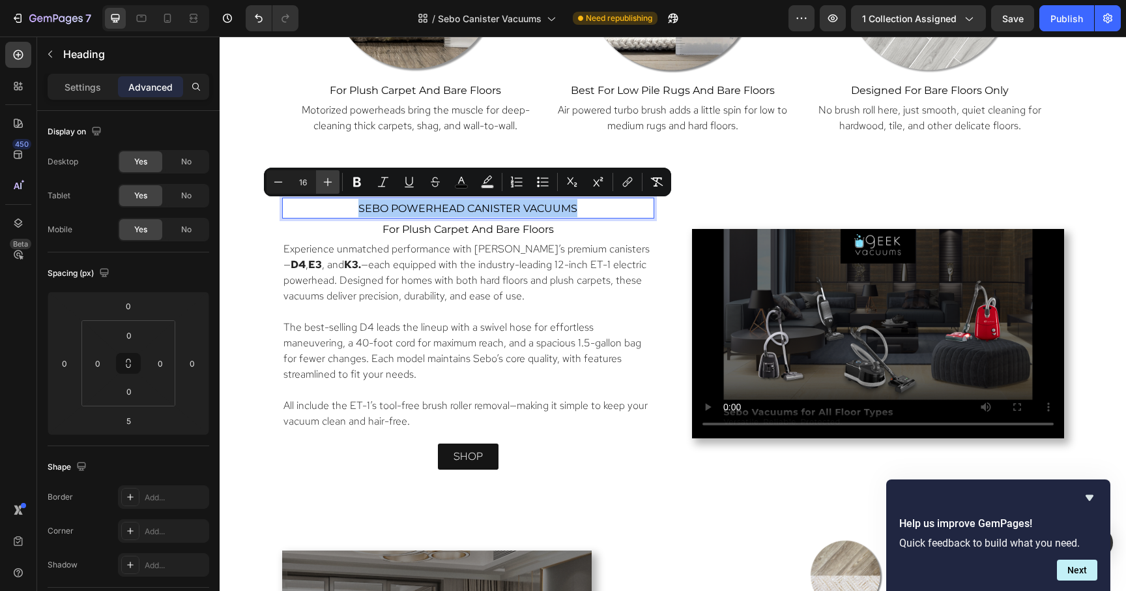
click at [327, 186] on icon "Editor contextual toolbar" at bounding box center [327, 181] width 13 height 13
type input "18"
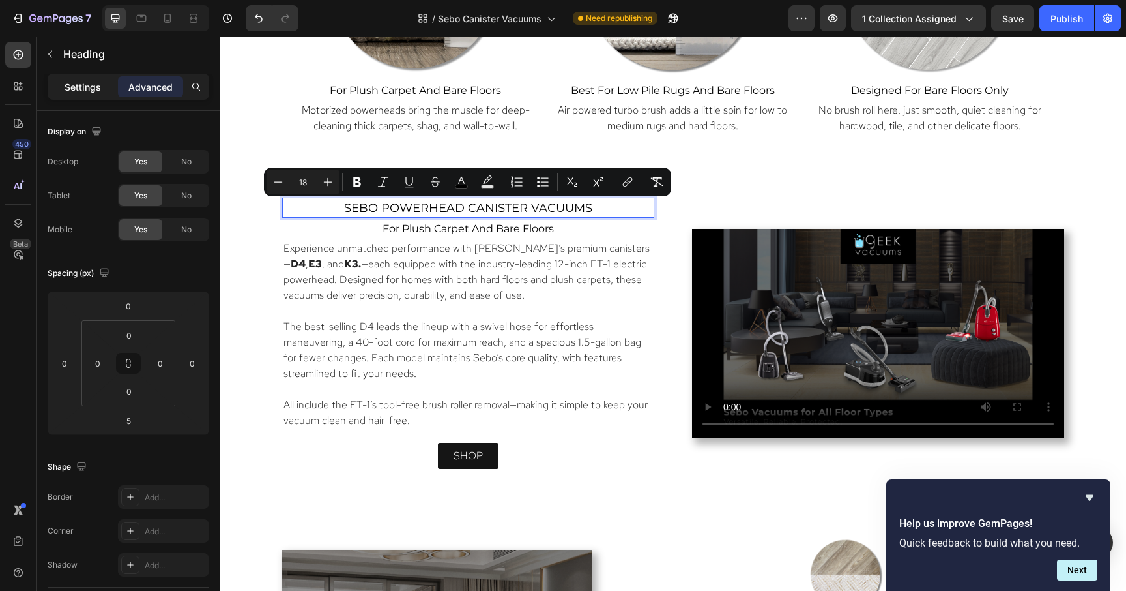
click at [73, 85] on p "Settings" at bounding box center [83, 87] width 37 height 14
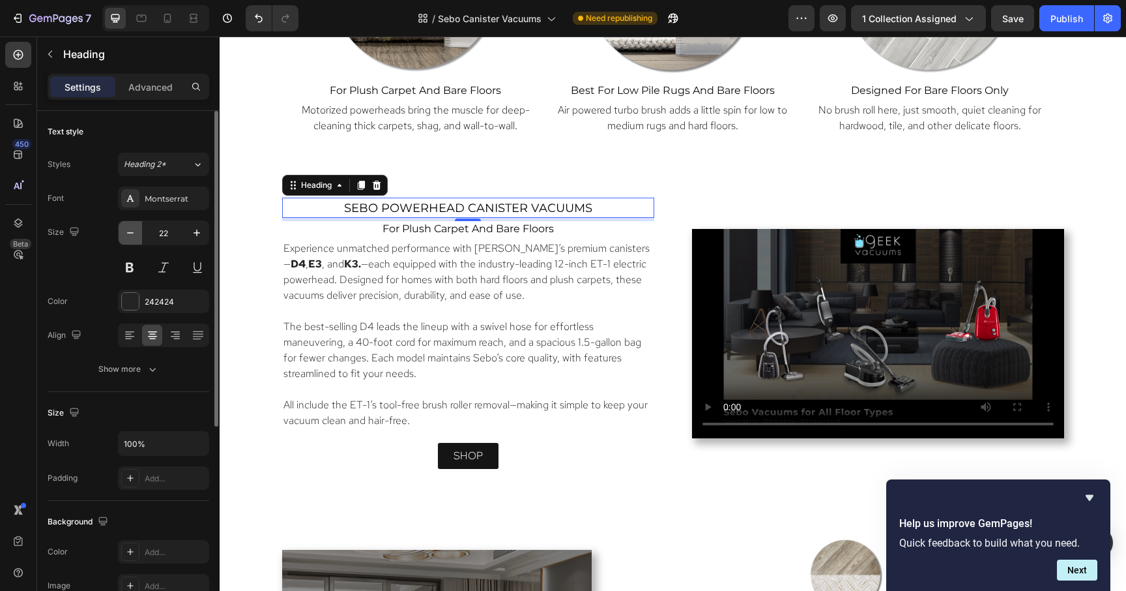
click at [126, 235] on icon "button" at bounding box center [130, 232] width 13 height 13
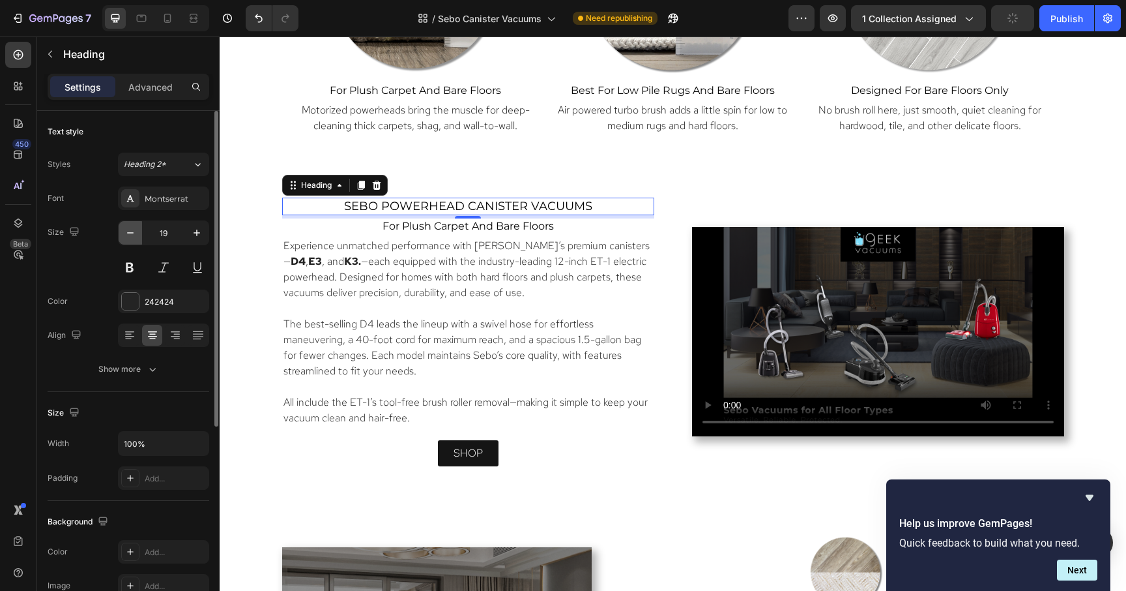
click at [126, 235] on icon "button" at bounding box center [130, 232] width 13 height 13
type input "18"
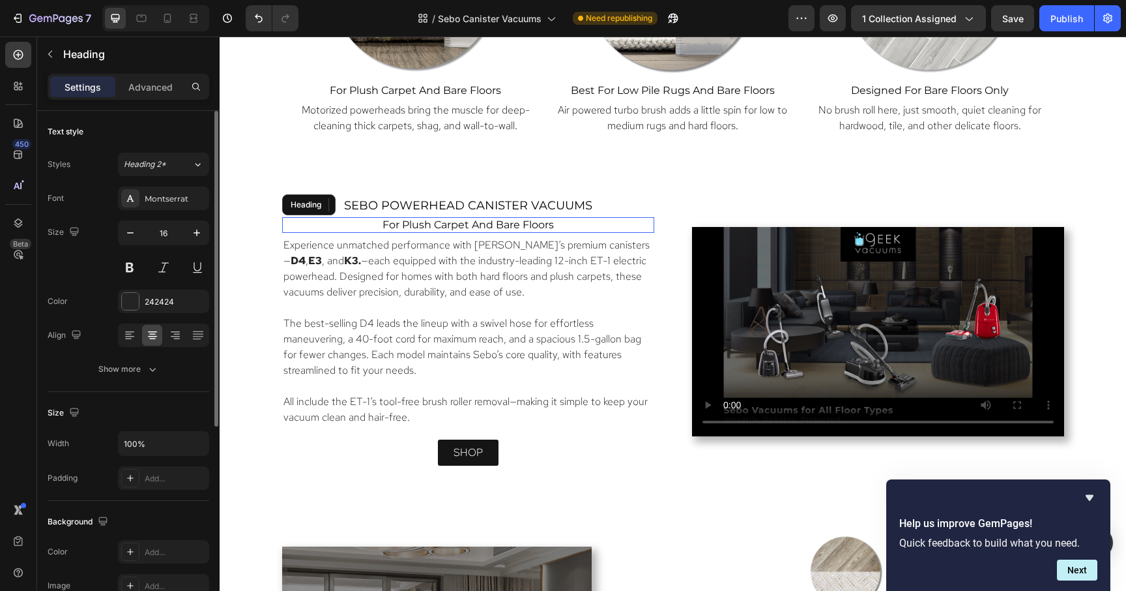
click at [518, 225] on span "for plush carpet and bare floors" at bounding box center [468, 224] width 171 height 12
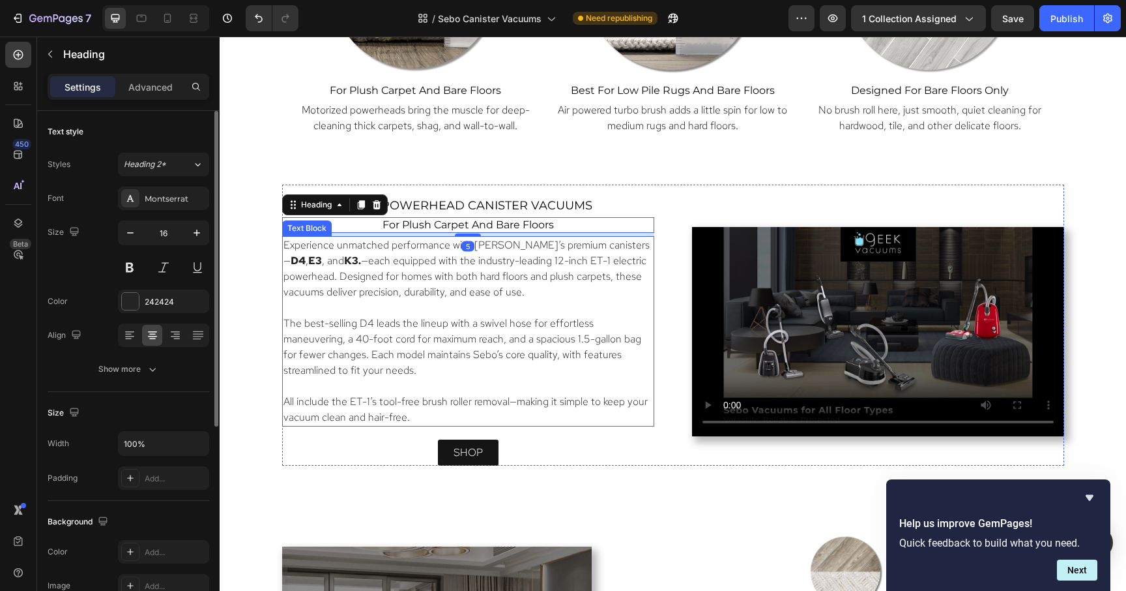
click at [545, 316] on p "The best-selling D4 leads the lineup with a swivel hose for effortless maneuver…" at bounding box center [469, 346] width 370 height 63
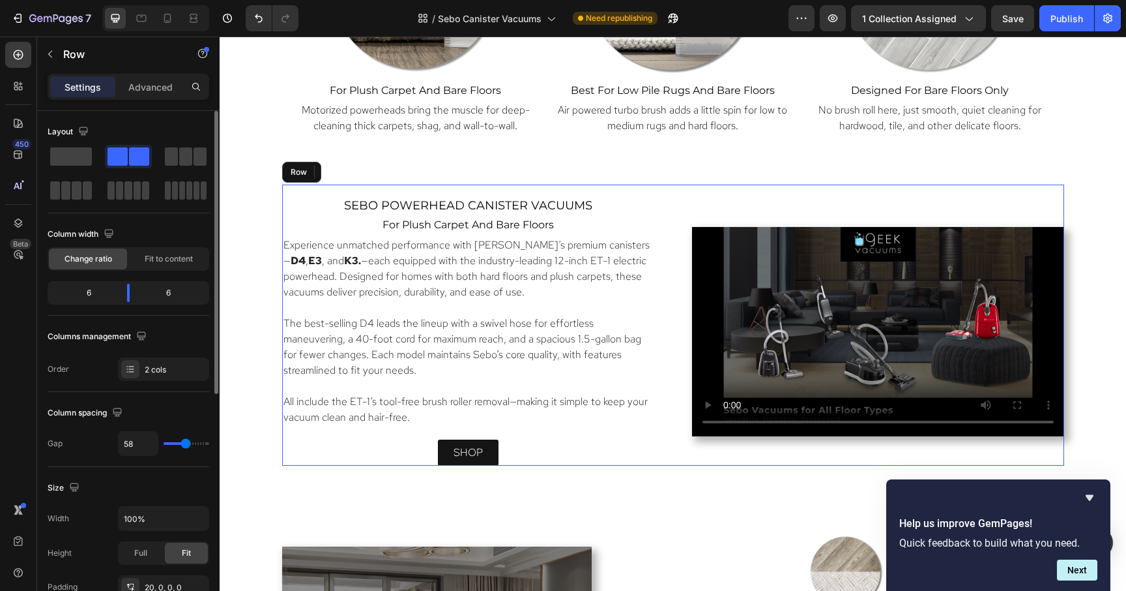
click at [665, 207] on div "⁠⁠⁠⁠⁠⁠⁠ sebo powerhead canister vacuums Heading for plush carpet and bare floor…" at bounding box center [673, 324] width 782 height 281
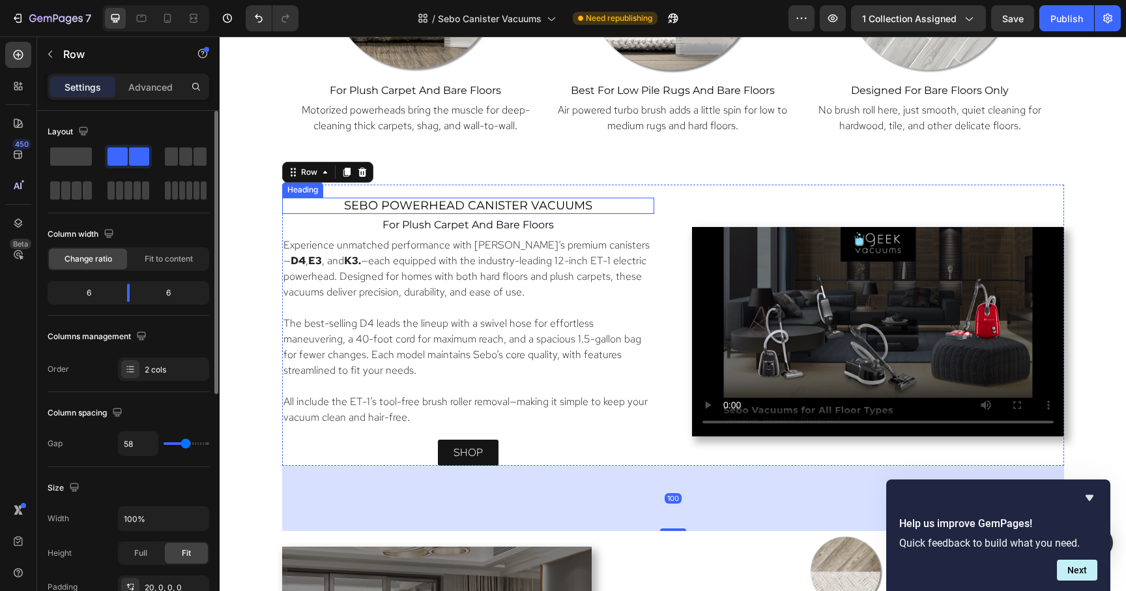
click at [557, 198] on span "sebo powerhead canister vacuums" at bounding box center [468, 205] width 248 height 14
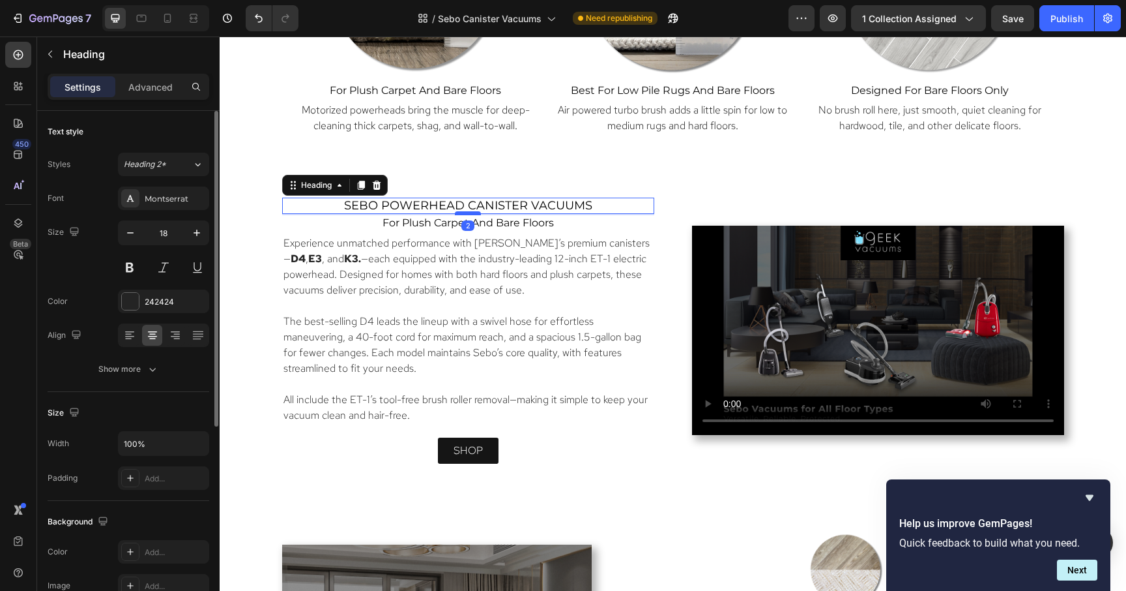
click at [473, 212] on div at bounding box center [468, 213] width 26 height 4
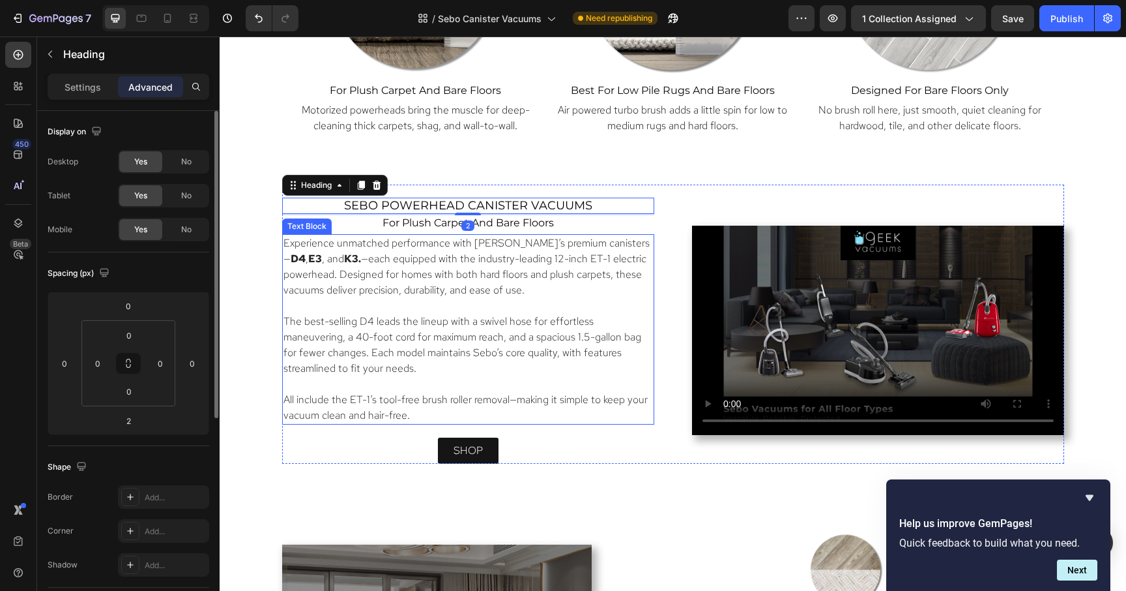
click at [540, 325] on p "The best-selling D4 leads the lineup with a swivel hose for effortless maneuver…" at bounding box center [469, 345] width 370 height 63
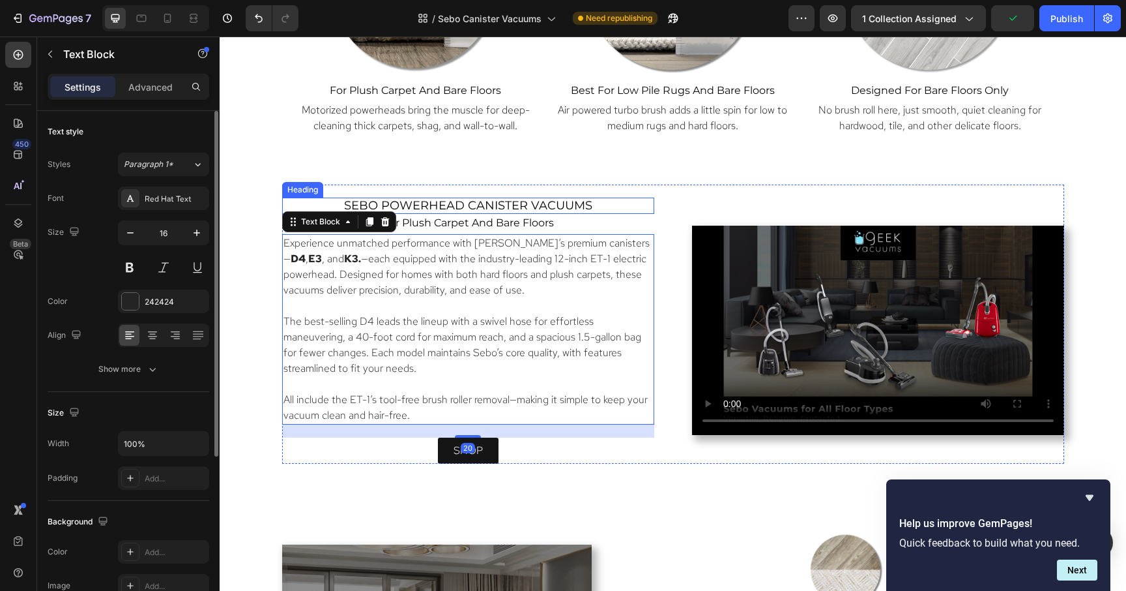
click at [637, 195] on div "⁠⁠⁠⁠⁠⁠⁠ sebo powerhead canister vacuums Heading for plush carpet and bare floor…" at bounding box center [673, 323] width 782 height 279
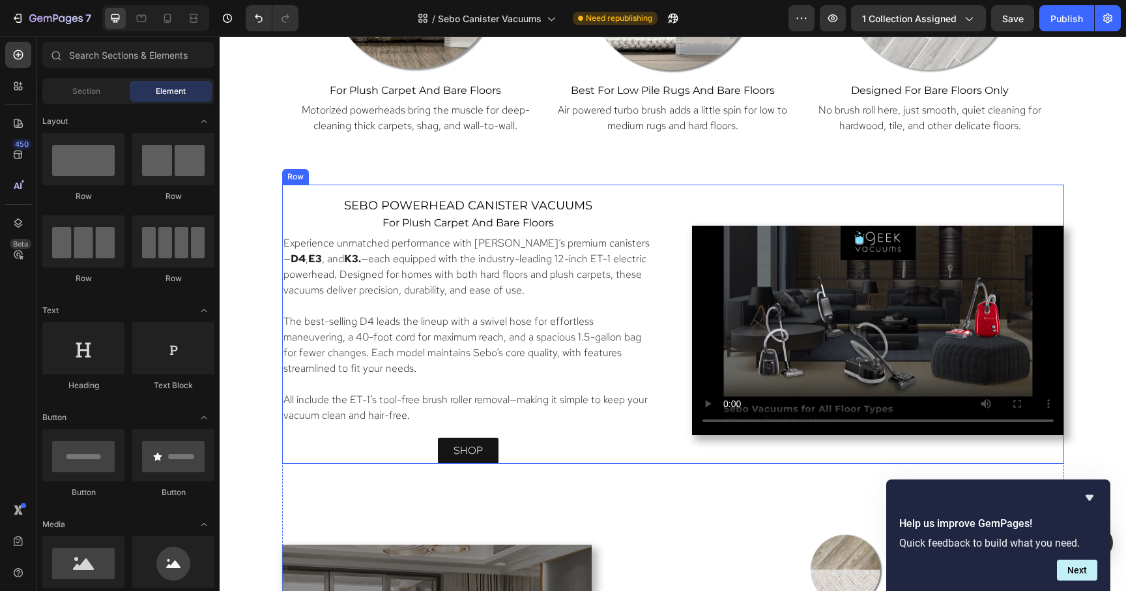
click at [868, 445] on div "Video" at bounding box center [878, 330] width 372 height 266
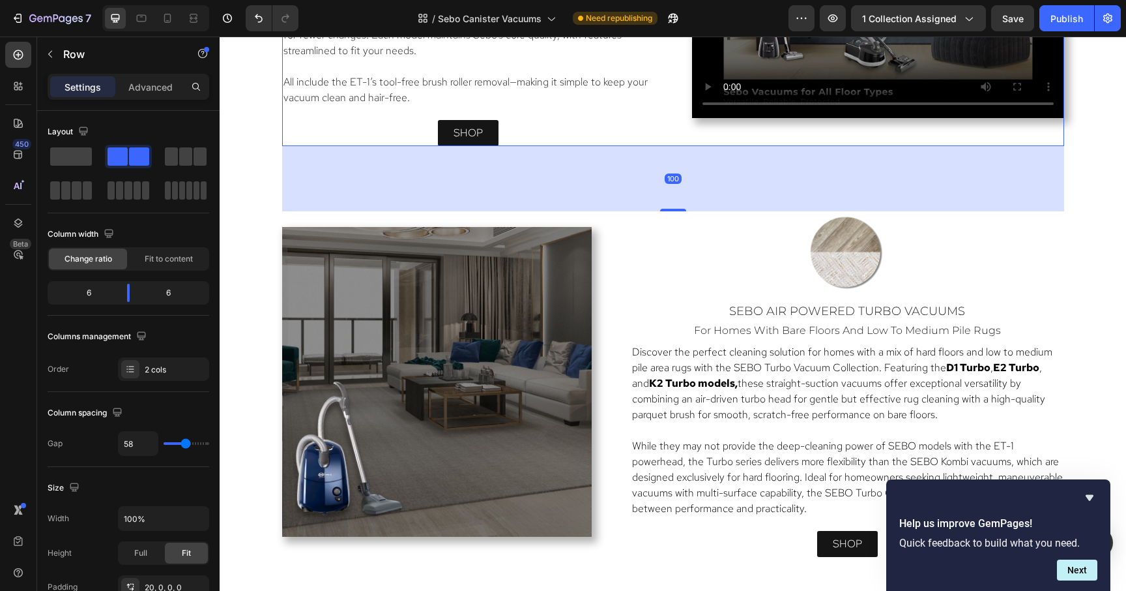
scroll to position [1416, 0]
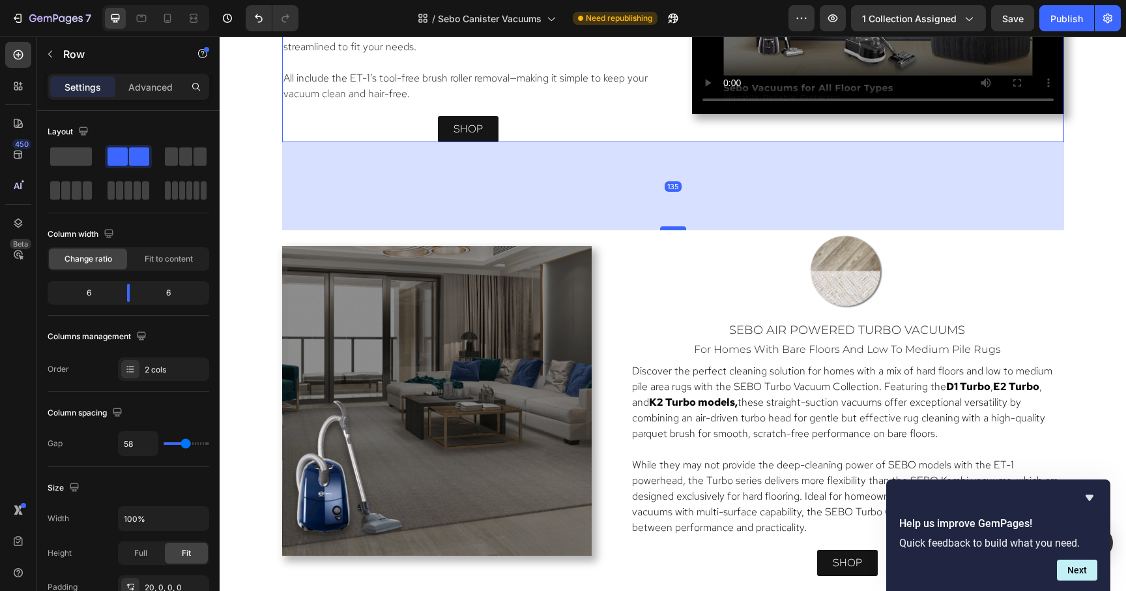
drag, startPoint x: 676, startPoint y: 204, endPoint x: 677, endPoint y: 227, distance: 22.8
click at [677, 227] on div at bounding box center [673, 228] width 26 height 4
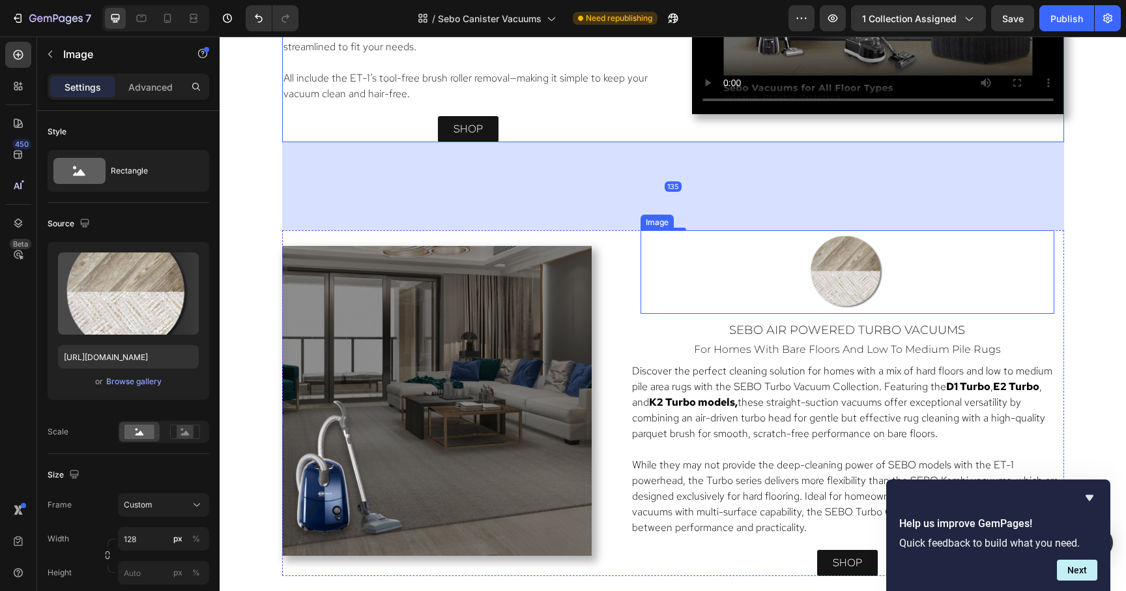
click at [699, 274] on link at bounding box center [848, 271] width 414 height 83
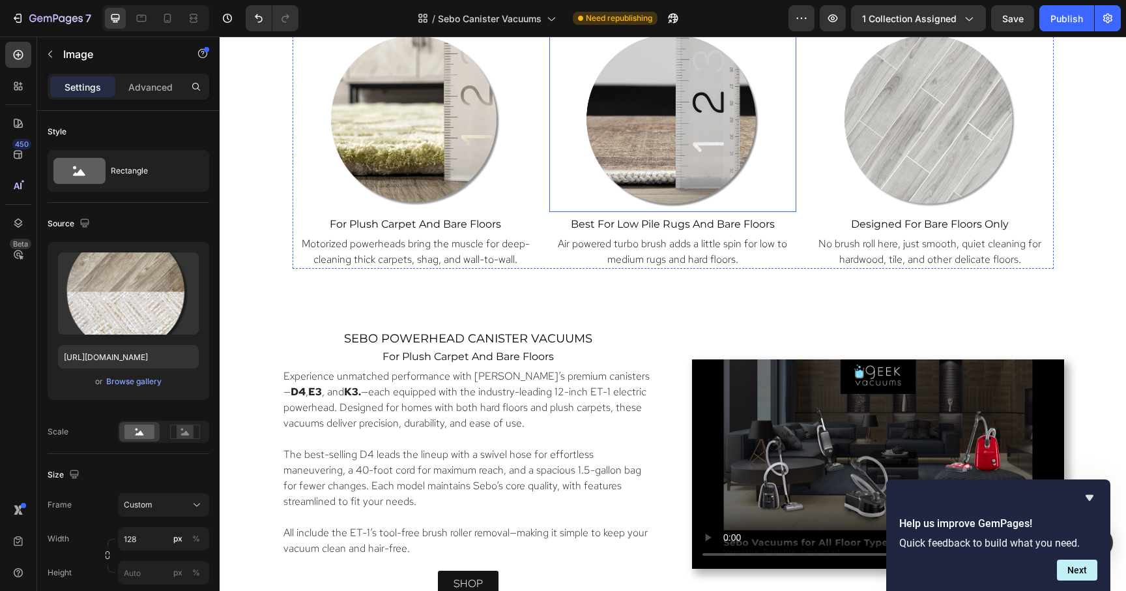
scroll to position [1011, 0]
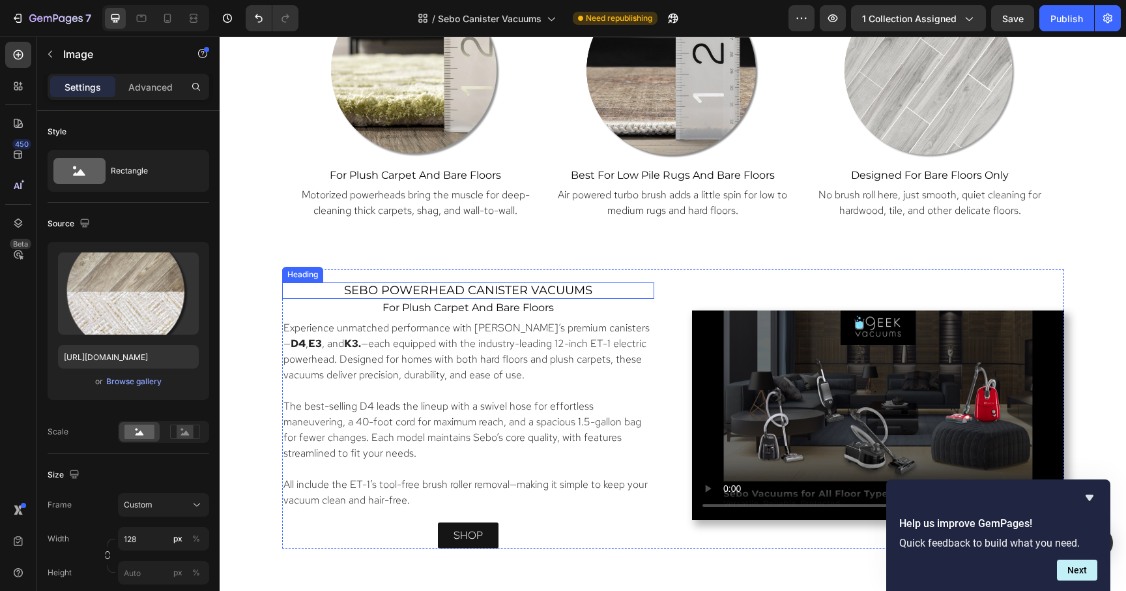
click at [559, 289] on span "sebo powerhead canister vacuums" at bounding box center [468, 290] width 248 height 14
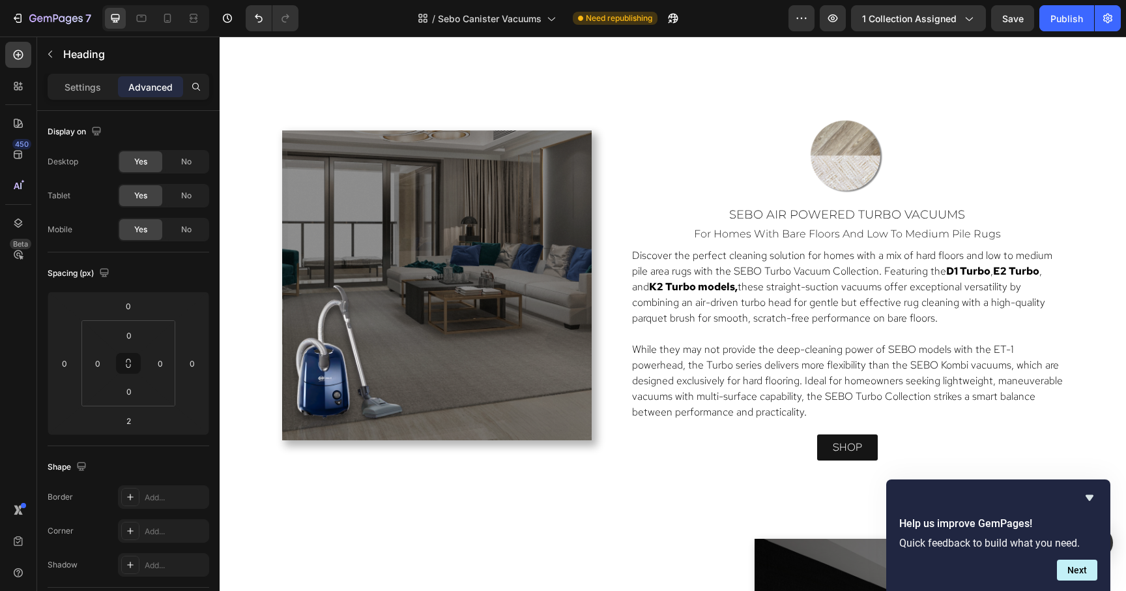
scroll to position [1532, 0]
click at [761, 212] on span "sebo air powered turbo vacuums" at bounding box center [847, 214] width 236 height 14
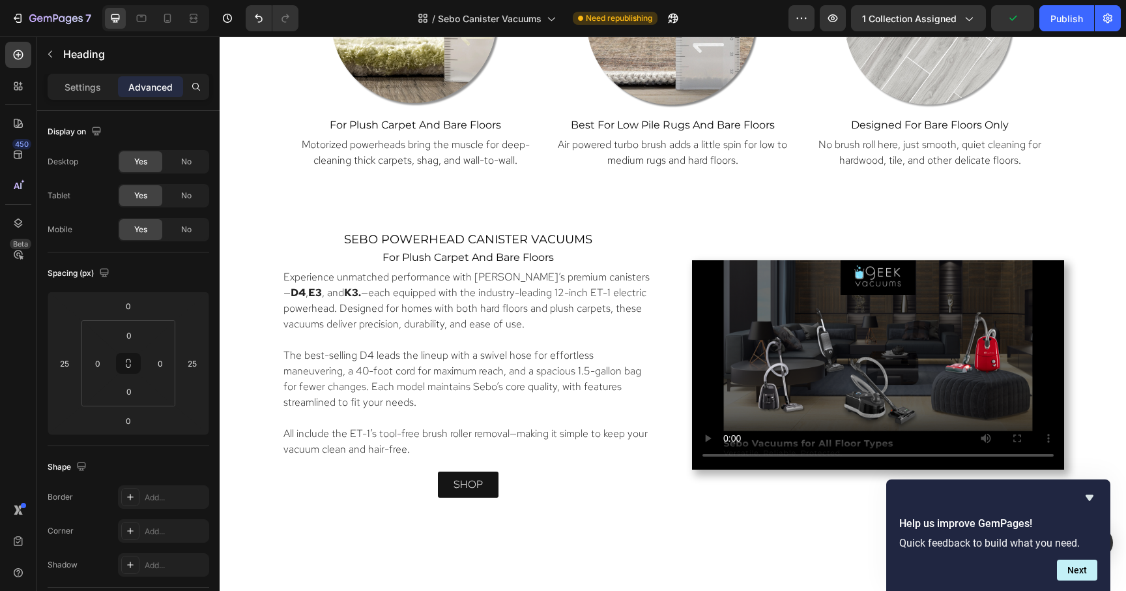
scroll to position [1053, 0]
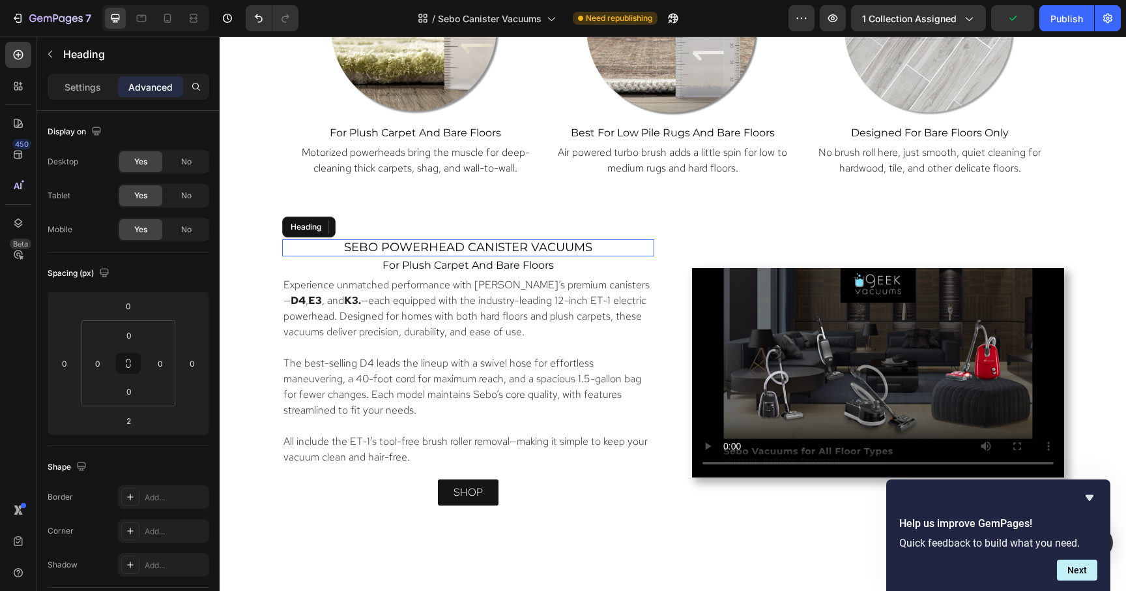
click at [577, 245] on span "sebo powerhead canister vacuums" at bounding box center [468, 247] width 248 height 14
click at [77, 83] on p "Settings" at bounding box center [83, 87] width 37 height 14
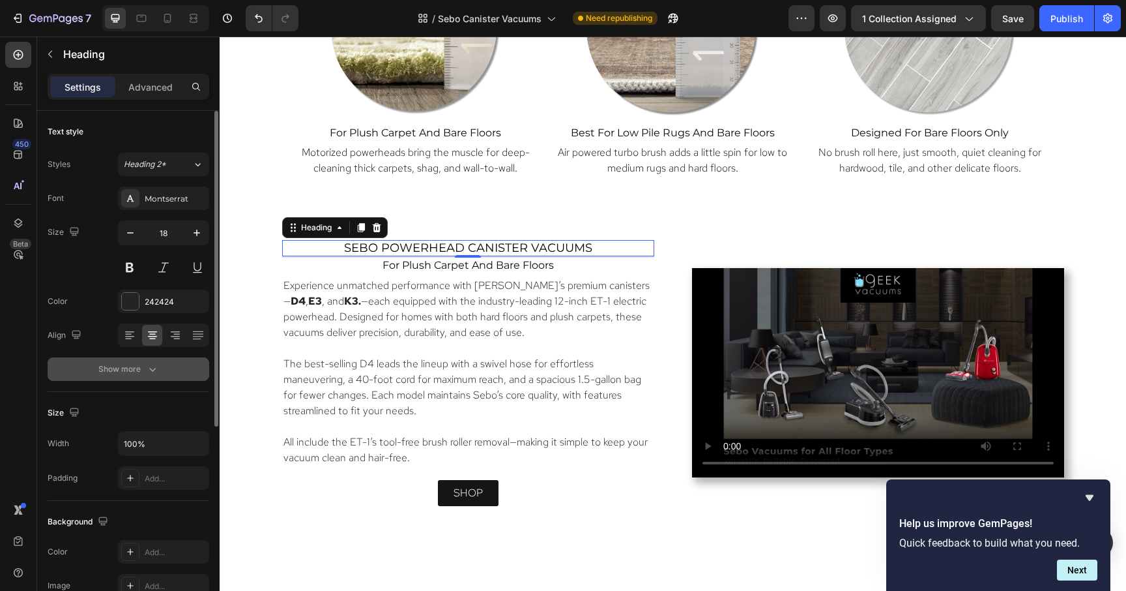
click at [122, 368] on div "Show more" at bounding box center [128, 368] width 61 height 13
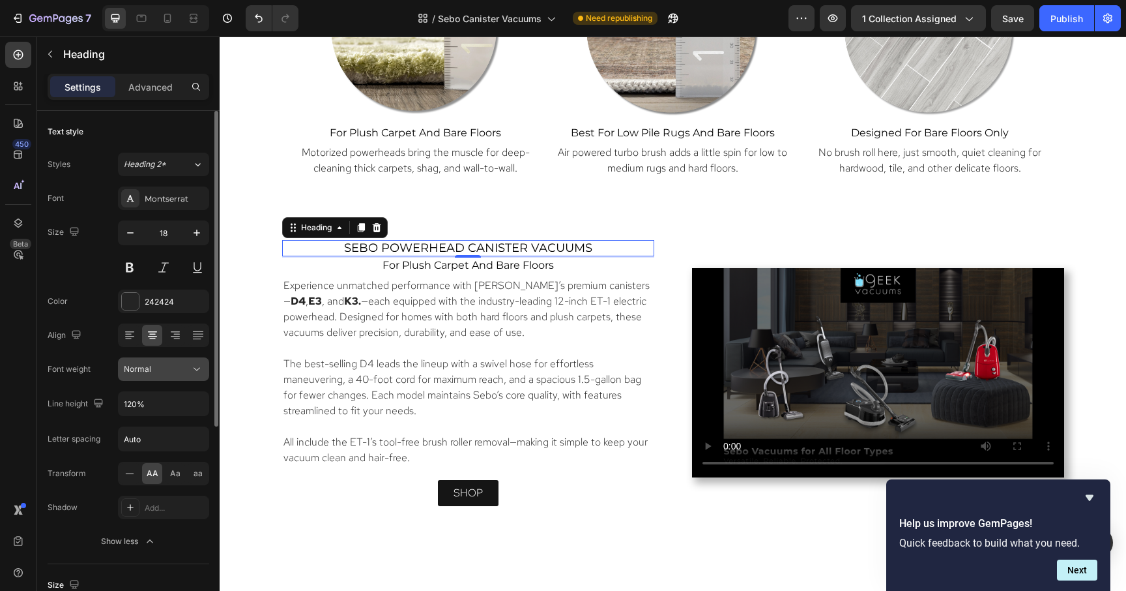
click at [139, 369] on span "Normal" at bounding box center [137, 369] width 27 height 10
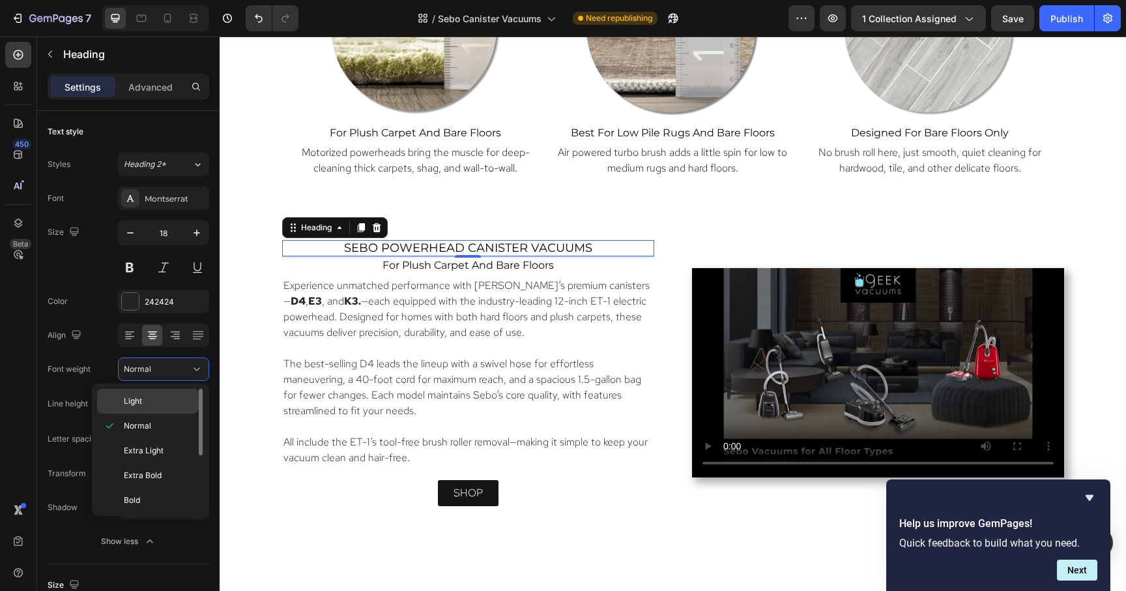
click at [130, 403] on span "Light" at bounding box center [133, 401] width 18 height 12
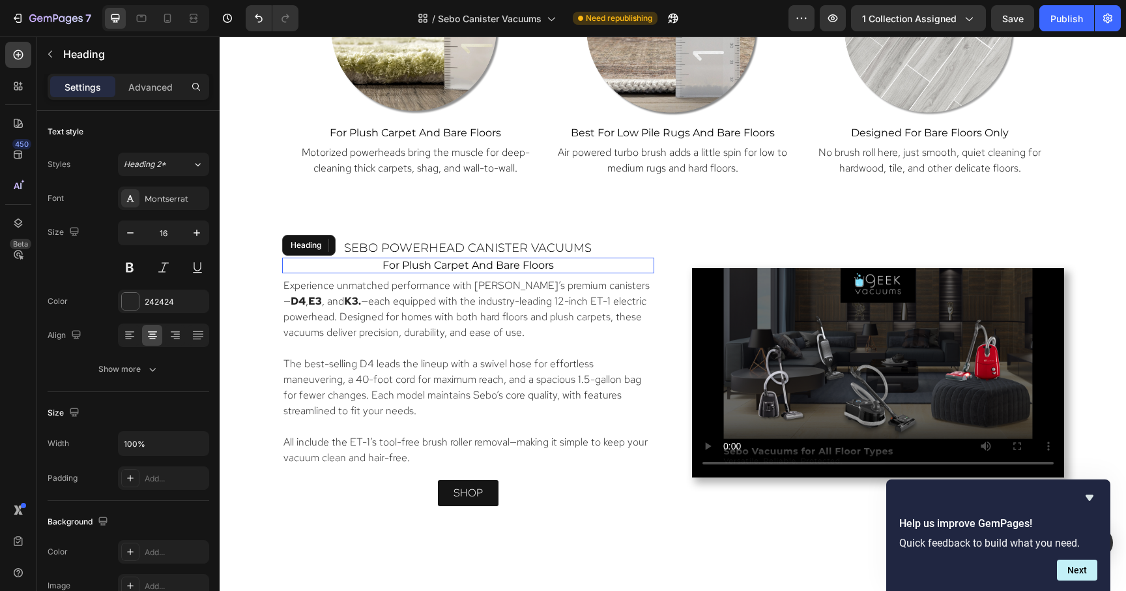
click at [373, 260] on h2 "for plush carpet and bare floors" at bounding box center [468, 264] width 372 height 15
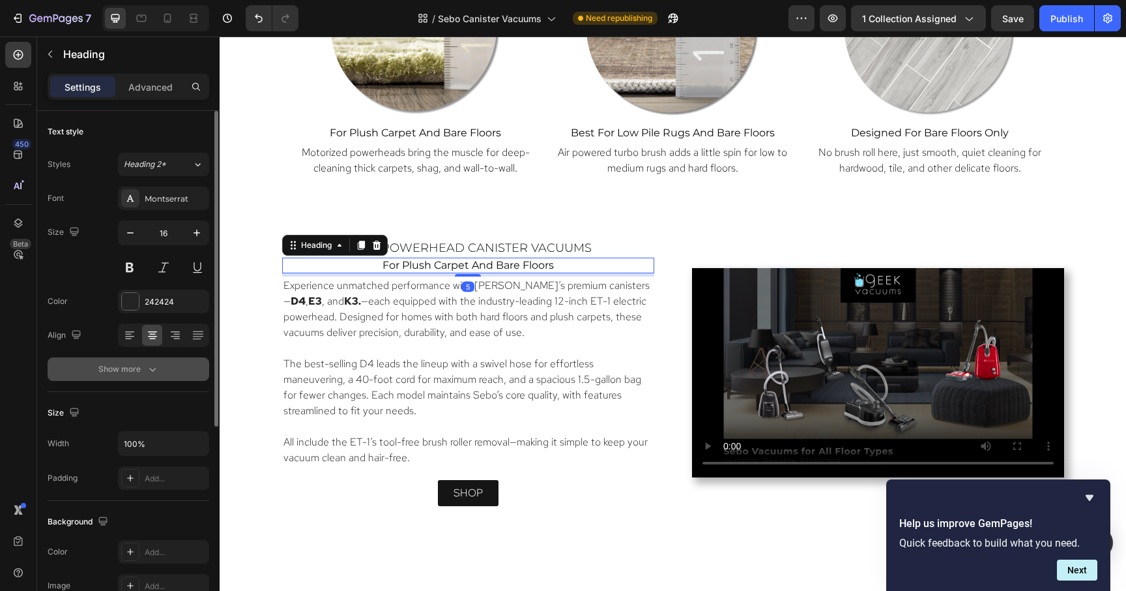
click at [132, 366] on div "Show more" at bounding box center [128, 368] width 61 height 13
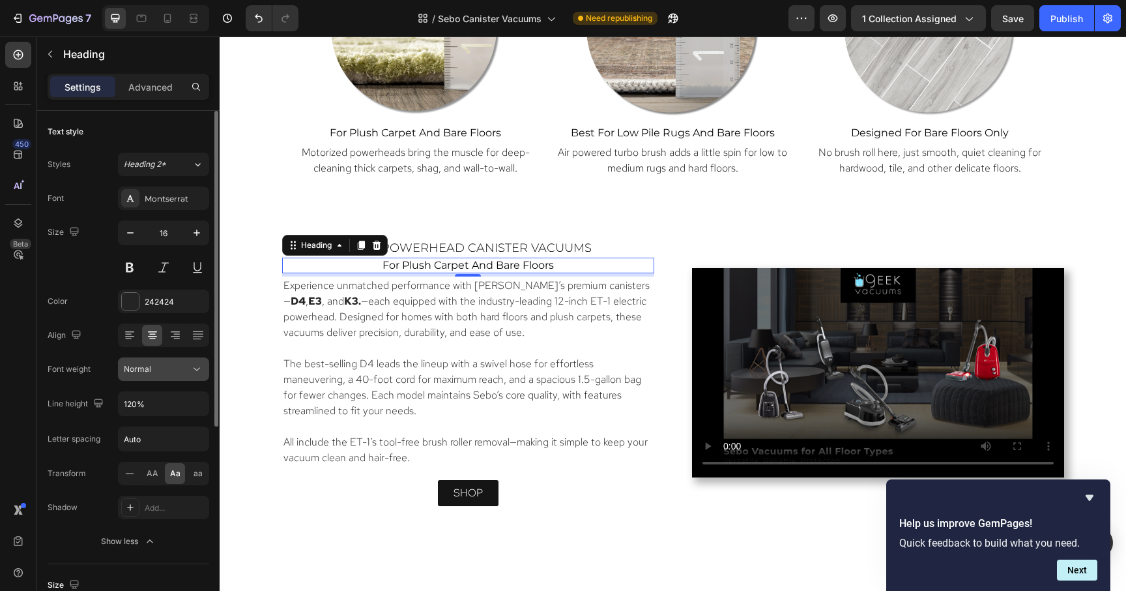
click at [139, 368] on span "Normal" at bounding box center [137, 369] width 27 height 10
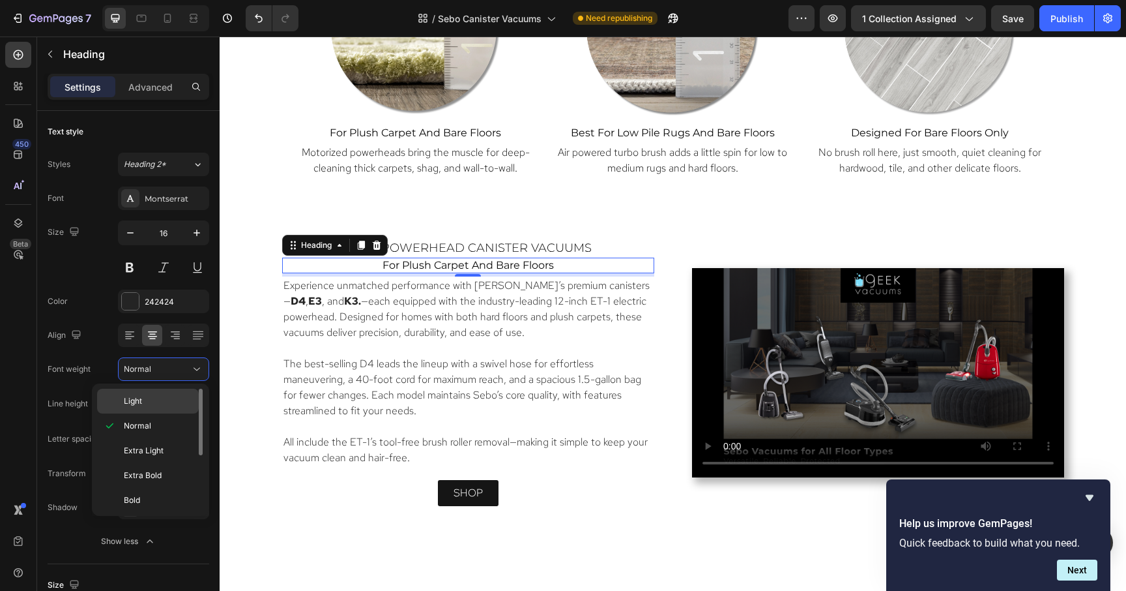
click at [132, 398] on span "Light" at bounding box center [133, 401] width 18 height 12
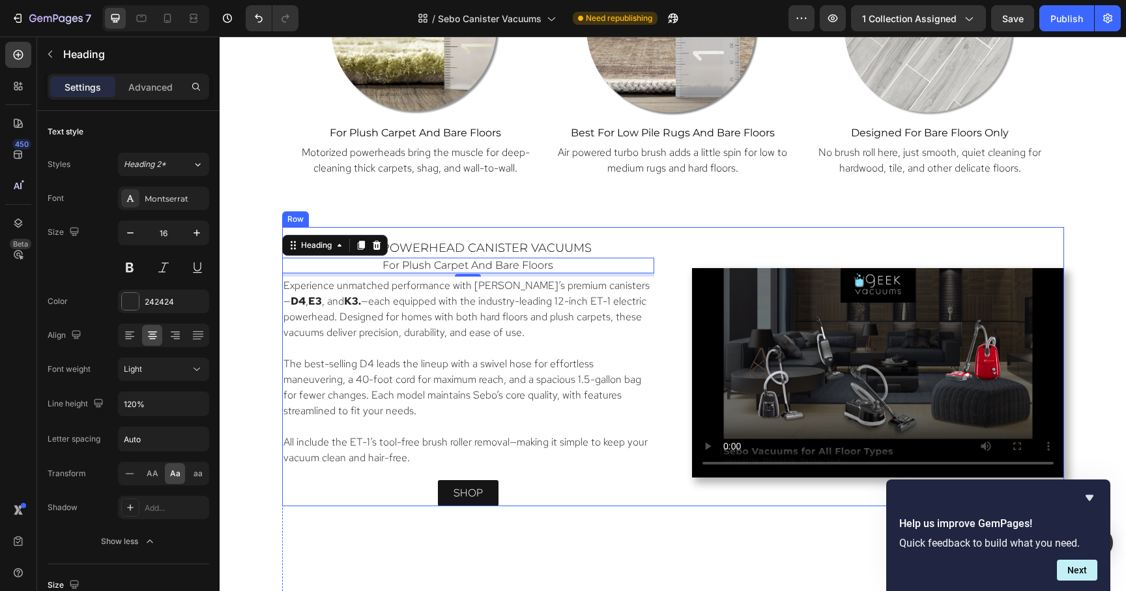
click at [624, 231] on div "⁠⁠⁠⁠⁠⁠⁠ sebo powerhead canister vacuums Heading for plush carpet and bare floor…" at bounding box center [673, 366] width 782 height 279
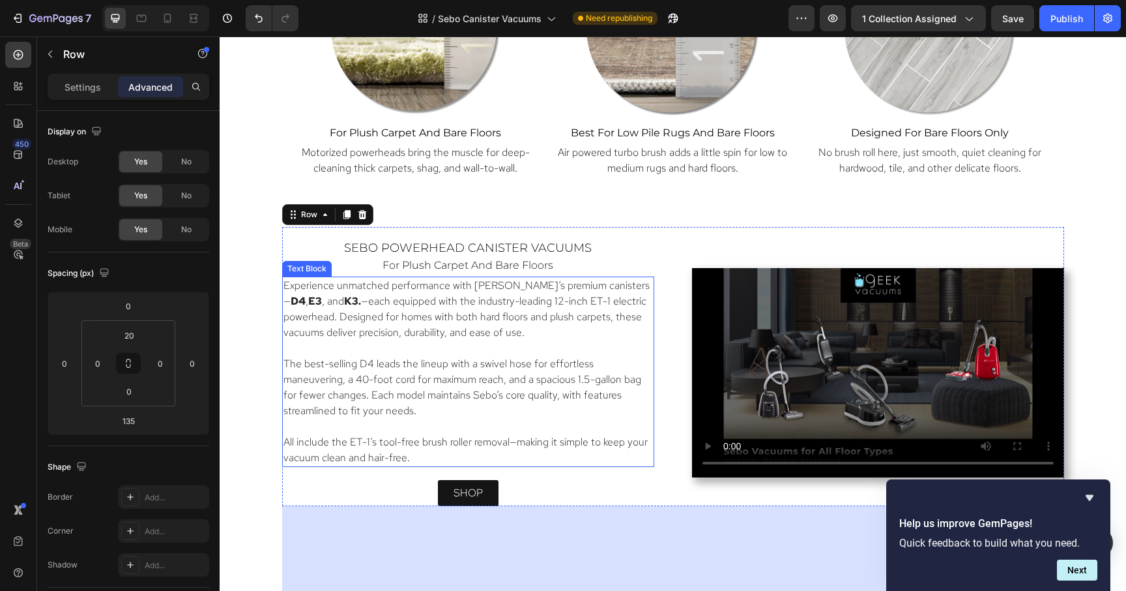
click at [632, 383] on p "The best-selling D4 leads the lineup with a swivel hose for effortless maneuver…" at bounding box center [469, 387] width 370 height 63
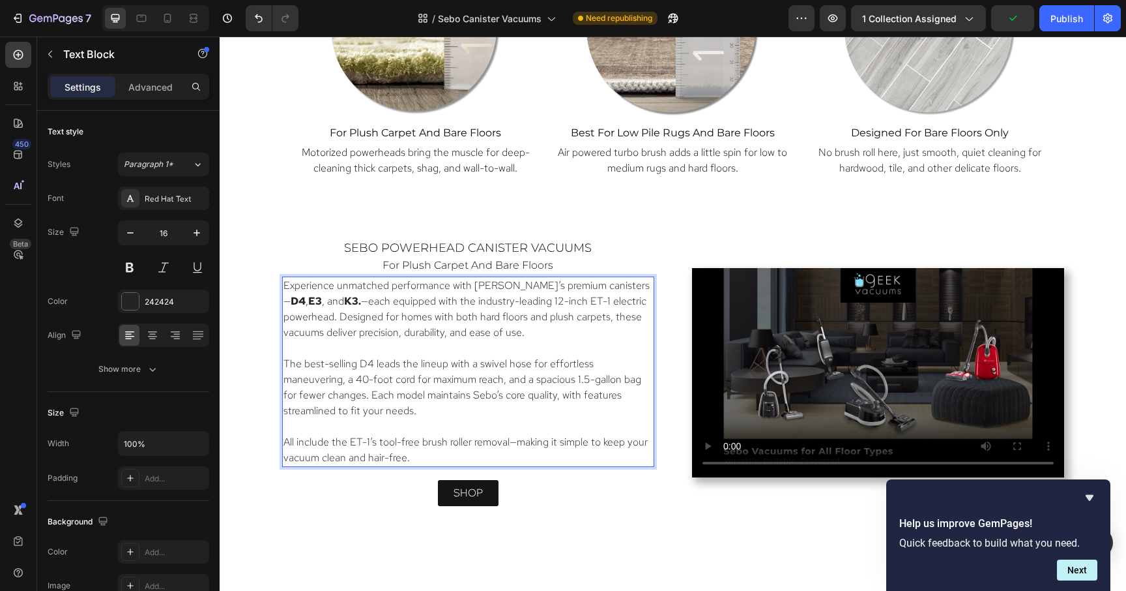
click at [284, 439] on p "All include the ET-1’s tool-free brush roller removal—making it simple to keep …" at bounding box center [469, 449] width 370 height 31
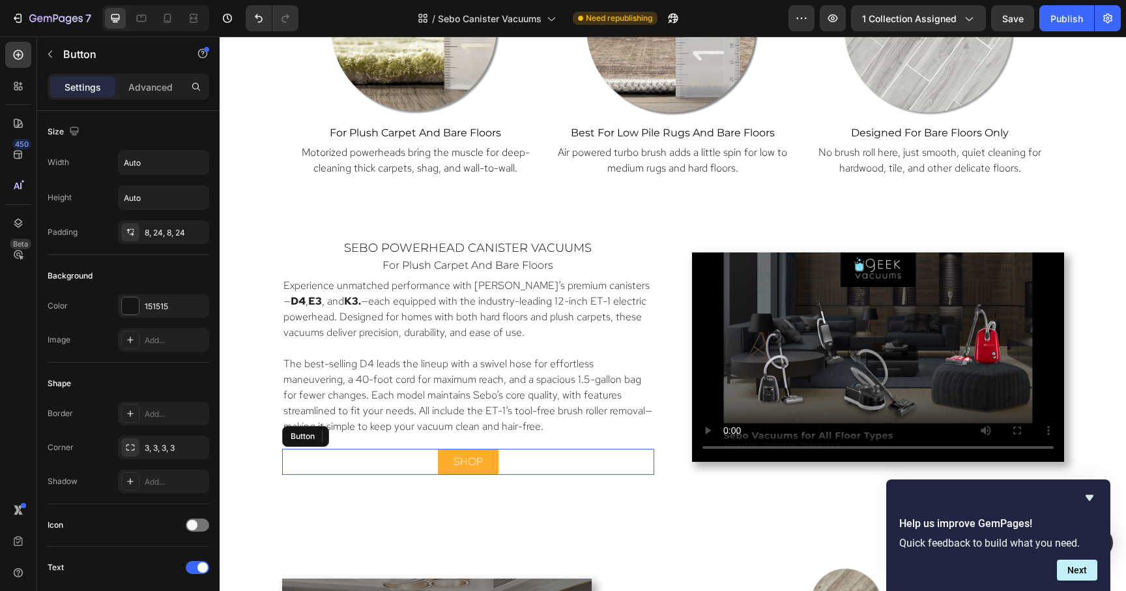
click at [491, 458] on link "shop" at bounding box center [468, 461] width 61 height 26
click at [467, 464] on p "shop" at bounding box center [468, 462] width 29 height 16
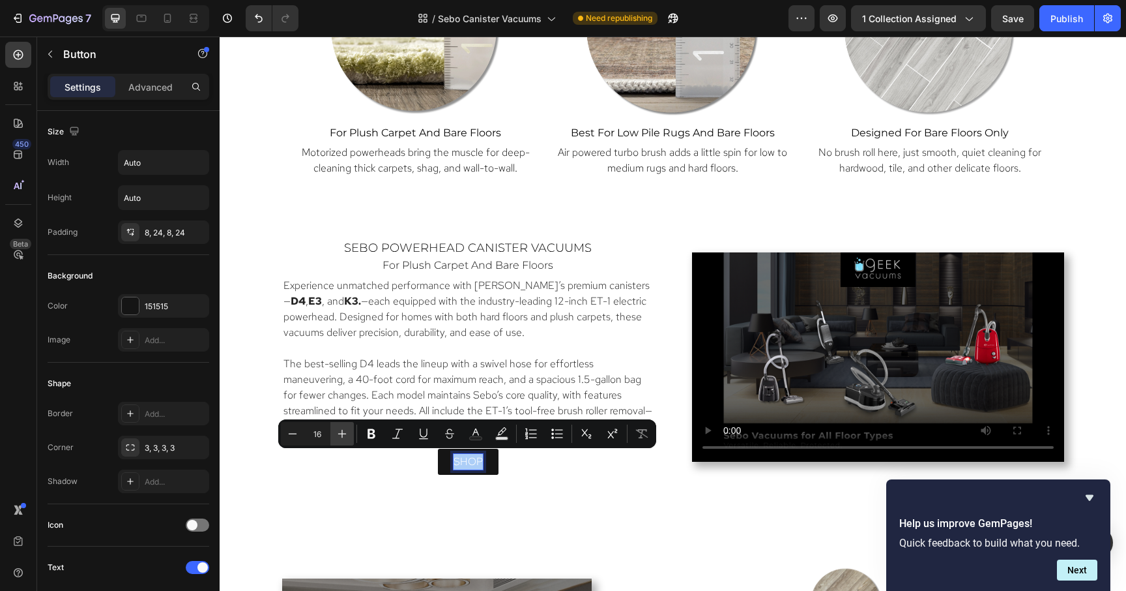
click at [342, 433] on icon "Editor contextual toolbar" at bounding box center [342, 434] width 8 height 8
type input "18"
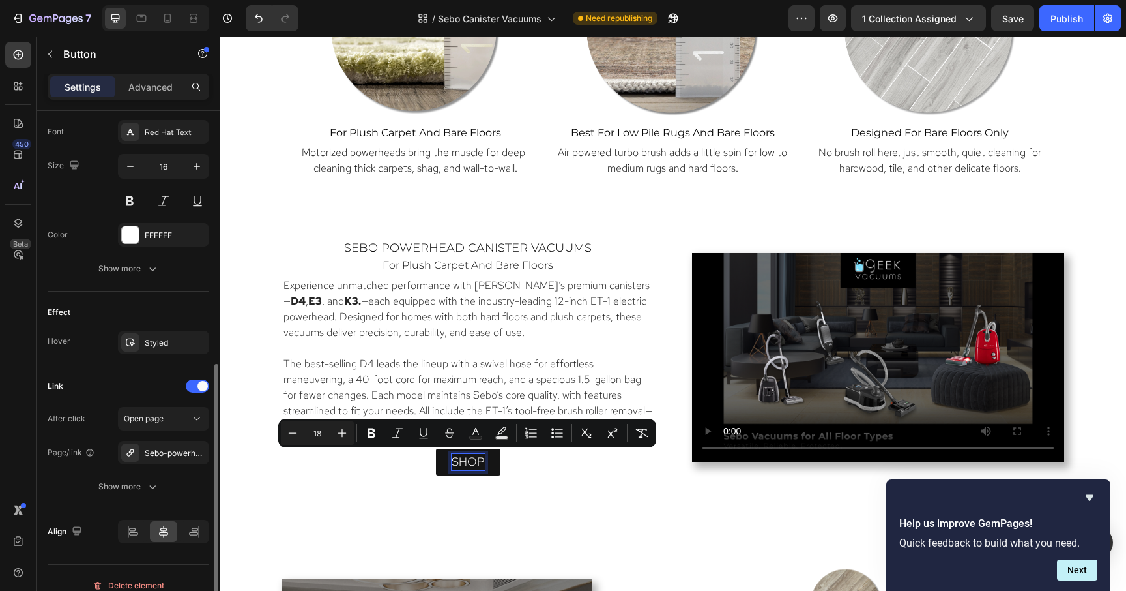
scroll to position [506, 0]
click at [199, 159] on icon "button" at bounding box center [196, 164] width 13 height 13
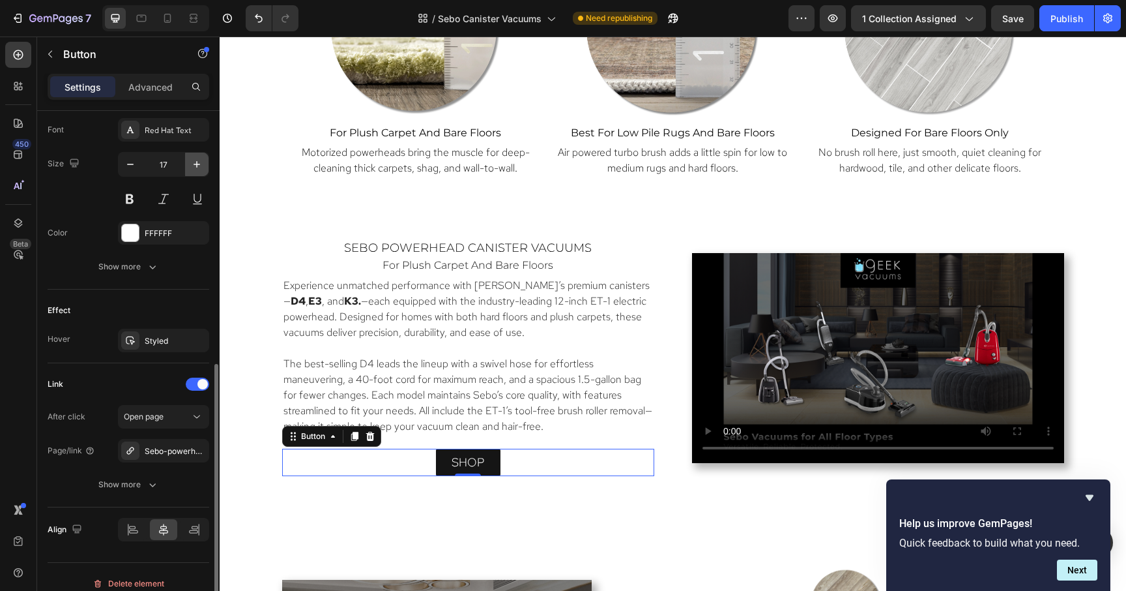
type input "18"
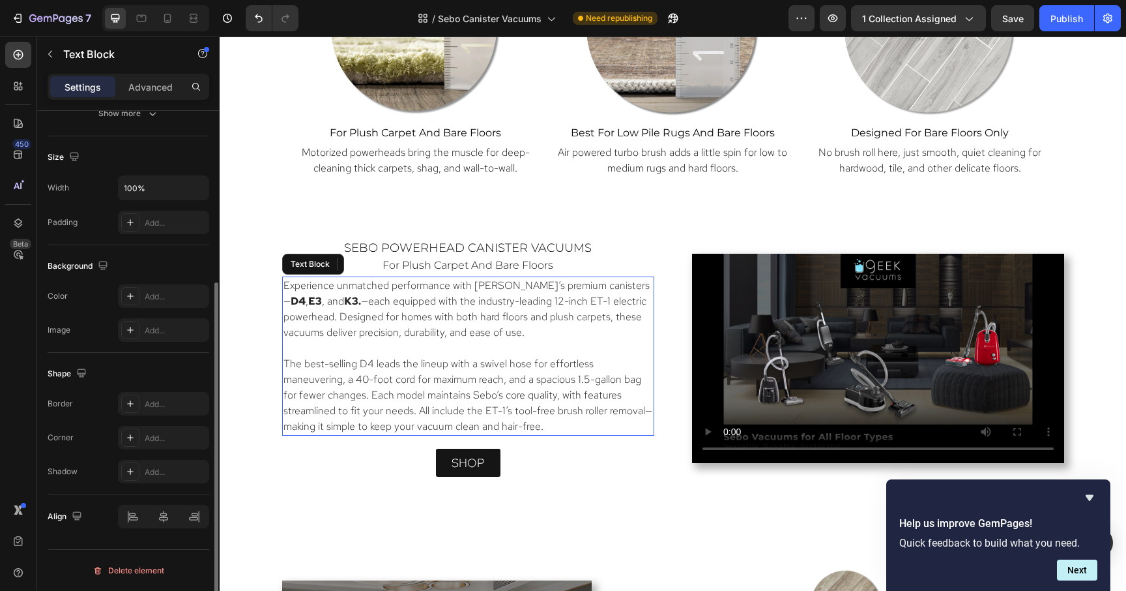
click at [600, 332] on p "Experience unmatched performance with [PERSON_NAME]’s premium canisters— D4 , E…" at bounding box center [469, 309] width 370 height 63
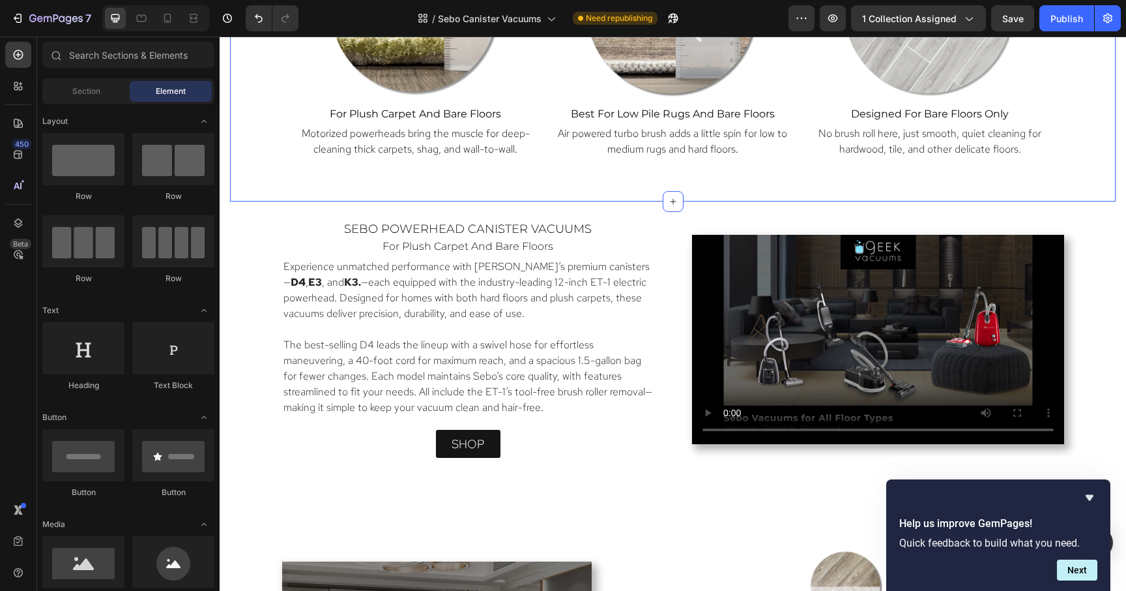
scroll to position [1077, 0]
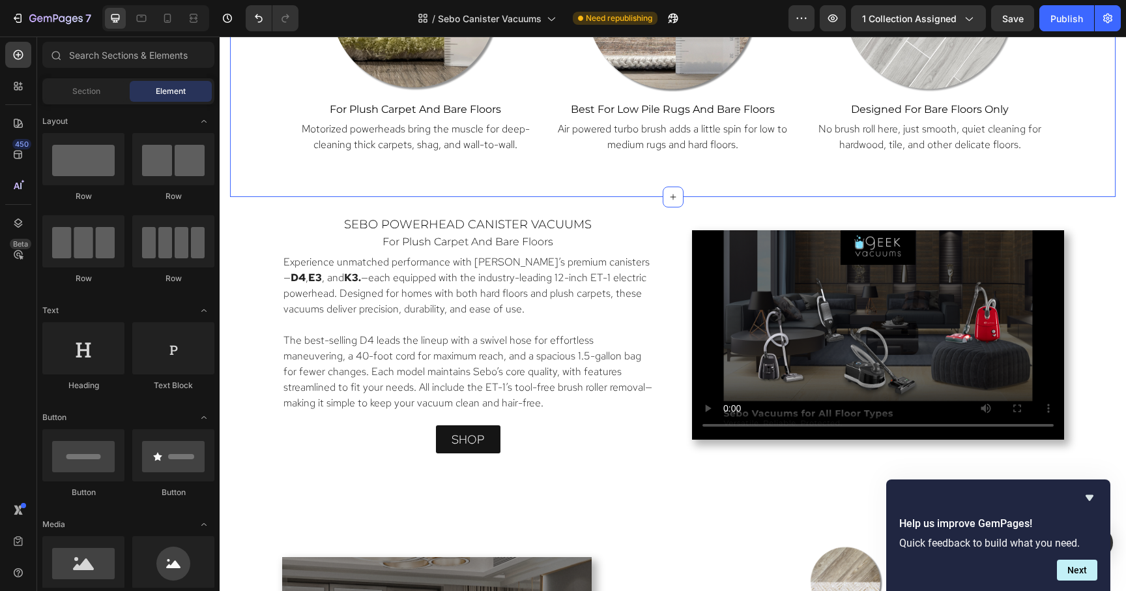
click at [901, 184] on div "Which Floor Tool Is Best for You Home? Heading Image for plush carpet and bare …" at bounding box center [673, 23] width 886 height 345
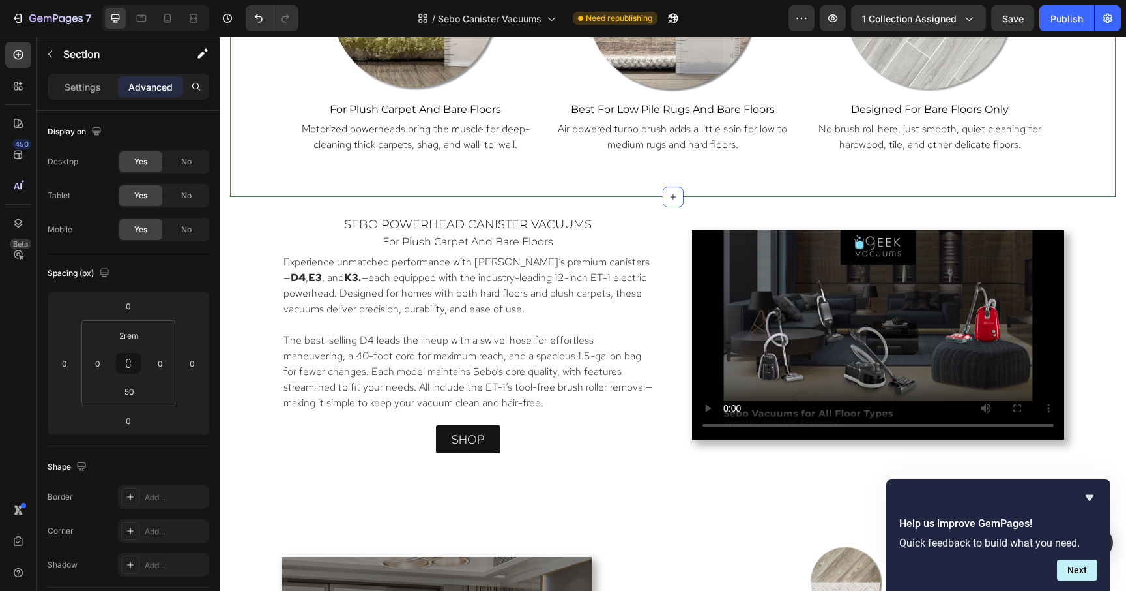
click at [868, 189] on div "Which Floor Tool Is Best for You Home? Heading Image for plush carpet and bare …" at bounding box center [673, 23] width 886 height 345
click at [131, 390] on input "50" at bounding box center [129, 391] width 26 height 20
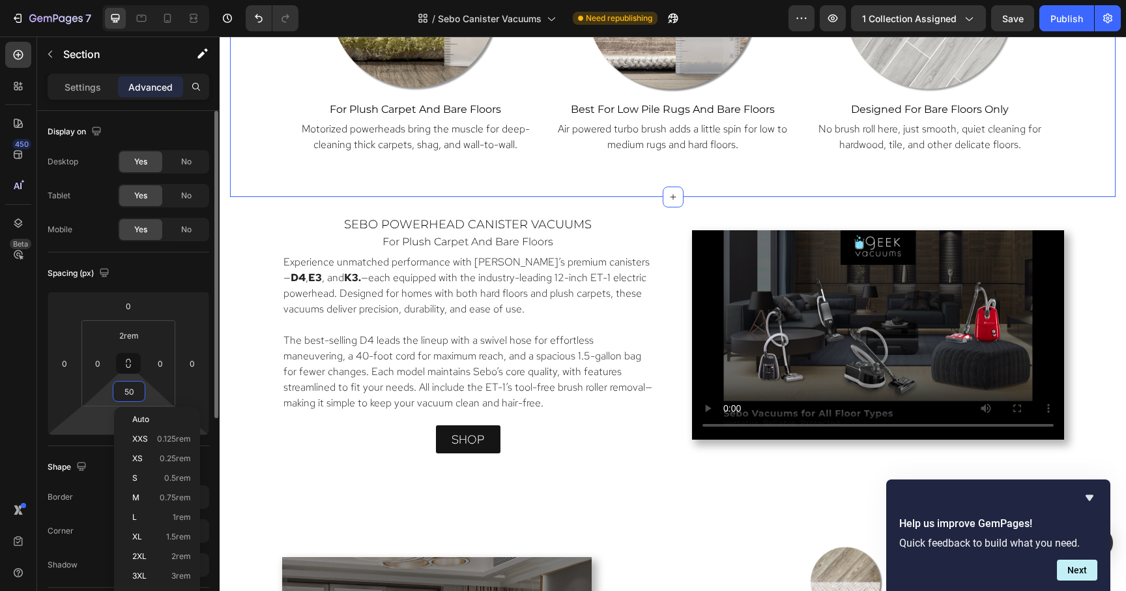
click at [104, 0] on html "7 Version history / Sebo Canister Vacuums Need republishing Preview 1 collectio…" at bounding box center [563, 0] width 1126 height 0
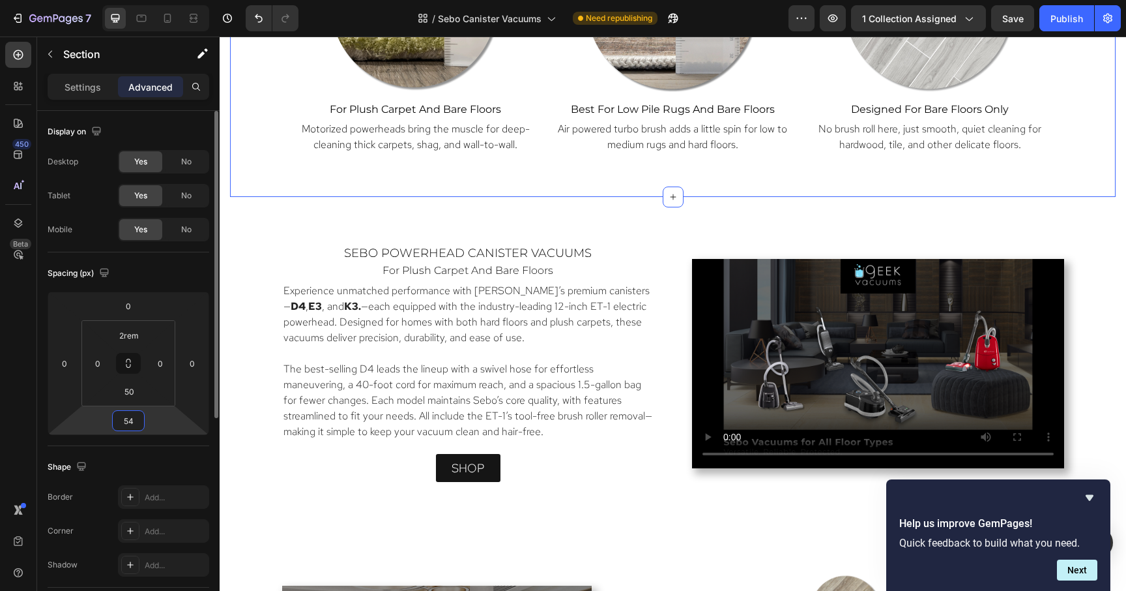
type input "55"
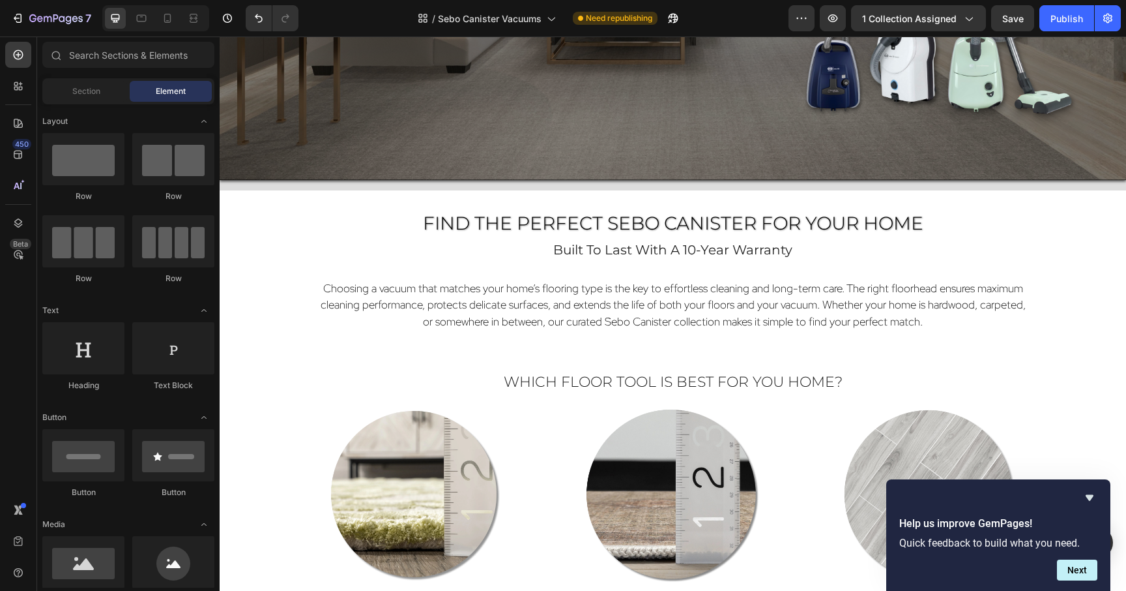
scroll to position [577, 0]
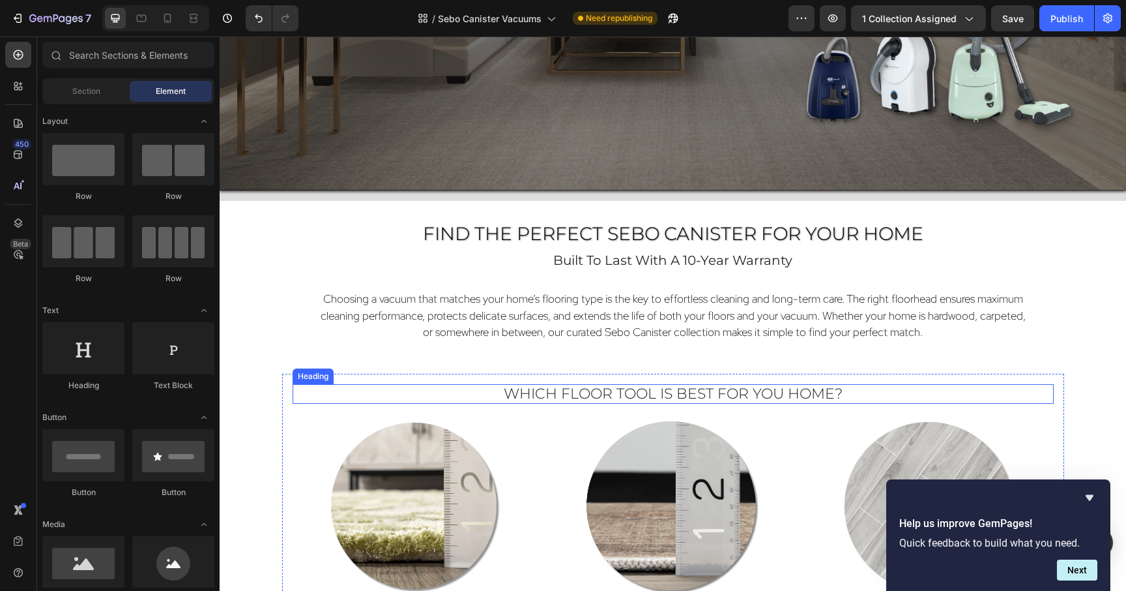
click at [810, 385] on span "Which Floor Tool Is Best for You Home?" at bounding box center [673, 394] width 339 height 18
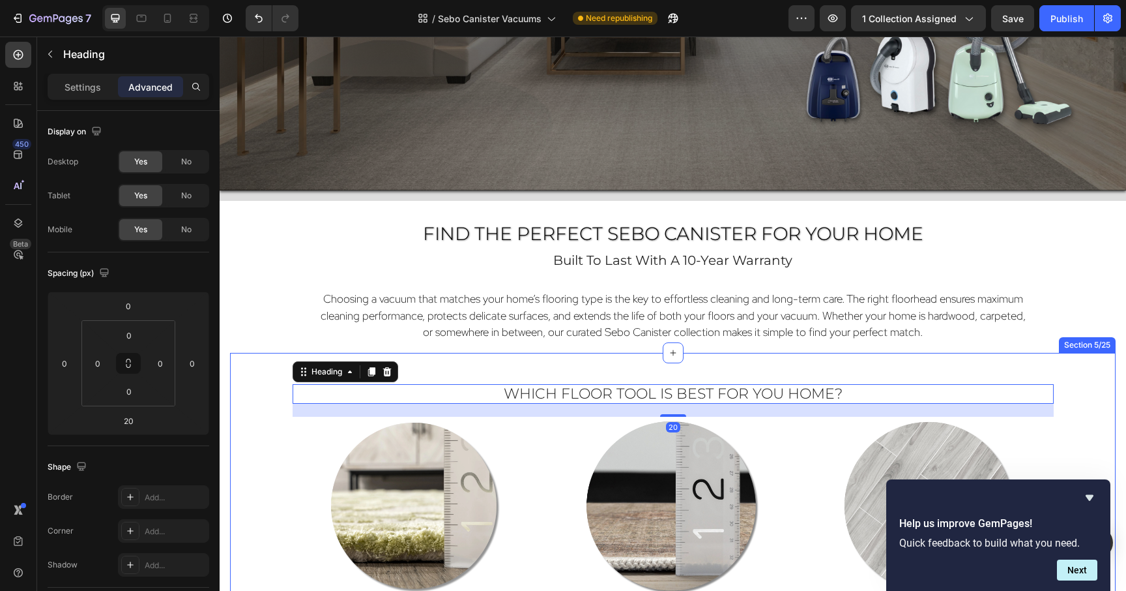
click at [861, 349] on div "Choosing a vacuum that matches your home’s flooring type is the key to effortle…" at bounding box center [673, 316] width 782 height 74
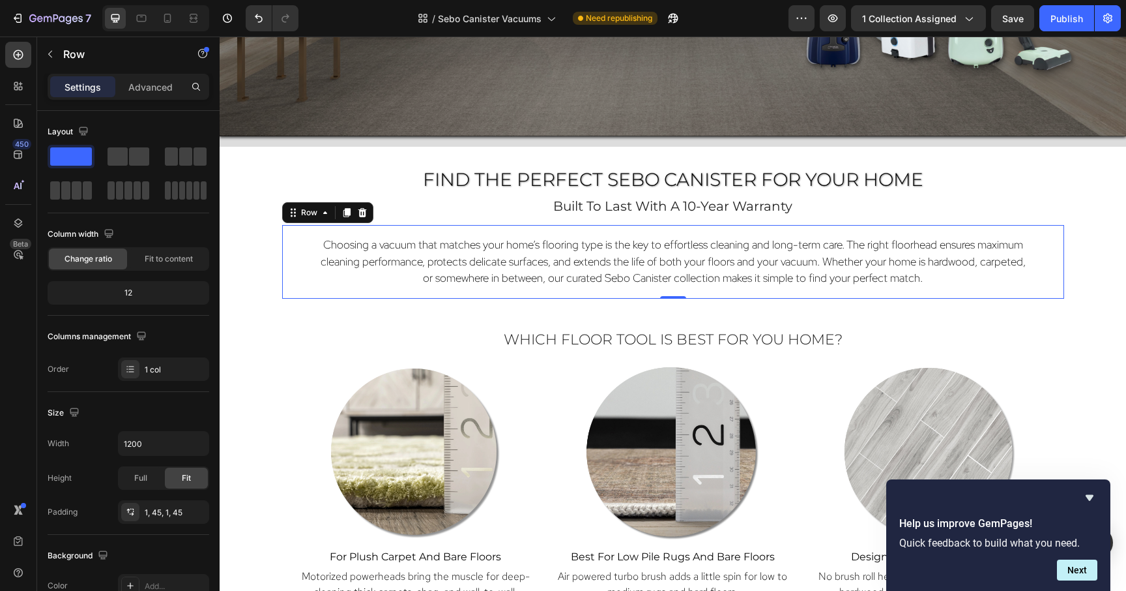
scroll to position [804, 0]
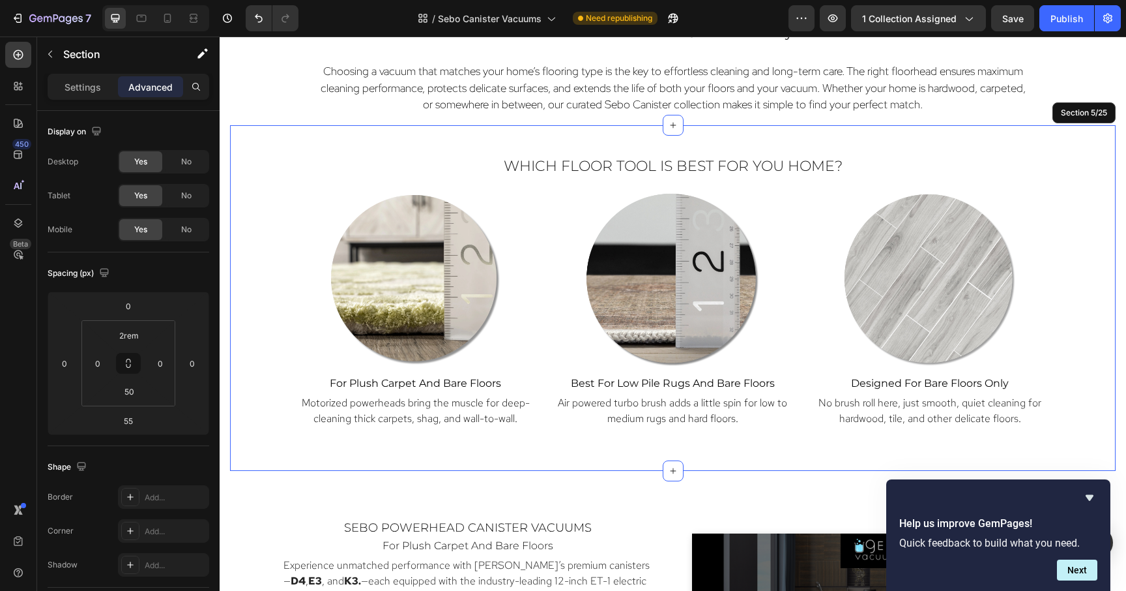
click at [861, 448] on div "Which Floor Tool Is Best for You Home? Heading Image for plush carpet and bare …" at bounding box center [673, 297] width 886 height 345
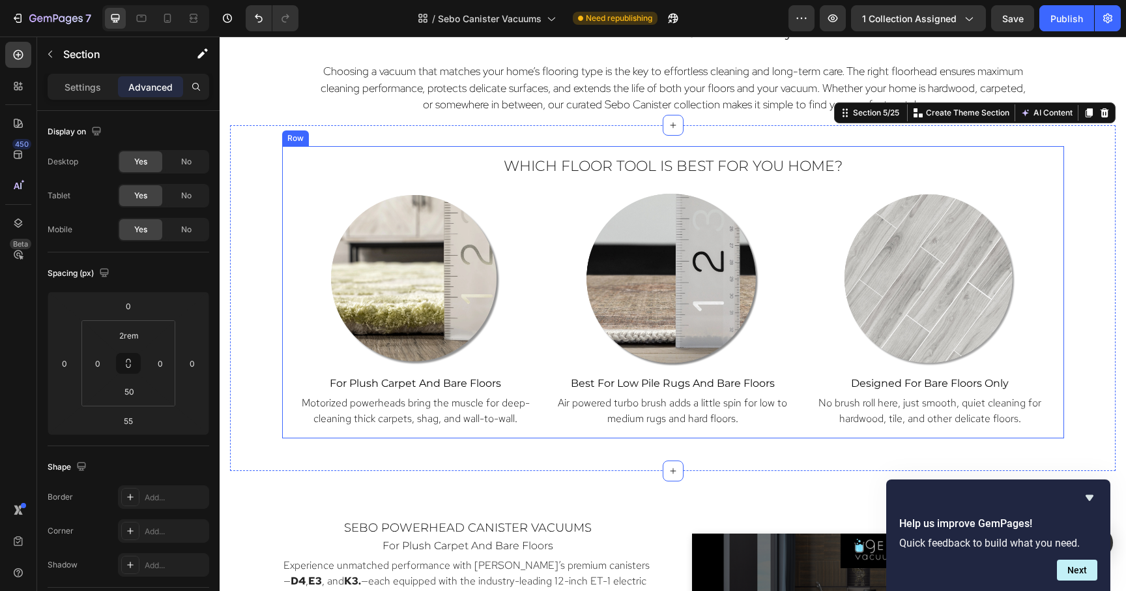
click at [289, 421] on div "Which Floor Tool Is Best for You Home? Heading Image for plush carpet and bare …" at bounding box center [673, 292] width 782 height 292
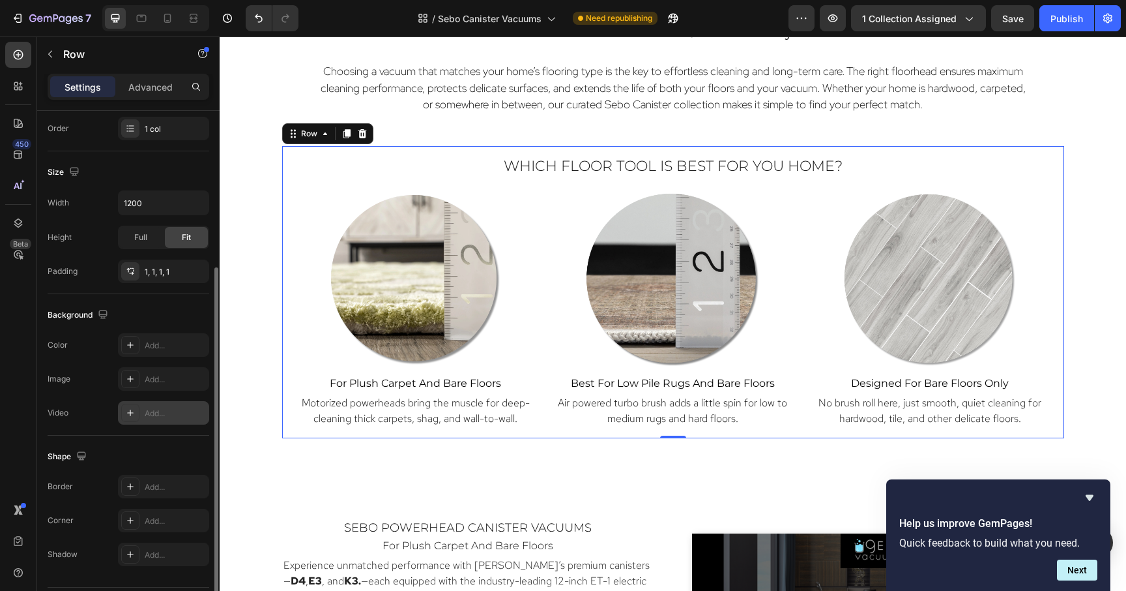
scroll to position [278, 0]
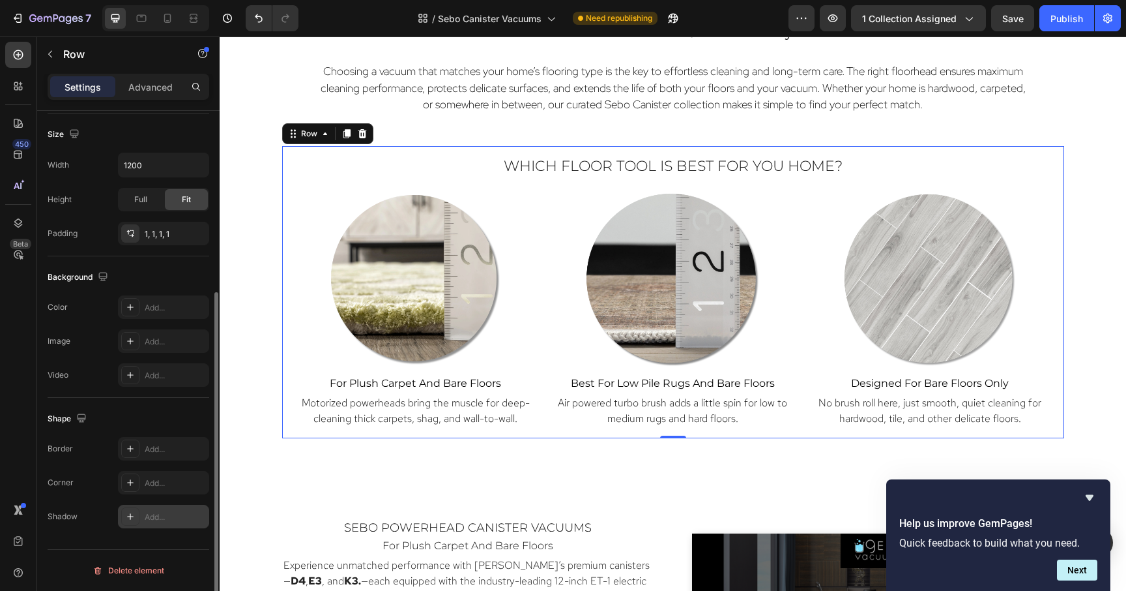
click at [161, 516] on div "Add..." at bounding box center [175, 517] width 61 height 12
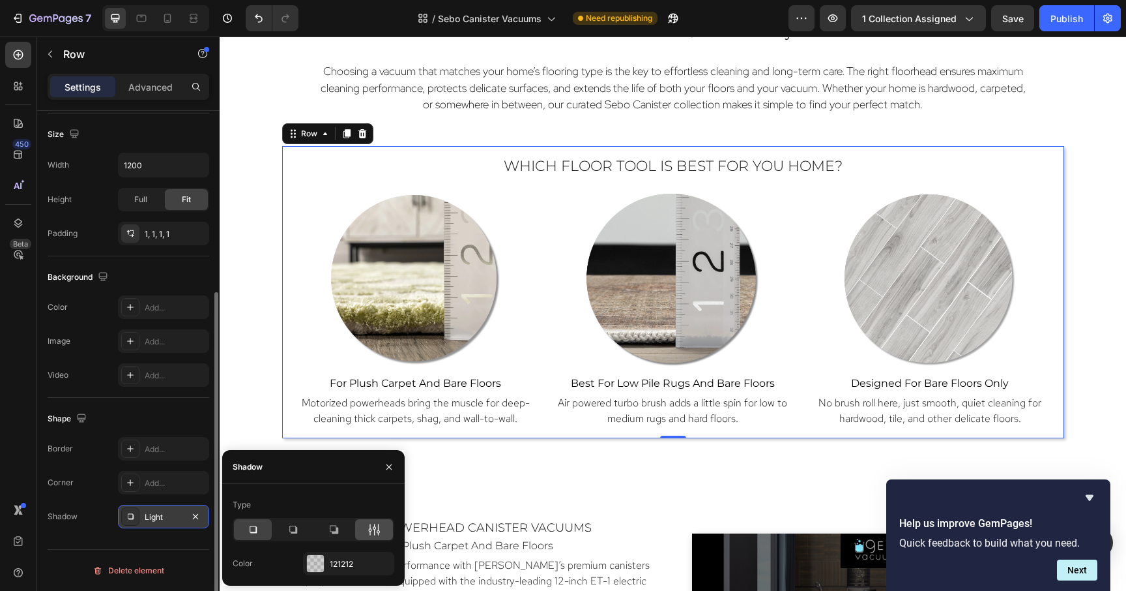
click at [374, 523] on icon at bounding box center [374, 529] width 13 height 13
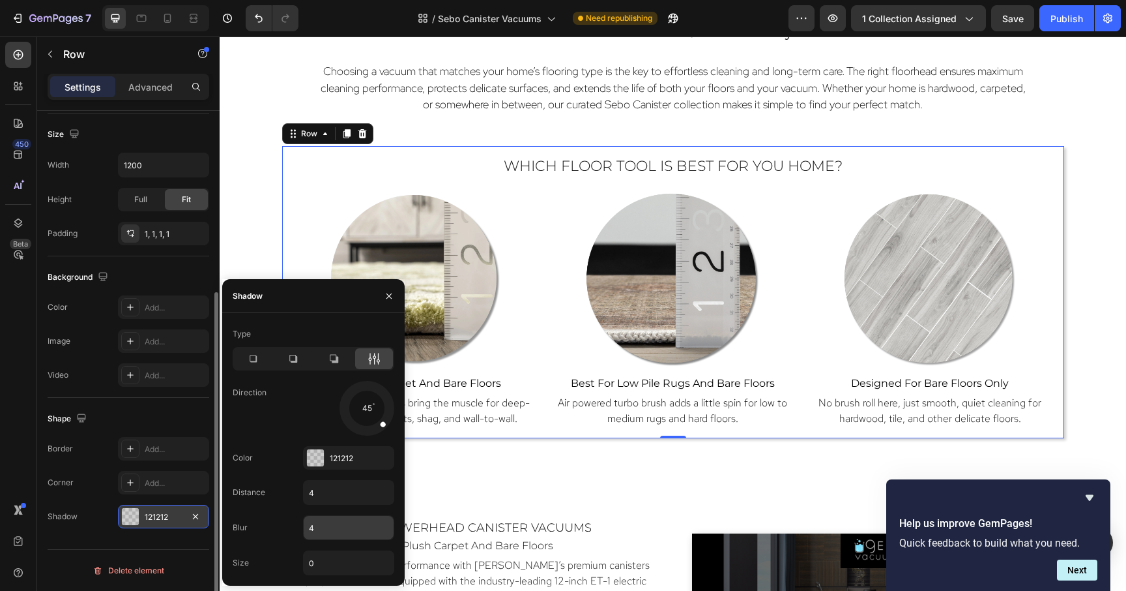
click at [351, 531] on input "4" at bounding box center [349, 527] width 90 height 23
click at [332, 564] on input "0" at bounding box center [349, 562] width 90 height 23
type input "1"
click at [351, 500] on input "4" at bounding box center [349, 491] width 90 height 23
type input "2"
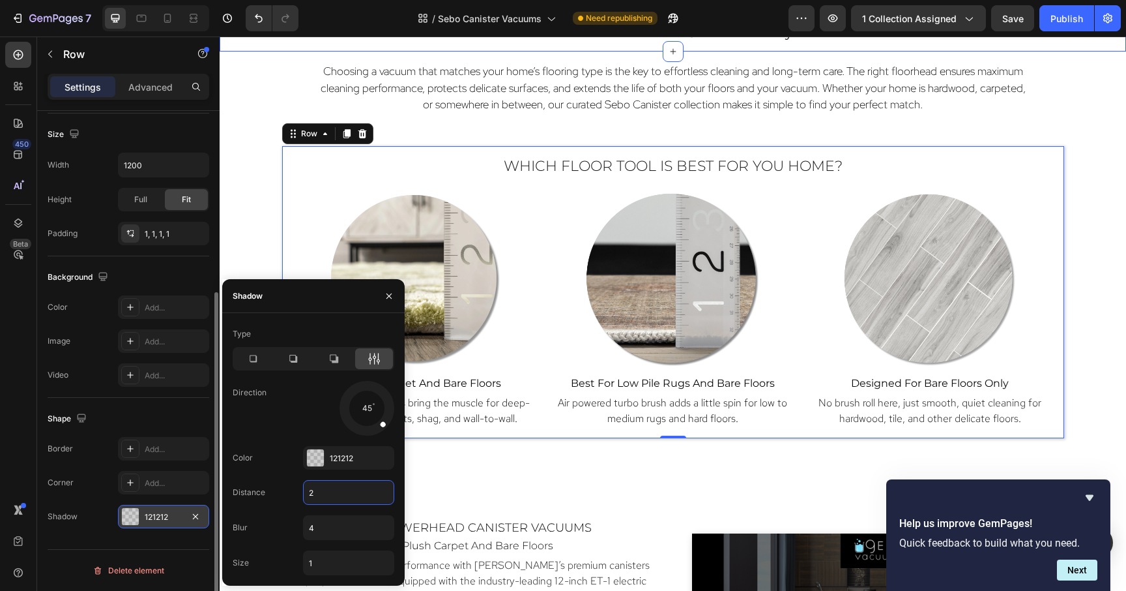
click at [1094, 45] on div "Find the Perfect Sebo Canister for Your Home Heading built to last with a 10-ye…" at bounding box center [673, 22] width 907 height 57
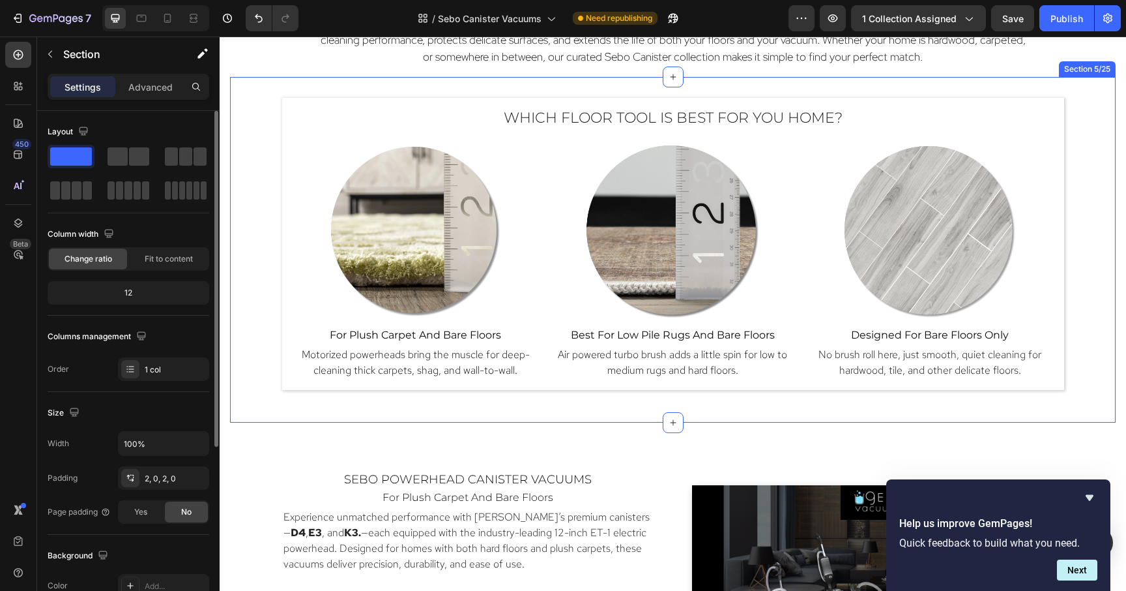
scroll to position [881, 0]
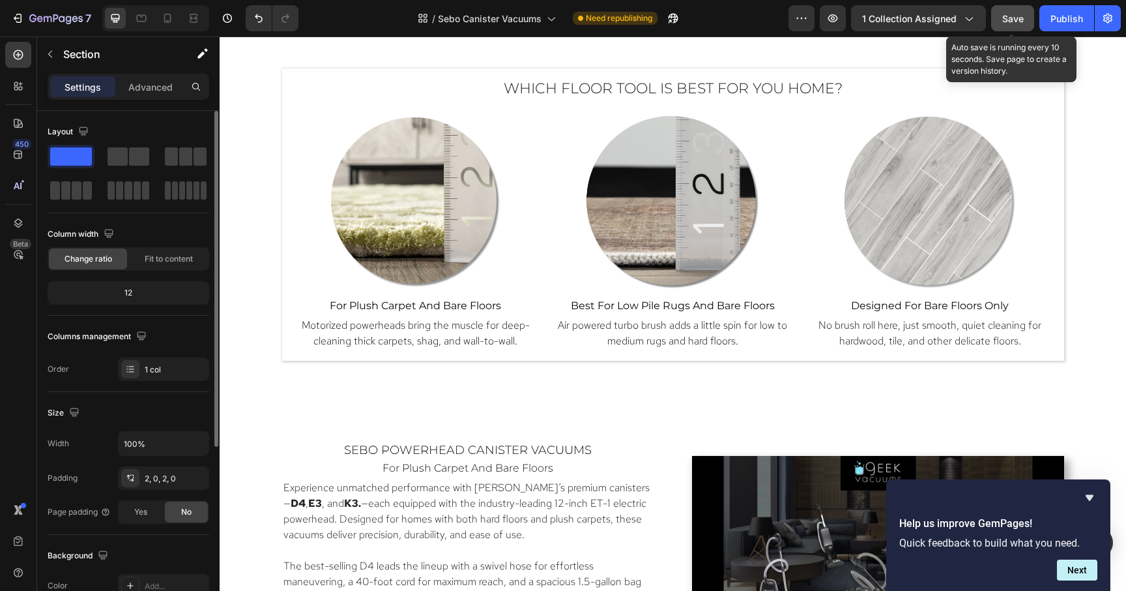
click at [1023, 17] on span "Save" at bounding box center [1013, 18] width 22 height 11
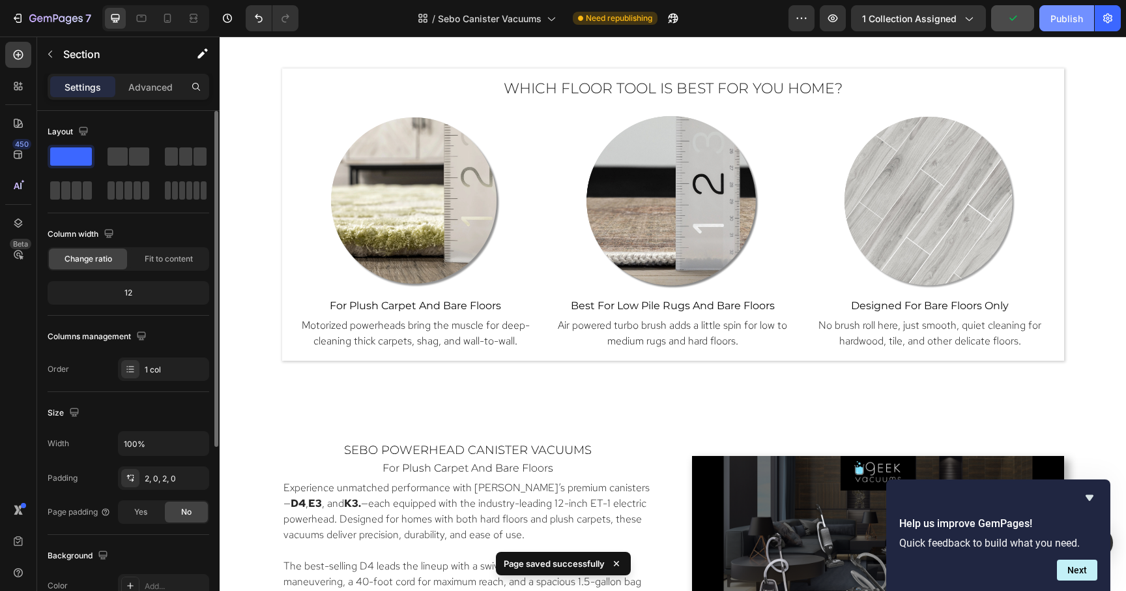
click at [1055, 17] on div "Publish" at bounding box center [1067, 19] width 33 height 14
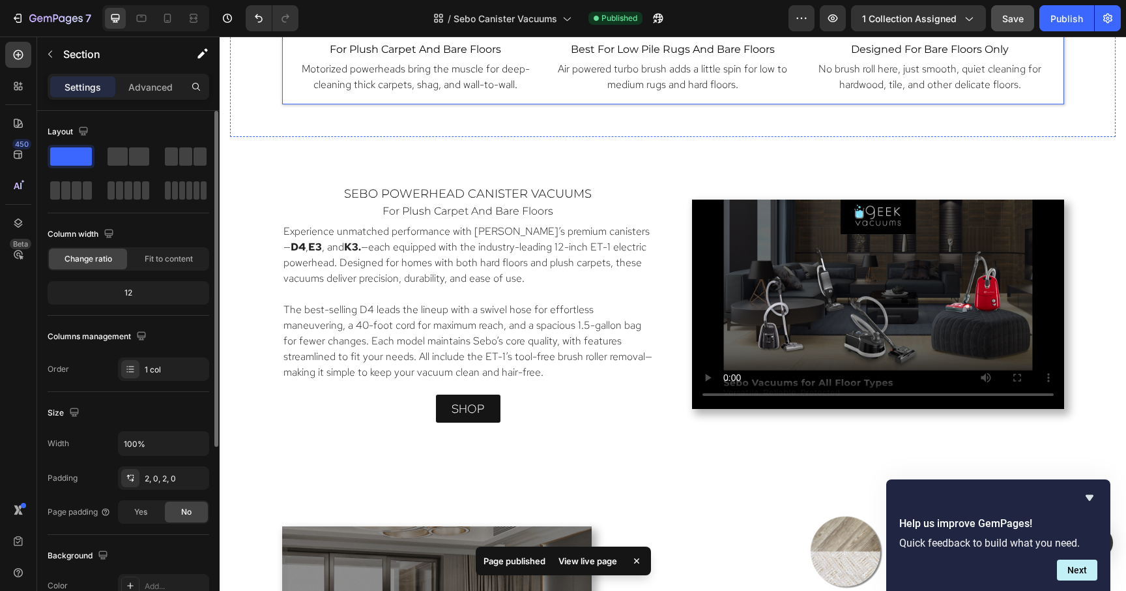
scroll to position [1138, 0]
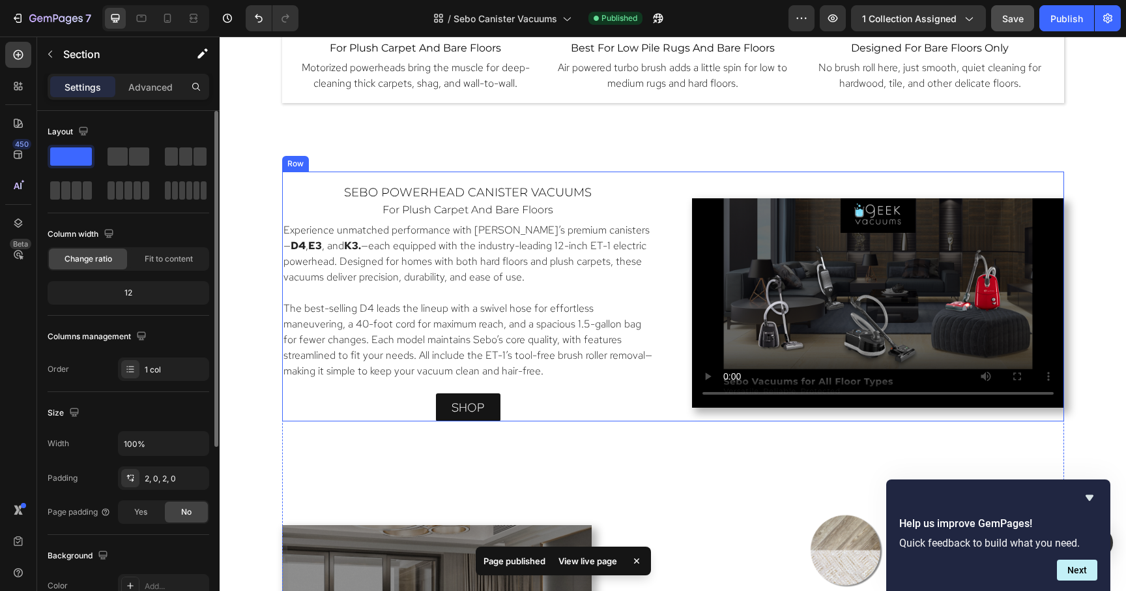
click at [1059, 177] on div "sebo powerhead canister vacuums Heading for plush carpet and bare floors Headin…" at bounding box center [673, 296] width 782 height 250
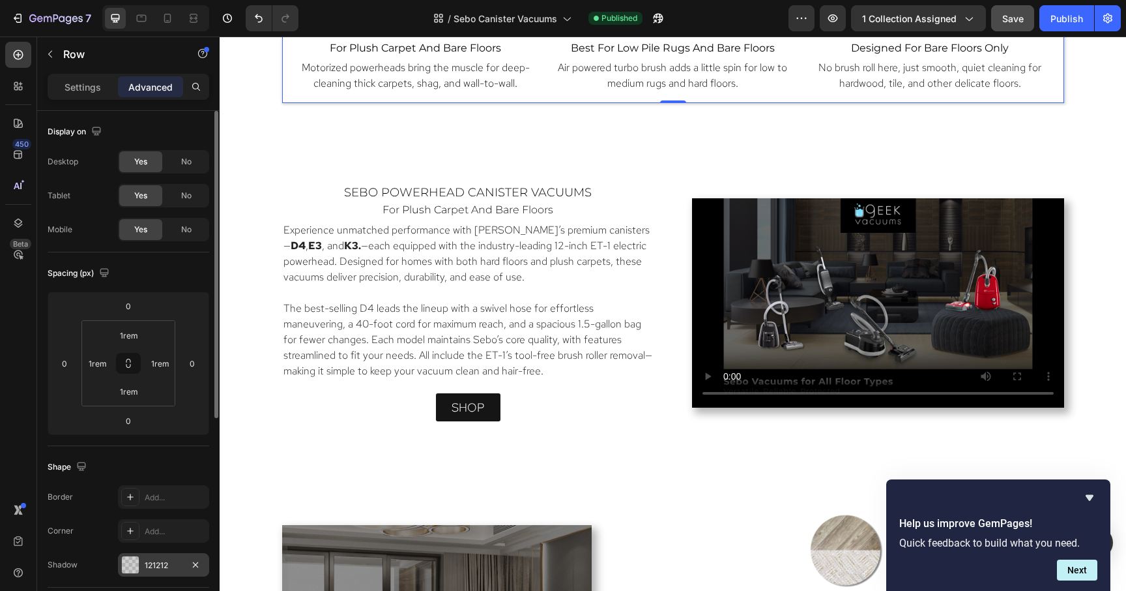
click at [158, 571] on div "121212" at bounding box center [163, 564] width 91 height 23
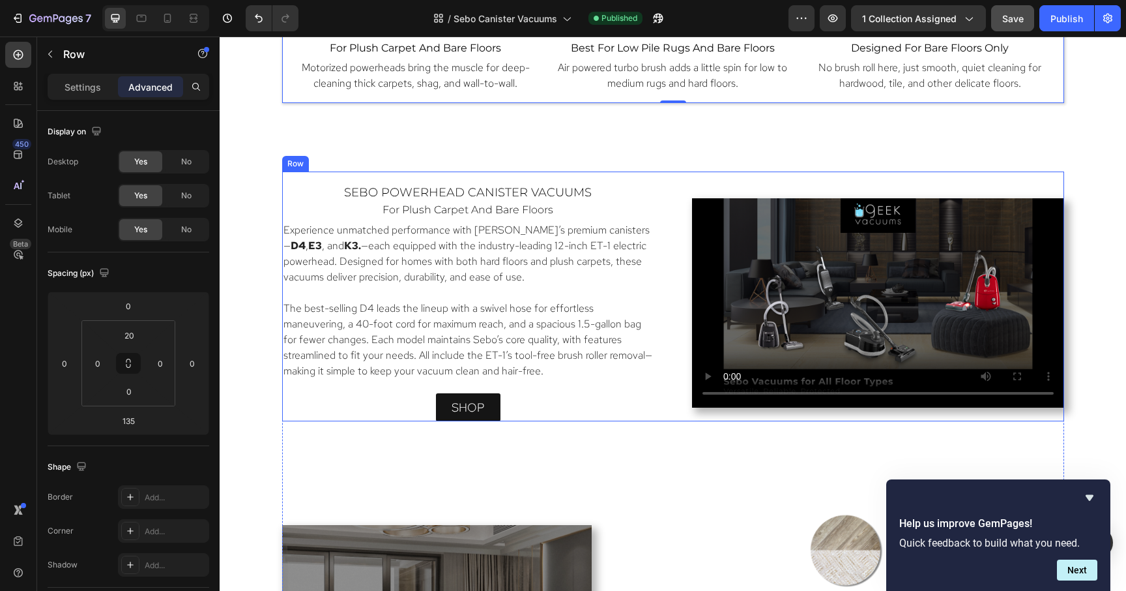
click at [669, 197] on div "sebo powerhead canister vacuums Heading for plush carpet and bare floors Headin…" at bounding box center [673, 296] width 782 height 250
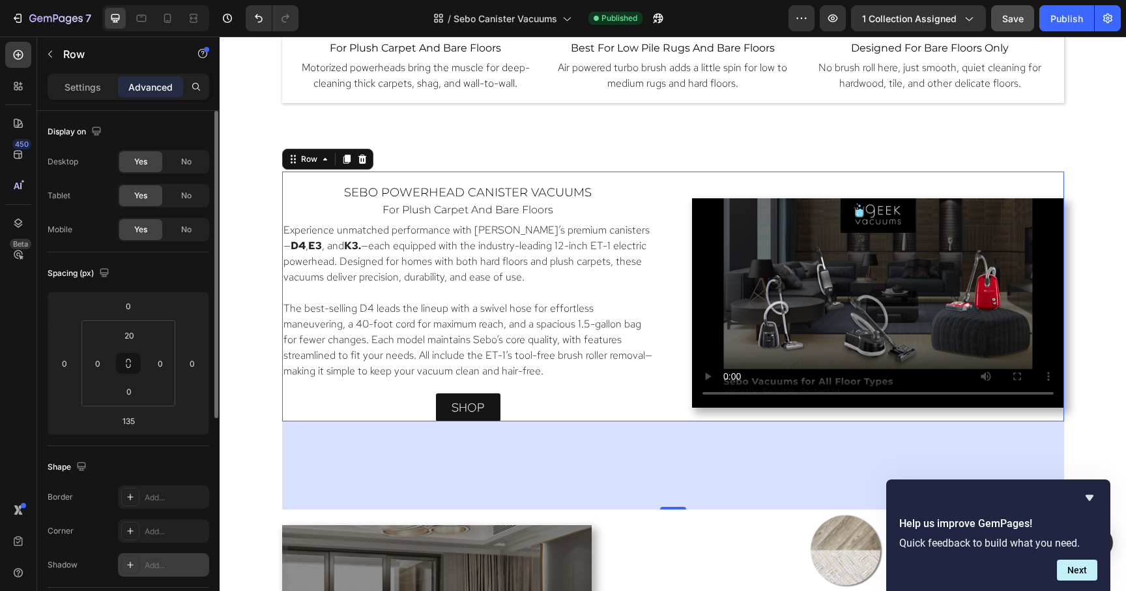
click at [157, 566] on div "Add..." at bounding box center [175, 565] width 61 height 12
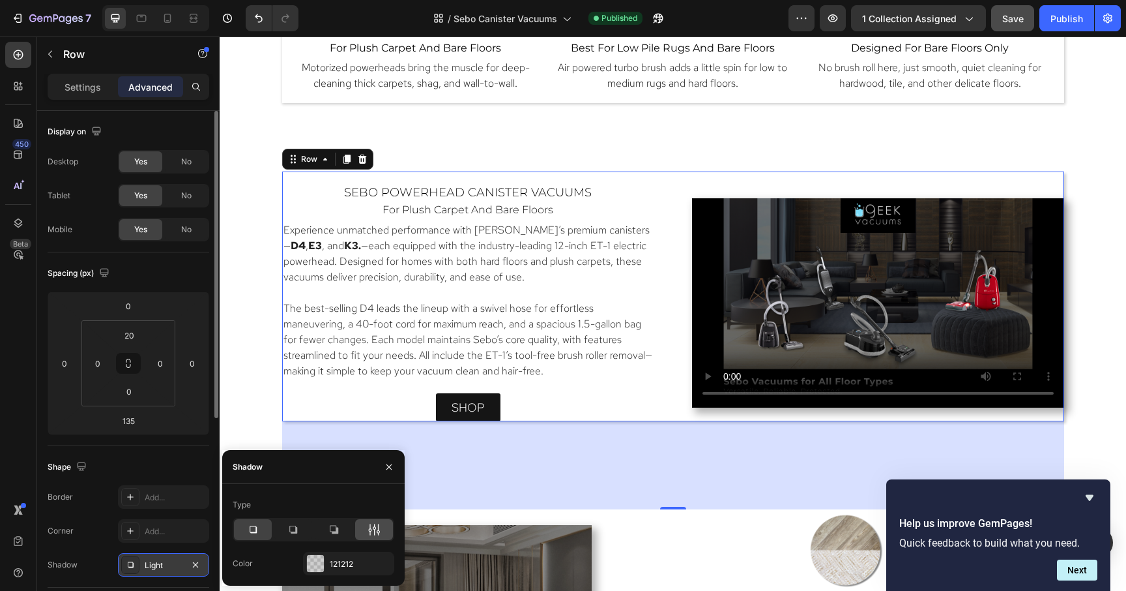
click at [374, 530] on icon at bounding box center [374, 529] width 13 height 13
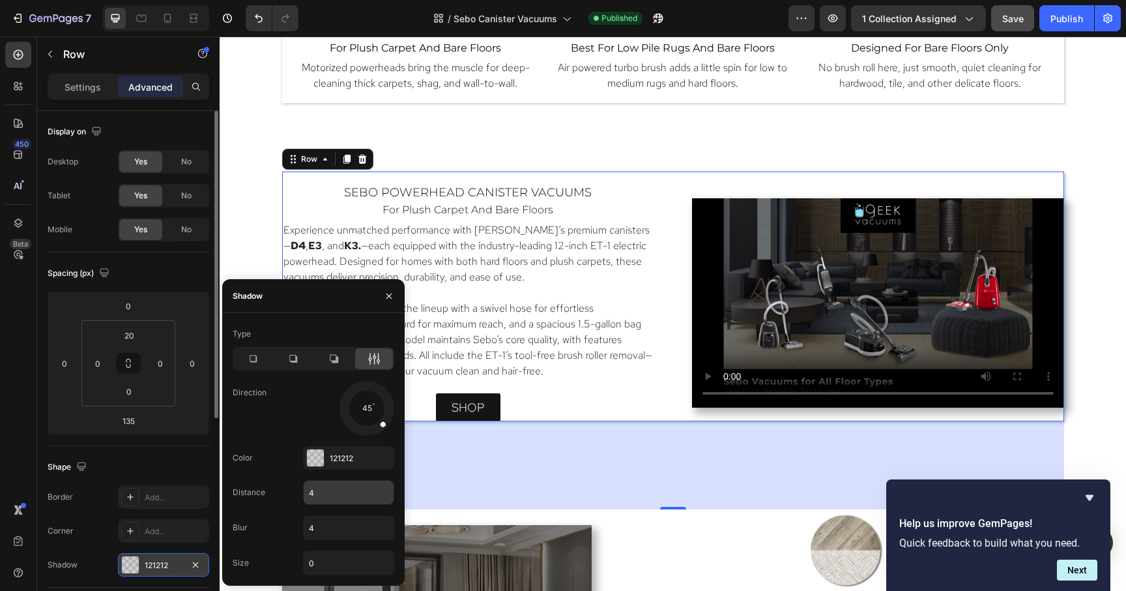
click at [338, 495] on input "4" at bounding box center [349, 491] width 90 height 23
type input "2"
click at [326, 564] on input "0" at bounding box center [349, 562] width 90 height 23
type input "1"
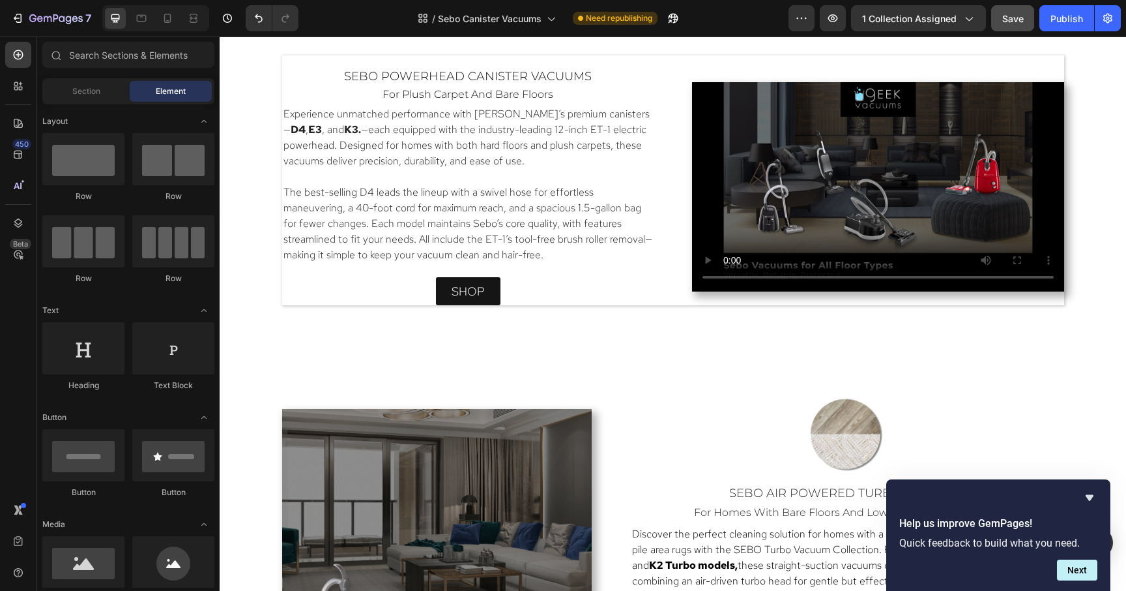
scroll to position [1182, 0]
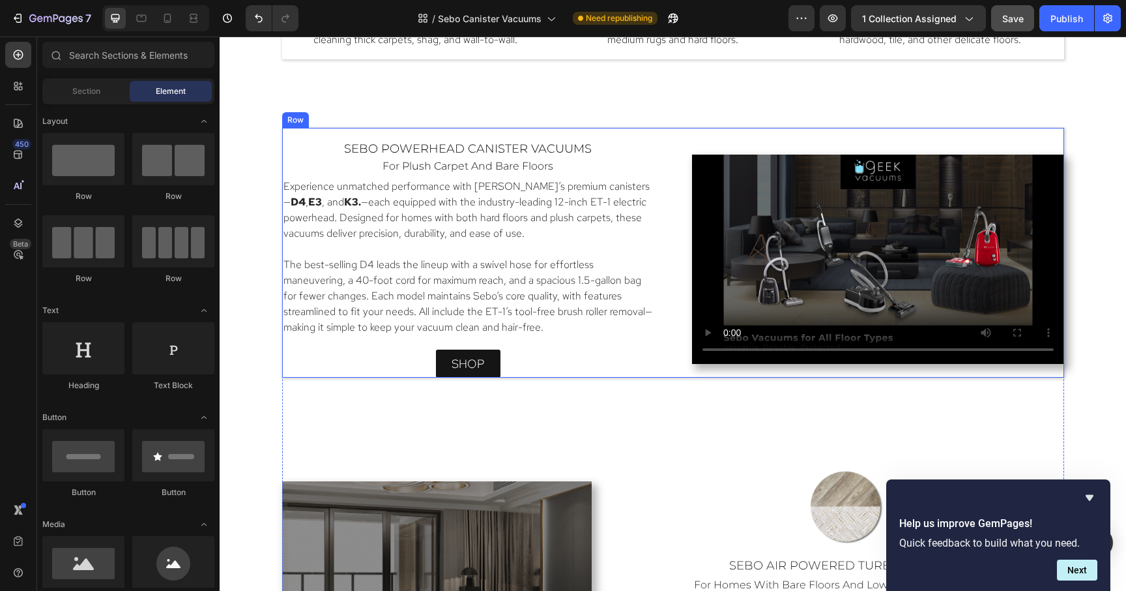
click at [634, 136] on div "sebo powerhead canister vacuums Heading for plush carpet and bare floors Headin…" at bounding box center [673, 253] width 782 height 250
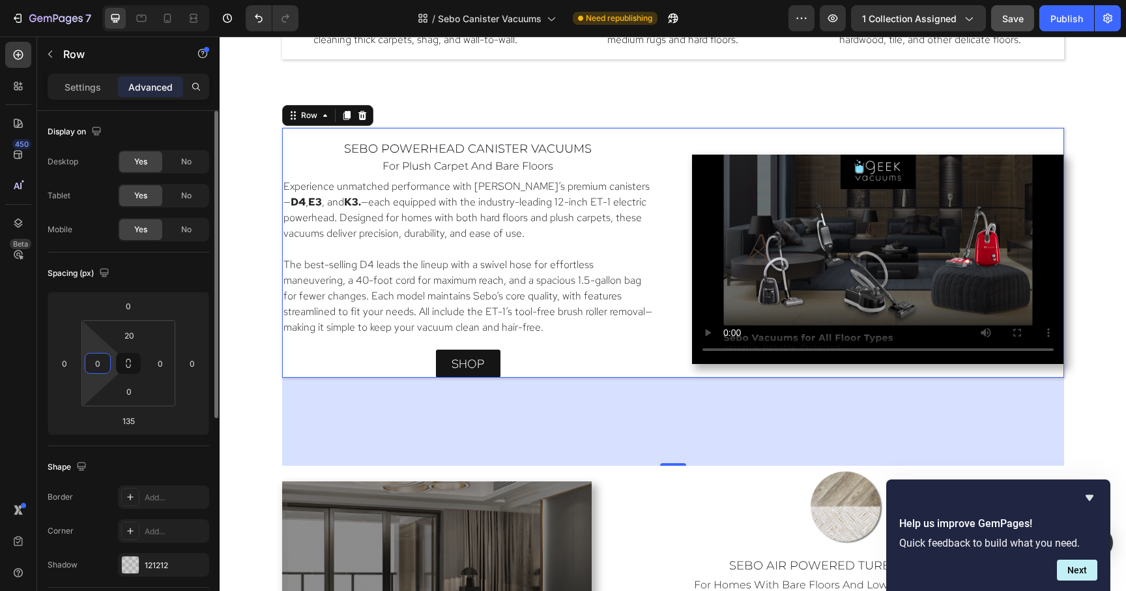
click at [98, 370] on input "0" at bounding box center [98, 363] width 20 height 20
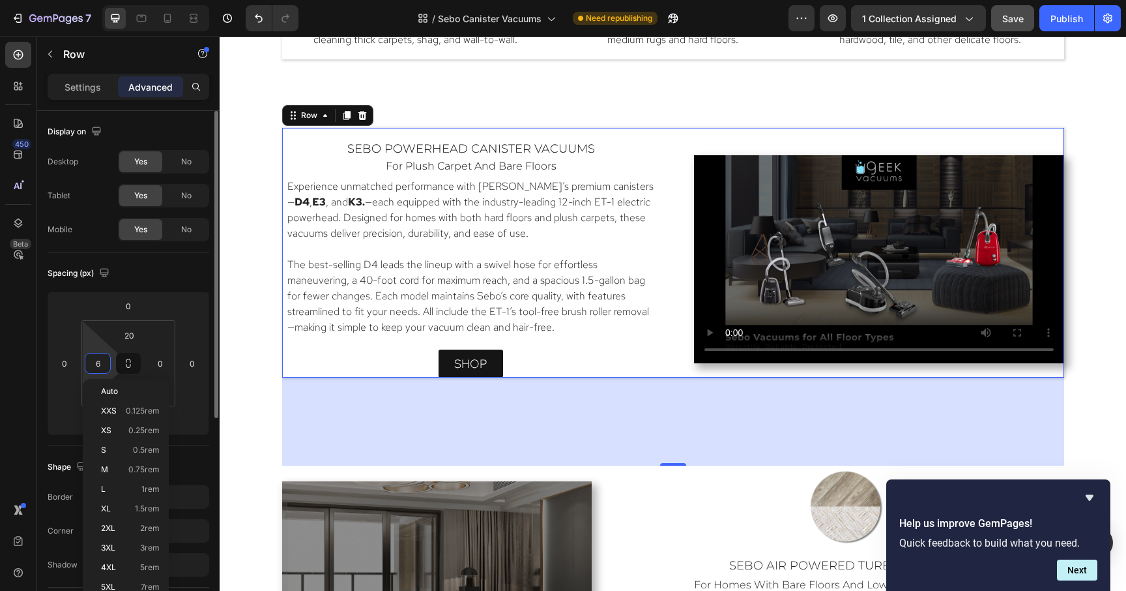
type input "5"
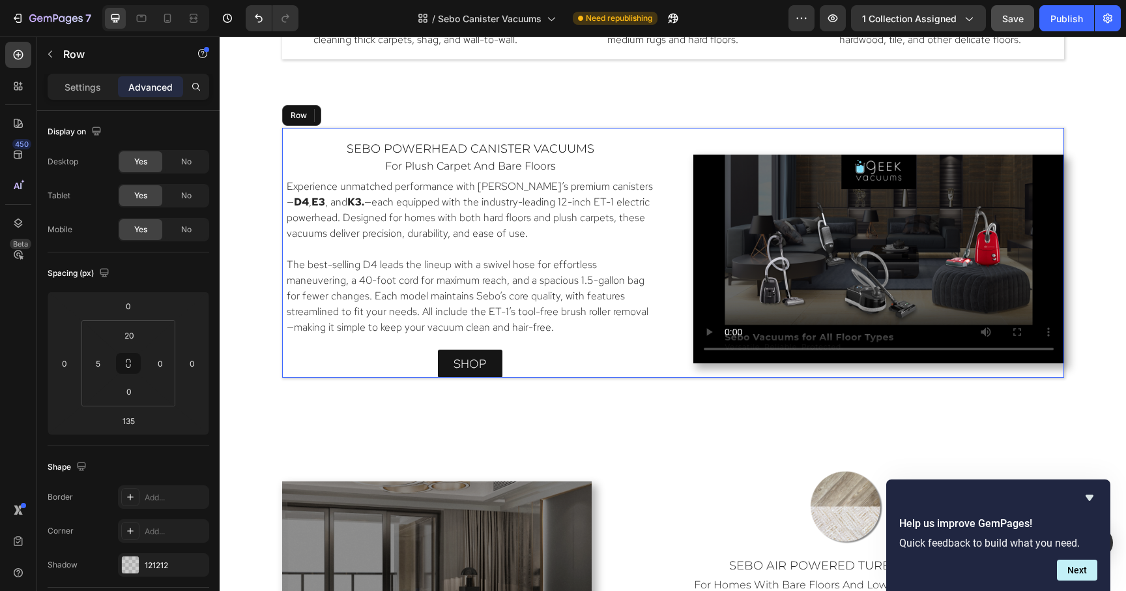
click at [341, 134] on div "sebo powerhead canister vacuums Heading for plush carpet and bare floors Headin…" at bounding box center [673, 253] width 782 height 250
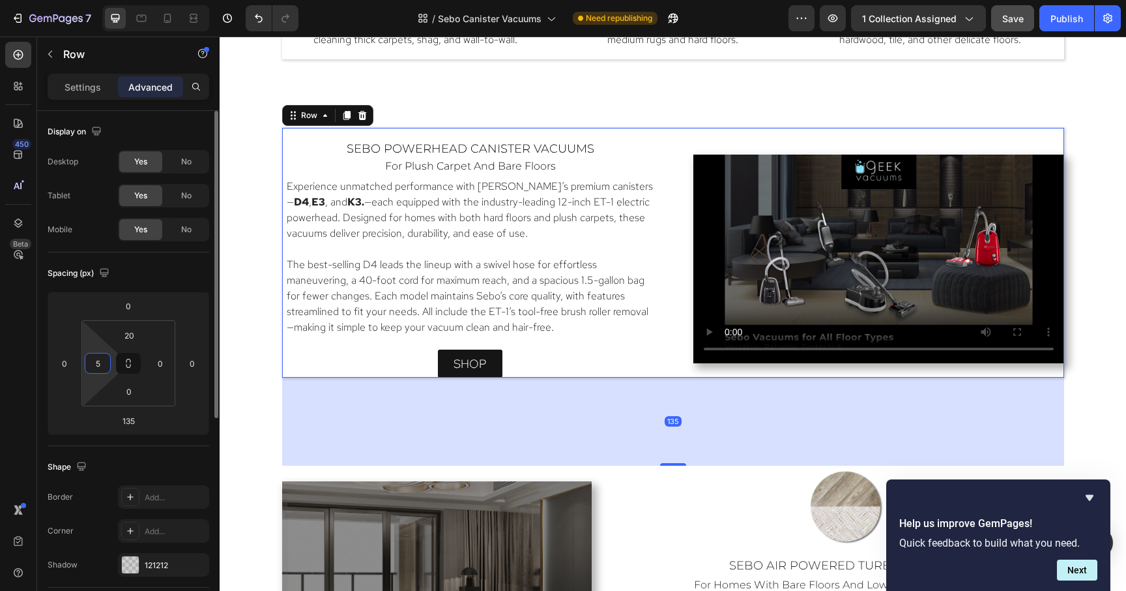
click at [104, 364] on input "5" at bounding box center [98, 363] width 20 height 20
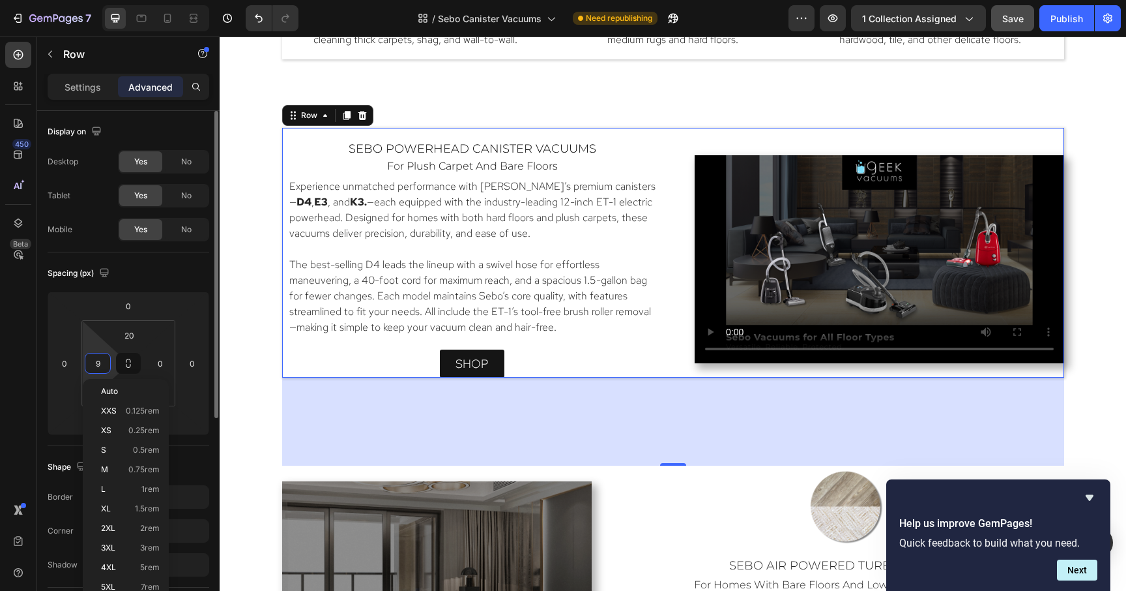
type input "10"
click at [161, 363] on input "0" at bounding box center [161, 363] width 20 height 20
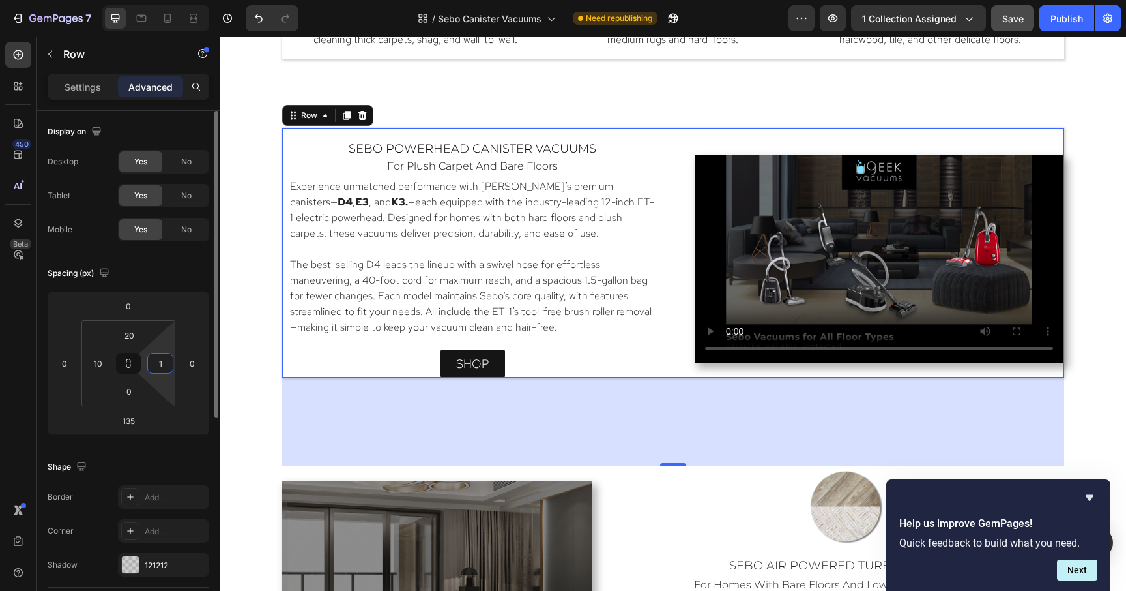
type input "10"
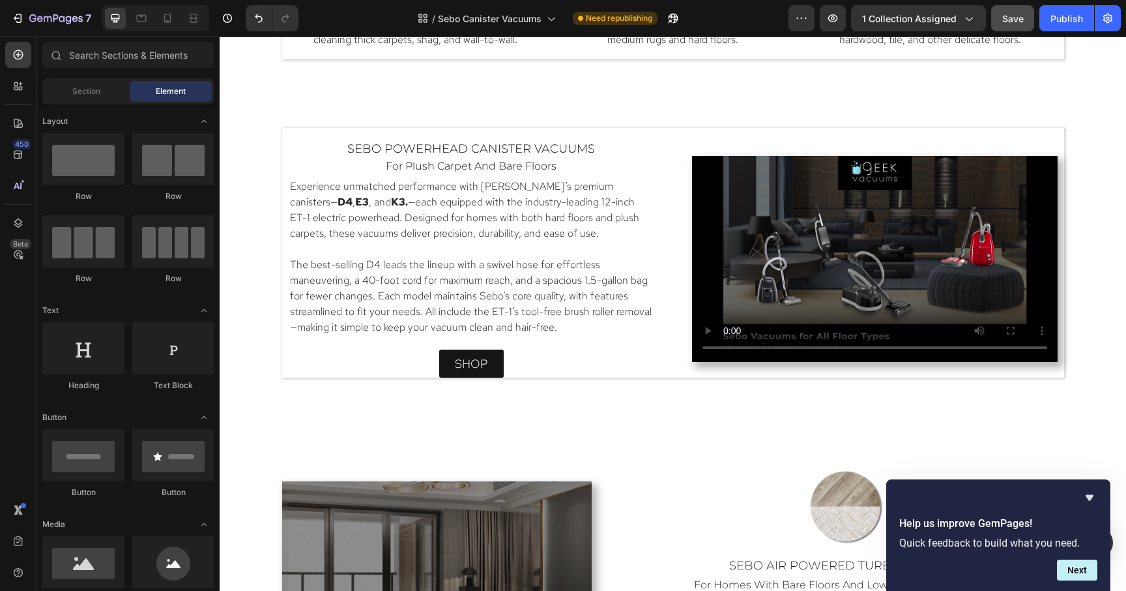
click at [673, 465] on div "Image" at bounding box center [848, 506] width 414 height 83
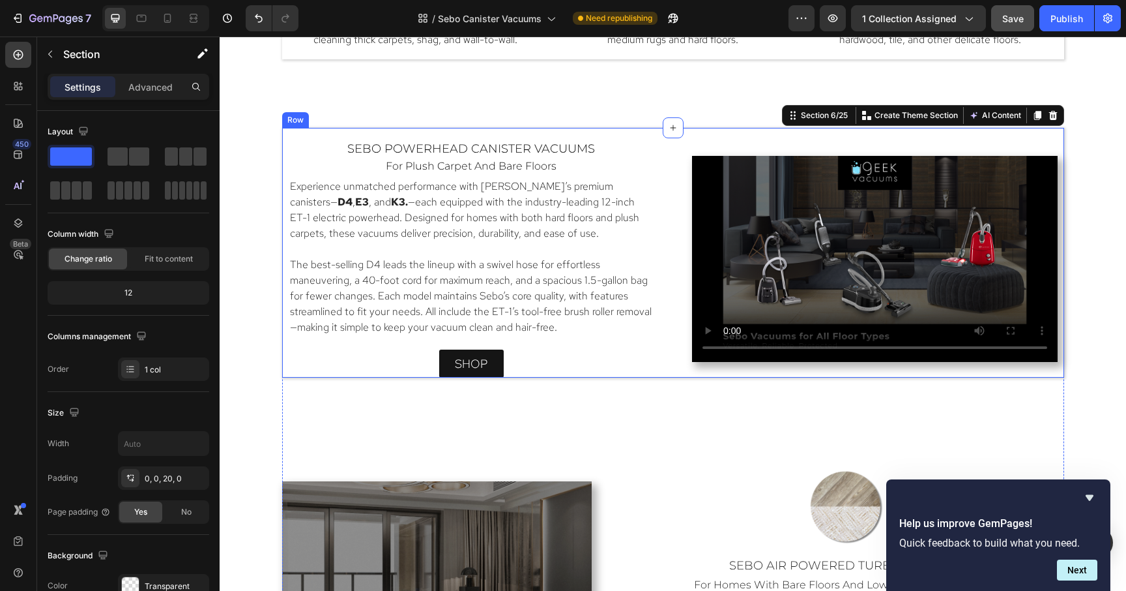
click at [643, 137] on div "sebo powerhead canister vacuums Heading for plush carpet and bare floors Headin…" at bounding box center [673, 253] width 782 height 250
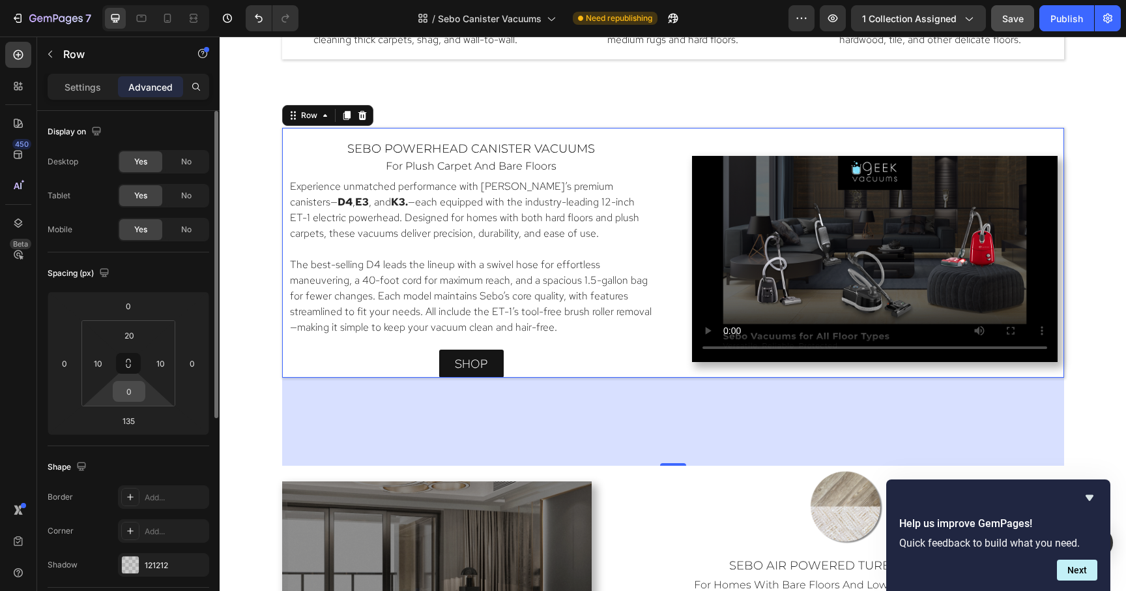
click at [132, 397] on input "0" at bounding box center [129, 391] width 26 height 20
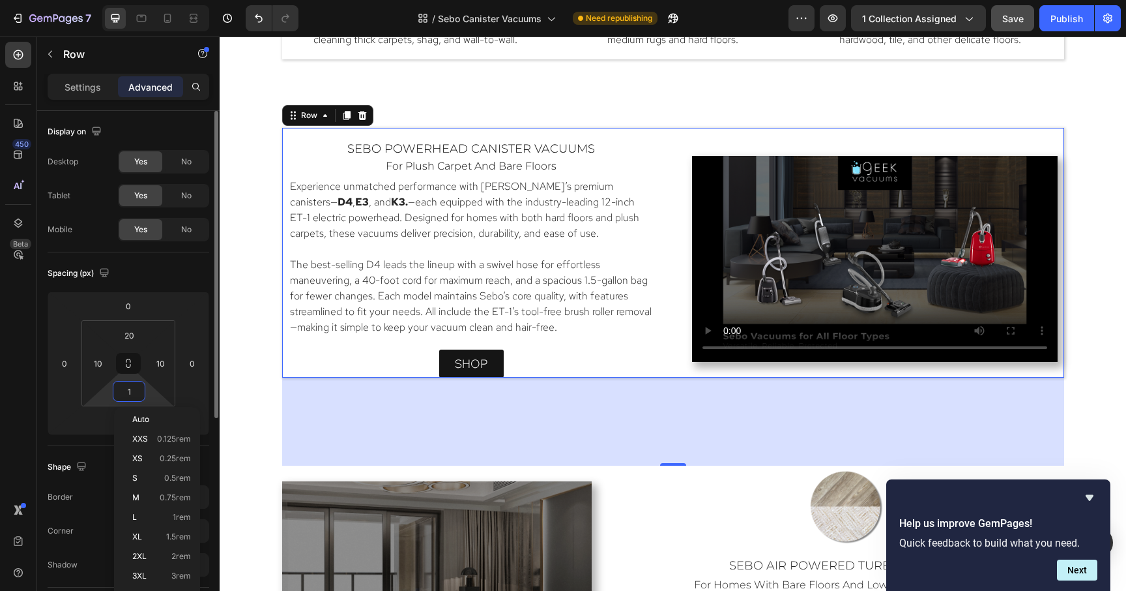
type input "10"
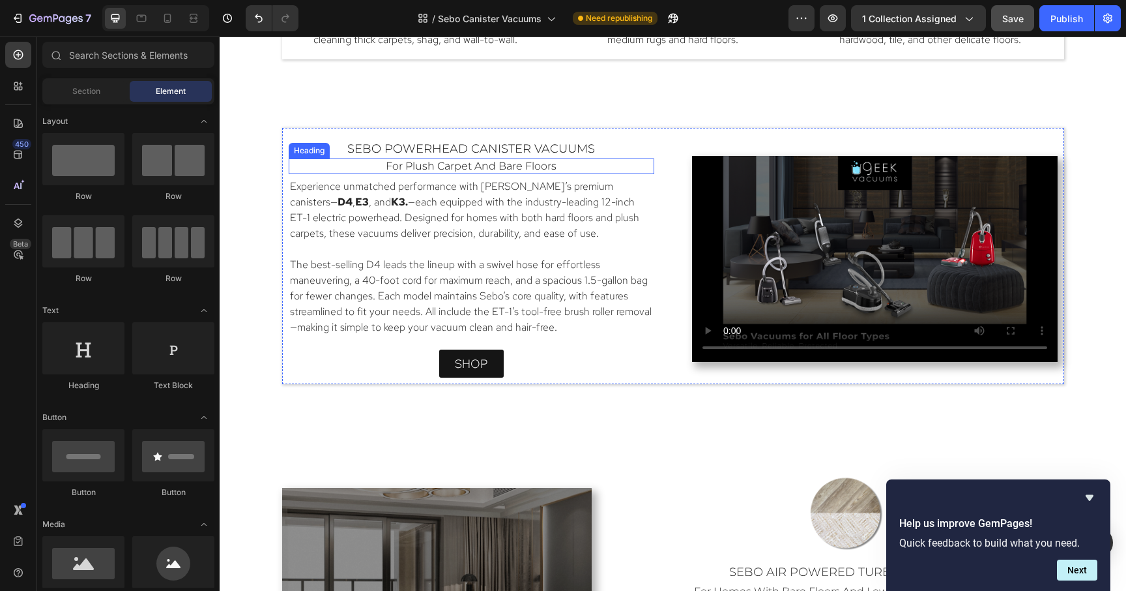
click at [518, 164] on span "for plush carpet and bare floors" at bounding box center [471, 166] width 171 height 12
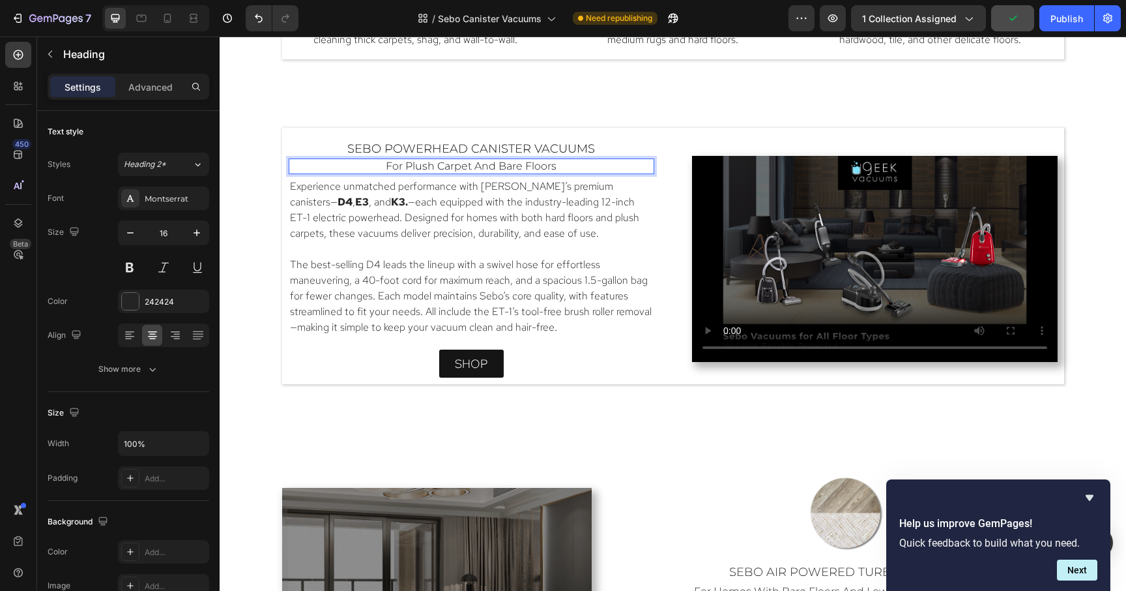
click at [518, 164] on span "for plush carpet and bare floors" at bounding box center [471, 166] width 171 height 12
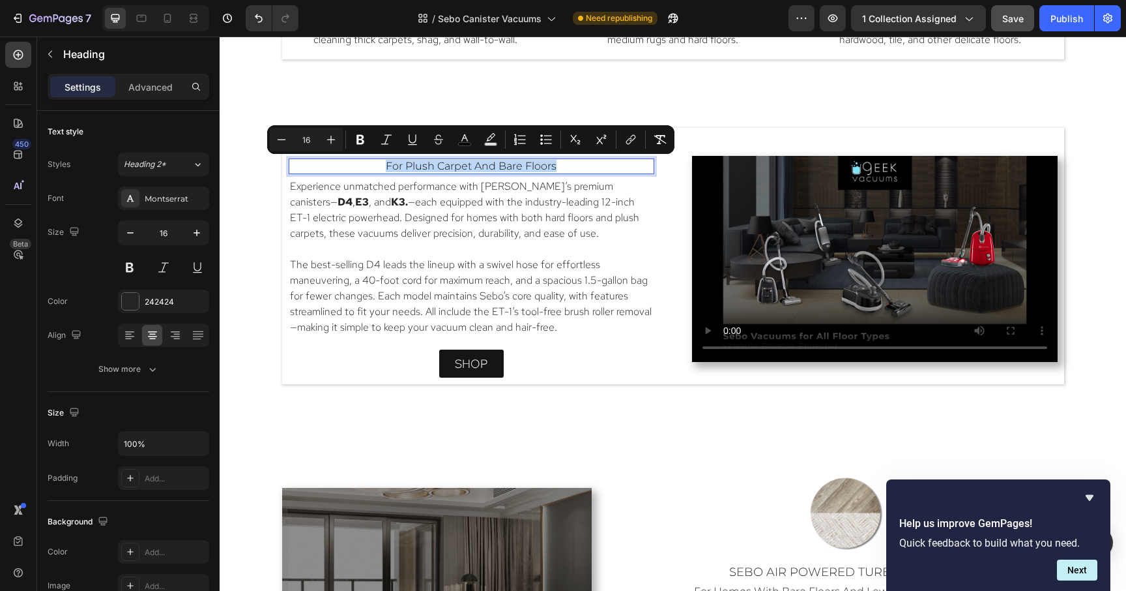
click at [518, 164] on span "for plush carpet and bare floors" at bounding box center [471, 166] width 171 height 12
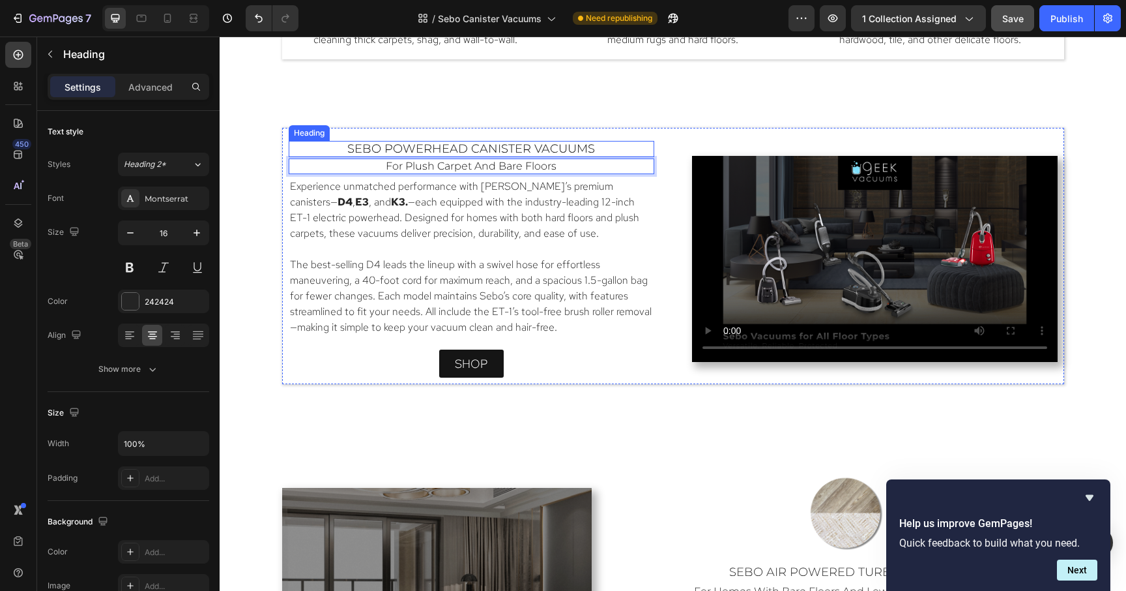
click at [512, 149] on span "sebo powerhead canister vacuums" at bounding box center [471, 148] width 248 height 14
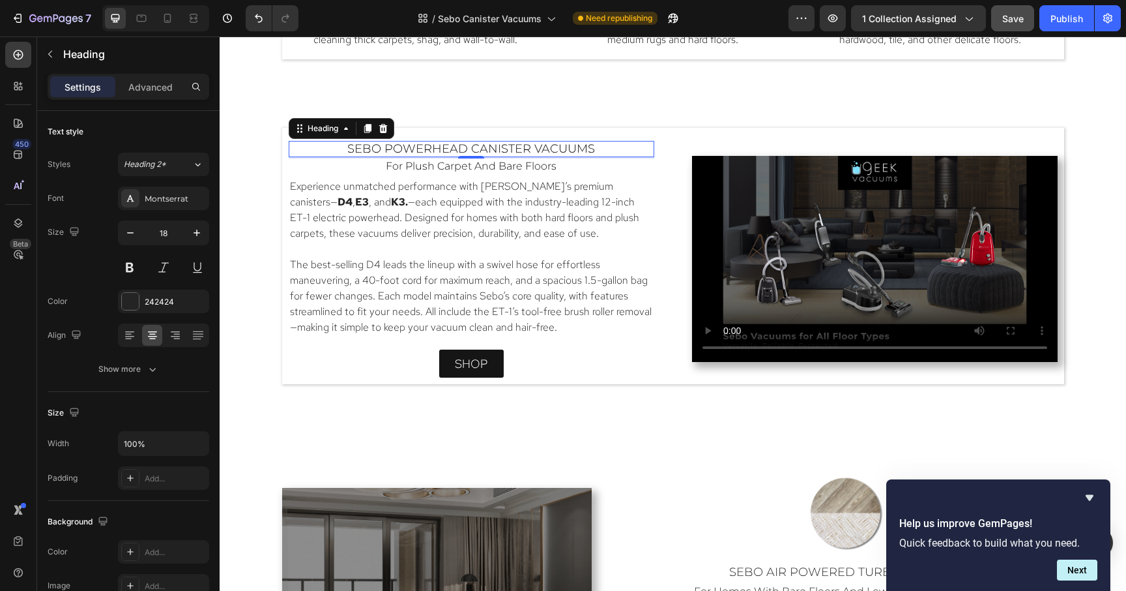
scroll to position [1388, 0]
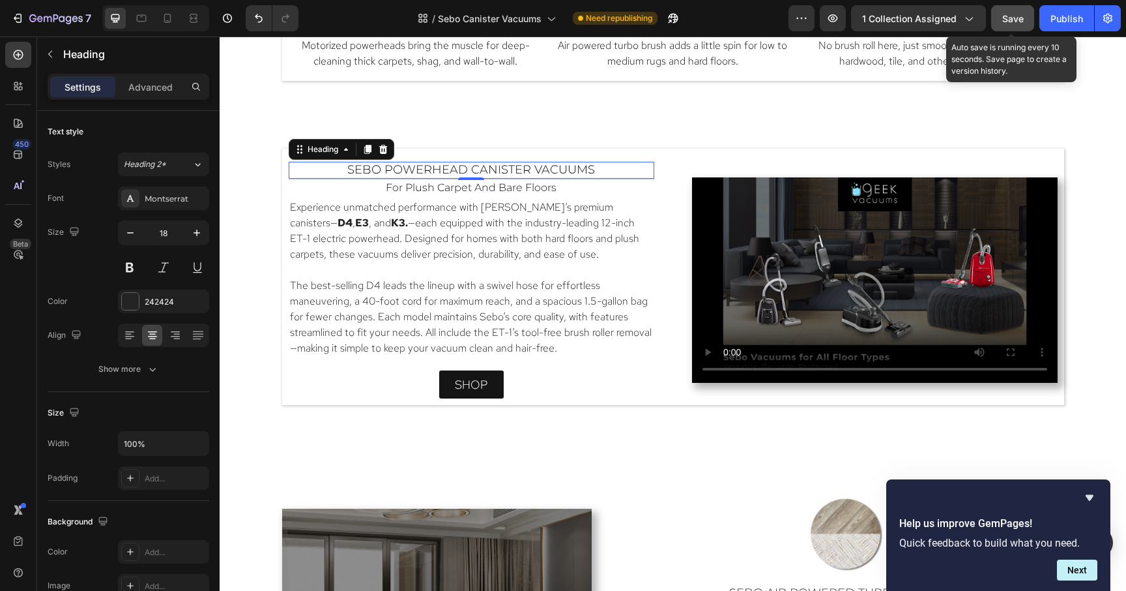
click at [1015, 18] on span "Save" at bounding box center [1013, 18] width 22 height 11
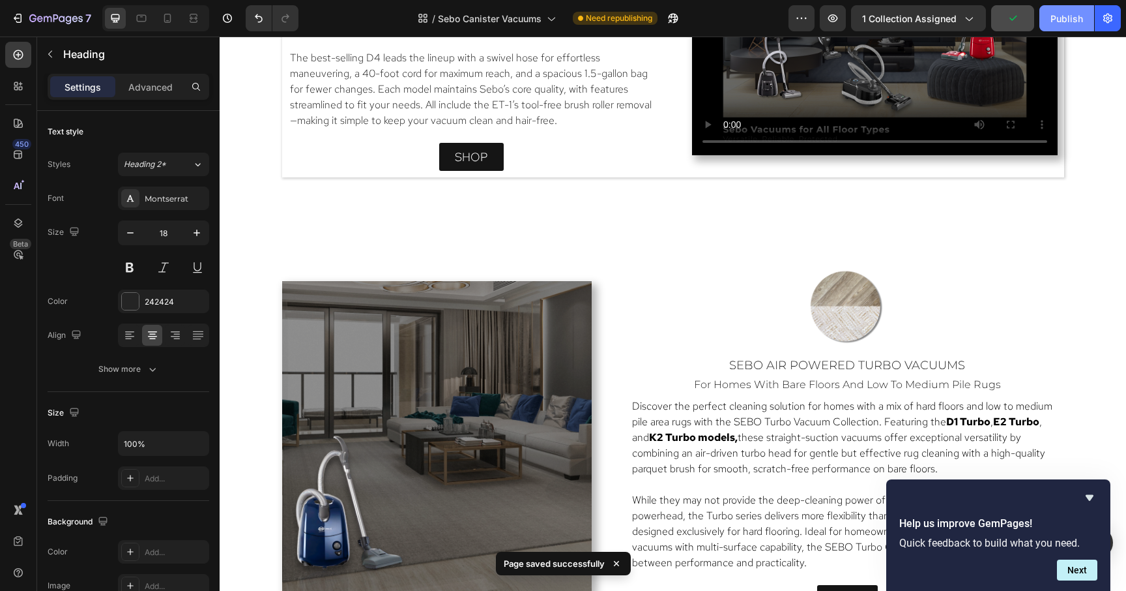
click at [1060, 17] on div "Publish" at bounding box center [1067, 19] width 33 height 14
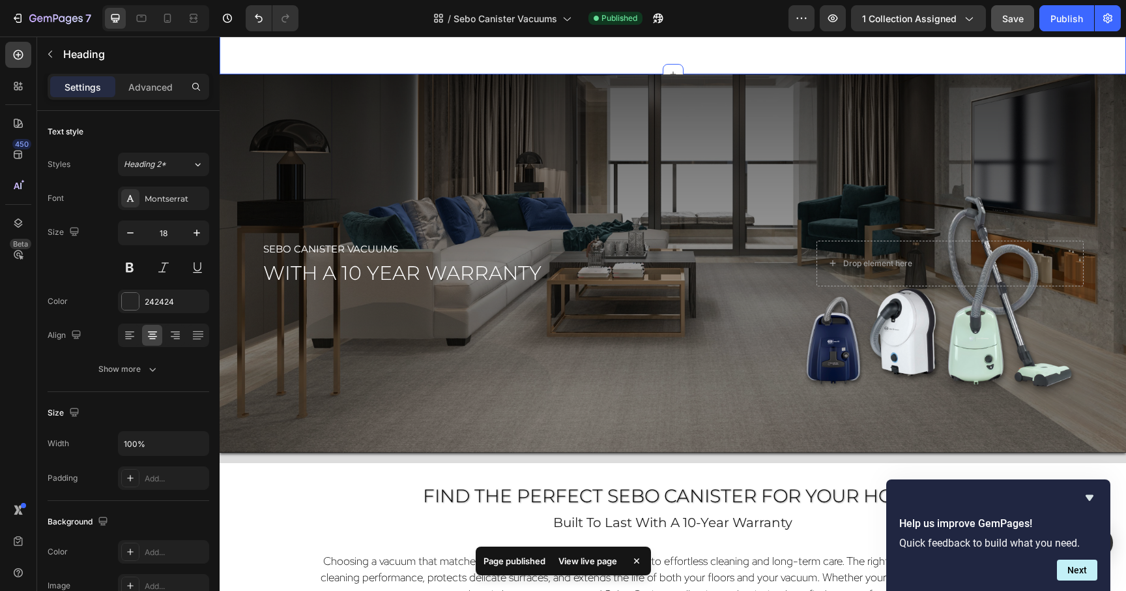
scroll to position [316, 0]
